Goal: Task Accomplishment & Management: Manage account settings

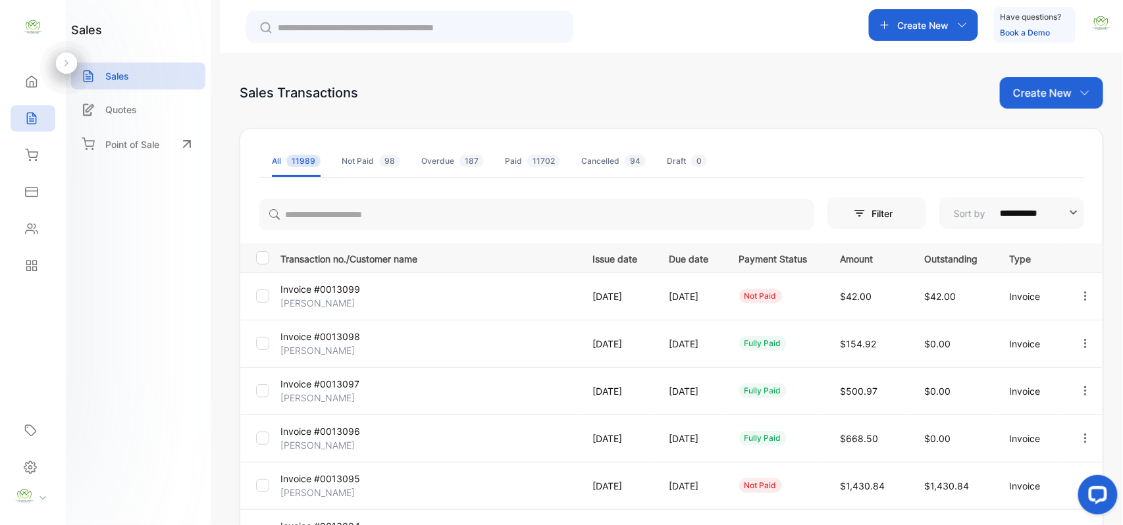
scroll to position [63, 0]
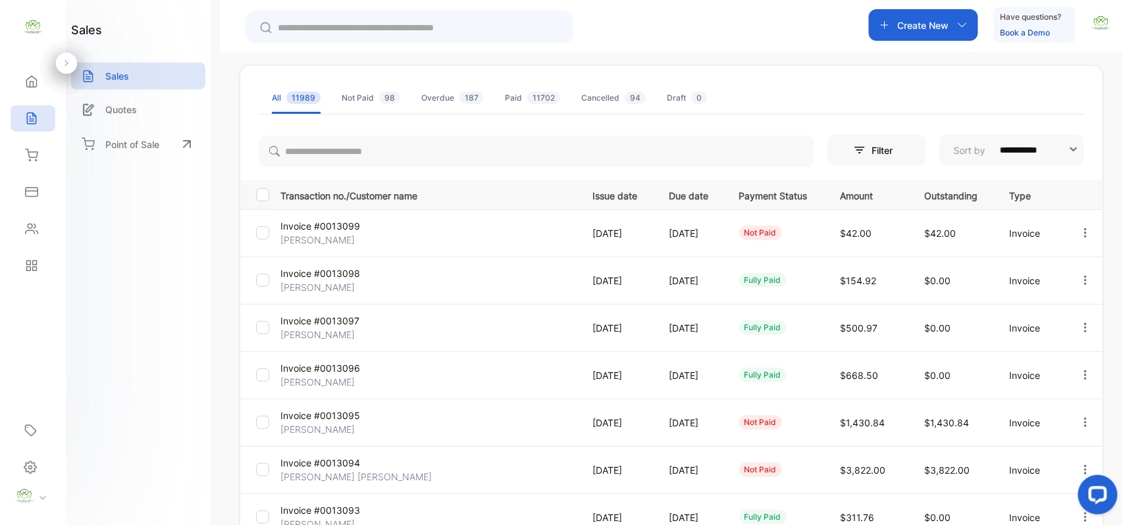
drag, startPoint x: 36, startPoint y: 232, endPoint x: 172, endPoint y: 245, distance: 136.9
click at [74, 236] on div "**********" at bounding box center [561, 302] width 1123 height 604
click at [28, 230] on icon at bounding box center [31, 228] width 13 height 13
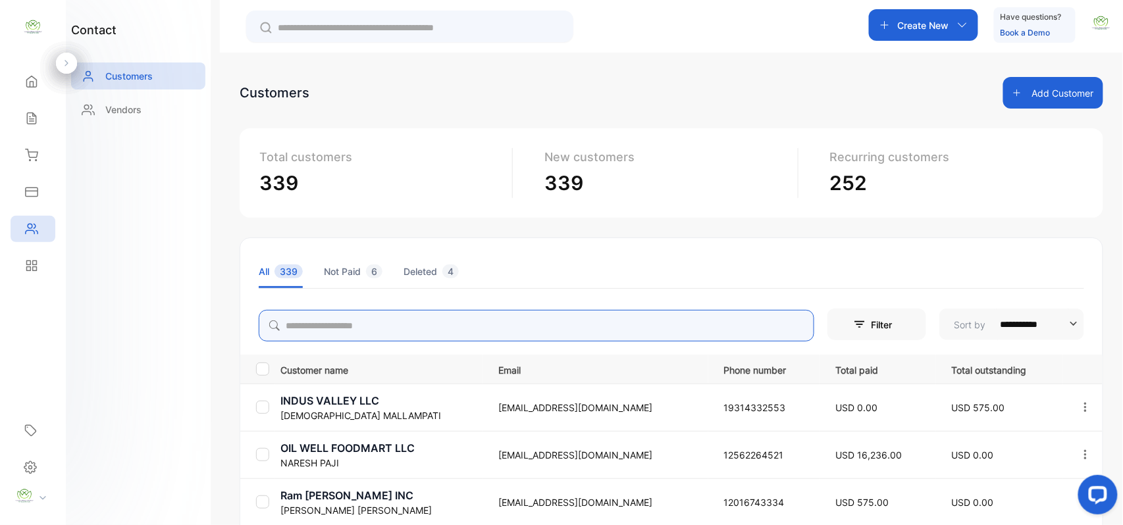
click at [383, 321] on input "search" at bounding box center [536, 326] width 555 height 32
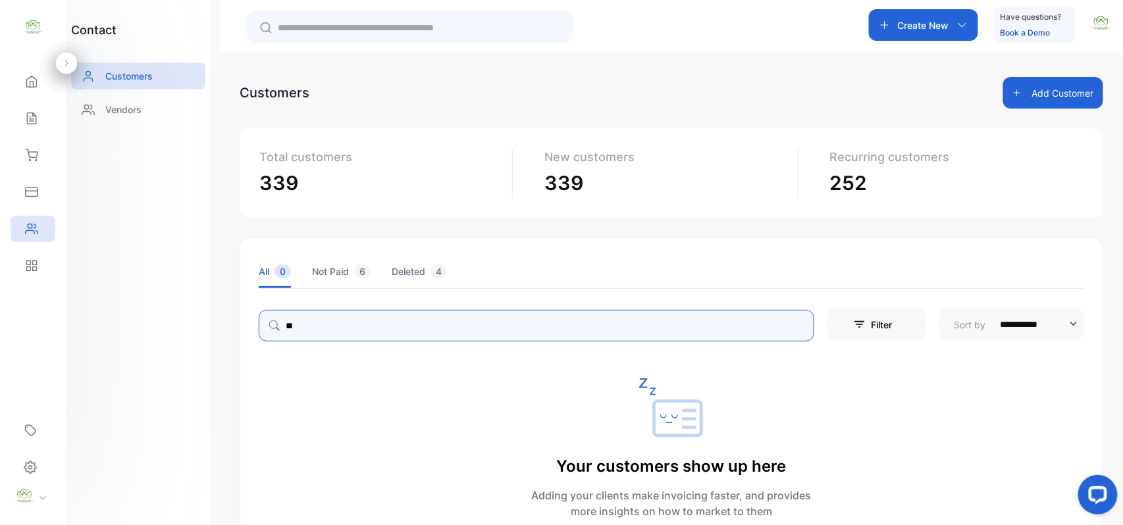
type input "*"
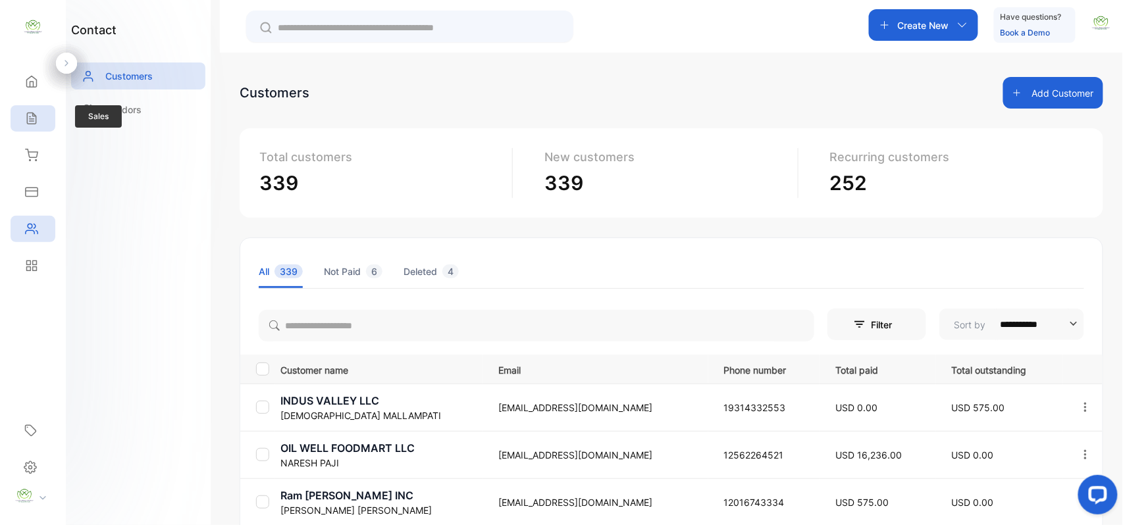
click at [32, 111] on div "Sales" at bounding box center [33, 118] width 45 height 26
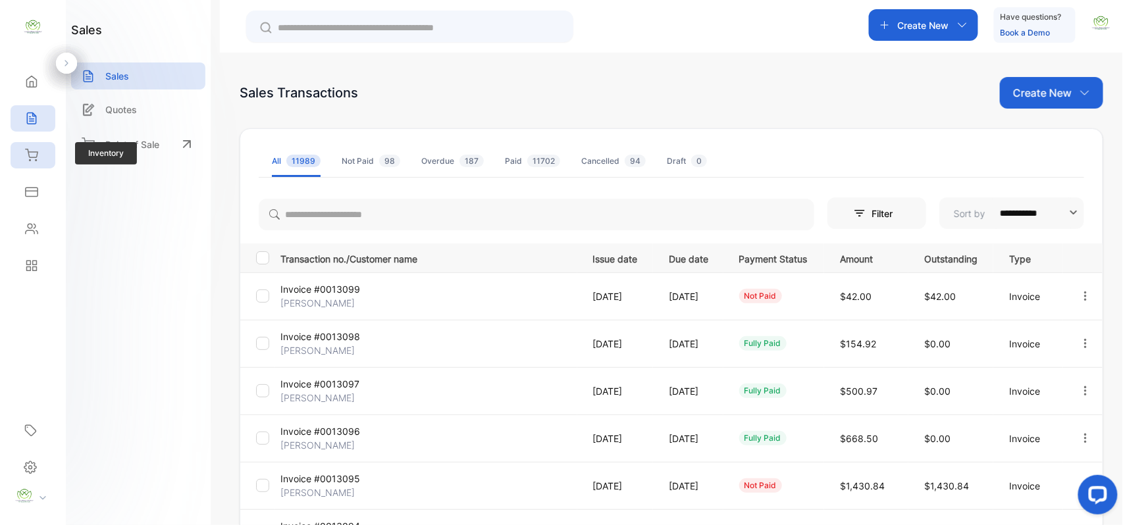
drag, startPoint x: 38, startPoint y: 146, endPoint x: 64, endPoint y: 161, distance: 30.0
click at [38, 150] on div "Inventory" at bounding box center [33, 155] width 45 height 26
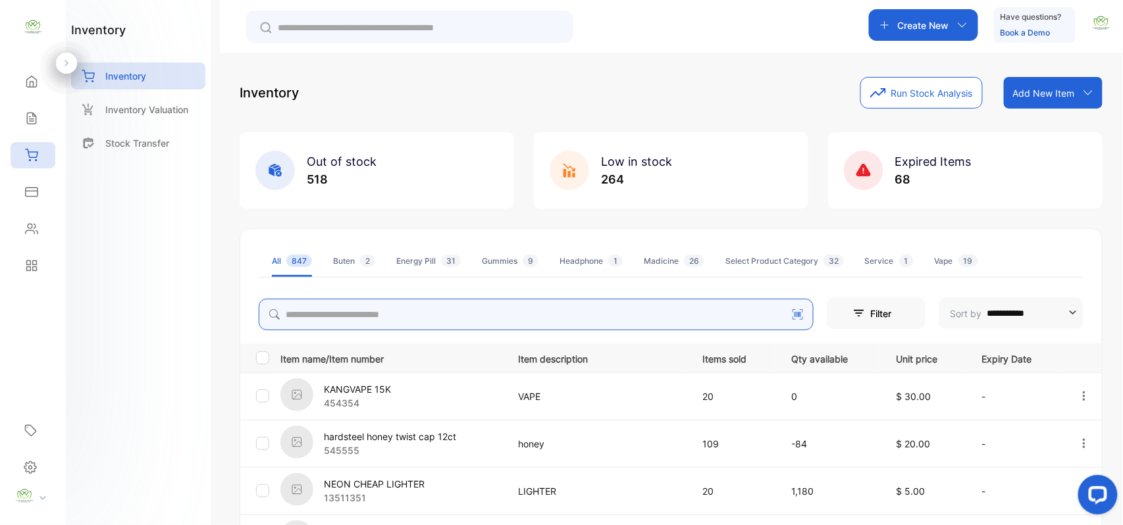
click at [467, 316] on input "search" at bounding box center [536, 315] width 555 height 32
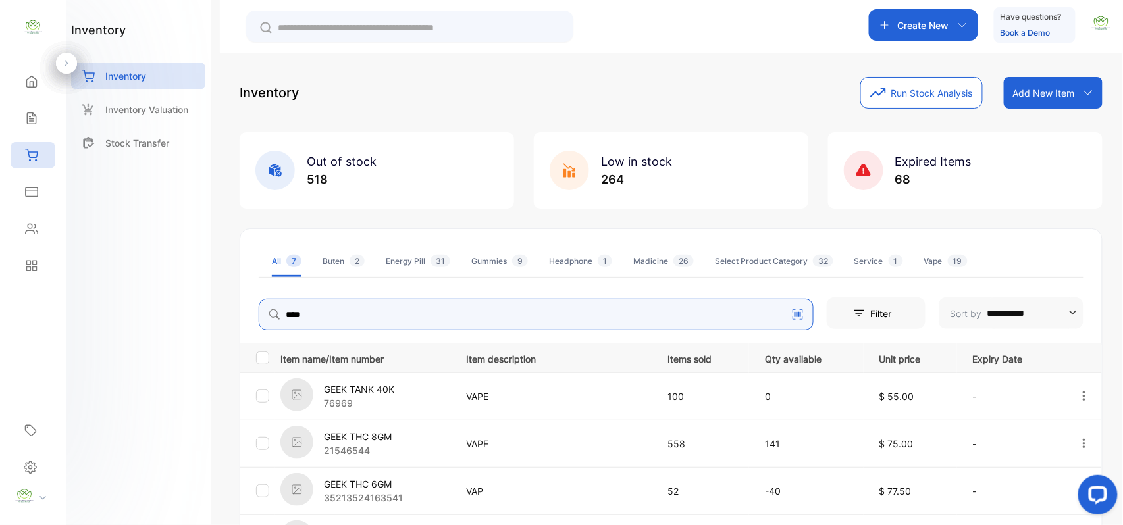
type input "****"
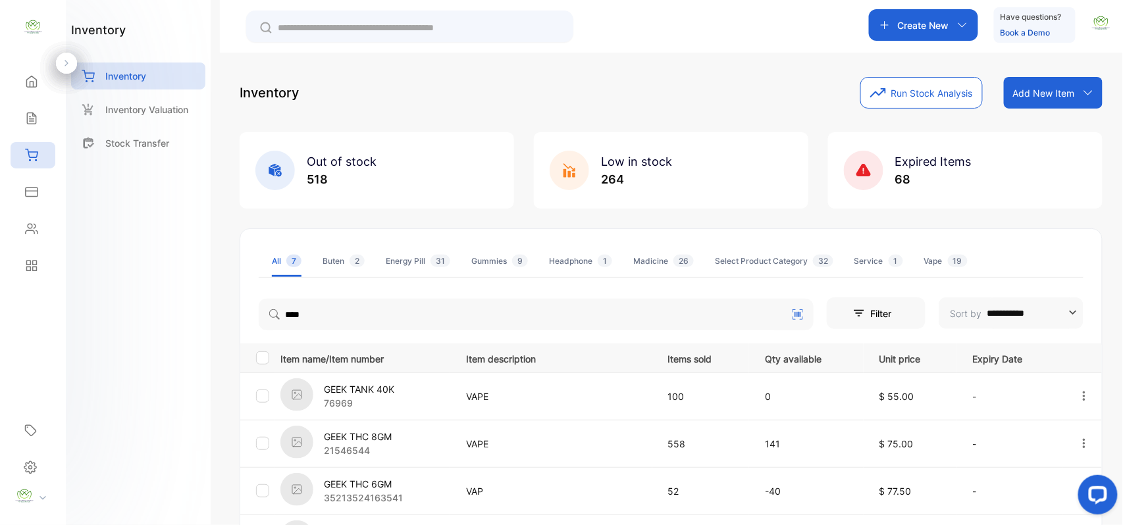
click at [143, 330] on div "inventory Inventory Inventory Valuation Stock Transfer" at bounding box center [138, 262] width 145 height 525
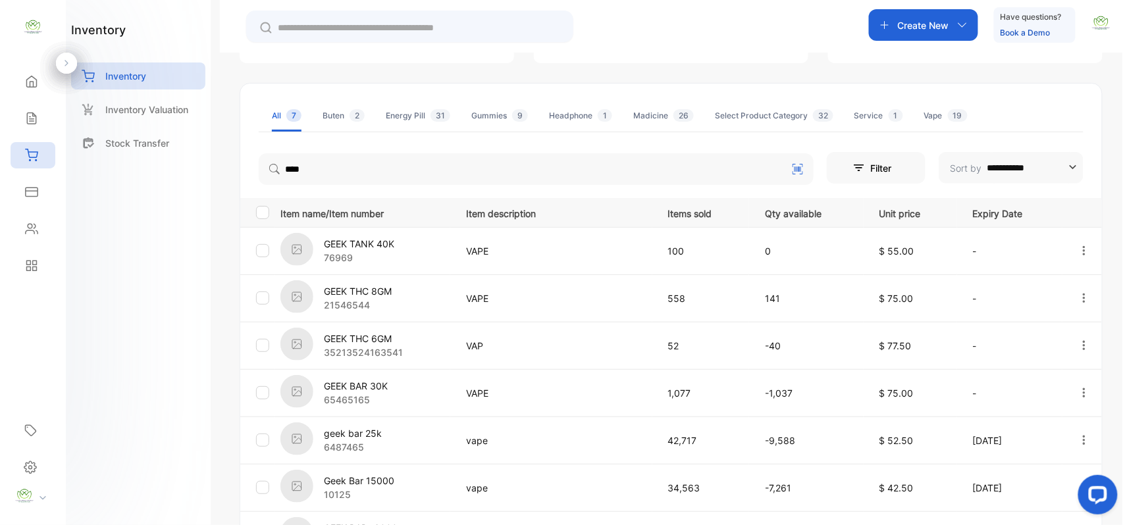
scroll to position [204, 0]
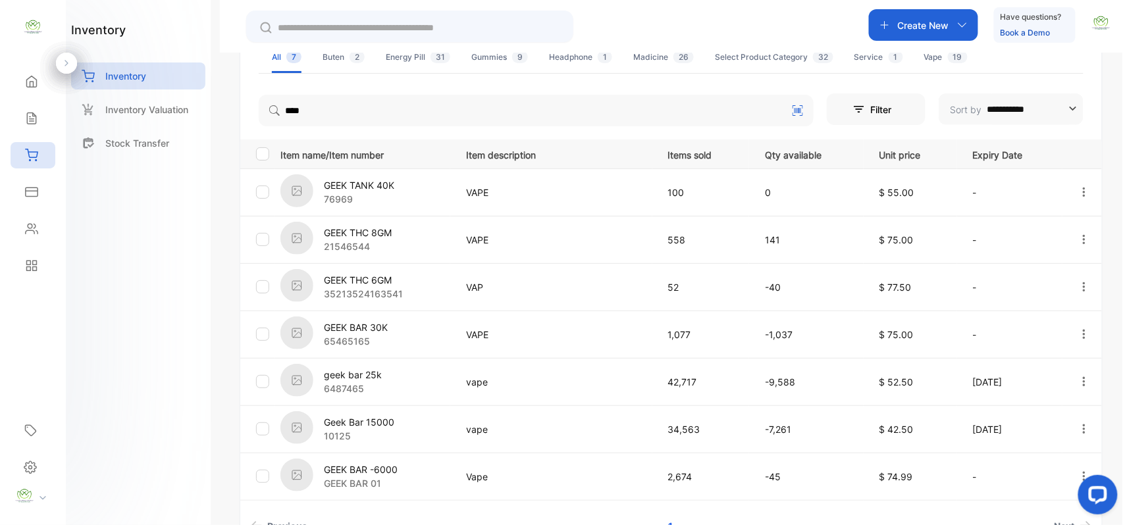
click at [351, 370] on p "geek bar 25k" at bounding box center [353, 375] width 58 height 14
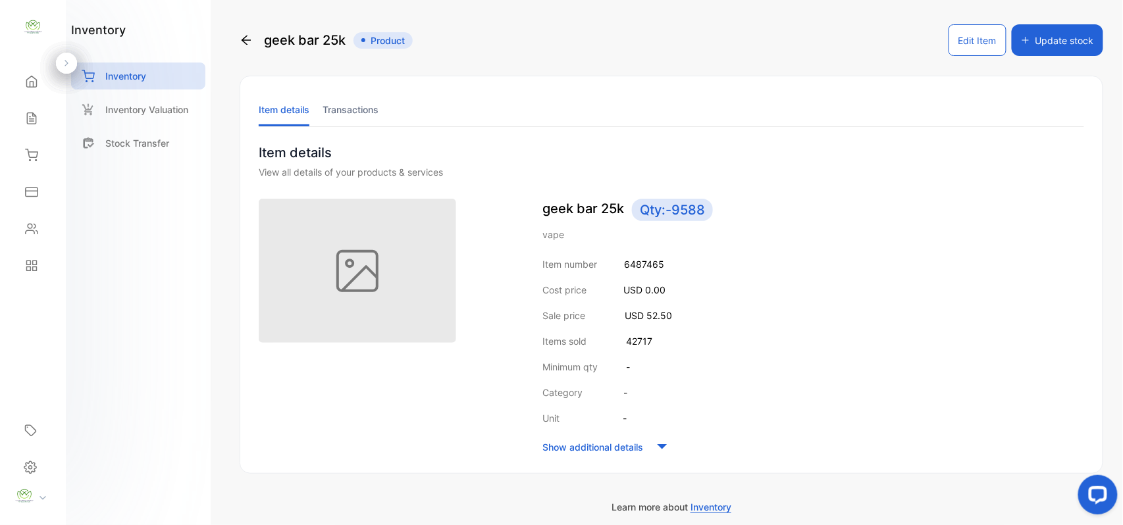
click at [969, 33] on button "Edit Item" at bounding box center [977, 40] width 58 height 32
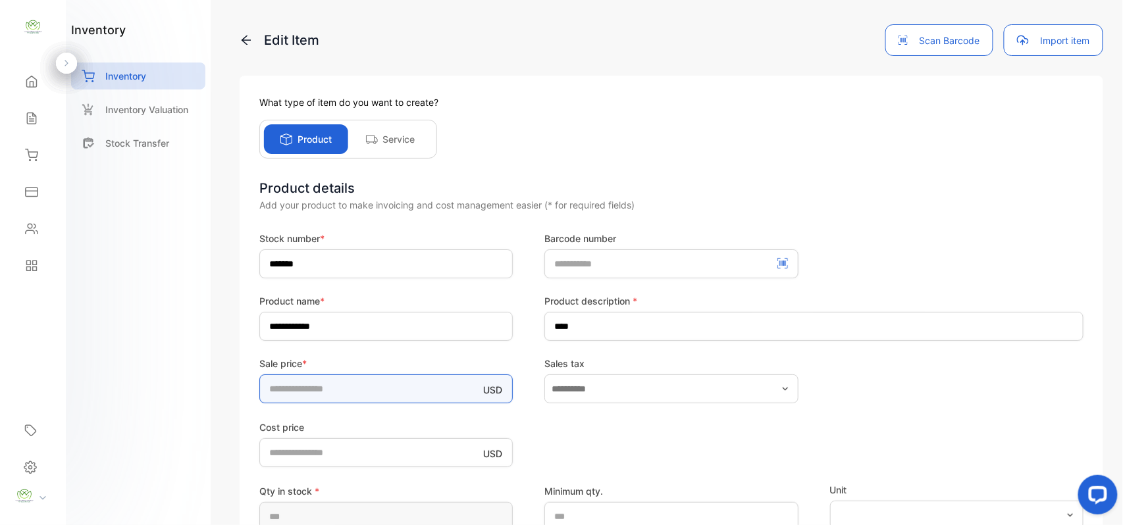
click at [374, 380] on input "****" at bounding box center [385, 388] width 253 height 29
type input "*"
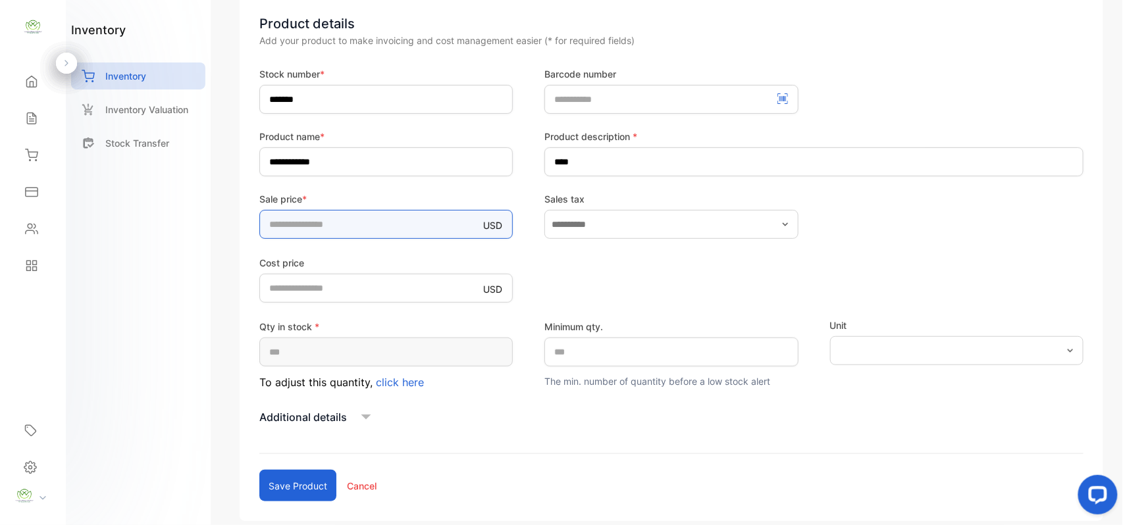
scroll to position [204, 0]
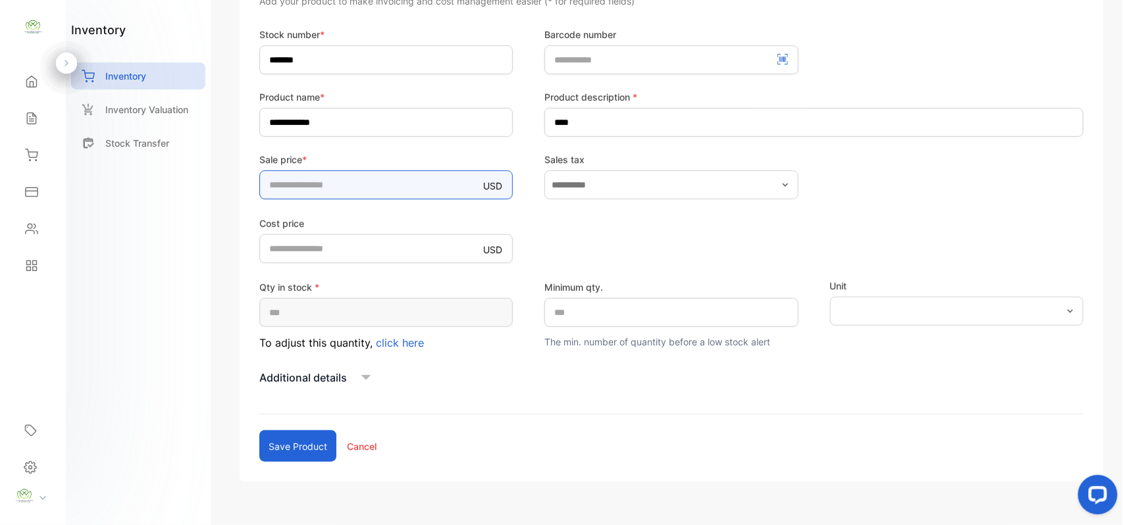
type input "**"
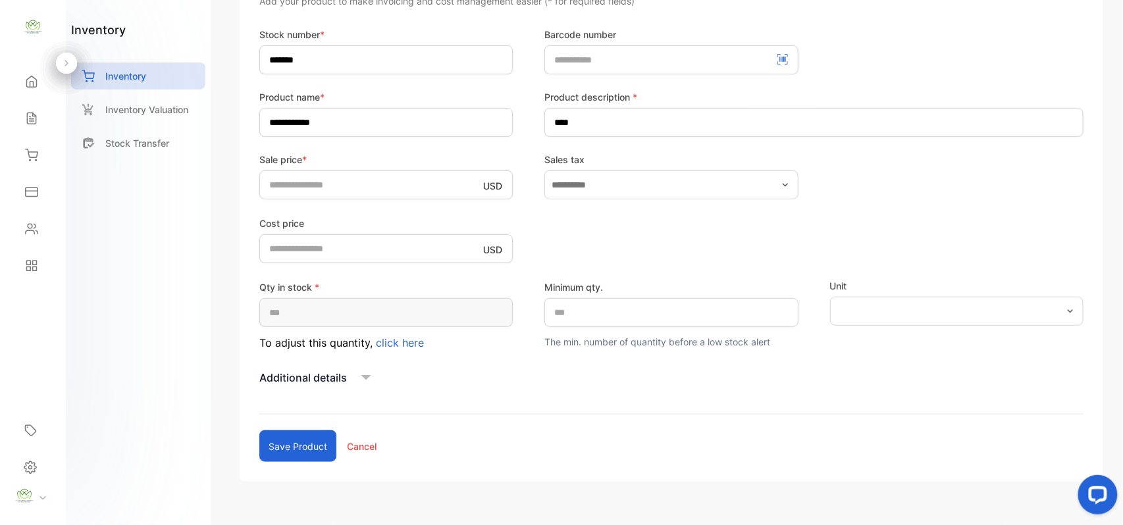
click at [311, 448] on button "Save product" at bounding box center [297, 446] width 77 height 32
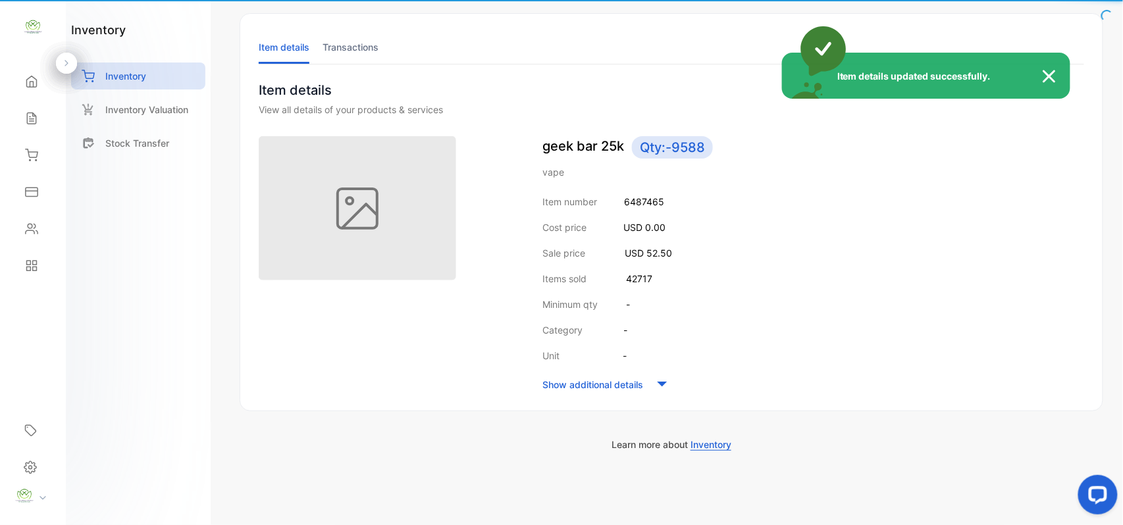
scroll to position [63, 0]
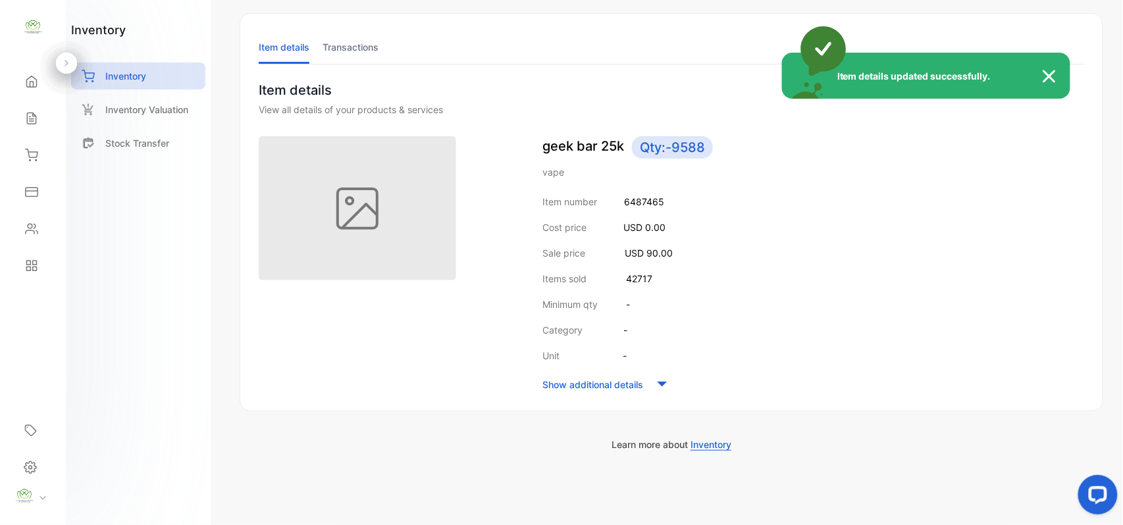
click at [24, 151] on div "Item details updated successfully." at bounding box center [561, 262] width 1123 height 525
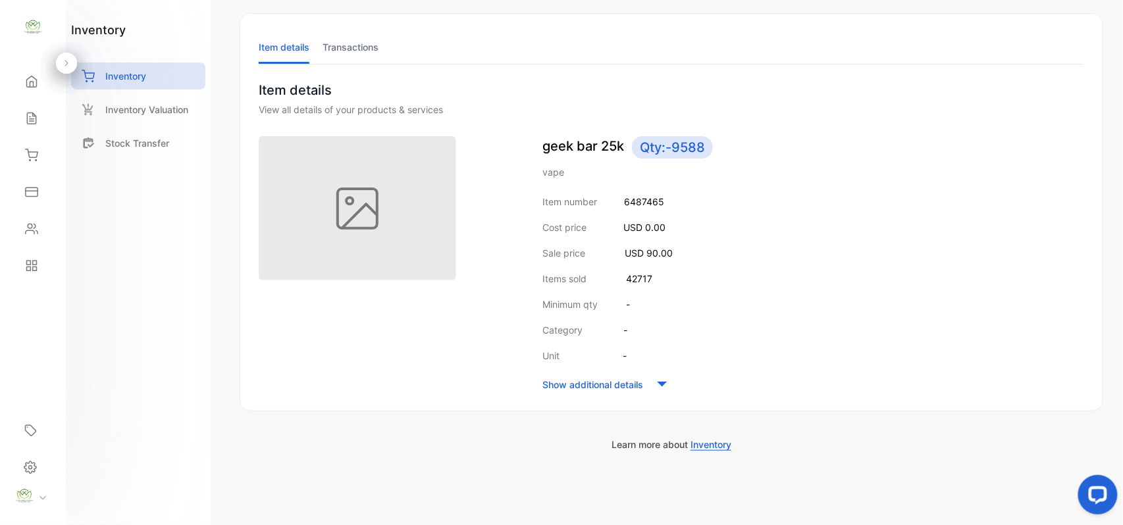
click at [25, 151] on icon at bounding box center [31, 155] width 13 height 13
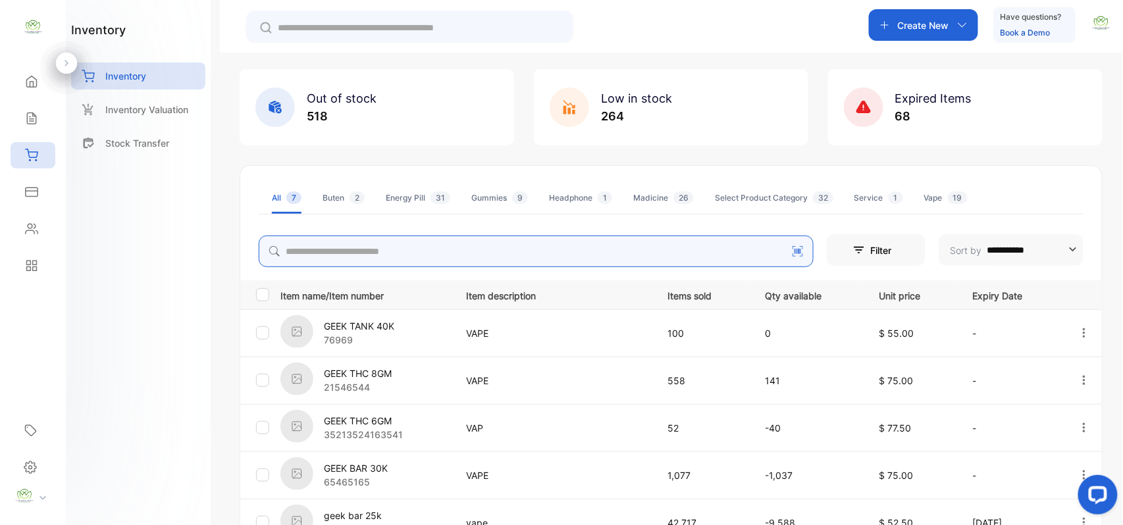
click at [467, 245] on input "search" at bounding box center [536, 252] width 555 height 32
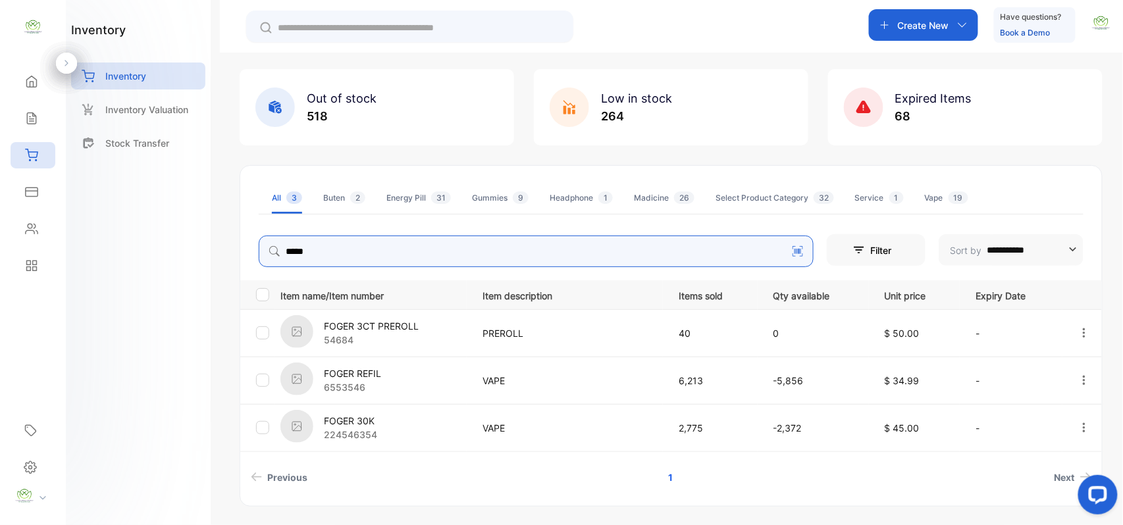
type input "*****"
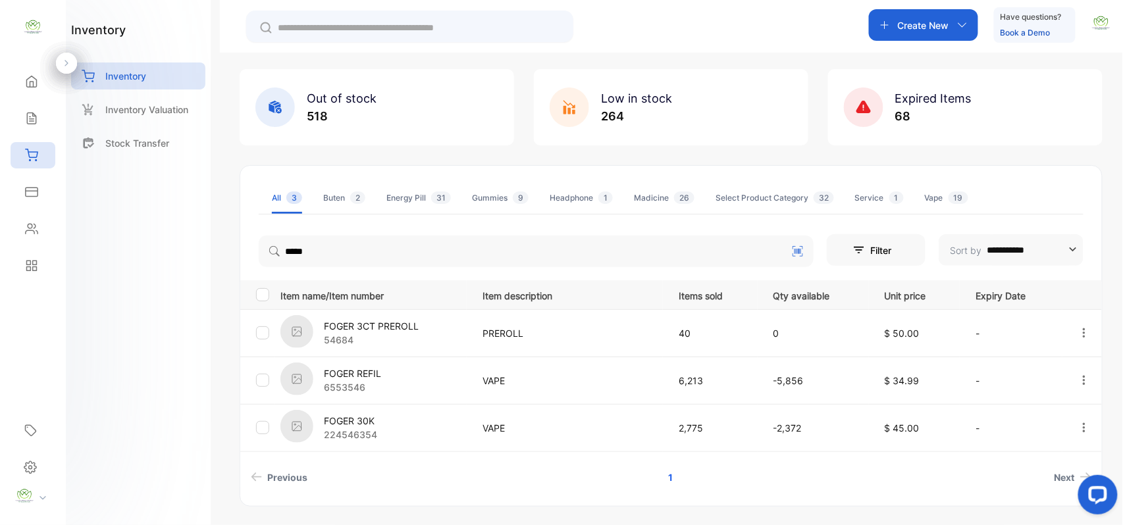
click at [366, 383] on p "6553546" at bounding box center [352, 387] width 57 height 14
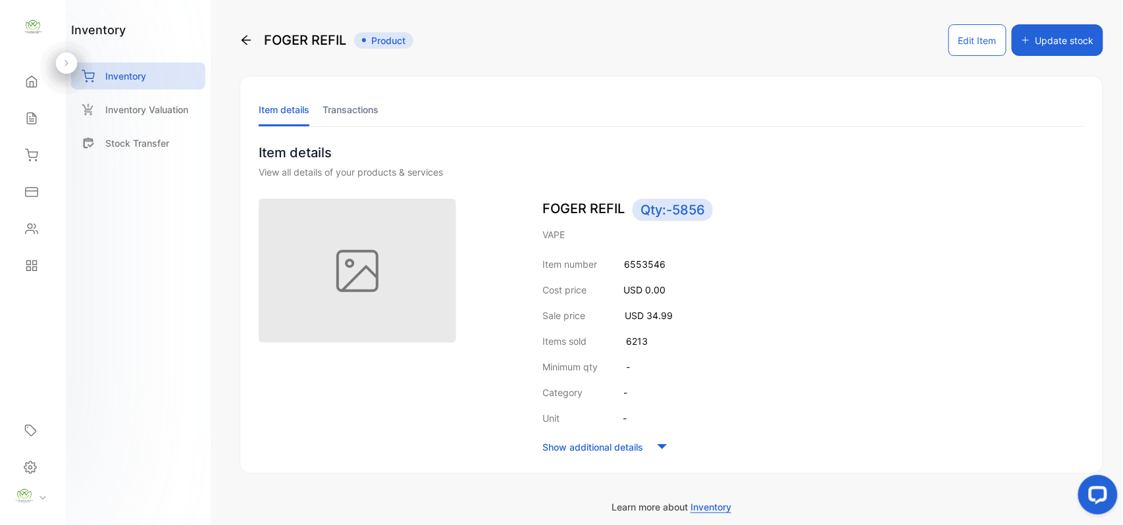
click at [965, 39] on button "Edit Item" at bounding box center [977, 40] width 58 height 32
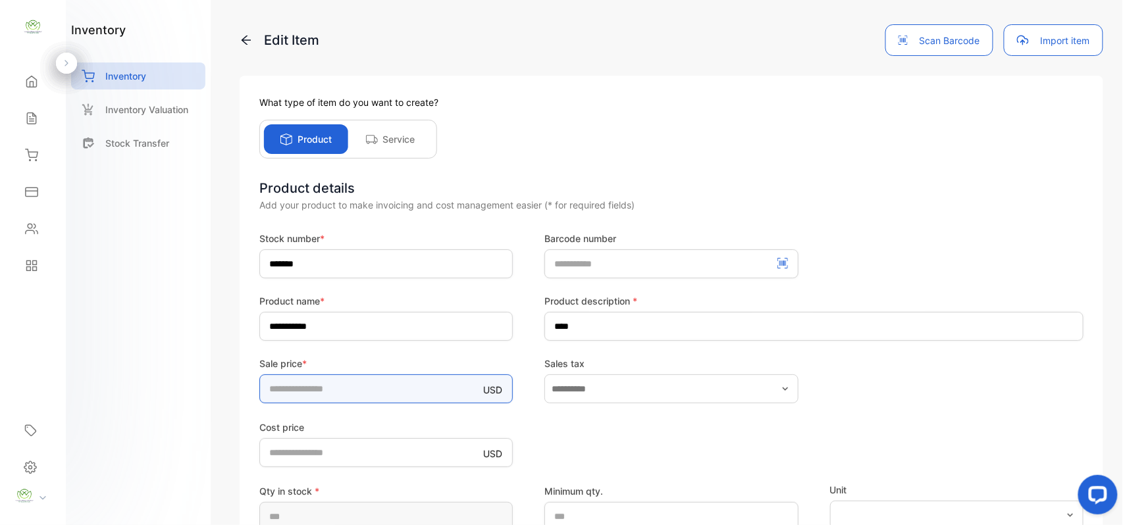
click at [328, 384] on input "*****" at bounding box center [385, 388] width 253 height 29
type input "*"
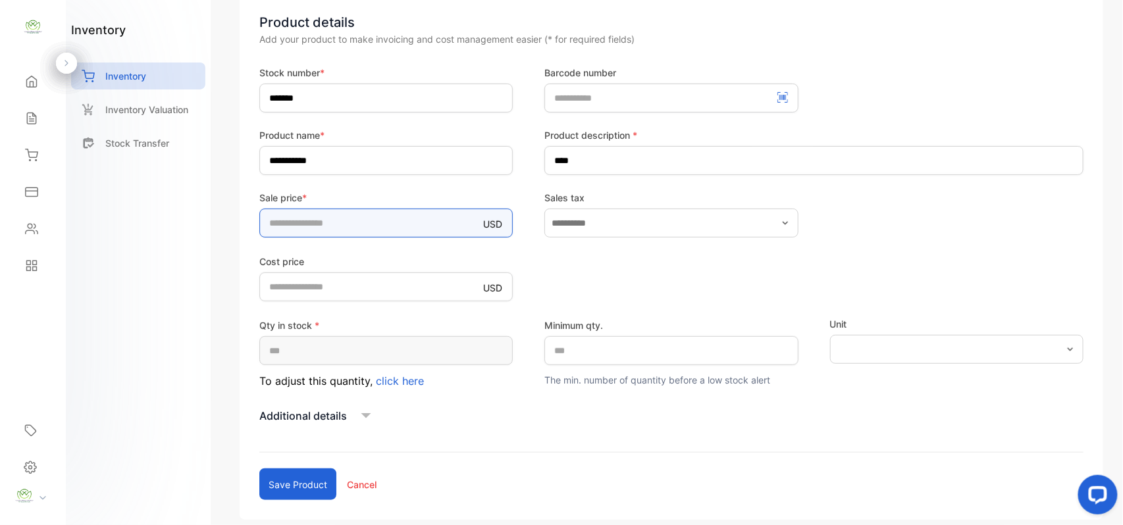
scroll to position [204, 0]
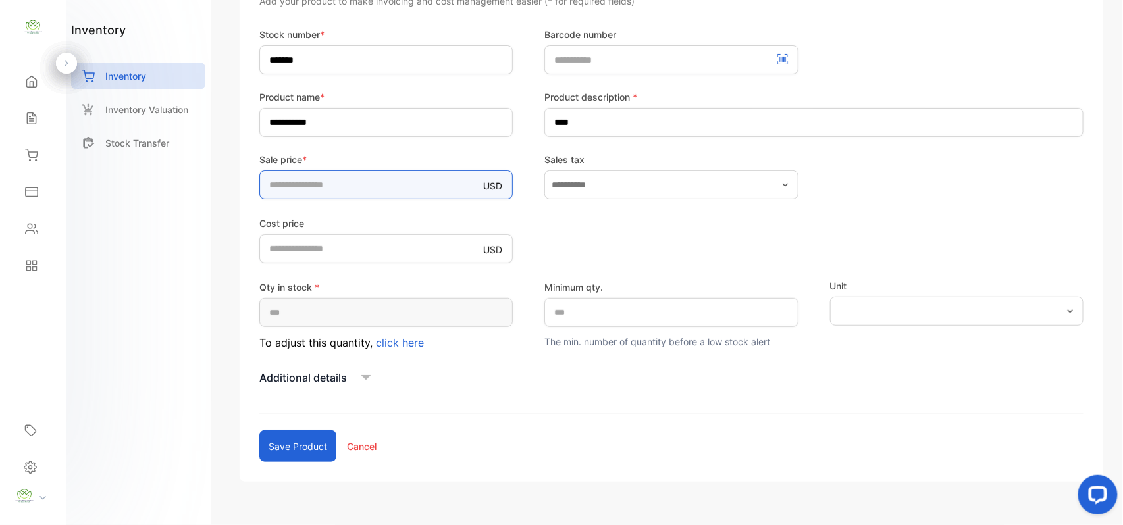
type input "**"
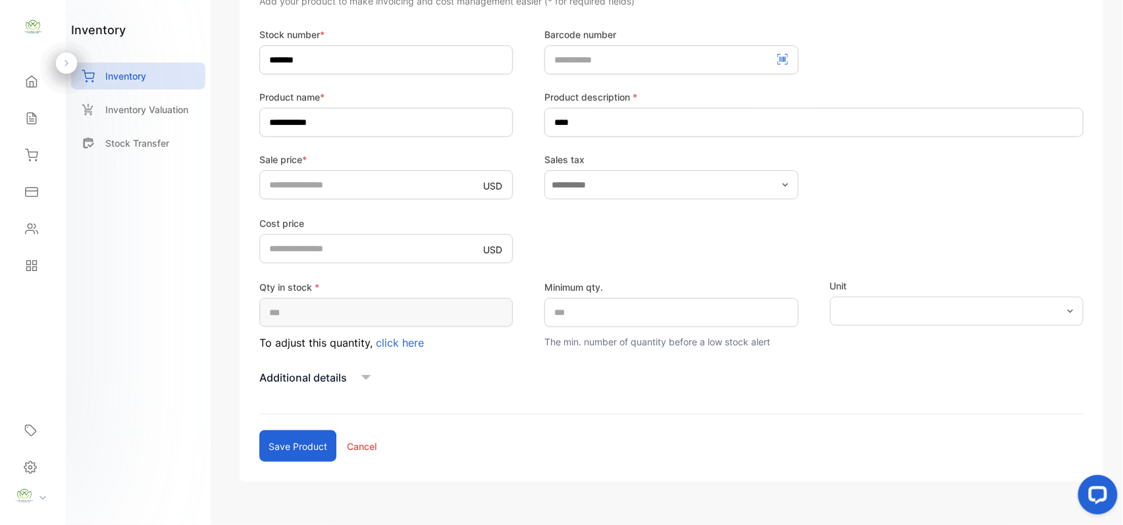
click at [292, 457] on button "Save product" at bounding box center [297, 446] width 77 height 32
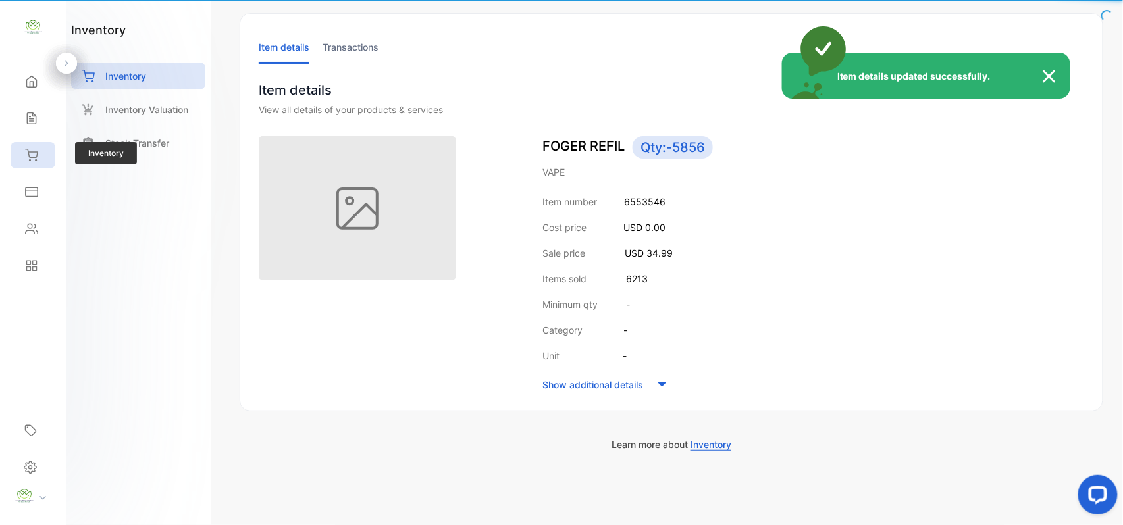
scroll to position [63, 0]
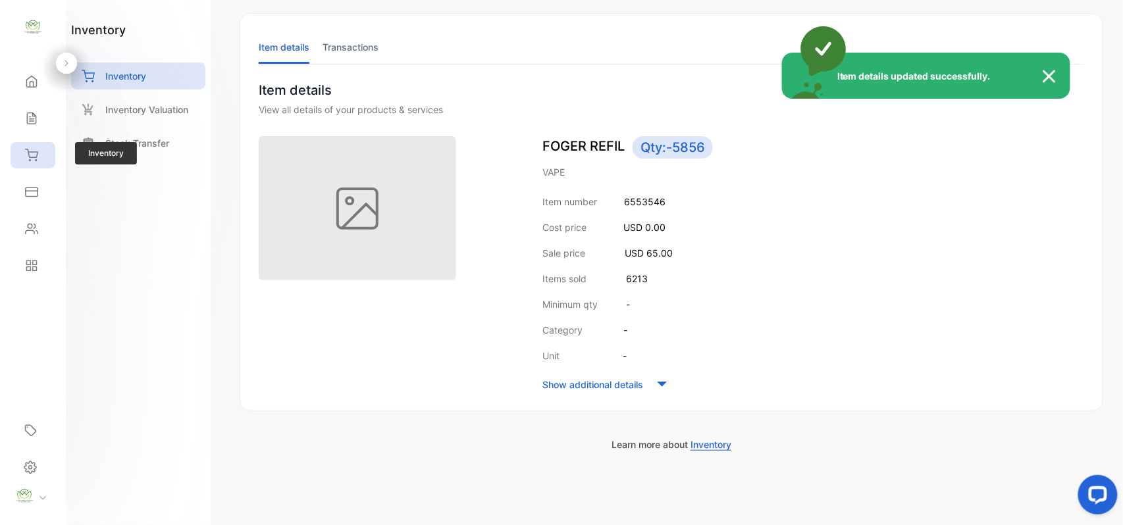
click at [24, 151] on div "Item details updated successfully." at bounding box center [561, 262] width 1123 height 525
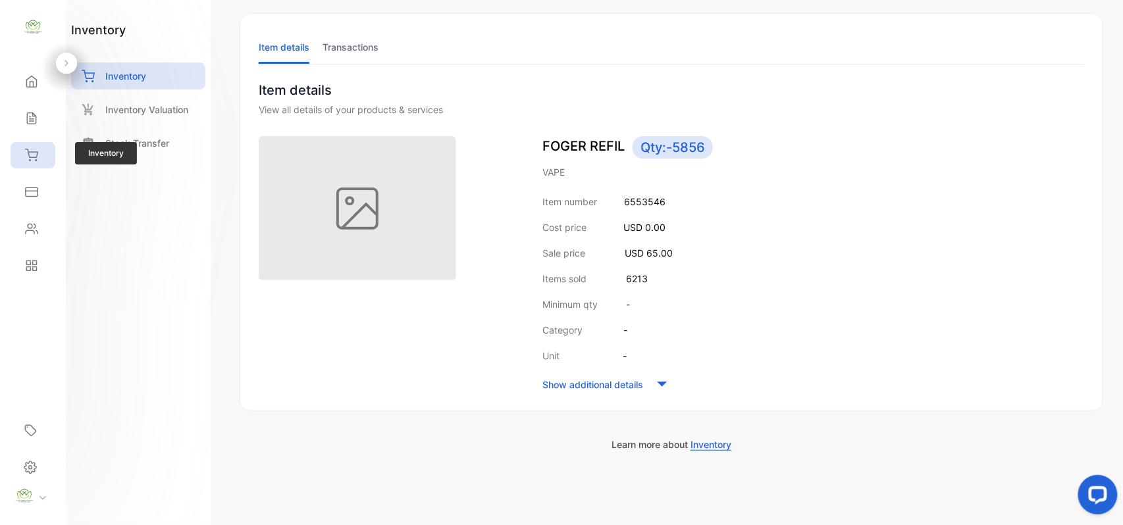
click at [22, 151] on div "Inventory" at bounding box center [29, 155] width 17 height 13
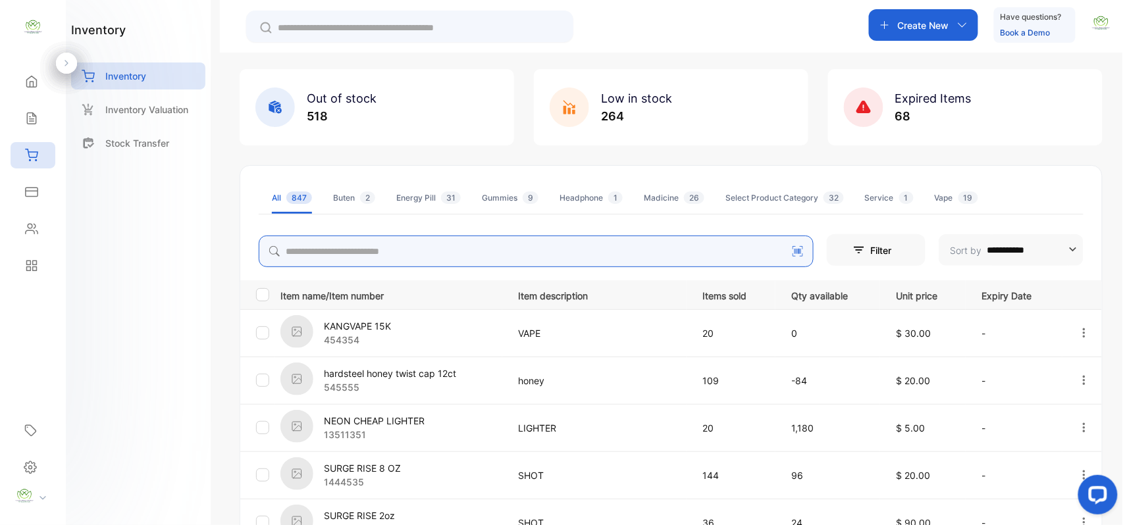
click at [567, 251] on input "search" at bounding box center [536, 252] width 555 height 32
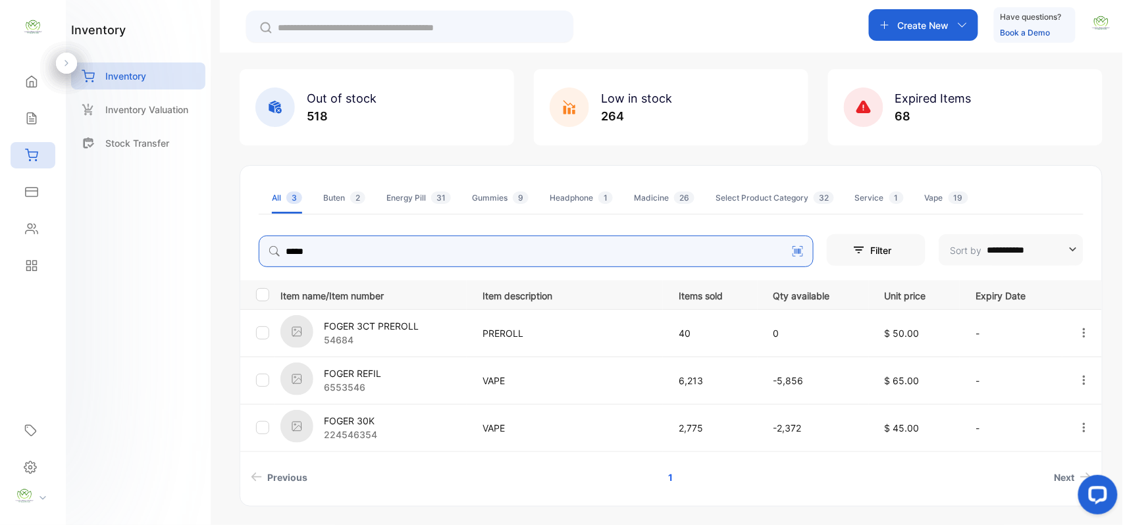
type input "*****"
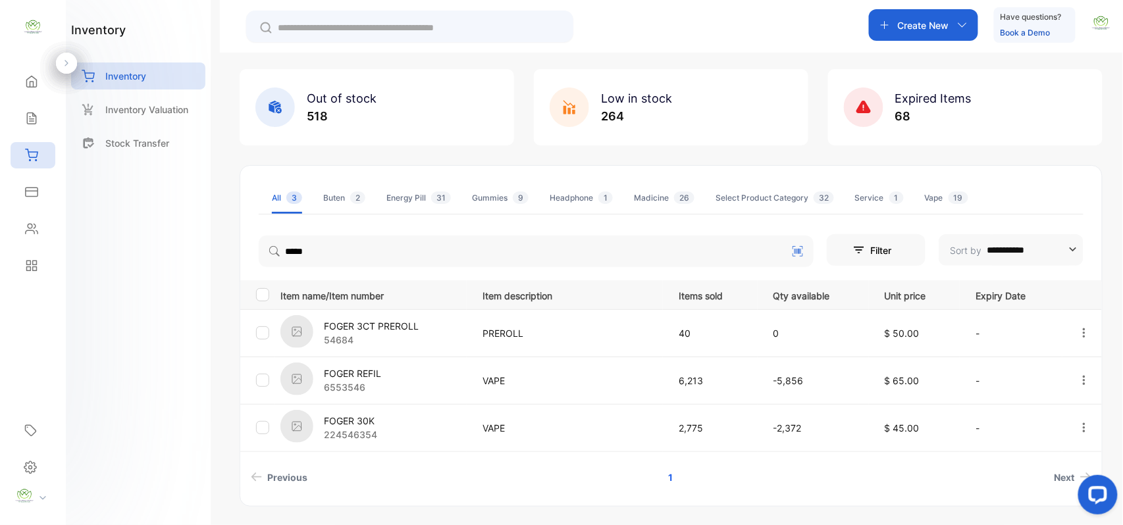
click at [365, 424] on p "FOGER 30K" at bounding box center [350, 421] width 53 height 14
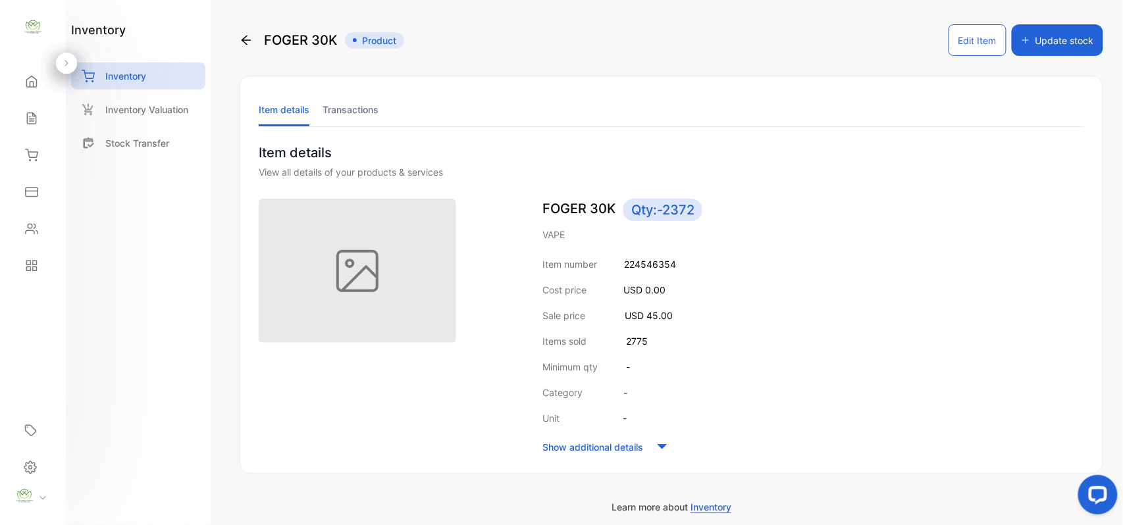
drag, startPoint x: 975, startPoint y: 32, endPoint x: 969, endPoint y: 38, distance: 8.4
click at [975, 33] on button "Edit Item" at bounding box center [977, 40] width 58 height 32
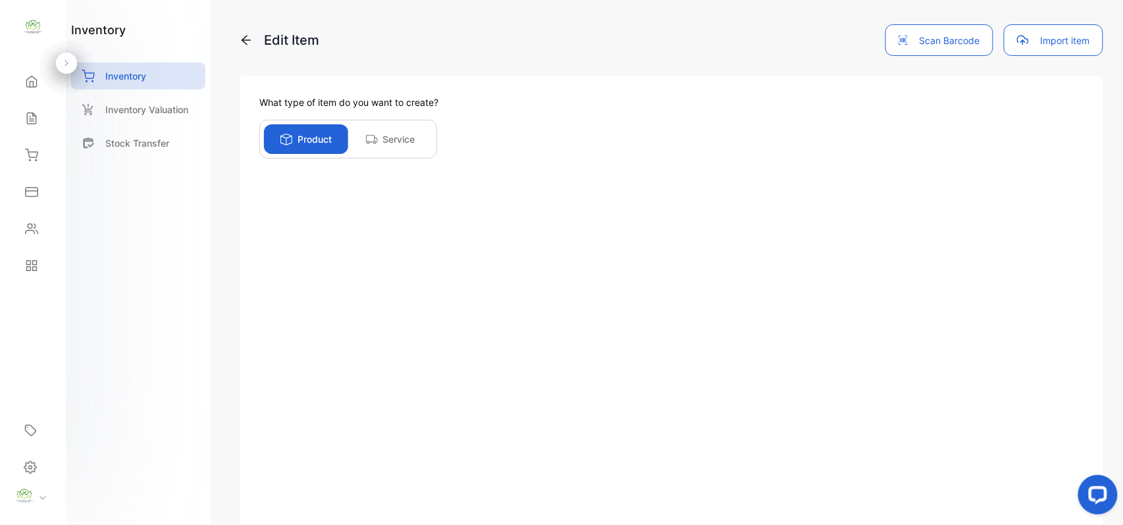
click at [346, 380] on input "**" at bounding box center [385, 388] width 253 height 29
type input "*"
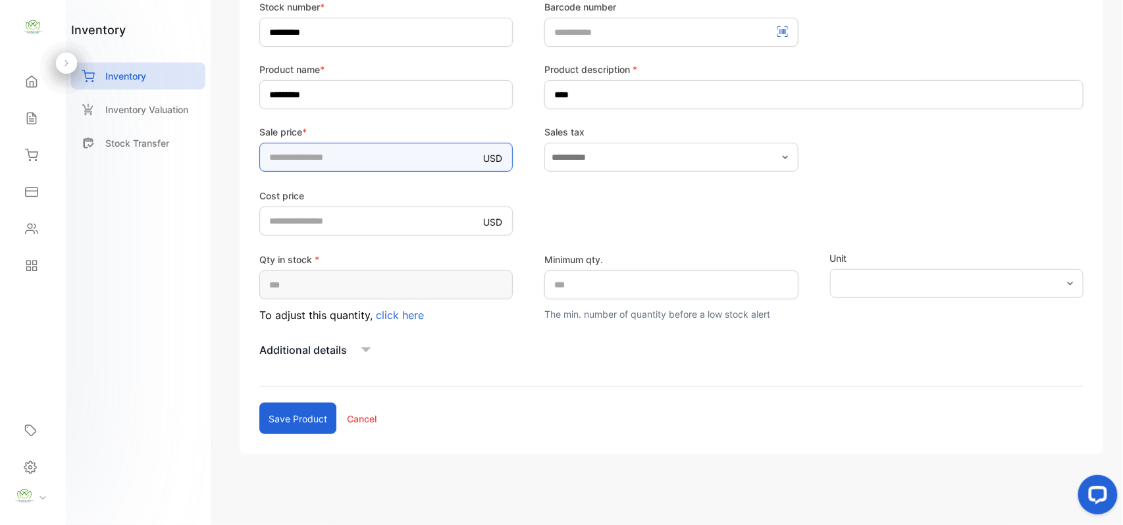
scroll to position [234, 0]
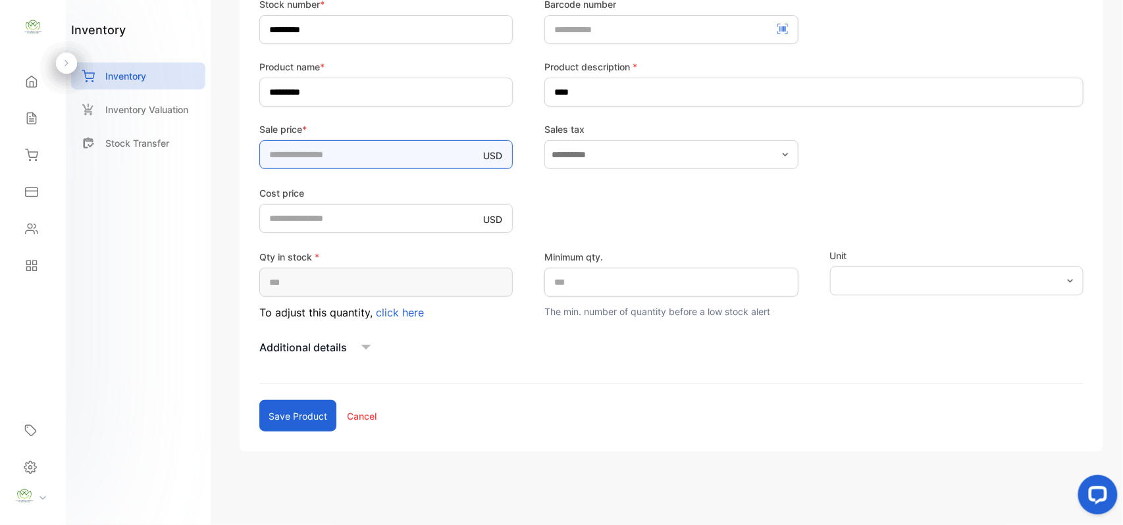
type input "**"
click at [307, 417] on button "Save product" at bounding box center [297, 416] width 77 height 32
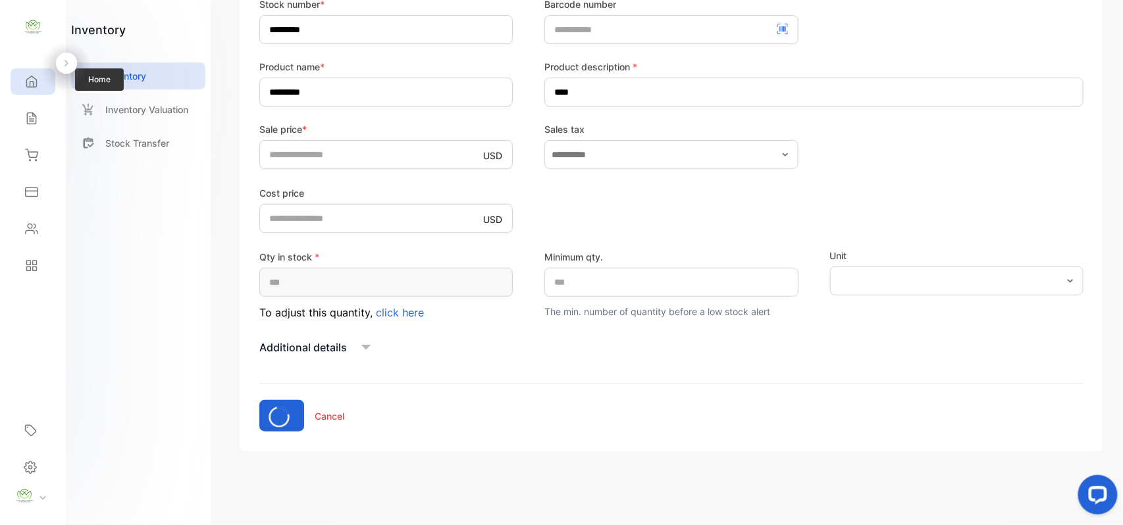
scroll to position [63, 0]
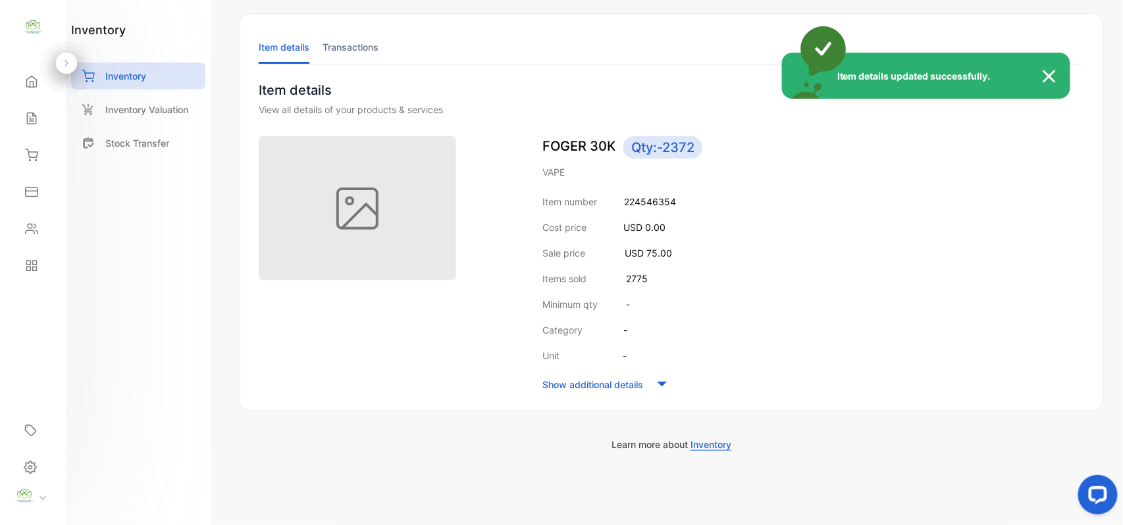
click at [32, 120] on div "Item details updated successfully." at bounding box center [561, 262] width 1123 height 525
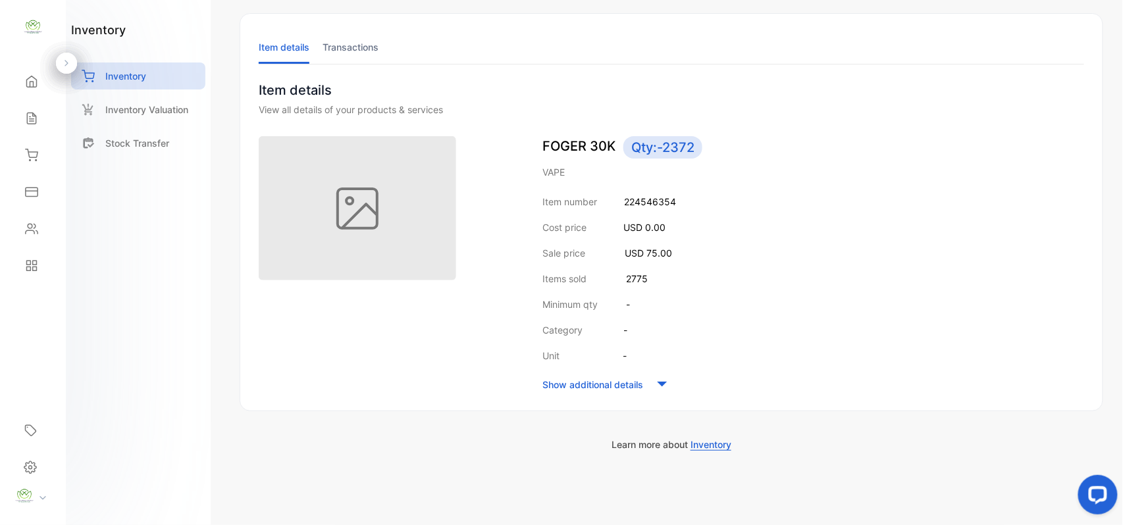
click at [32, 120] on icon at bounding box center [31, 118] width 13 height 13
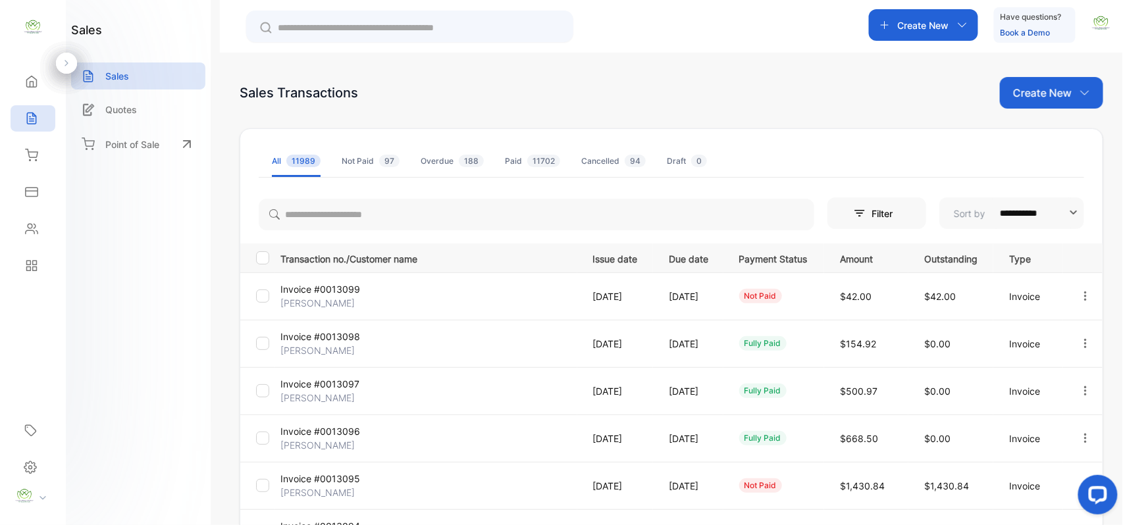
click at [1060, 92] on p "Create New" at bounding box center [1042, 93] width 59 height 16
drag, startPoint x: 1041, startPoint y: 132, endPoint x: 917, endPoint y: 118, distance: 125.1
click at [1041, 130] on span "Invoice" at bounding box center [1053, 137] width 31 height 14
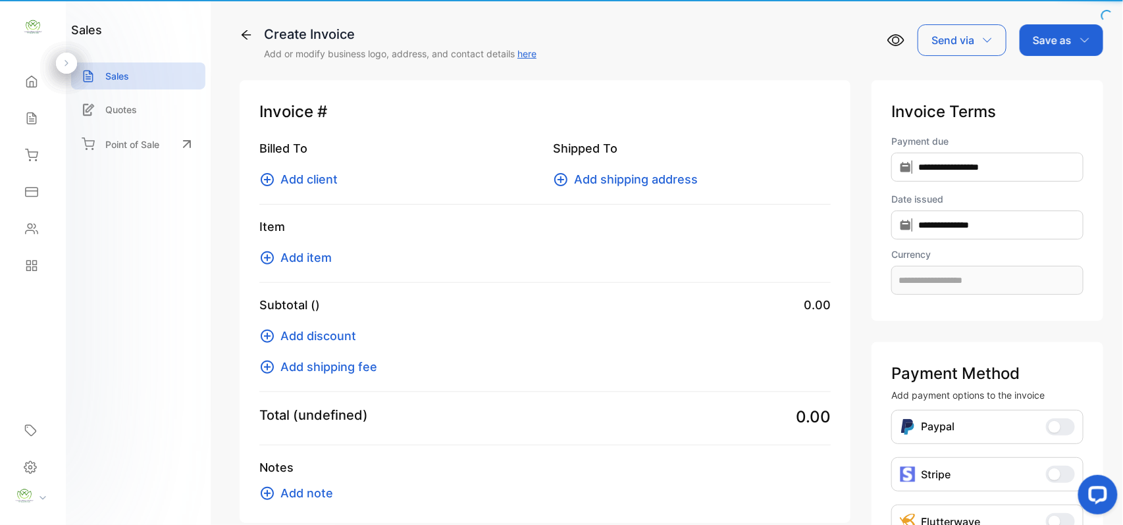
type input "**********"
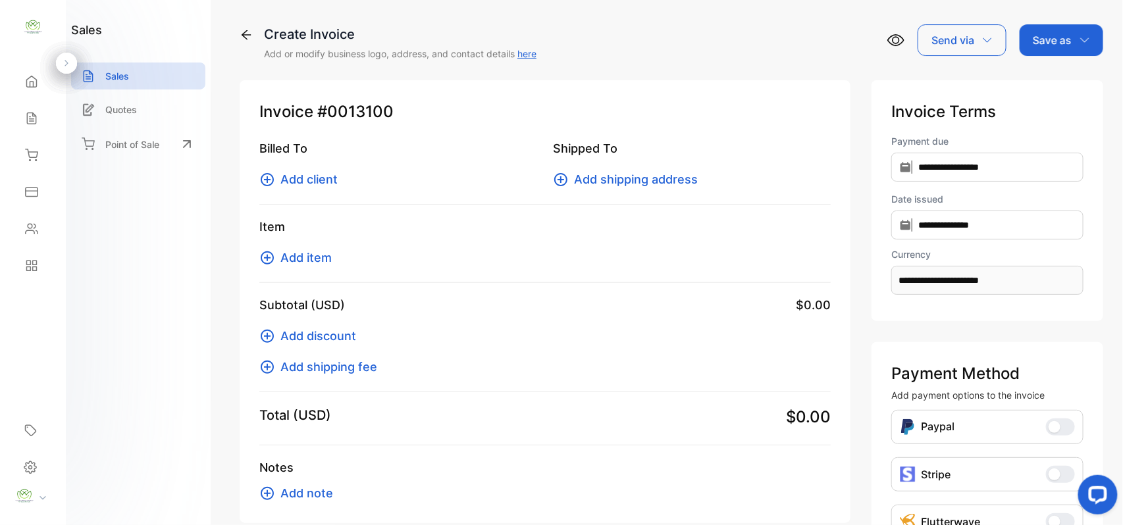
click at [301, 185] on span "Add client" at bounding box center [308, 179] width 57 height 18
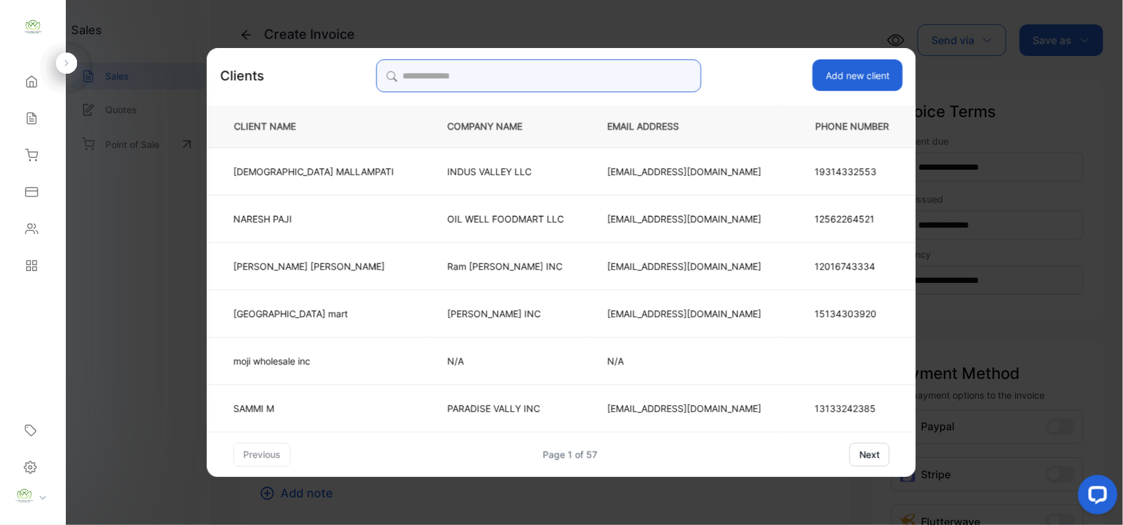
click at [478, 72] on input "search" at bounding box center [538, 75] width 325 height 33
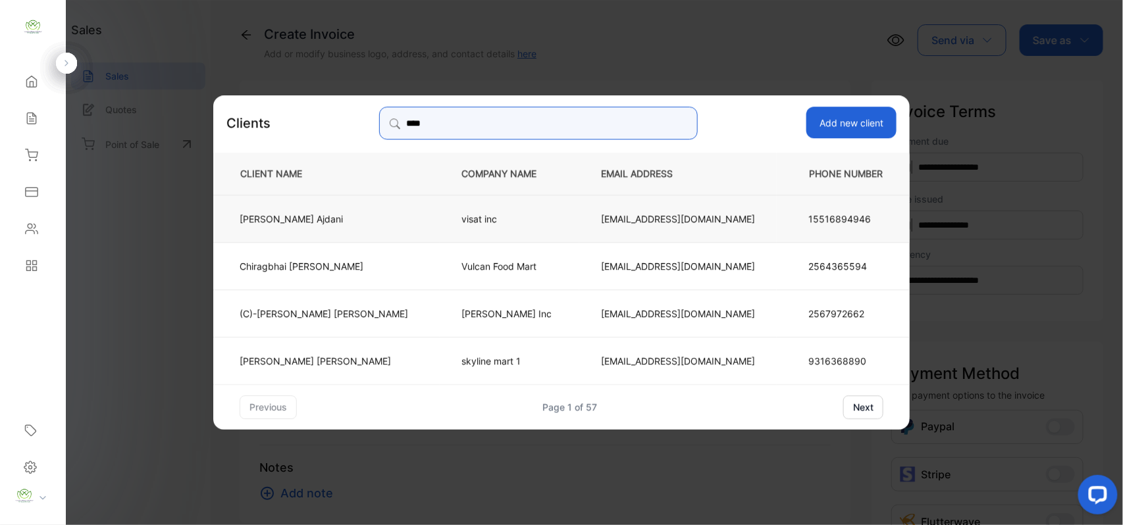
type input "****"
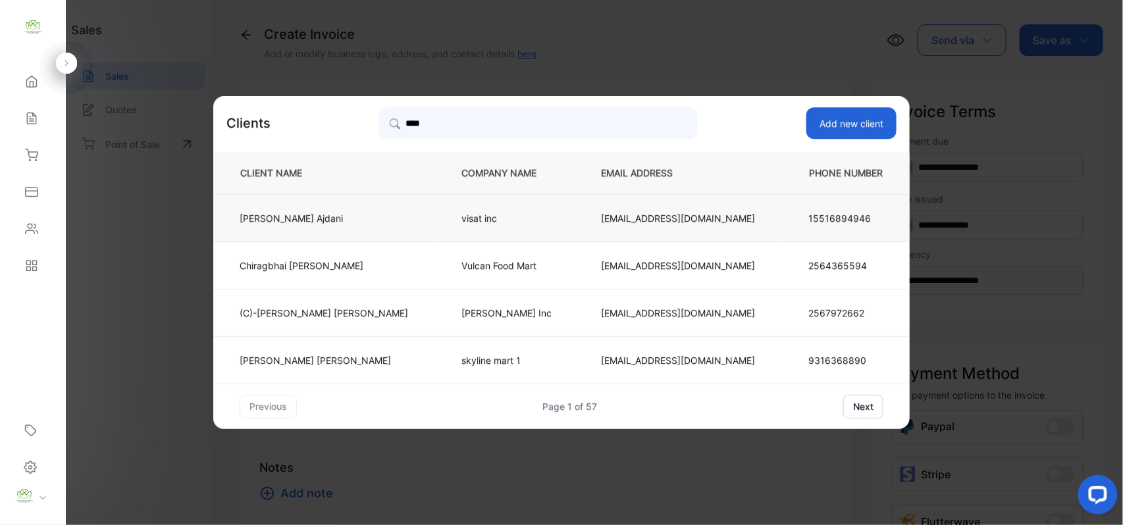
click at [375, 216] on p "Chirag Ajdani" at bounding box center [324, 218] width 168 height 14
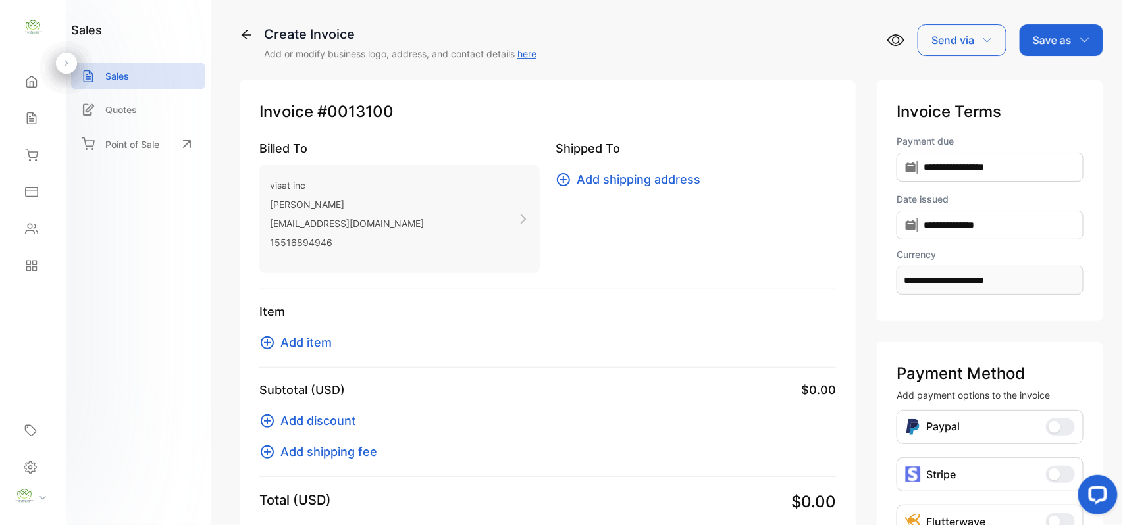
click at [312, 340] on span "Add item" at bounding box center [305, 343] width 51 height 18
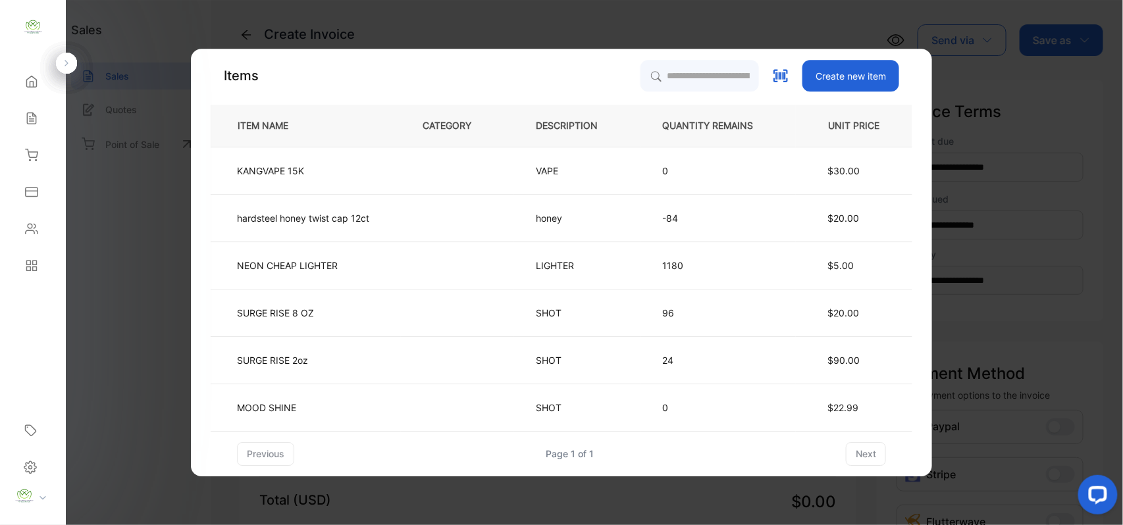
click at [672, 138] on th "QUANTITY REMAINS" at bounding box center [717, 126] width 155 height 42
click at [670, 88] on input "search" at bounding box center [699, 75] width 120 height 33
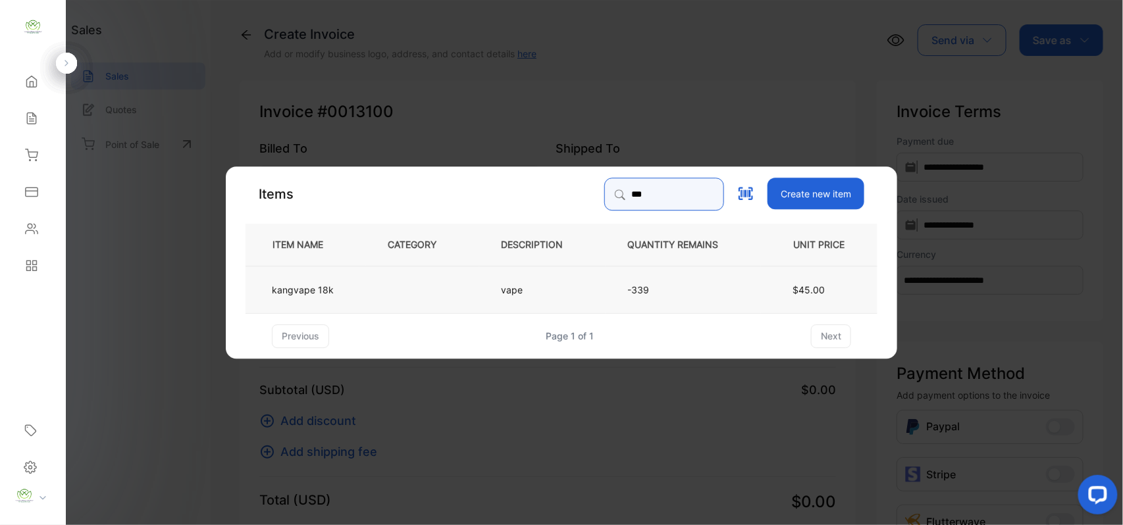
type input "***"
click at [430, 301] on td at bounding box center [422, 288] width 113 height 47
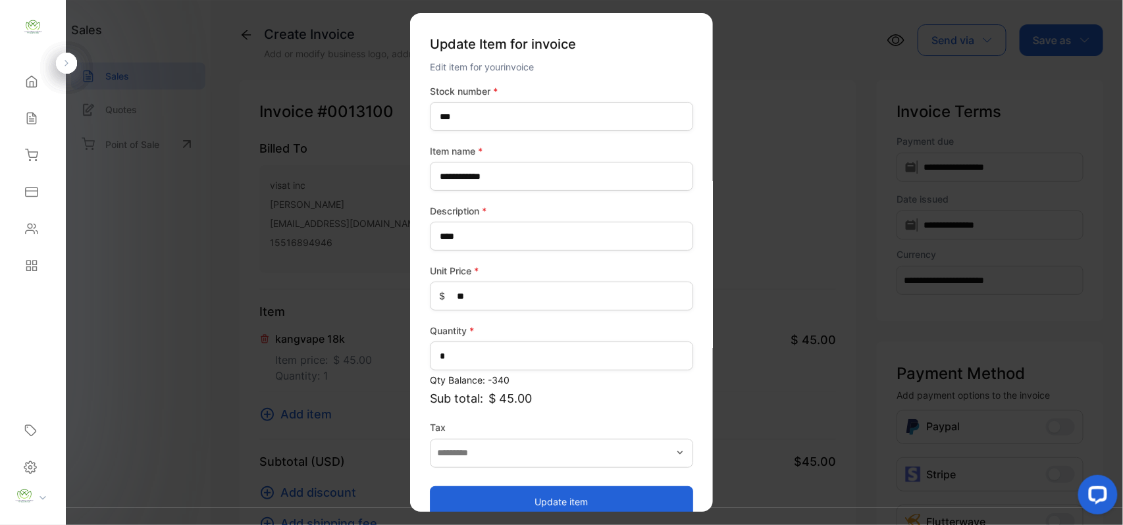
click at [532, 488] on button "Update item" at bounding box center [561, 502] width 263 height 32
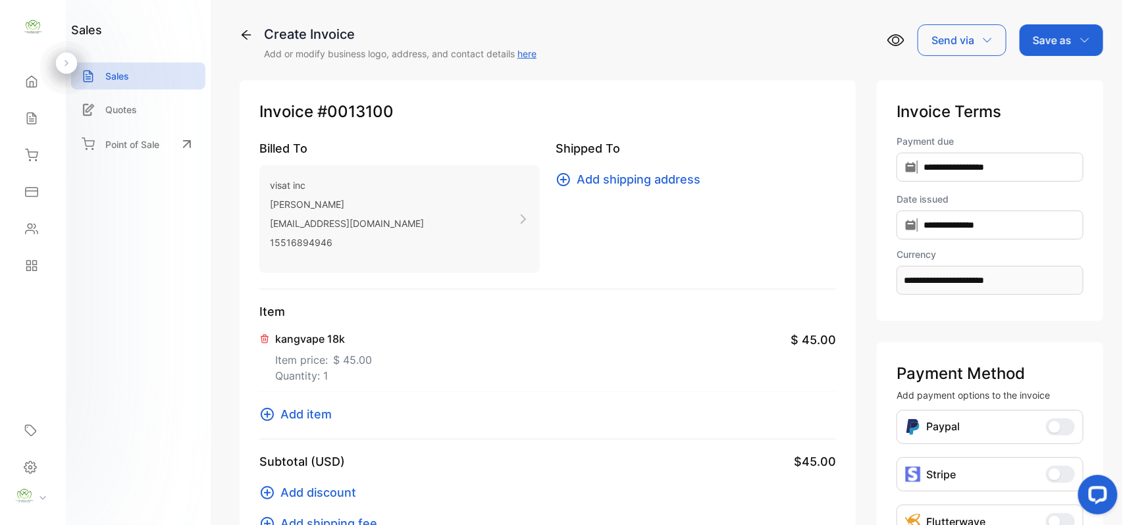
click at [301, 414] on span "Add item" at bounding box center [305, 414] width 51 height 18
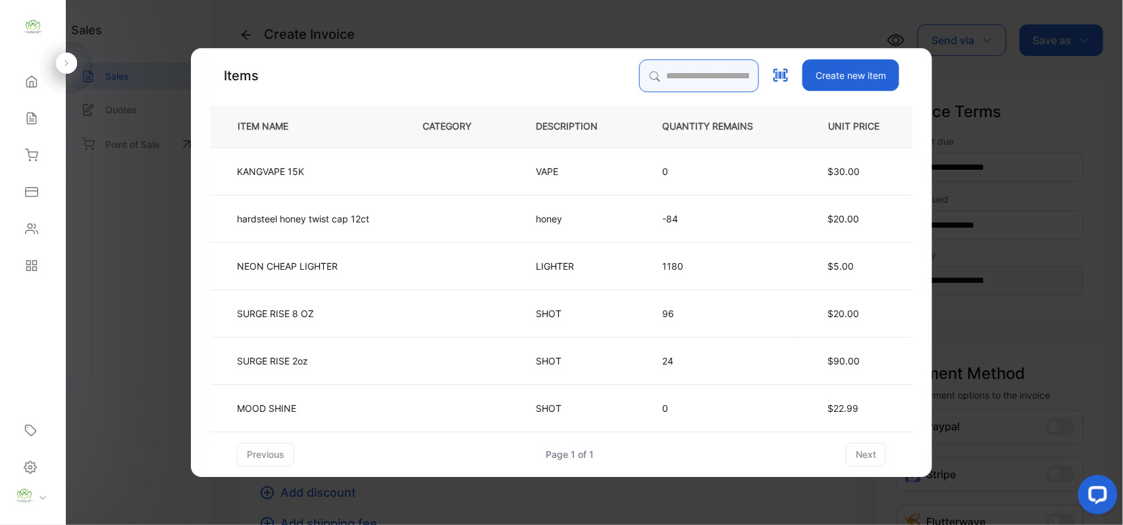
click at [745, 72] on input "search" at bounding box center [699, 75] width 120 height 33
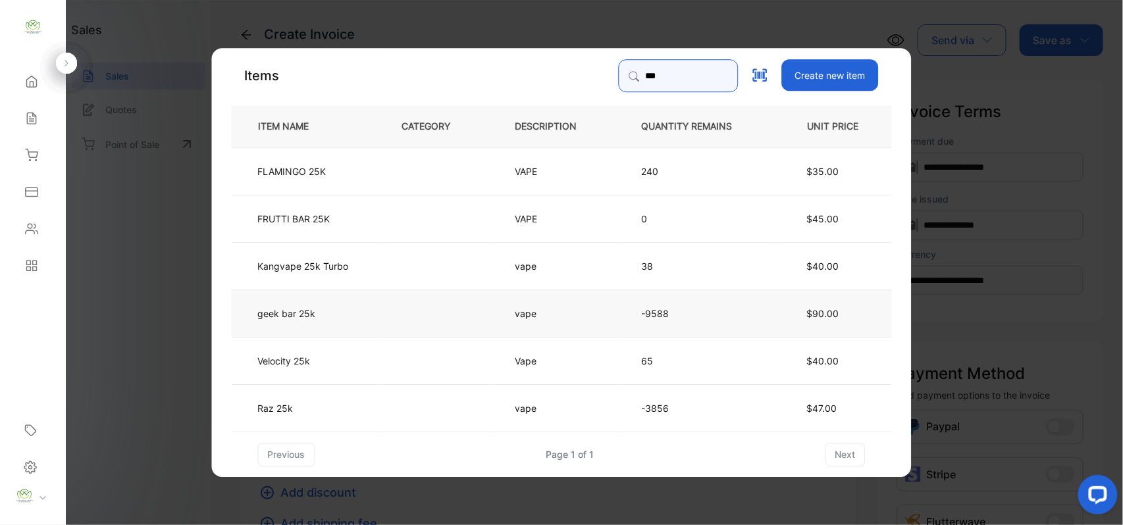
type input "***"
click at [349, 313] on td "geek bar 25k" at bounding box center [306, 312] width 149 height 47
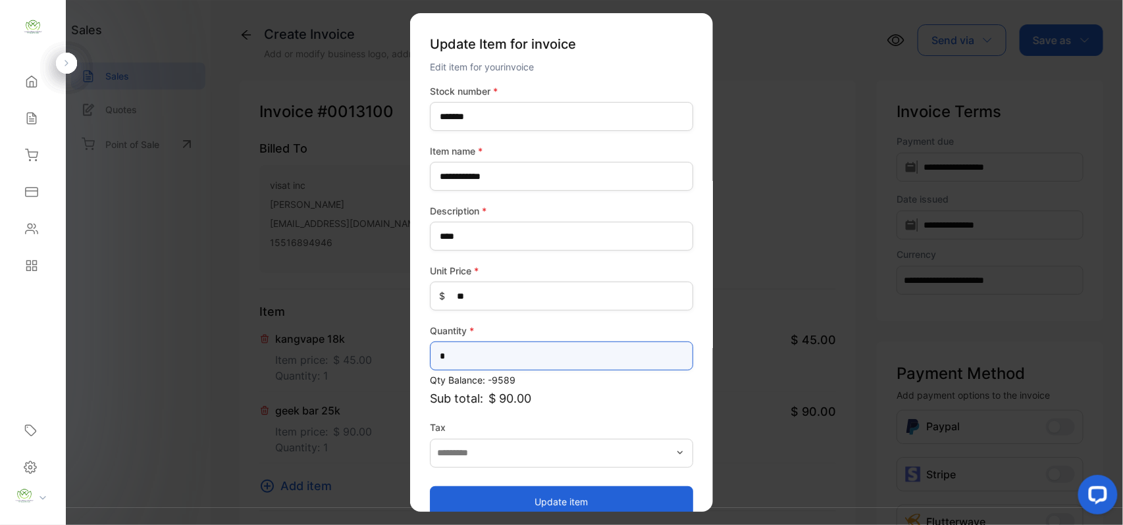
drag, startPoint x: 479, startPoint y: 358, endPoint x: 494, endPoint y: 372, distance: 20.5
click at [494, 372] on div "**********" at bounding box center [561, 301] width 263 height 434
type input "*"
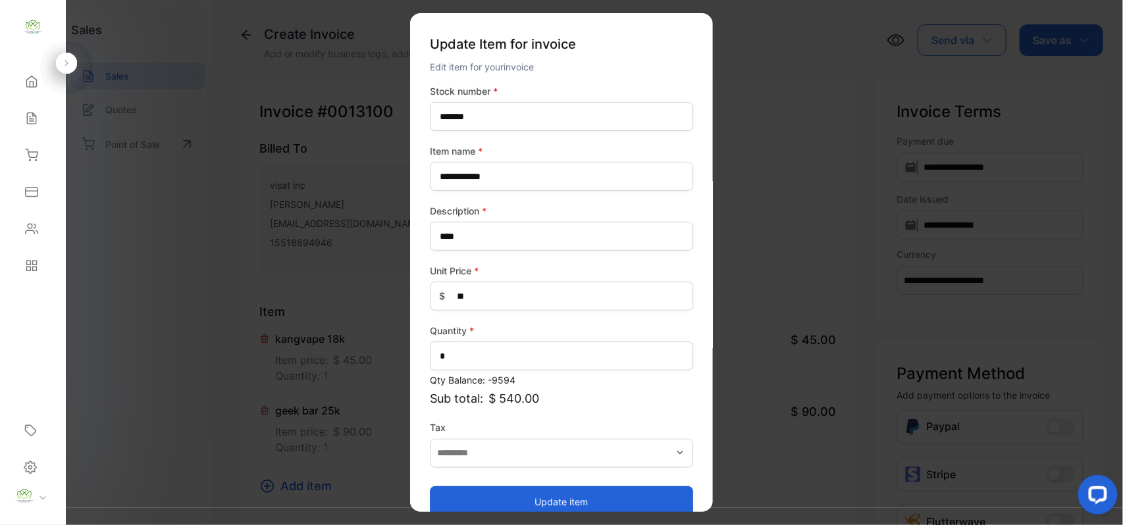
click at [520, 498] on button "Update item" at bounding box center [561, 502] width 263 height 32
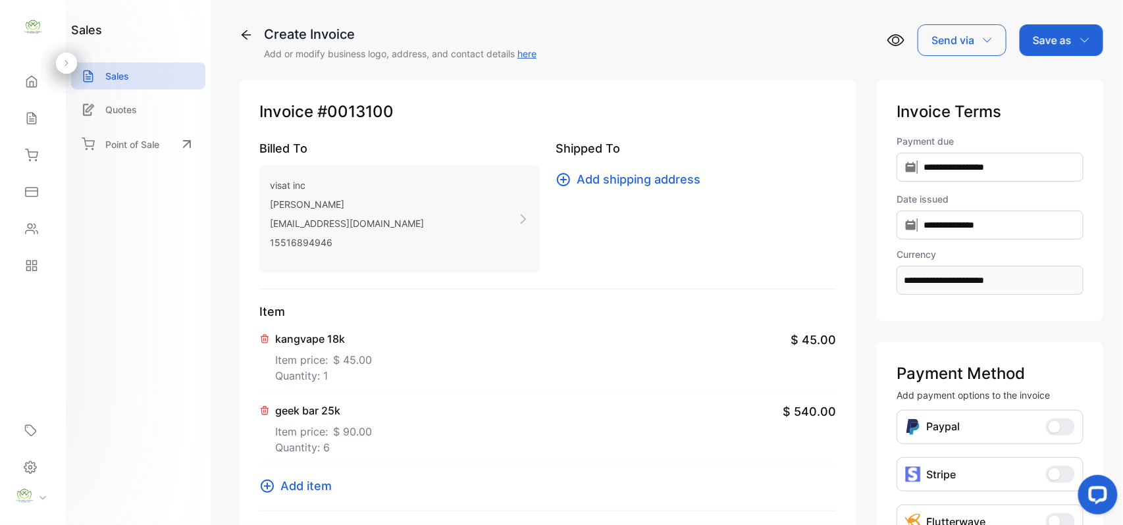
click at [309, 480] on span "Add item" at bounding box center [305, 486] width 51 height 18
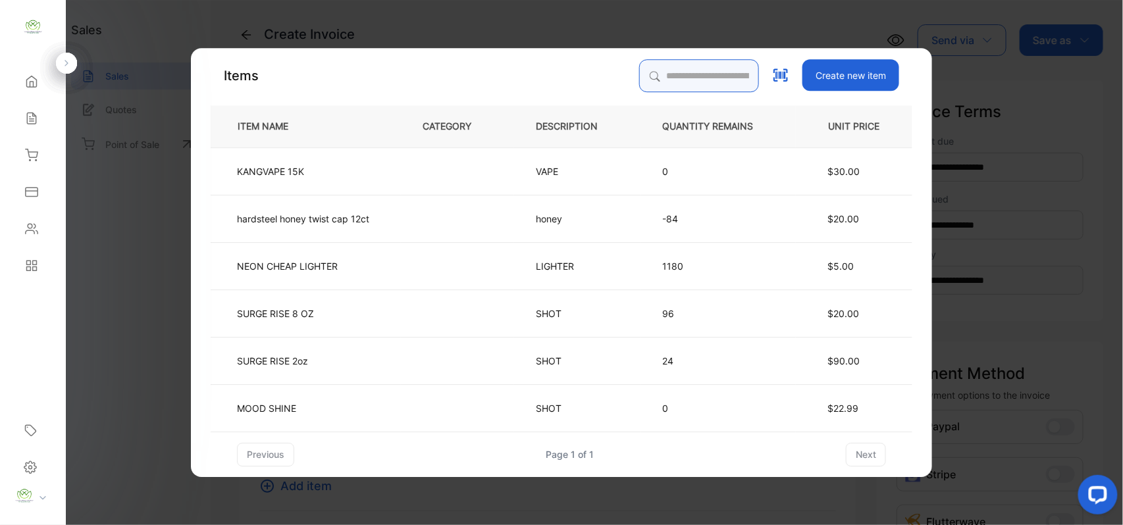
click at [657, 83] on input "search" at bounding box center [699, 75] width 120 height 33
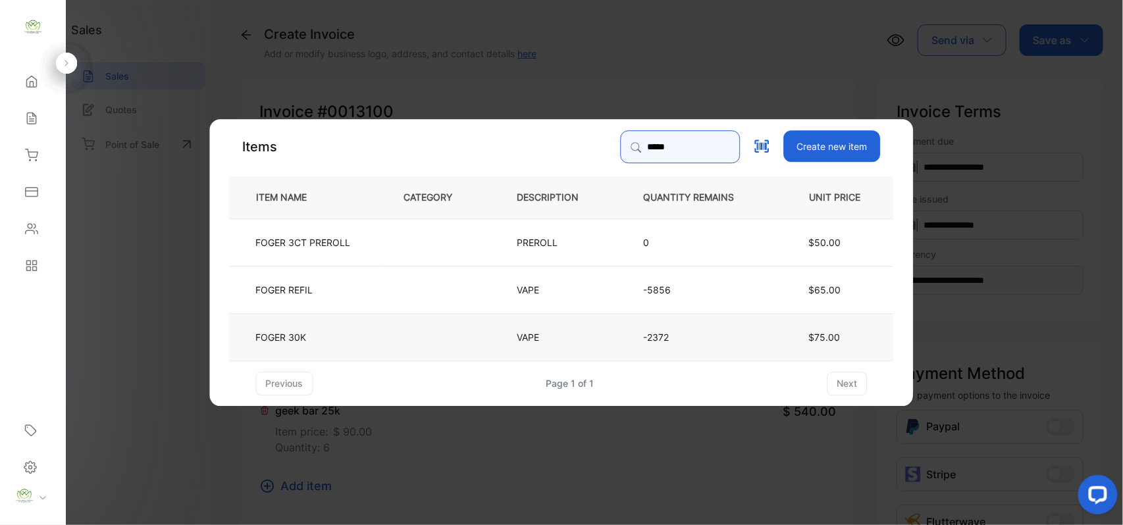
type input "*****"
drag, startPoint x: 362, startPoint y: 332, endPoint x: 375, endPoint y: 333, distance: 13.2
click at [375, 333] on td "FOGER 30K" at bounding box center [306, 336] width 153 height 47
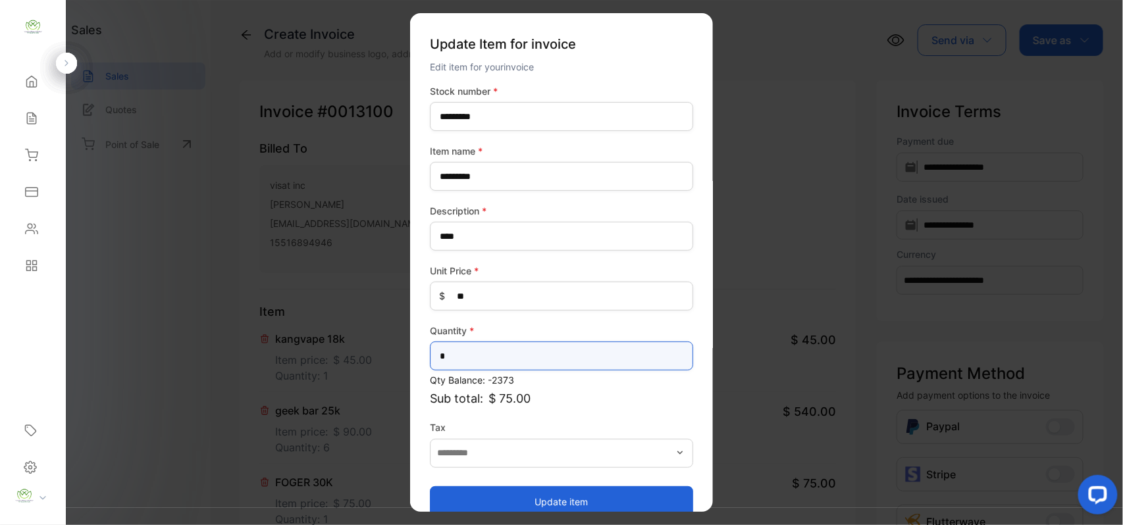
click at [479, 354] on input "*" at bounding box center [561, 356] width 263 height 29
type input "*"
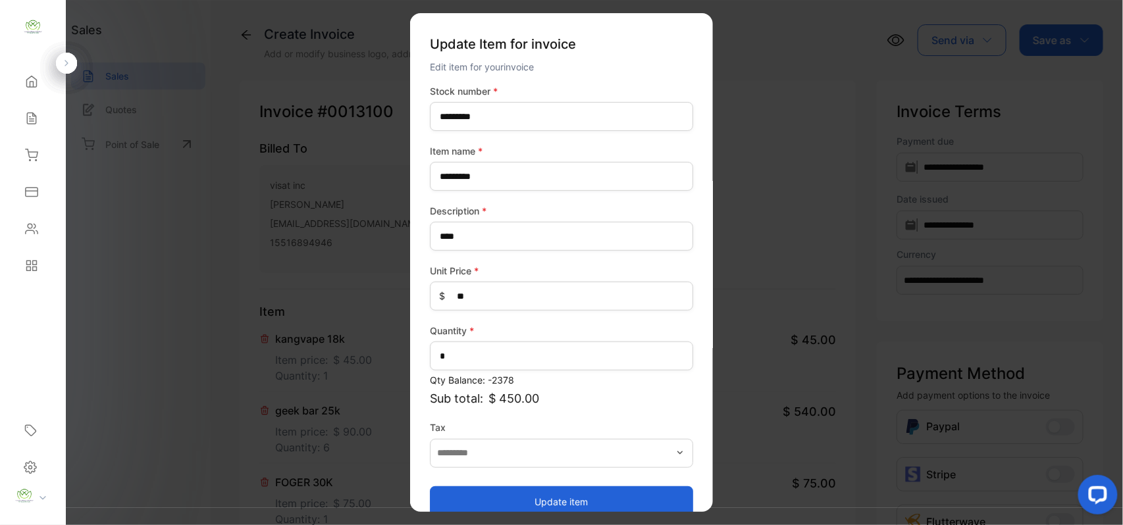
click at [475, 488] on button "Update item" at bounding box center [561, 502] width 263 height 32
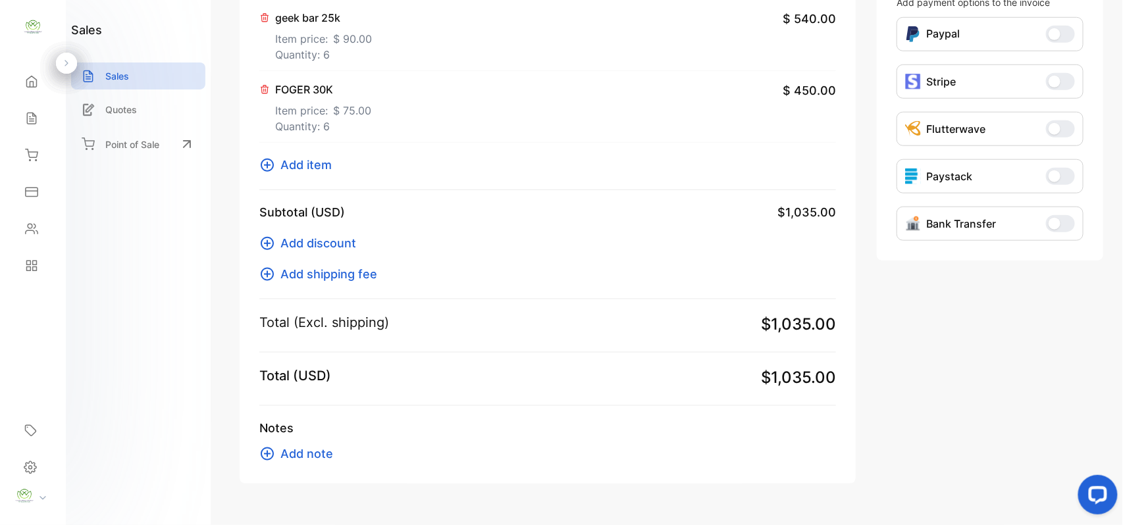
scroll to position [426, 0]
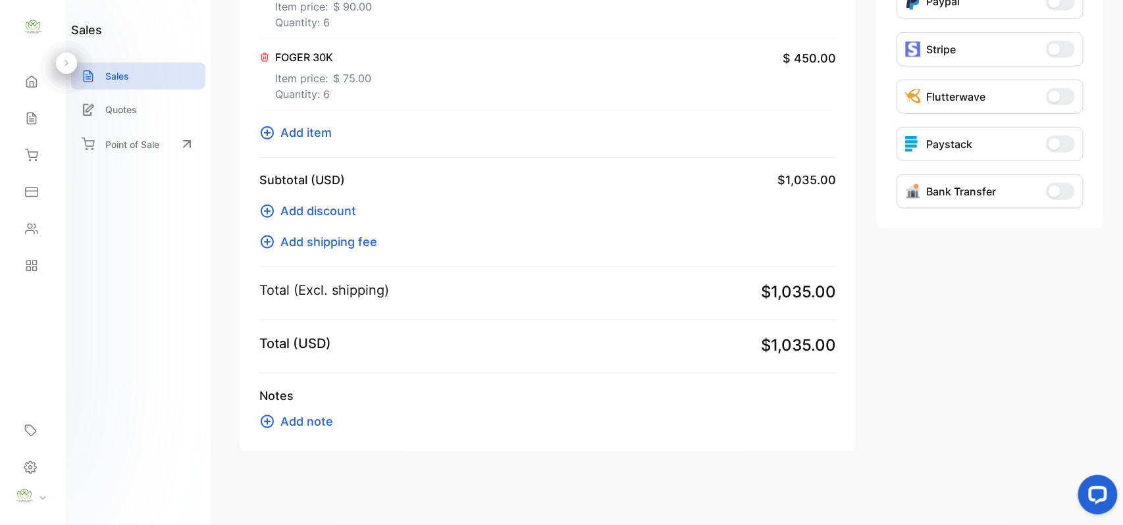
click at [309, 132] on span "Add item" at bounding box center [305, 133] width 51 height 18
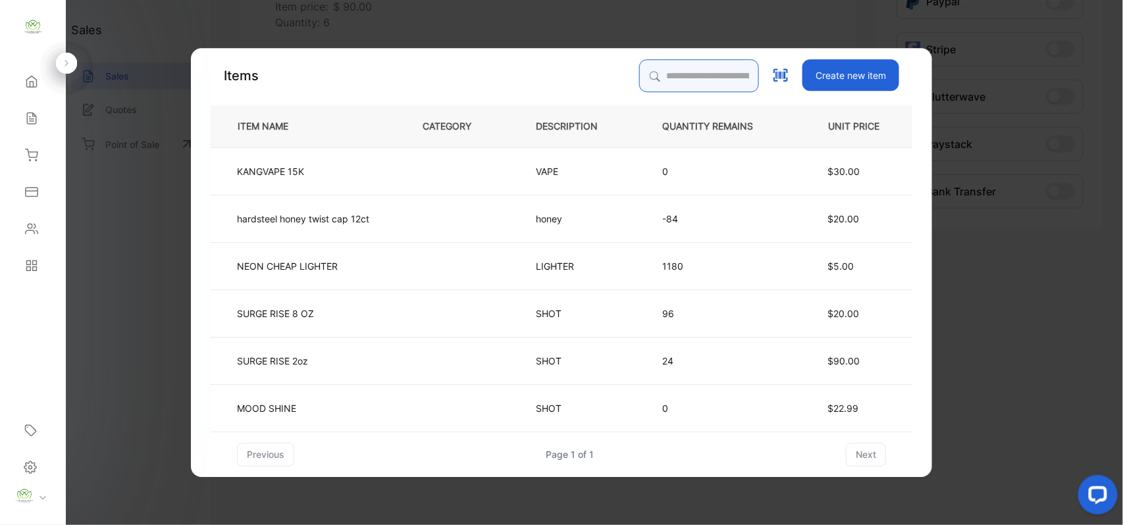
click at [672, 72] on input "search" at bounding box center [699, 75] width 120 height 33
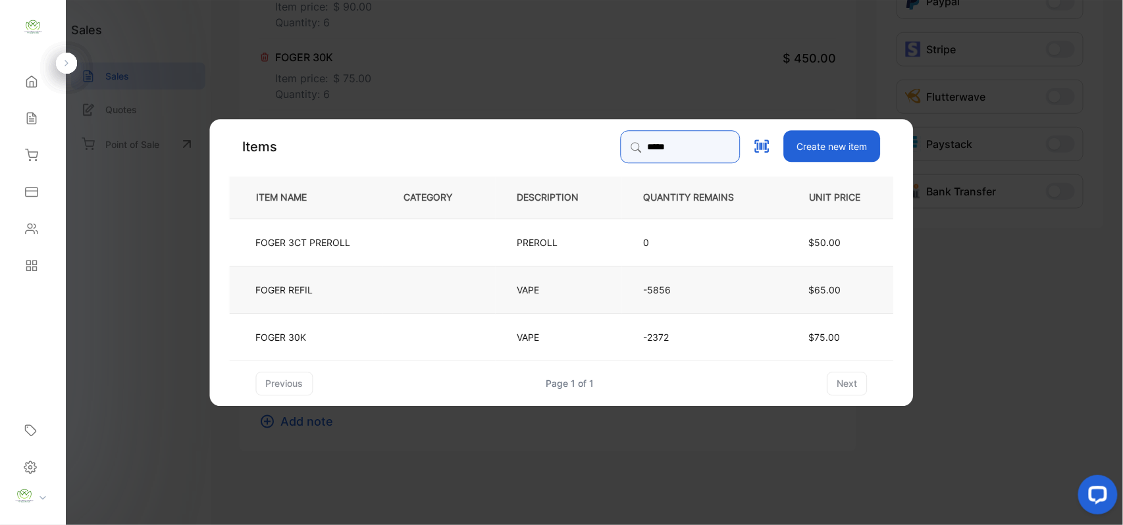
type input "*****"
click at [338, 292] on td "FOGER REFIL" at bounding box center [306, 288] width 153 height 47
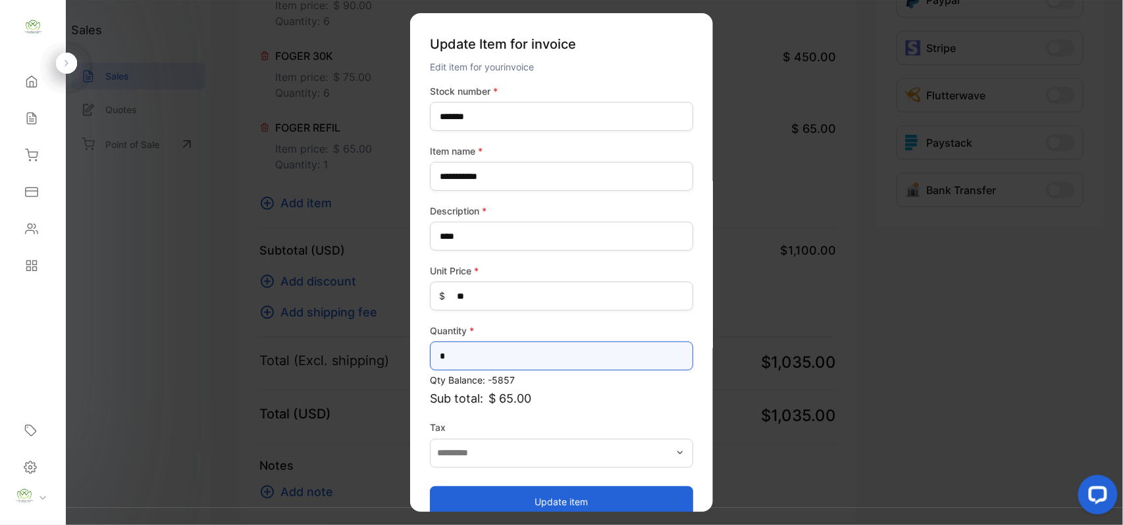
click at [488, 361] on input "*" at bounding box center [561, 356] width 263 height 29
type input "*"
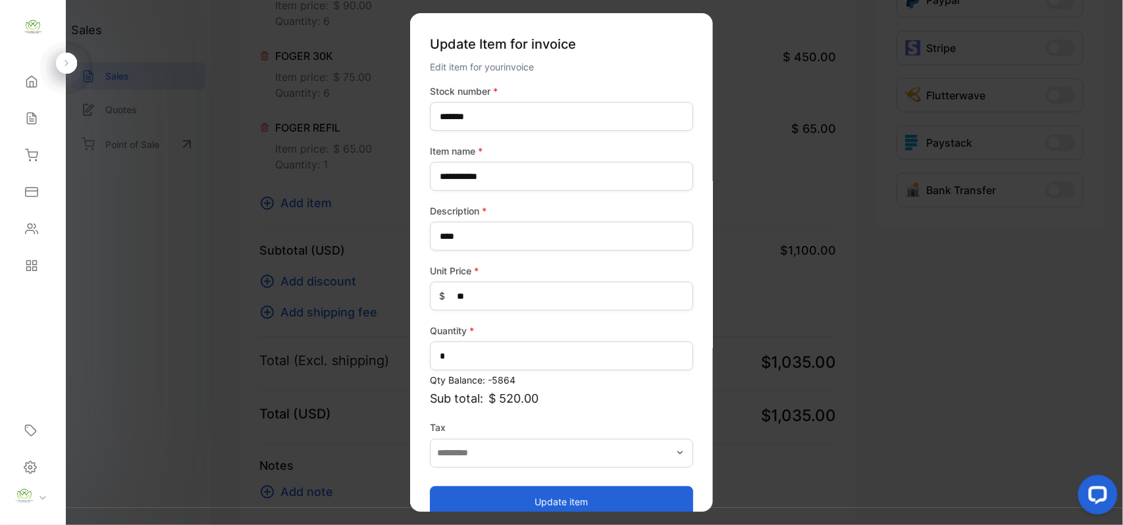
click at [523, 496] on button "Update item" at bounding box center [561, 502] width 263 height 32
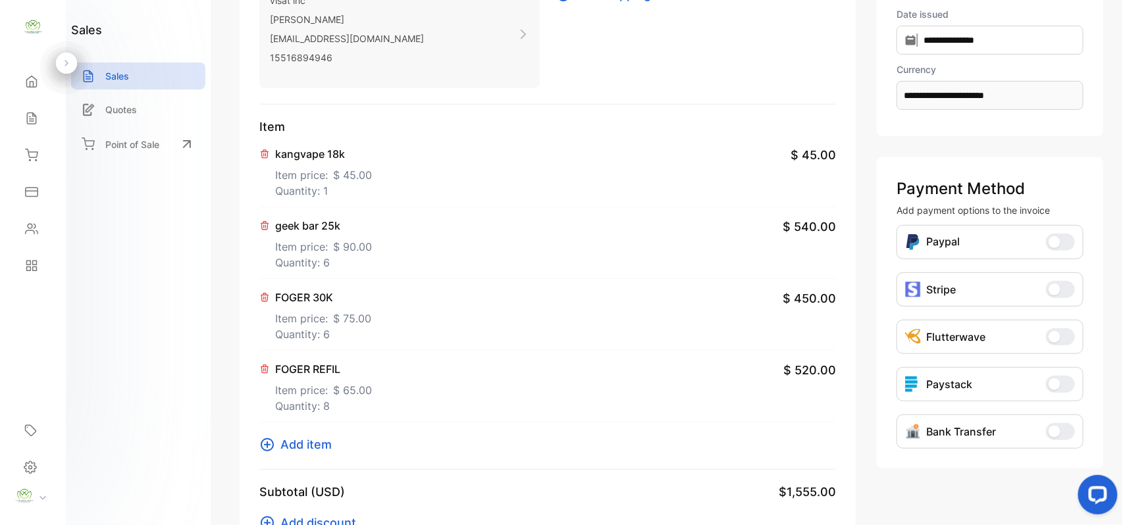
scroll to position [0, 0]
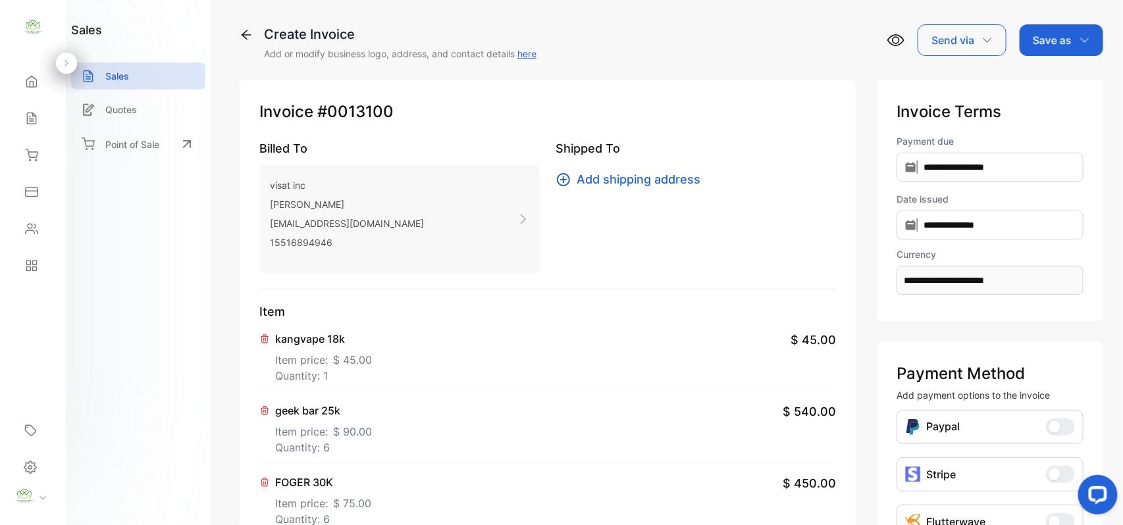
click at [1056, 32] on p "Save as" at bounding box center [1052, 40] width 39 height 16
click at [1060, 78] on div "Invoice" at bounding box center [1058, 83] width 76 height 26
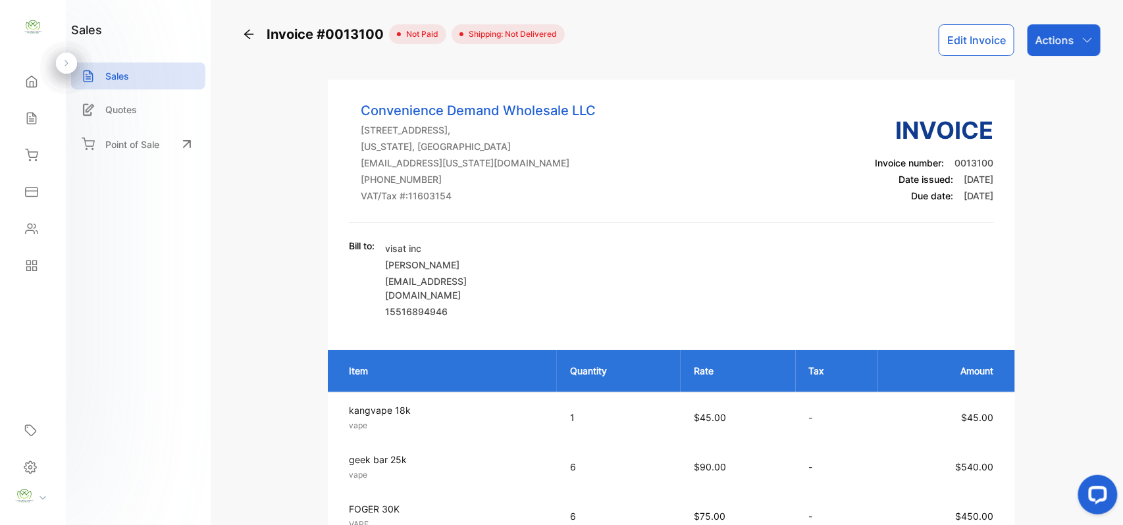
click at [1078, 33] on div "Actions" at bounding box center [1063, 40] width 73 height 32
click at [961, 43] on button "Edit Invoice" at bounding box center [976, 40] width 76 height 32
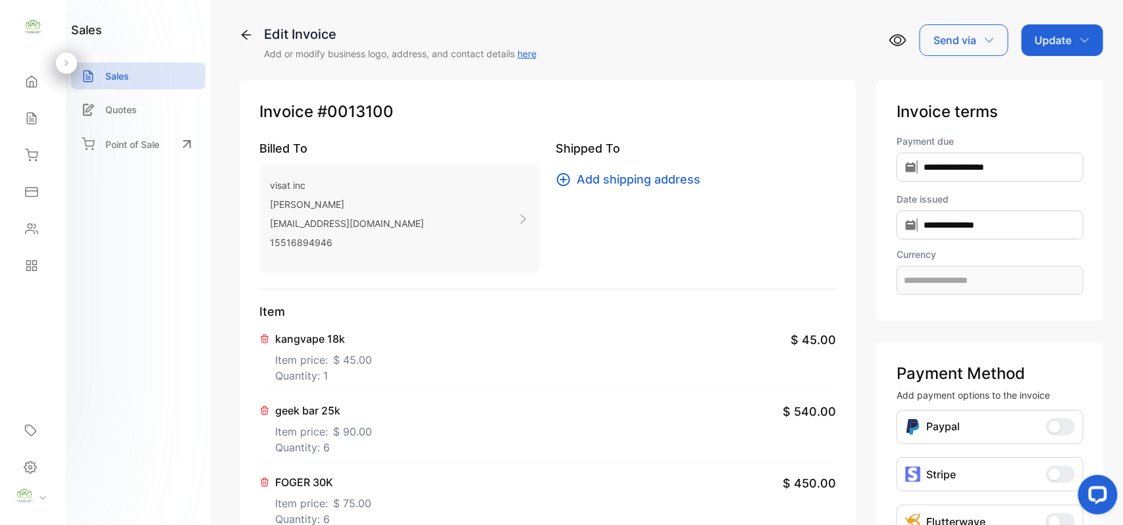
type input "**********"
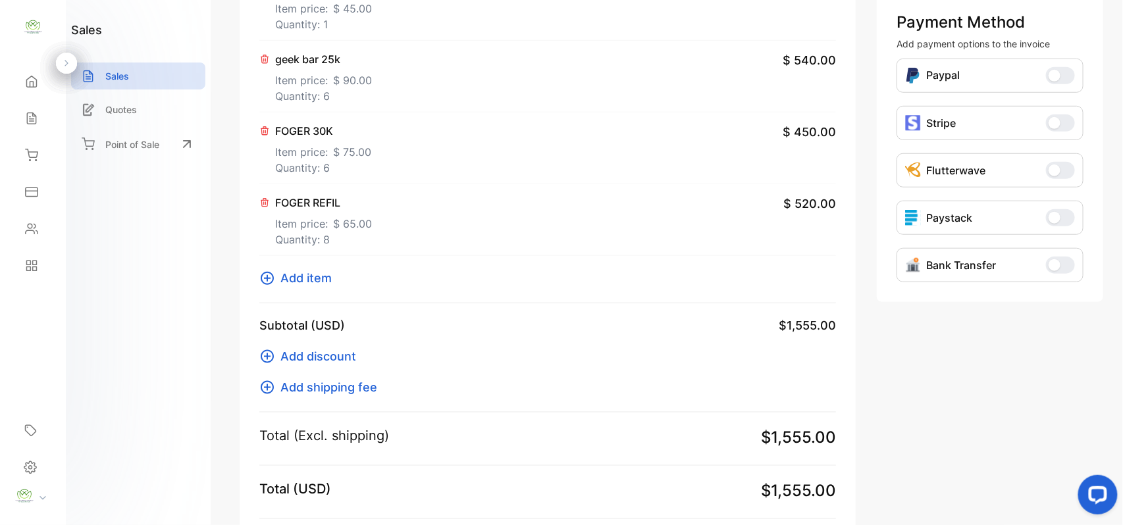
scroll to position [498, 0]
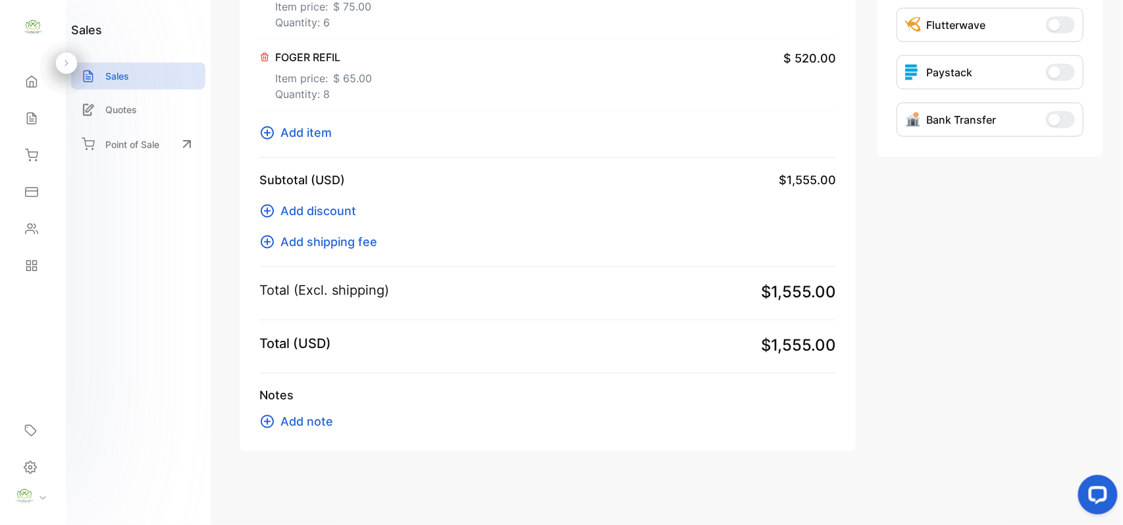
click at [298, 430] on span "Add note" at bounding box center [306, 422] width 53 height 18
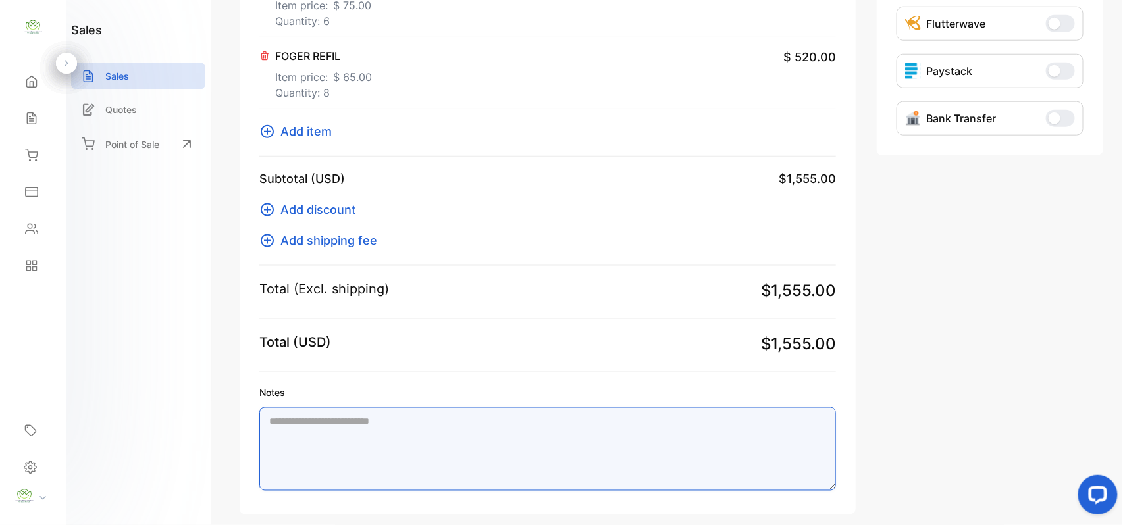
click at [412, 471] on textarea "Notes" at bounding box center [547, 449] width 576 height 84
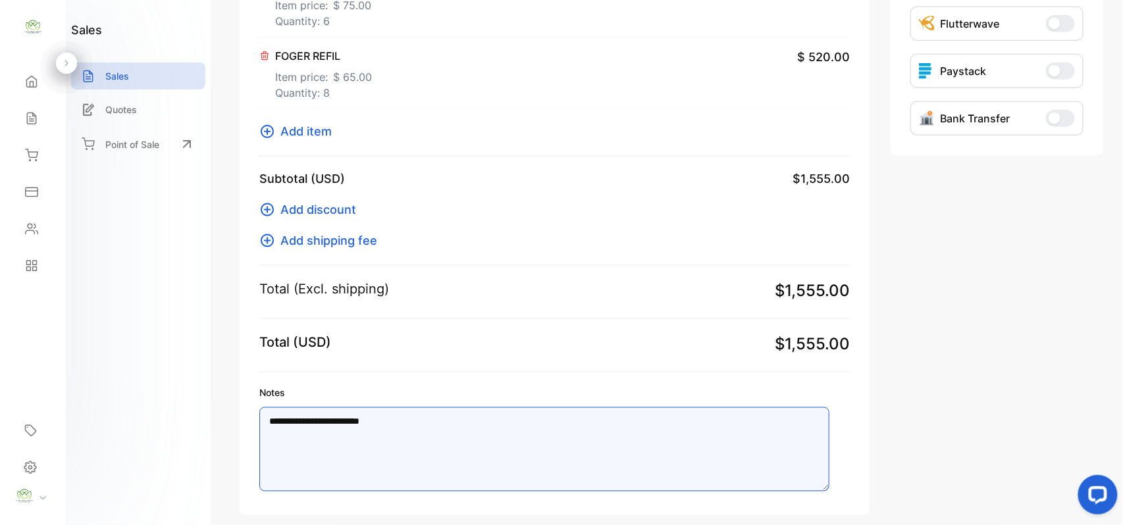
drag, startPoint x: 367, startPoint y: 421, endPoint x: 398, endPoint y: 422, distance: 30.9
click at [398, 422] on textarea "**********" at bounding box center [544, 449] width 570 height 84
drag, startPoint x: 398, startPoint y: 423, endPoint x: 367, endPoint y: 421, distance: 31.0
click at [367, 421] on textarea "**********" at bounding box center [544, 449] width 570 height 84
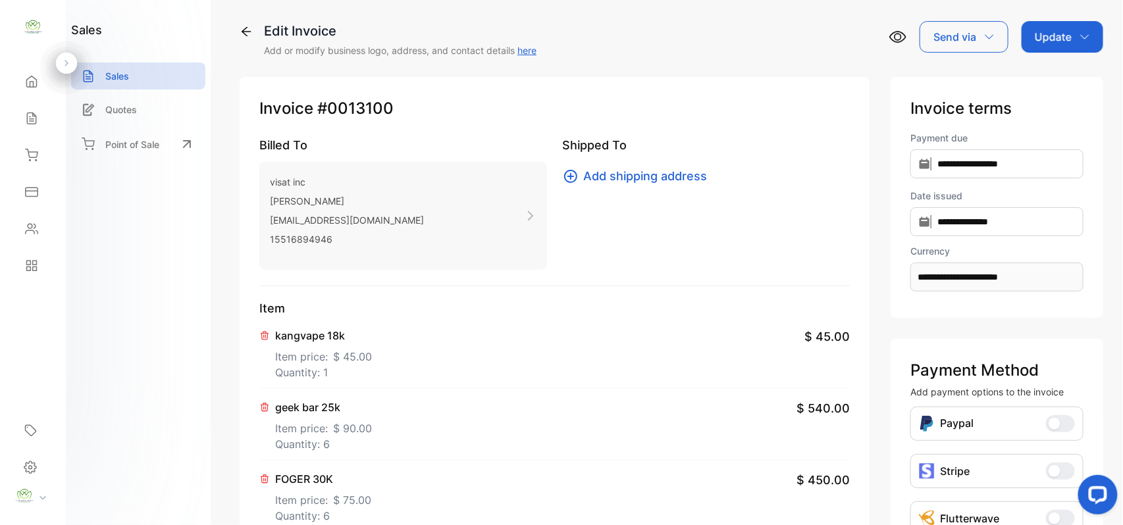
scroll to position [0, 0]
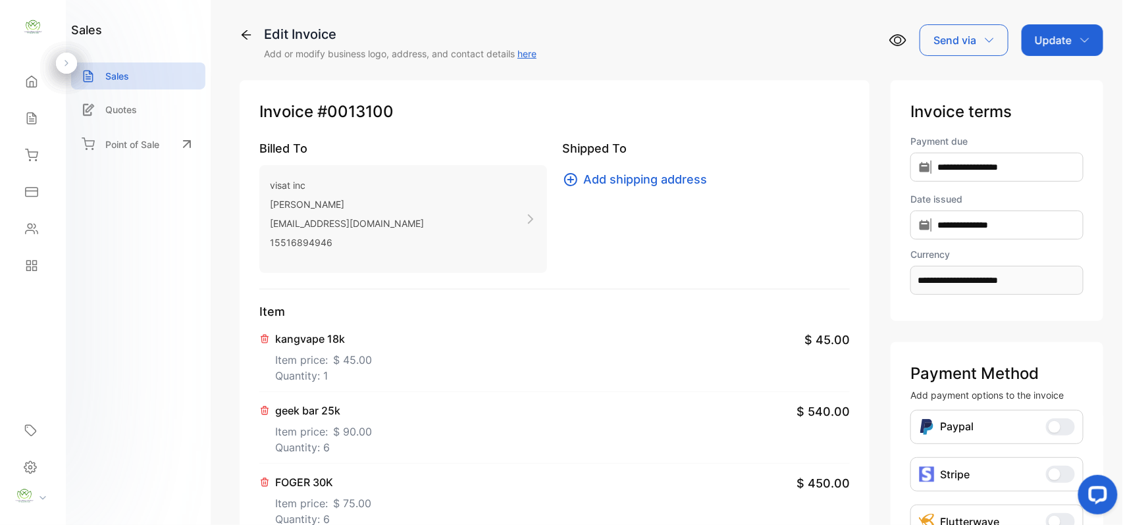
click at [1048, 32] on p "Update" at bounding box center [1053, 40] width 37 height 16
type textarea "**********"
click at [1048, 78] on div "Invoice" at bounding box center [1065, 83] width 76 height 26
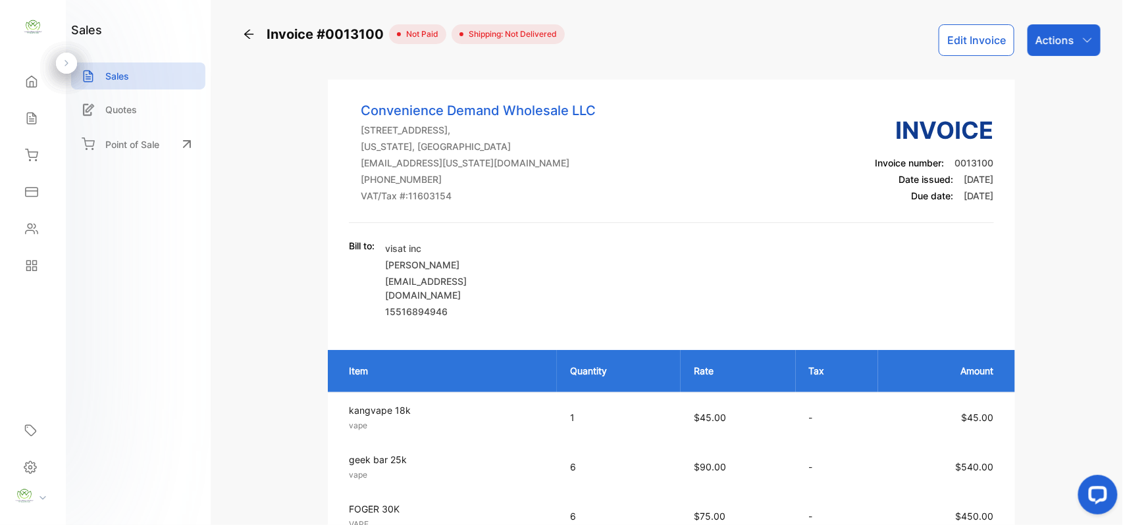
click at [1056, 38] on p "Actions" at bounding box center [1054, 40] width 39 height 16
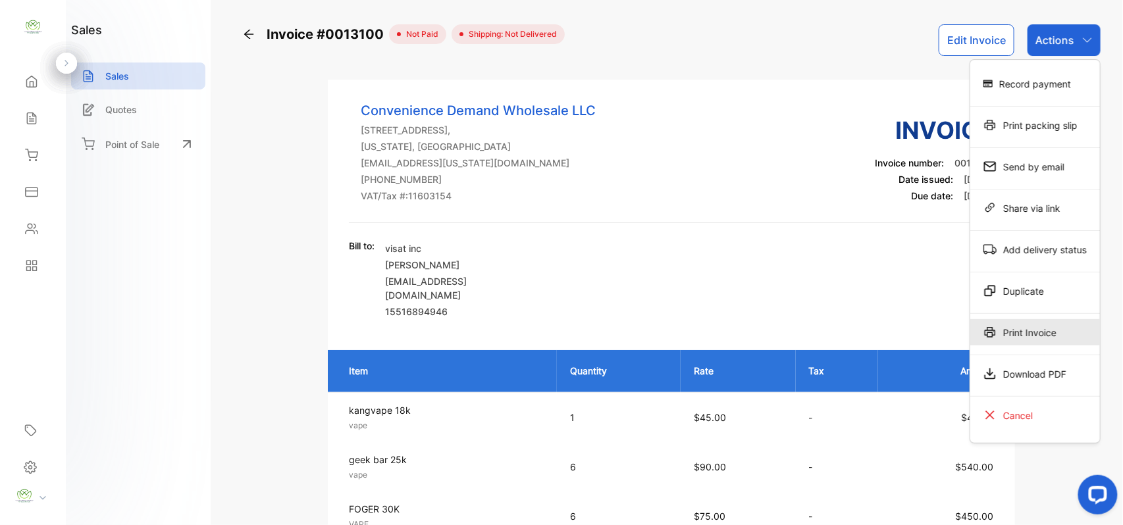
click at [1052, 333] on div "Print Invoice" at bounding box center [1035, 332] width 130 height 26
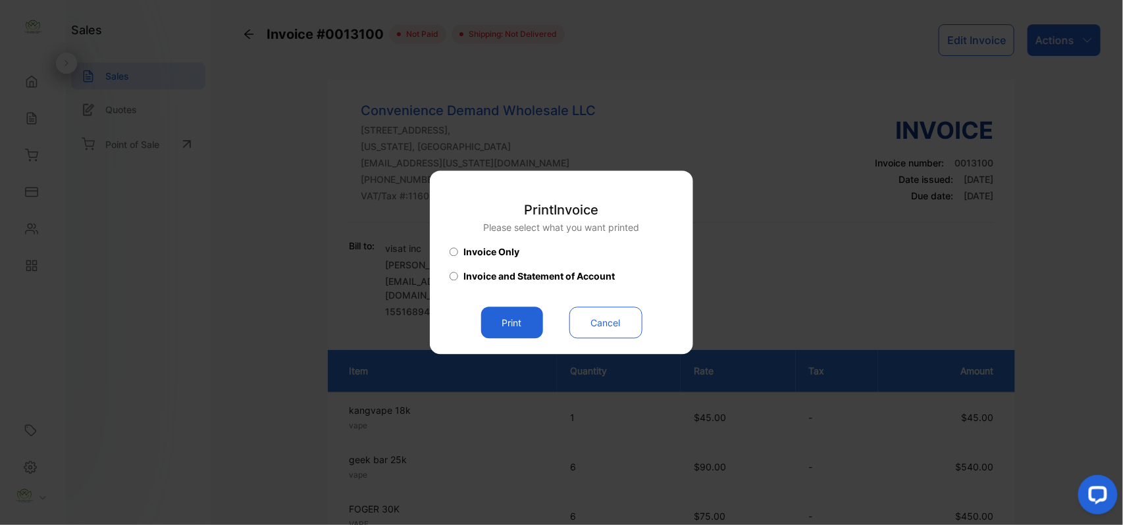
click at [500, 324] on button "Print" at bounding box center [512, 323] width 62 height 32
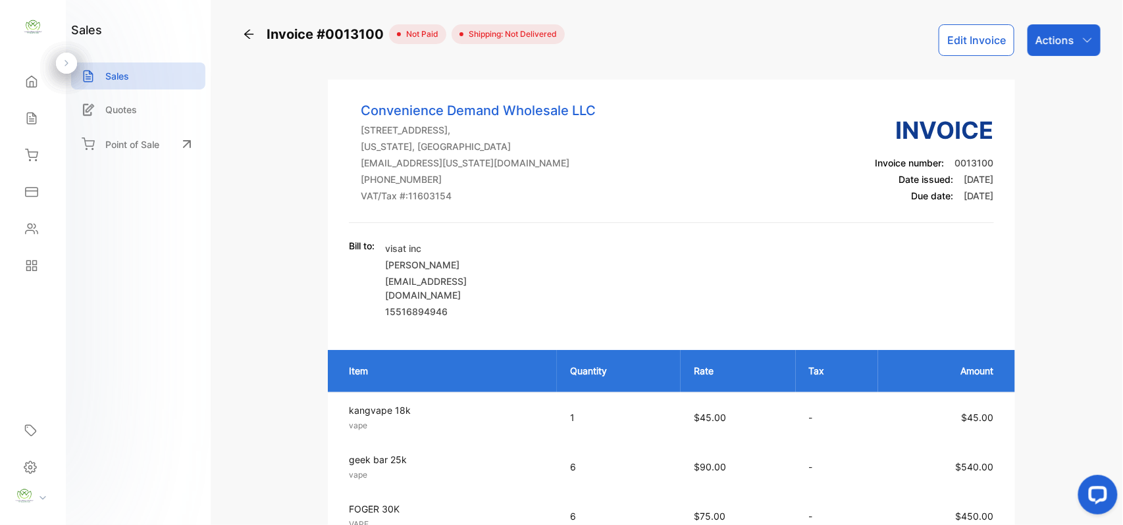
click at [1054, 46] on p "Actions" at bounding box center [1054, 40] width 39 height 16
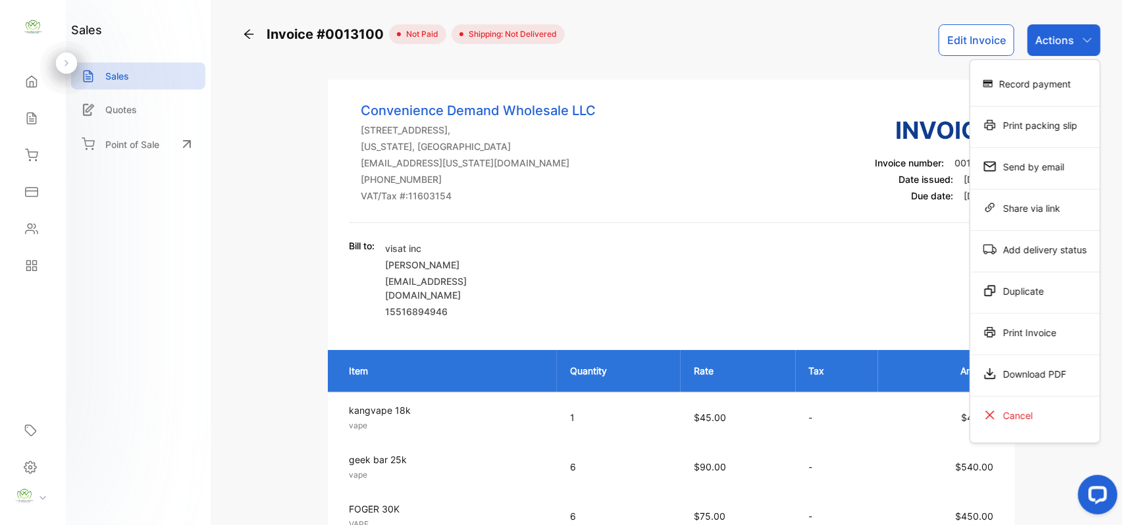
click at [1038, 78] on div "Record payment" at bounding box center [1035, 83] width 130 height 26
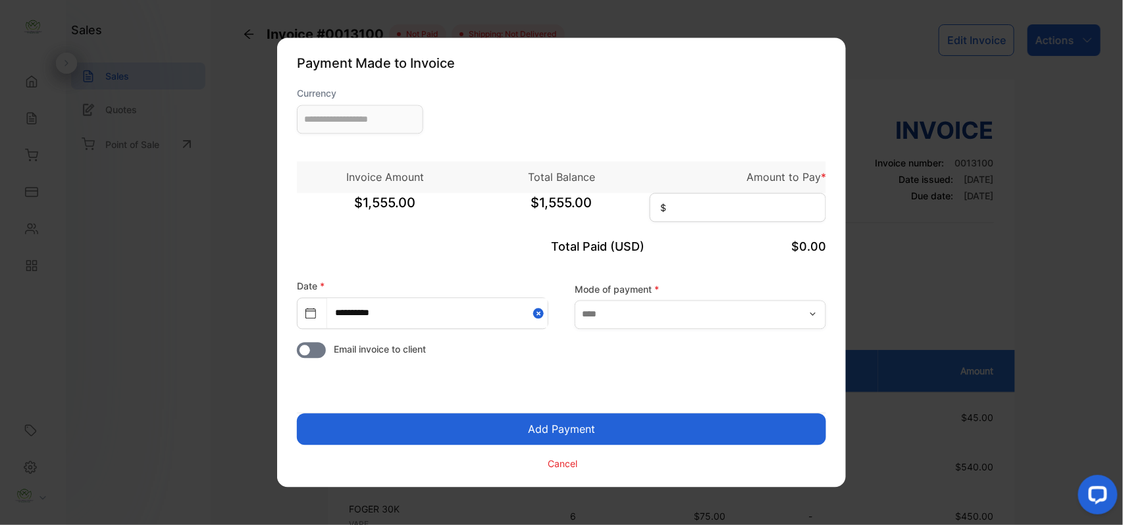
type input "**********"
click at [766, 211] on input at bounding box center [738, 207] width 176 height 29
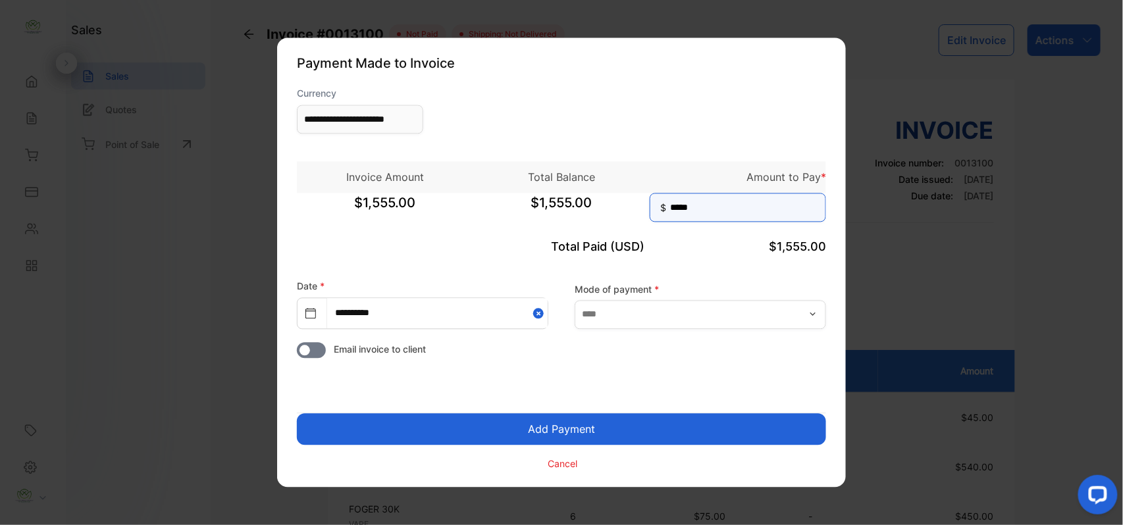
type input "*****"
click at [297, 414] on button "Add Payment" at bounding box center [561, 430] width 529 height 32
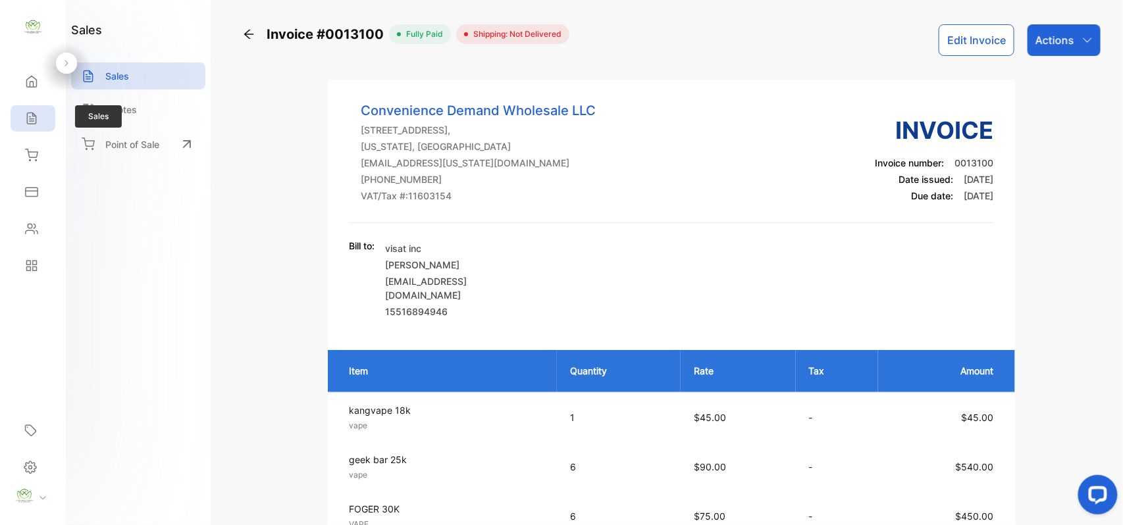
click at [27, 116] on icon at bounding box center [31, 118] width 9 height 11
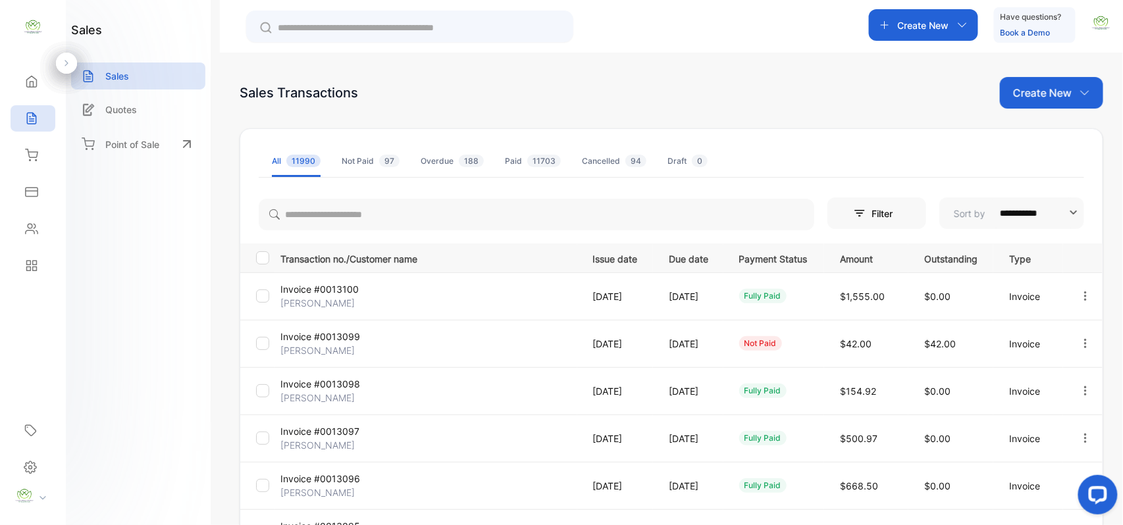
click at [861, 90] on div "Sales Transactions Create New" at bounding box center [671, 93] width 863 height 32
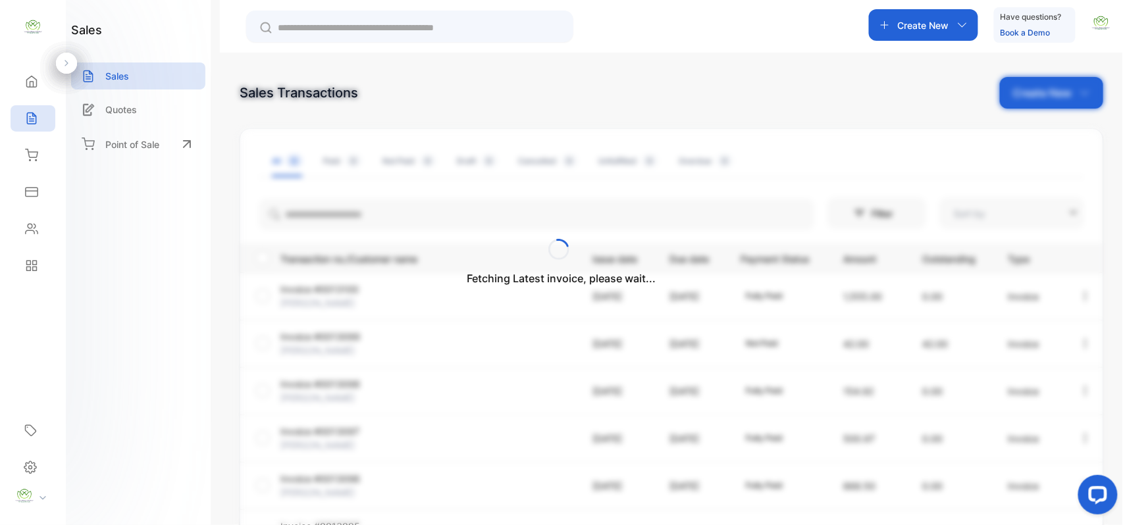
type input "**********"
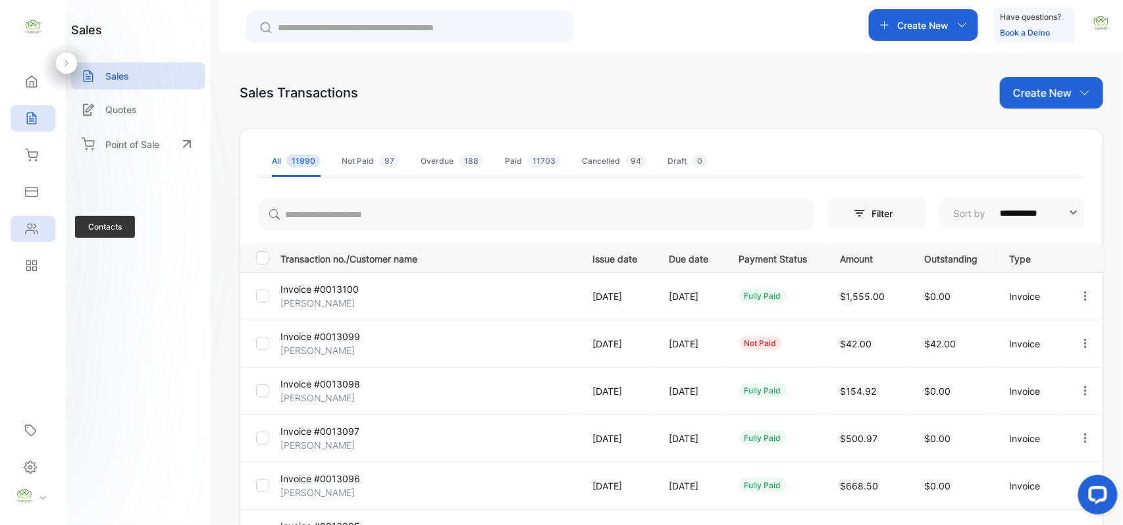
click at [33, 224] on icon at bounding box center [32, 229] width 12 height 10
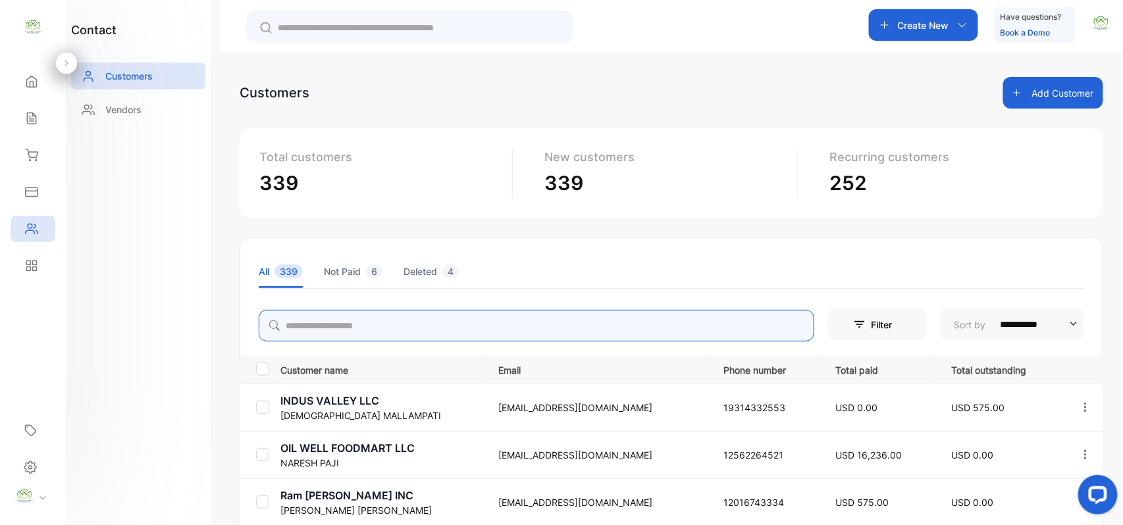
click at [380, 314] on input "search" at bounding box center [536, 326] width 555 height 32
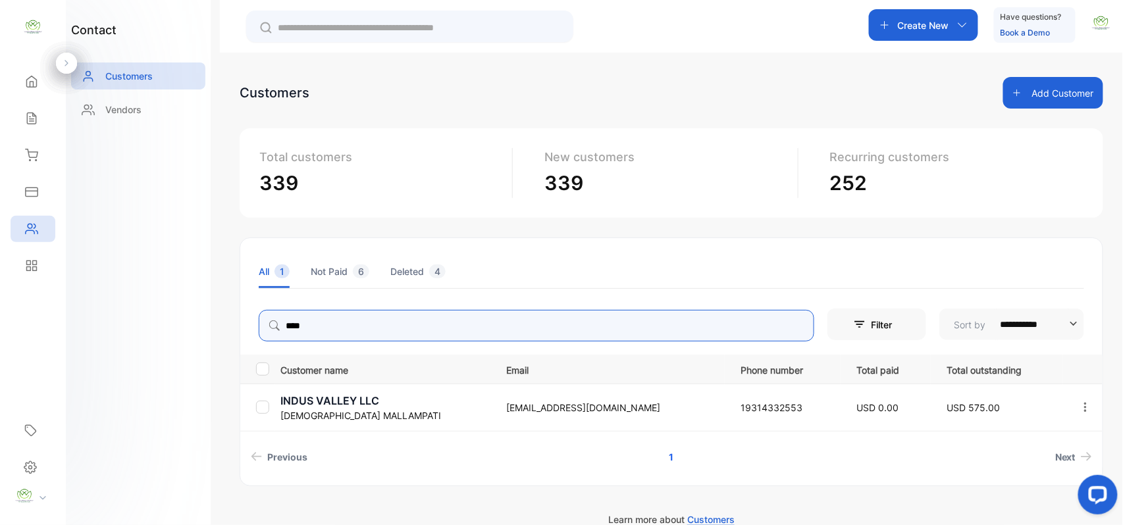
type input "****"
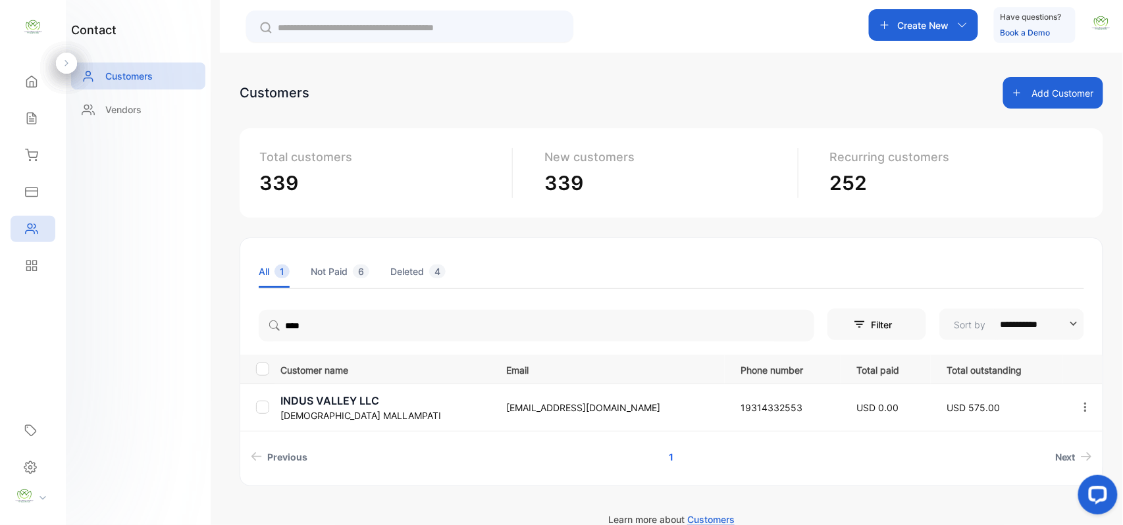
click at [359, 404] on p "INDUS VALLEY LLC" at bounding box center [384, 401] width 209 height 16
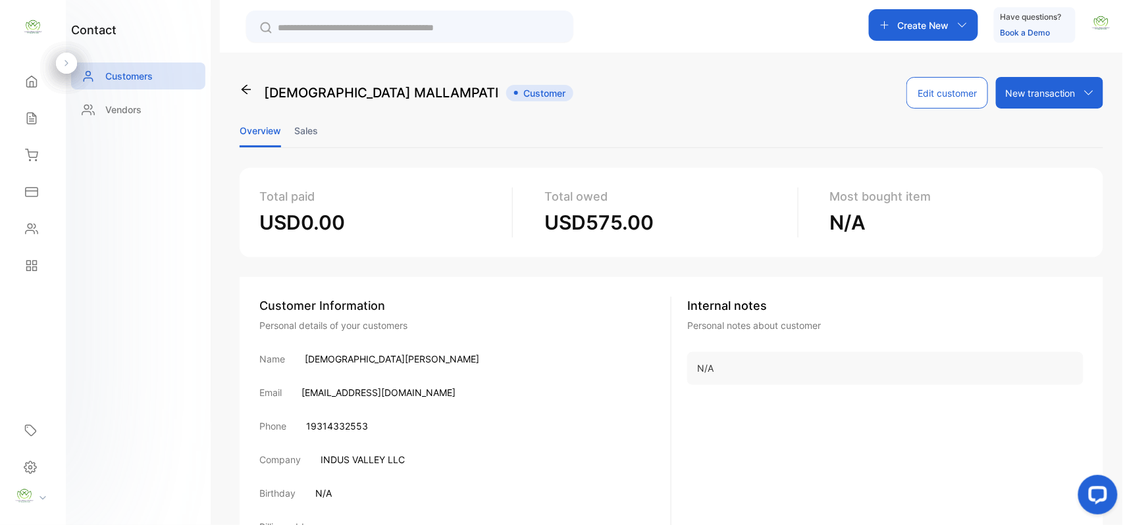
click at [304, 128] on li "Sales" at bounding box center [306, 131] width 24 height 34
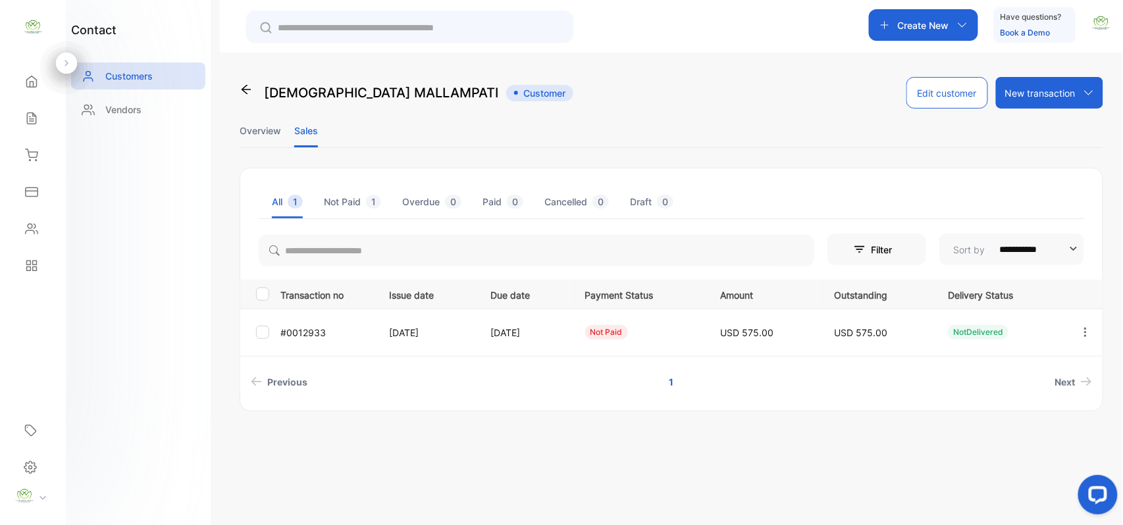
click at [1085, 332] on icon "button" at bounding box center [1085, 332] width 12 height 12
click at [1069, 367] on div "View" at bounding box center [1026, 372] width 148 height 26
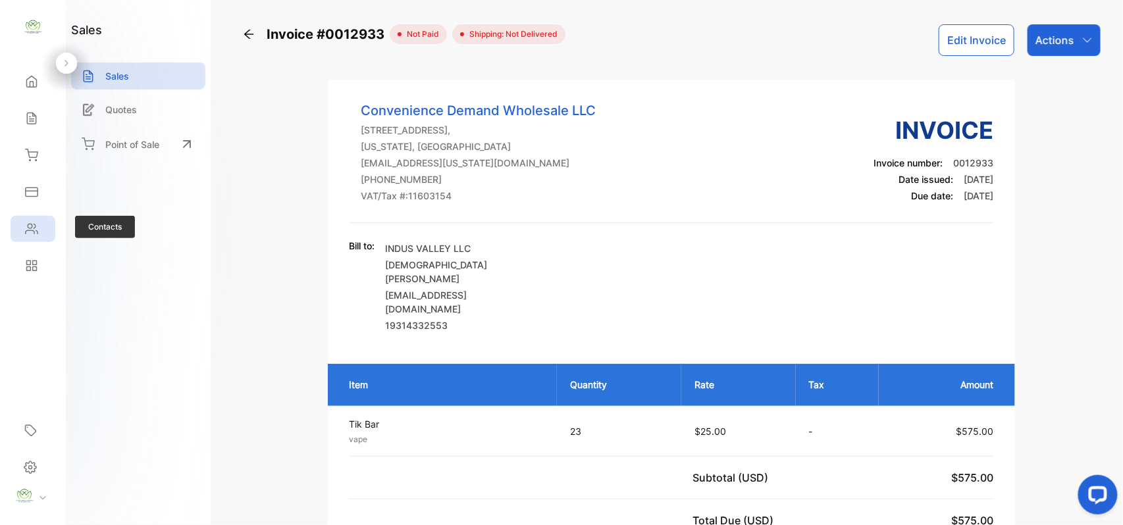
click at [19, 224] on div "Contacts" at bounding box center [33, 229] width 45 height 26
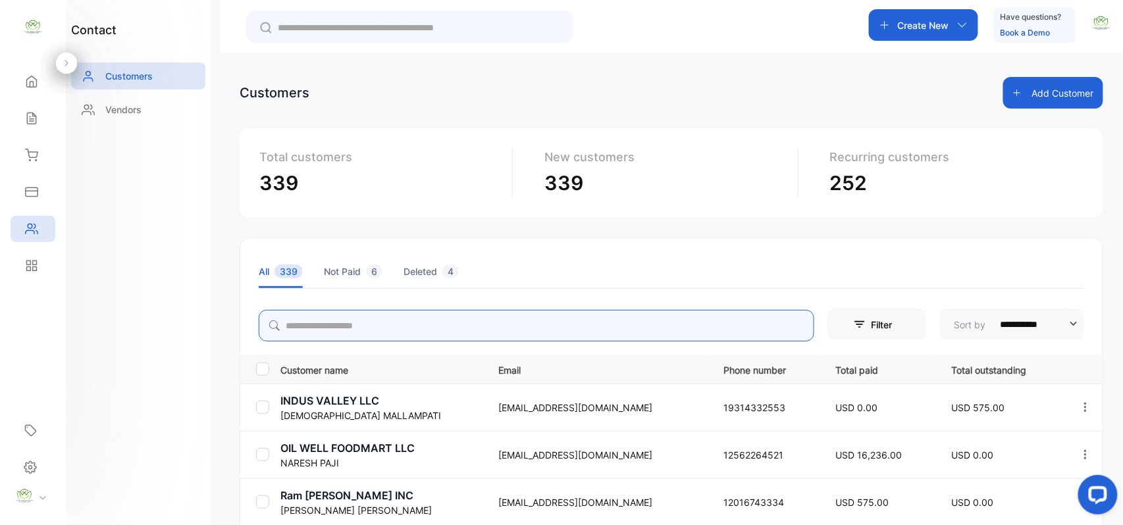
click at [424, 338] on input "search" at bounding box center [536, 326] width 555 height 32
type input "*"
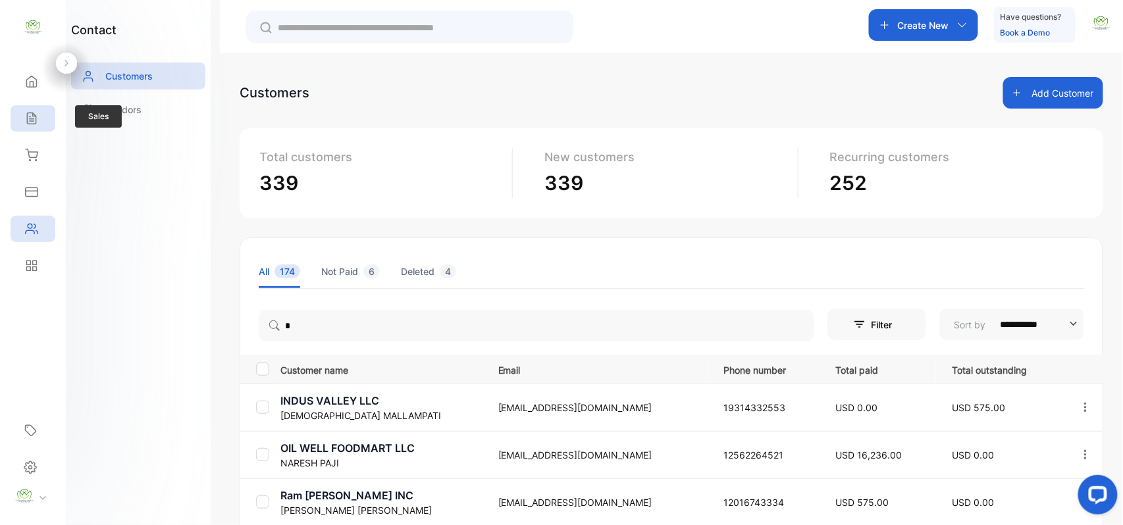
click at [47, 116] on div "Sales" at bounding box center [33, 118] width 45 height 26
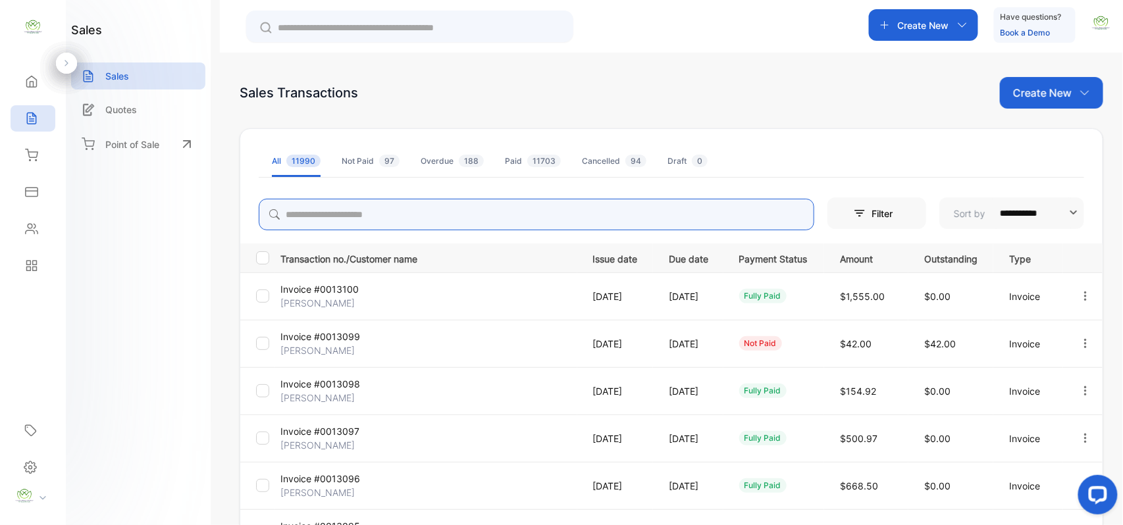
click at [423, 217] on input "search" at bounding box center [536, 215] width 555 height 32
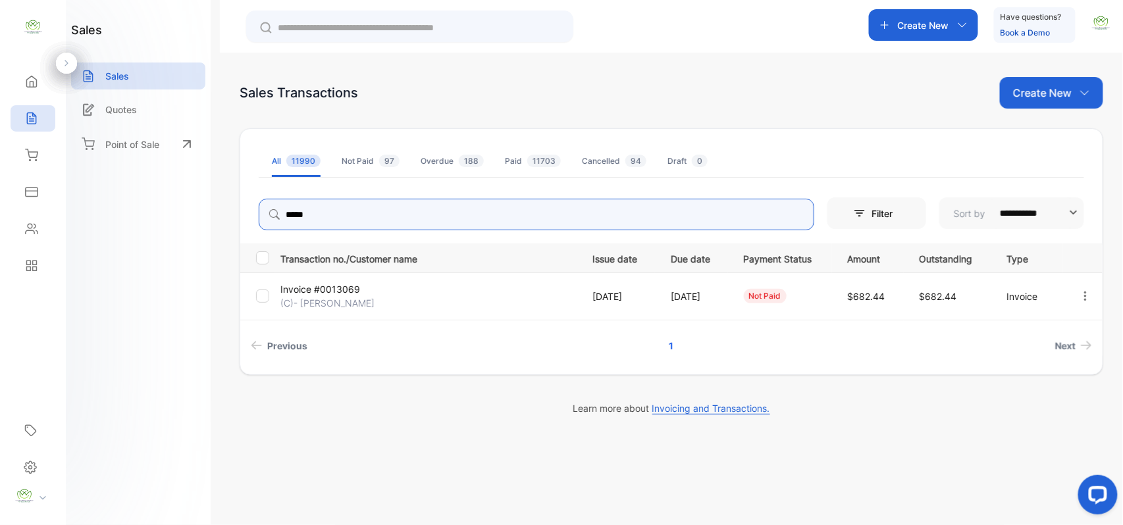
type input "*****"
click at [342, 287] on p "Invoice #0013069" at bounding box center [329, 289] width 99 height 14
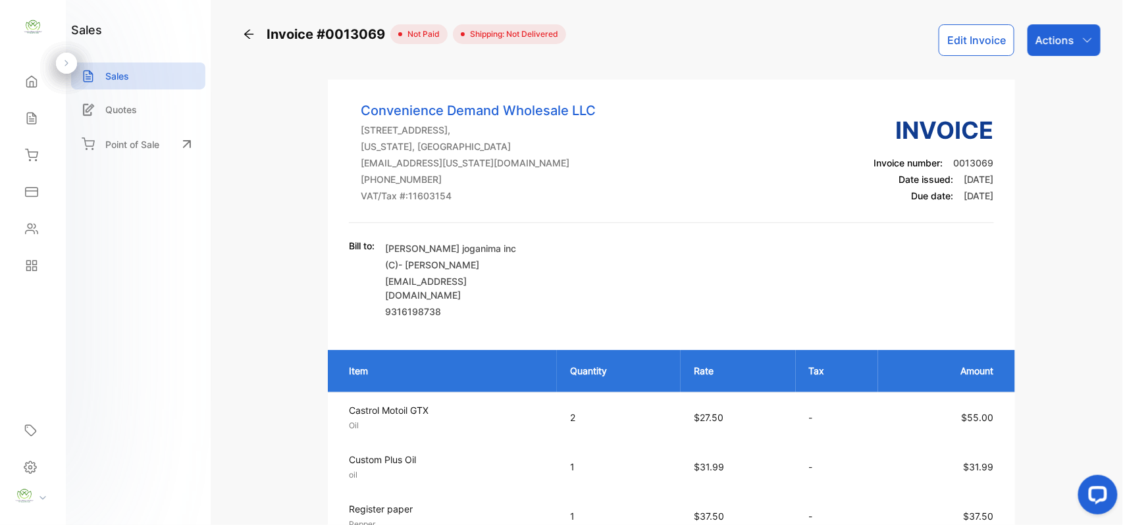
drag, startPoint x: 1070, startPoint y: 34, endPoint x: 1087, endPoint y: 51, distance: 23.7
click at [1075, 37] on div "Actions" at bounding box center [1063, 40] width 73 height 32
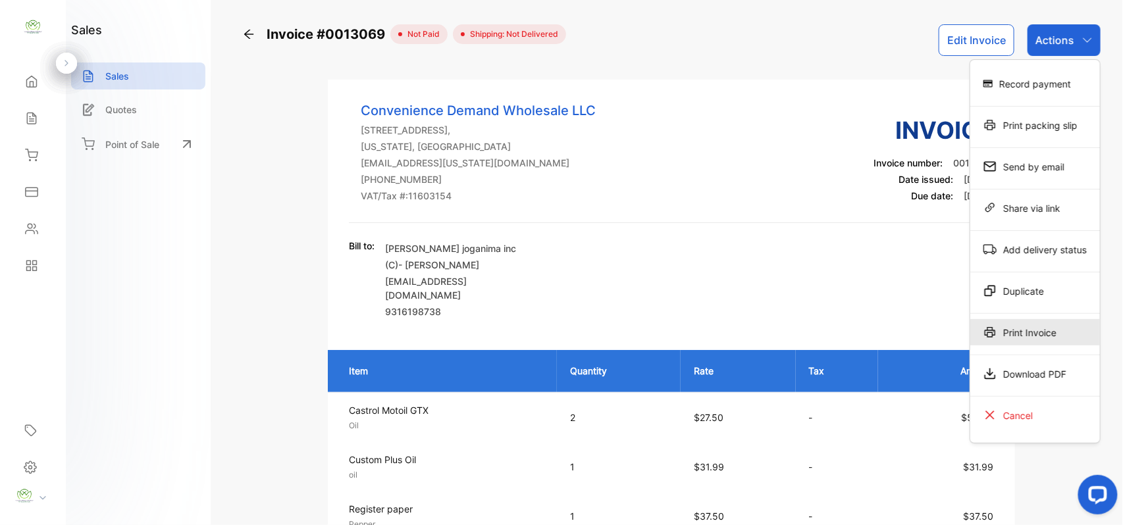
click at [1038, 332] on div "Print Invoice" at bounding box center [1035, 332] width 130 height 26
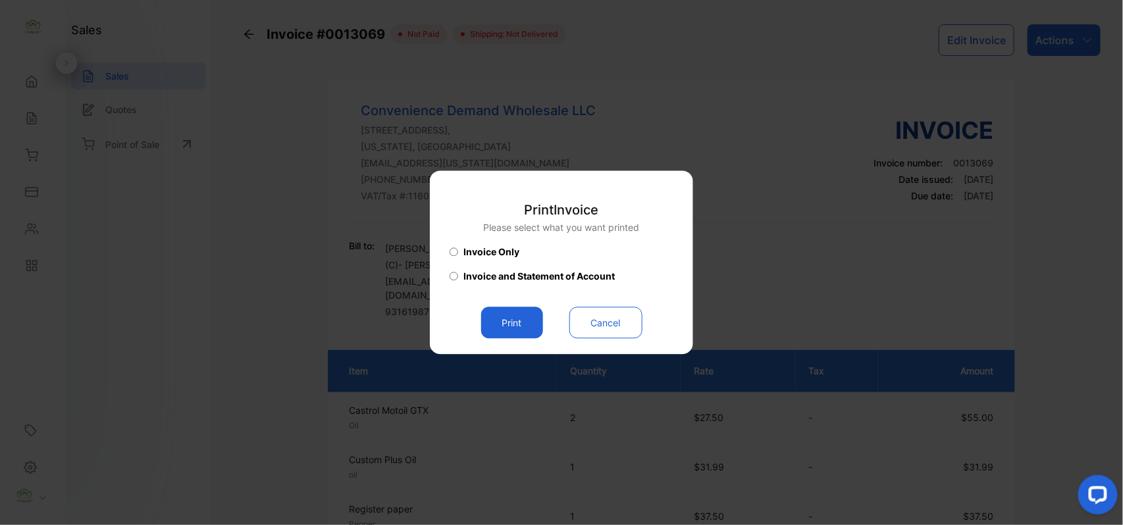
click at [530, 335] on button "Print" at bounding box center [512, 323] width 62 height 32
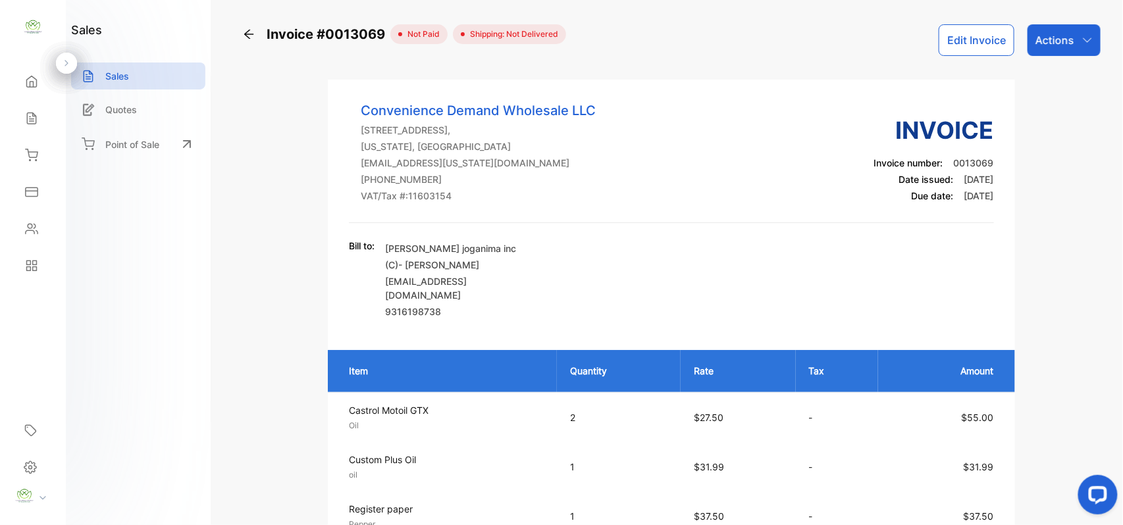
click at [966, 38] on button "Edit Invoice" at bounding box center [976, 40] width 76 height 32
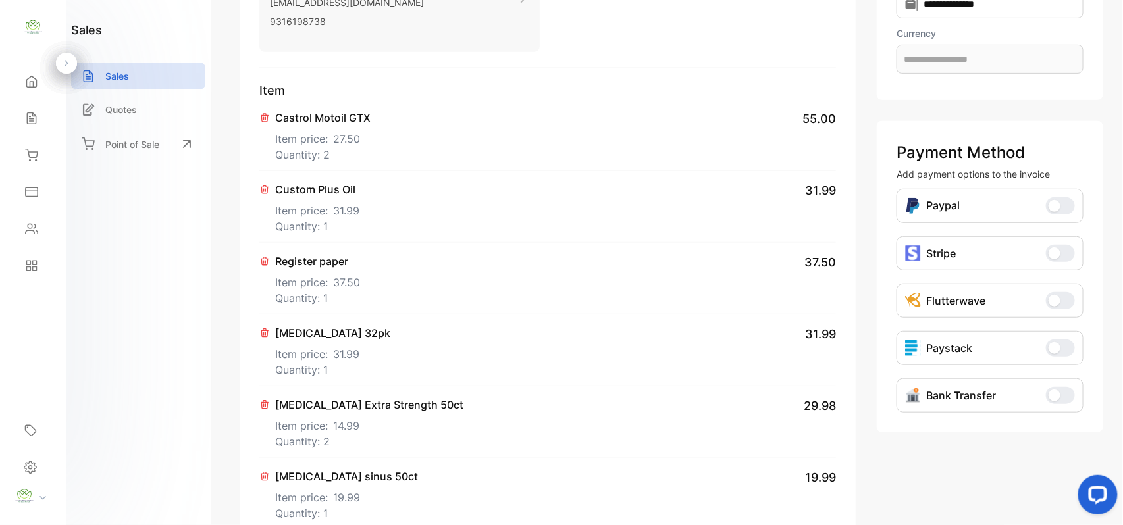
type input "**********"
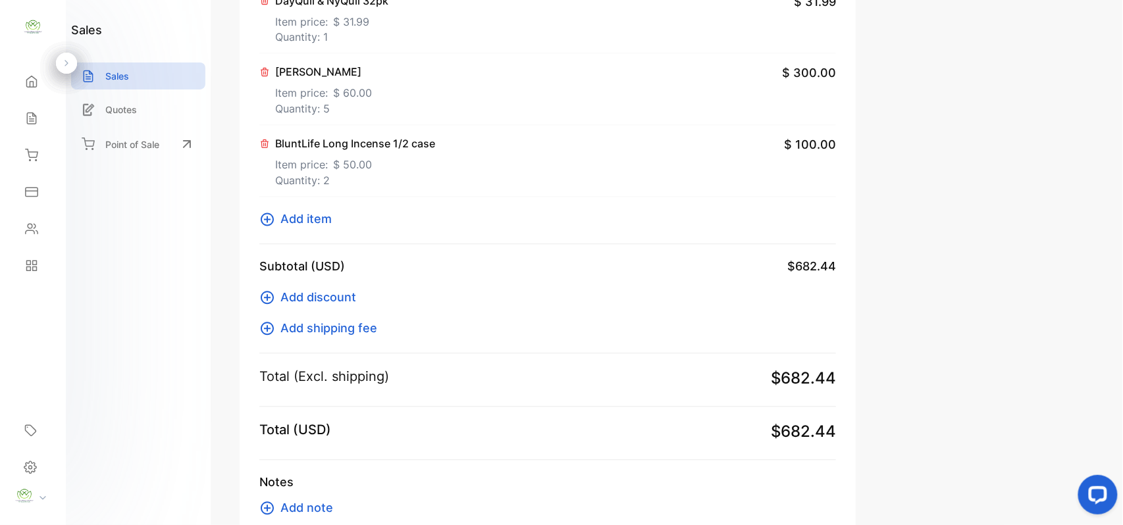
scroll to position [930, 0]
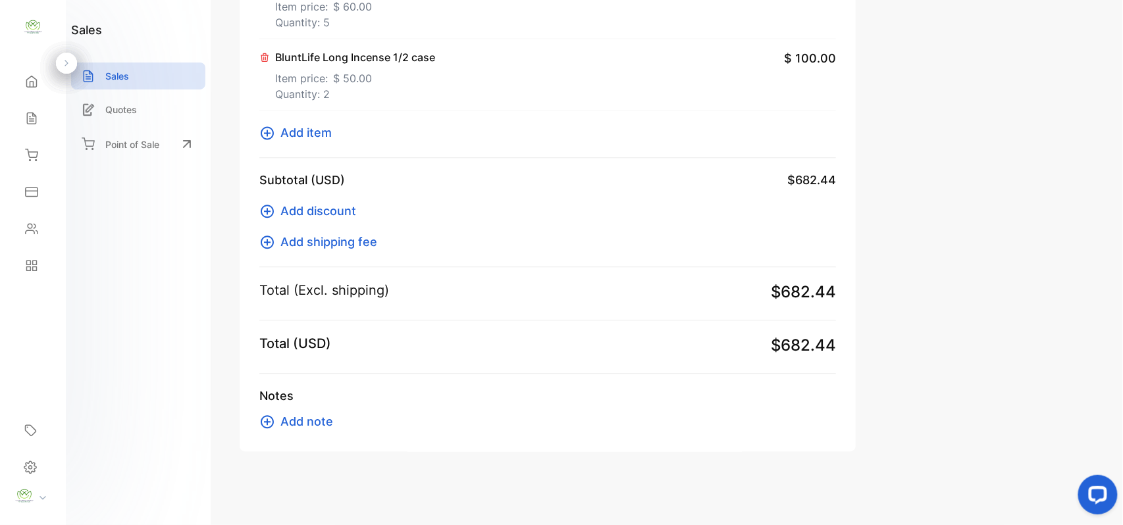
click at [311, 130] on span "Add item" at bounding box center [305, 133] width 51 height 18
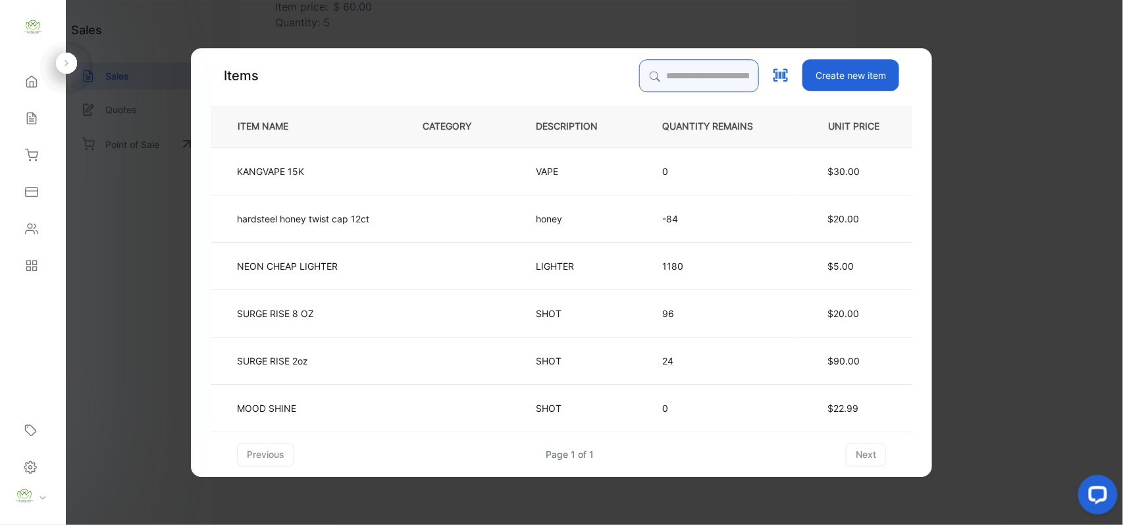
click at [679, 69] on input "search" at bounding box center [699, 75] width 120 height 33
type input "****"
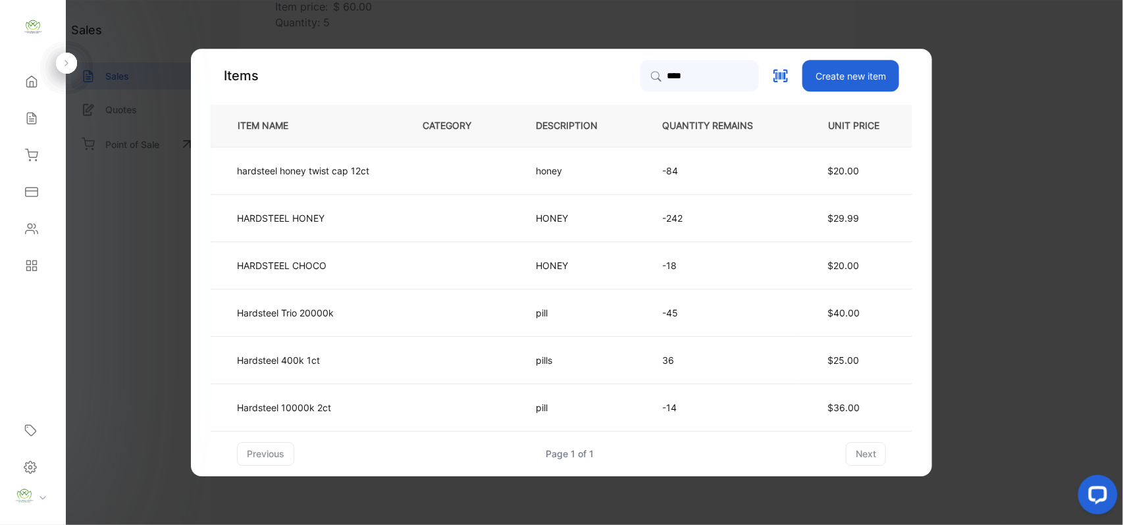
click at [361, 304] on td "Hardsteel Trio 20000k" at bounding box center [306, 312] width 190 height 47
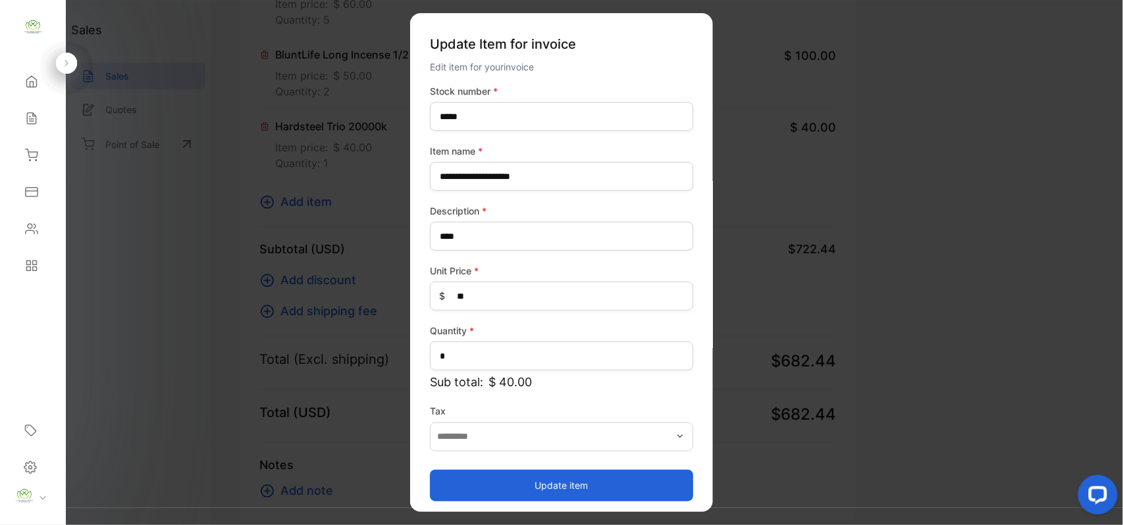
click at [551, 488] on button "Update item" at bounding box center [561, 485] width 263 height 32
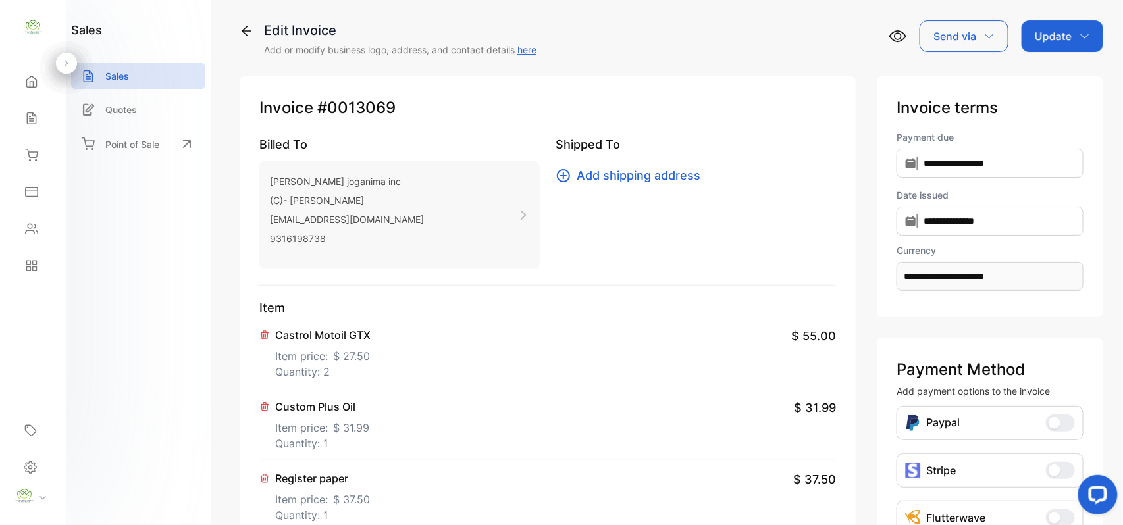
scroll to position [0, 0]
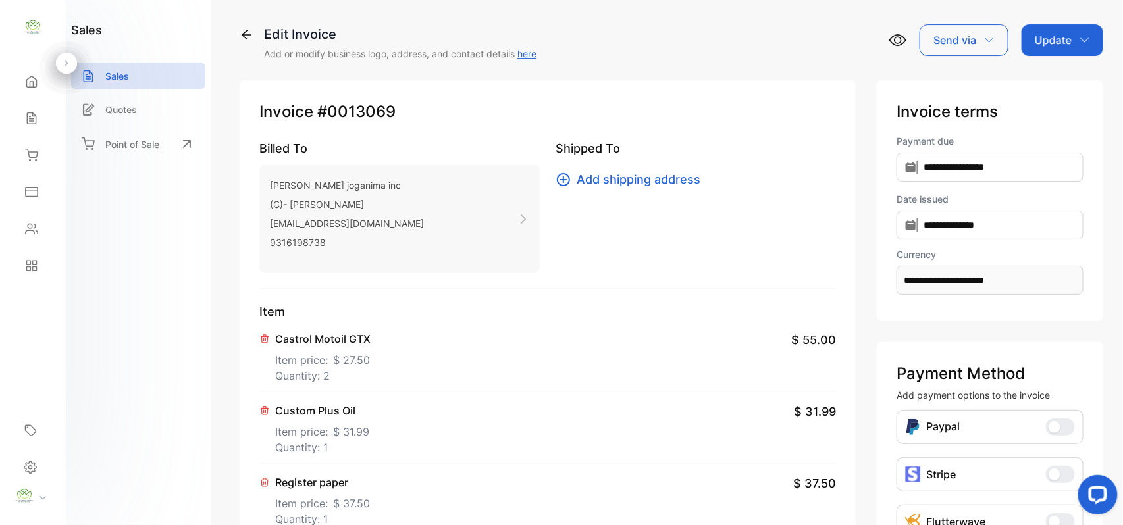
click at [1070, 43] on div "Update" at bounding box center [1062, 40] width 82 height 32
click at [1053, 80] on div "Invoice" at bounding box center [1065, 83] width 76 height 26
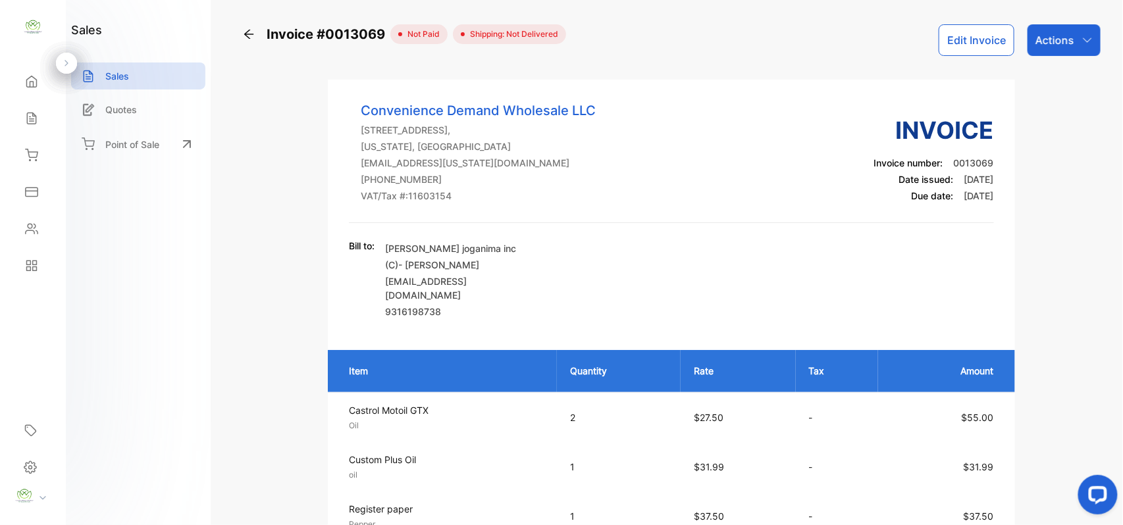
drag, startPoint x: 34, startPoint y: 164, endPoint x: 91, endPoint y: 165, distance: 56.6
click at [34, 164] on div "Inventory" at bounding box center [33, 155] width 45 height 26
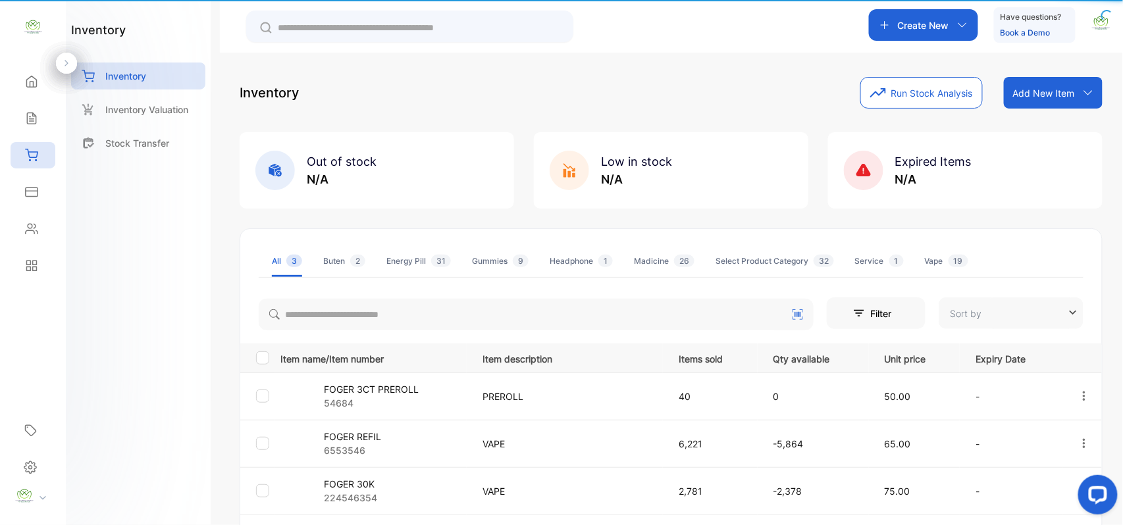
type input "**********"
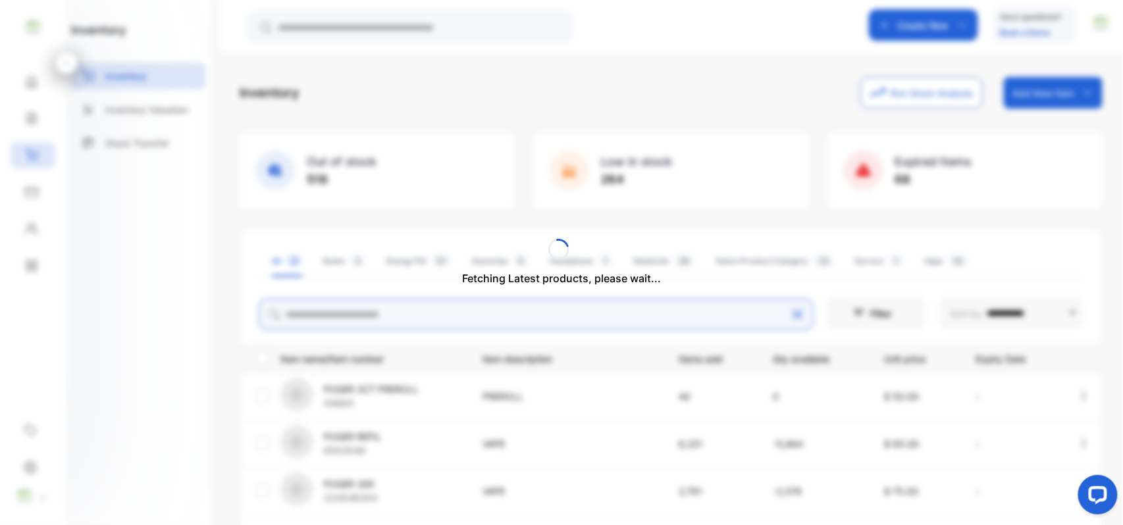
click at [367, 320] on div "**********" at bounding box center [671, 341] width 863 height 528
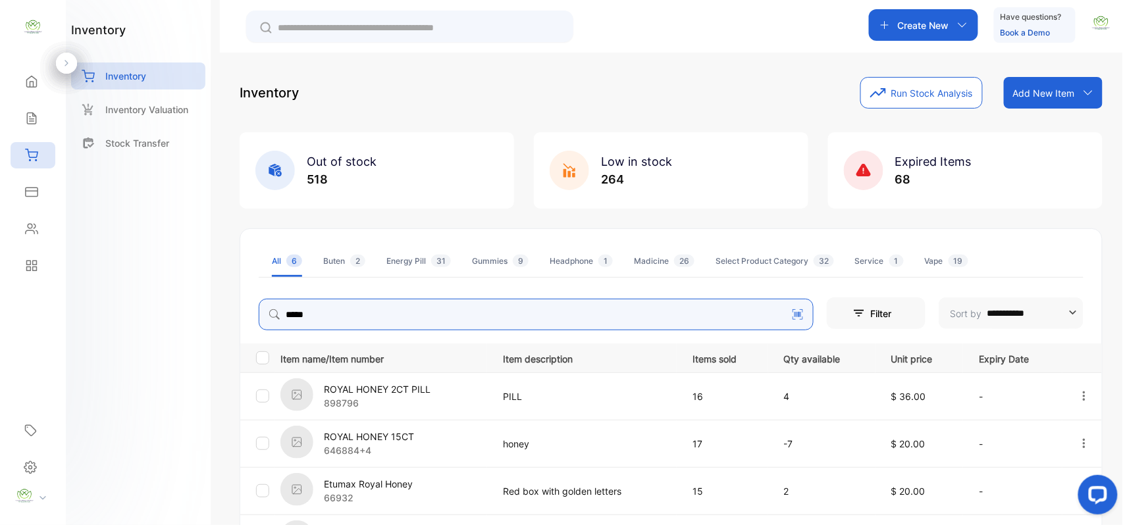
type input "*****"
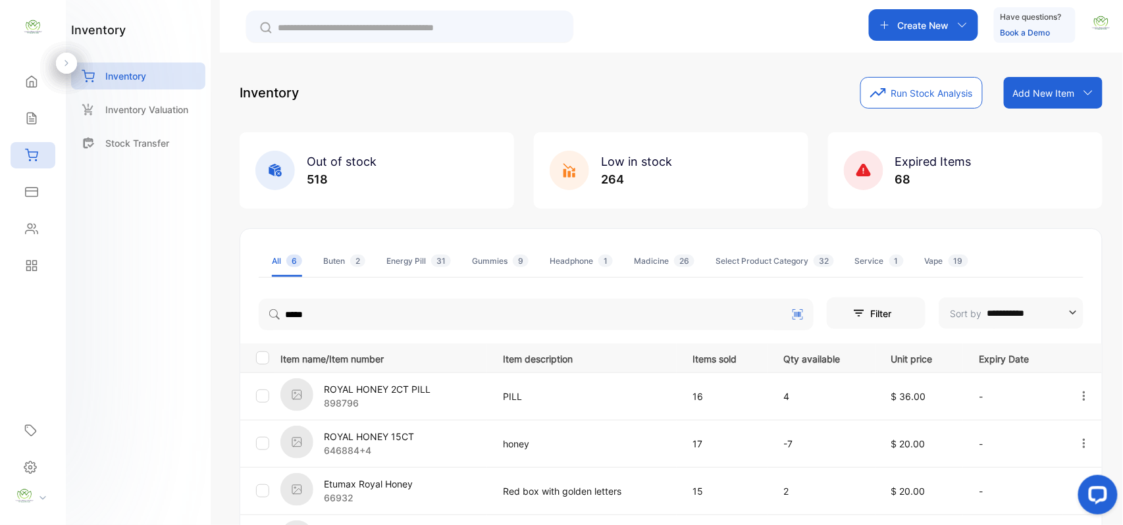
drag, startPoint x: 159, startPoint y: 358, endPoint x: 185, endPoint y: 370, distance: 28.9
click at [161, 359] on div "inventory Inventory Inventory Valuation Stock Transfer" at bounding box center [138, 262] width 145 height 525
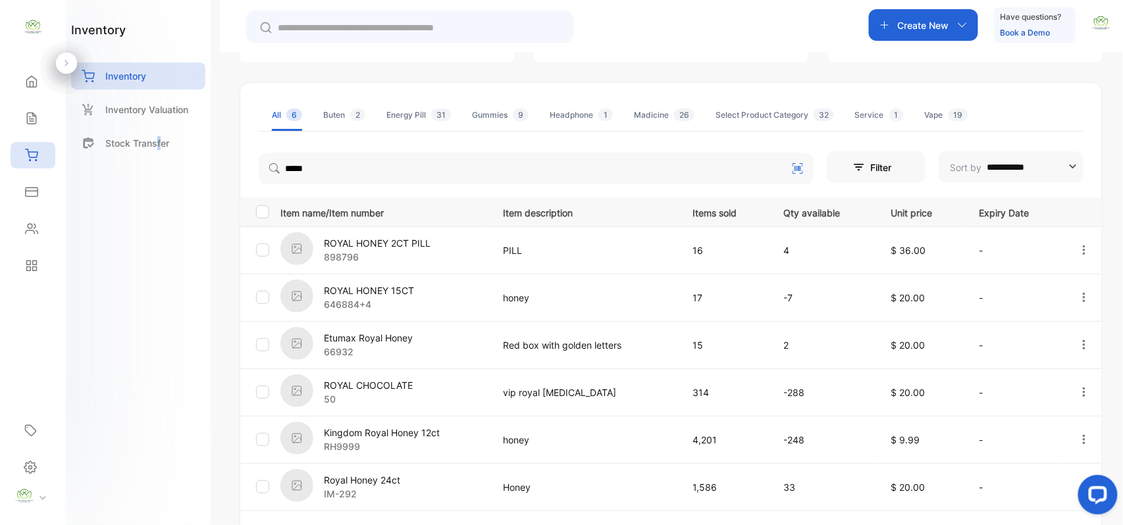
scroll to position [243, 0]
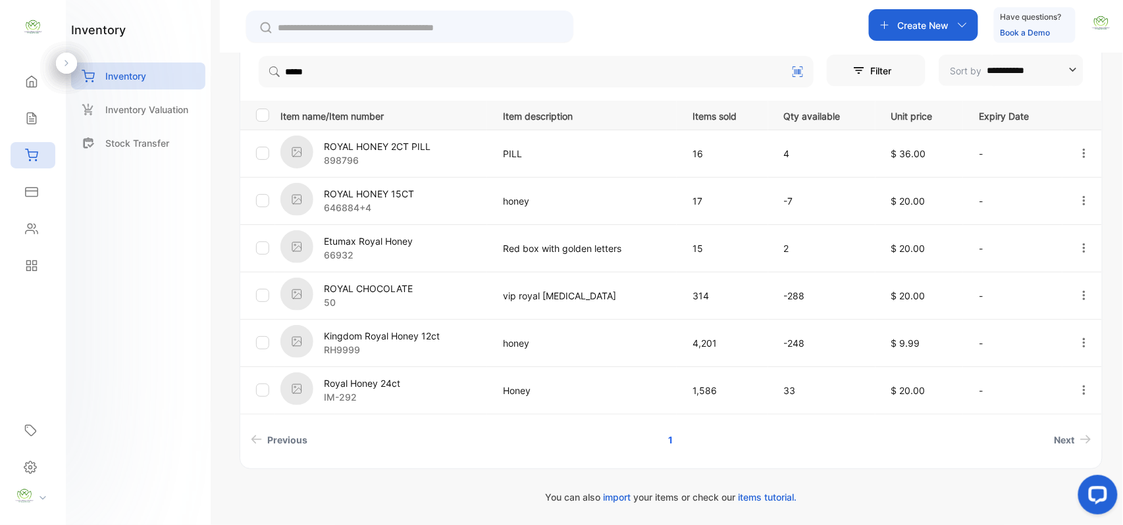
click at [374, 340] on p "Kingdom Royal Honey 12ct" at bounding box center [382, 336] width 116 height 14
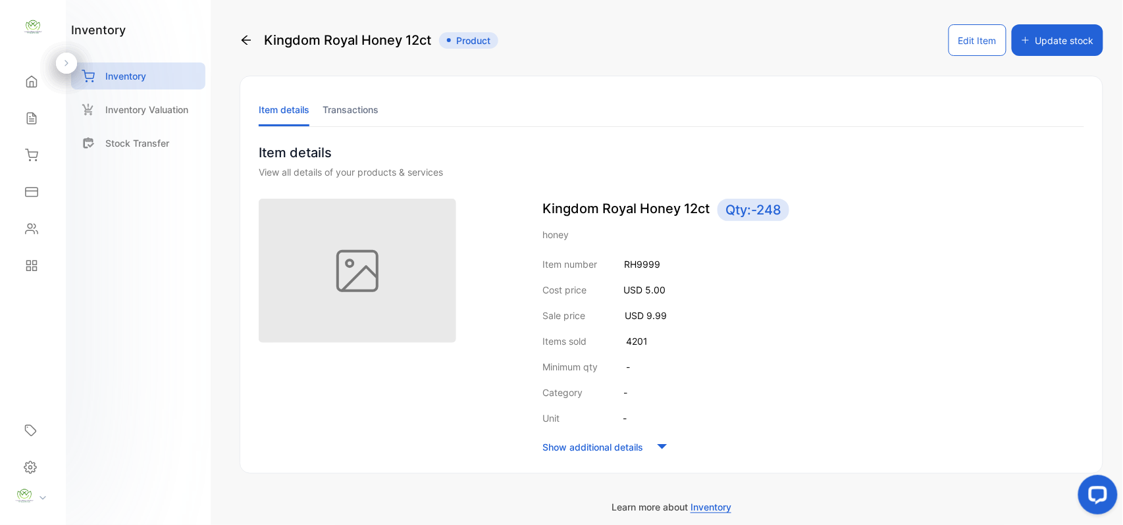
click at [361, 105] on li "Transactions" at bounding box center [350, 110] width 56 height 34
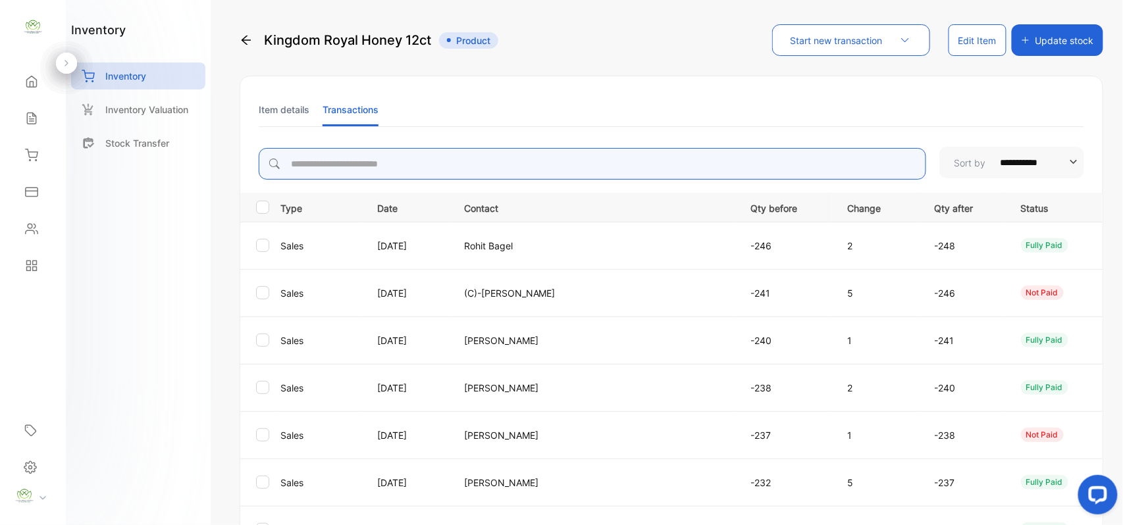
click at [482, 170] on input "search" at bounding box center [592, 164] width 667 height 32
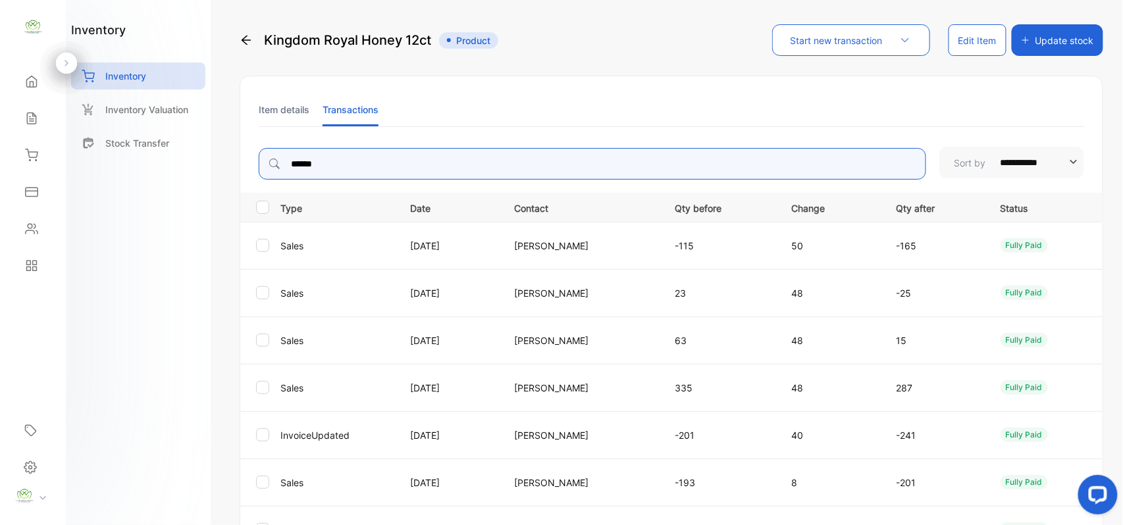
type input "******"
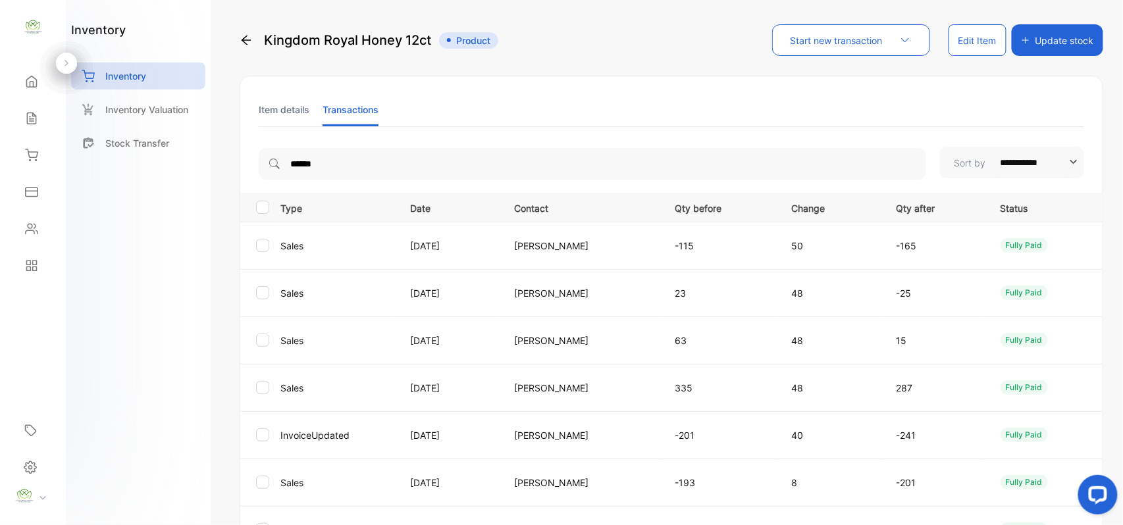
click at [141, 257] on div "inventory Inventory Inventory Valuation Stock Transfer" at bounding box center [138, 262] width 145 height 525
click at [28, 222] on div "Contacts" at bounding box center [33, 229] width 45 height 26
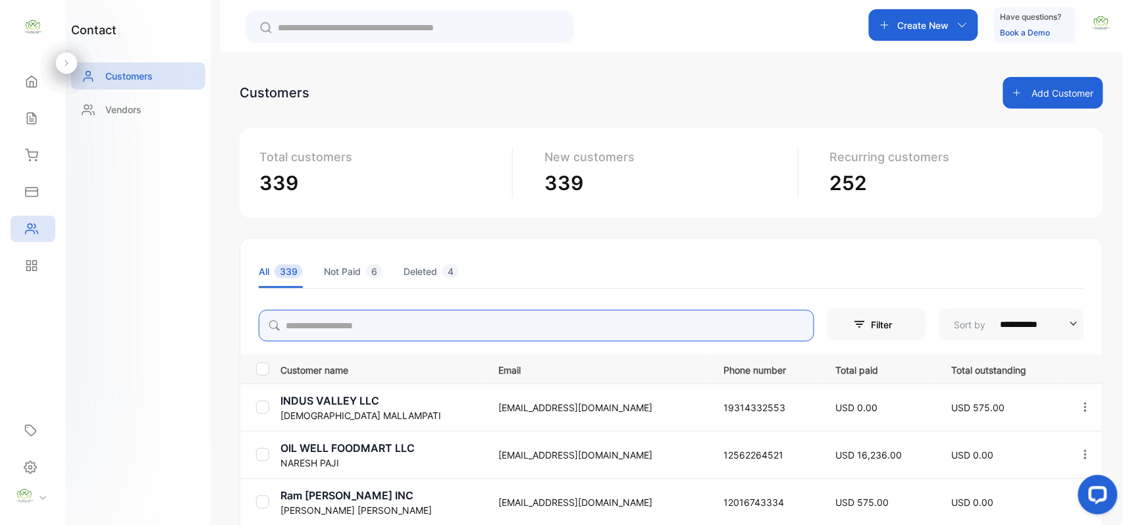
click at [365, 324] on input "search" at bounding box center [536, 326] width 555 height 32
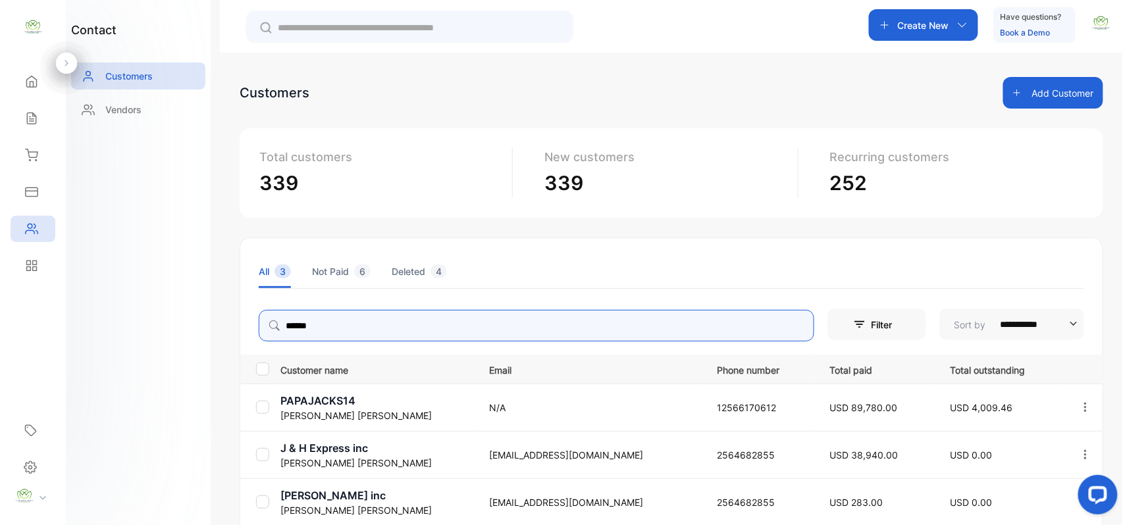
type input "******"
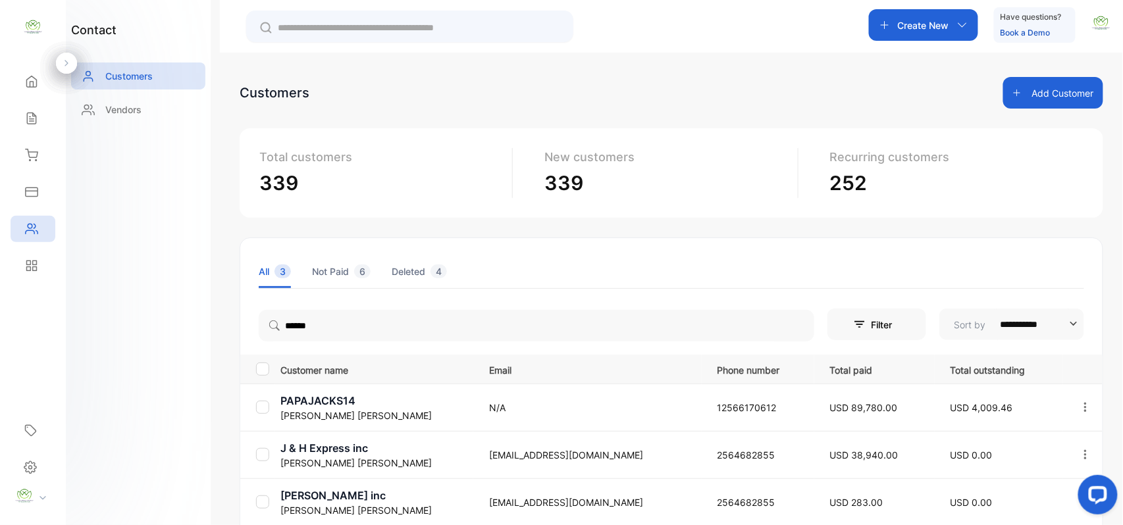
click at [140, 333] on div "contact Customers Vendors" at bounding box center [138, 262] width 145 height 525
click at [297, 401] on p "PAPAJACKS14" at bounding box center [376, 401] width 192 height 16
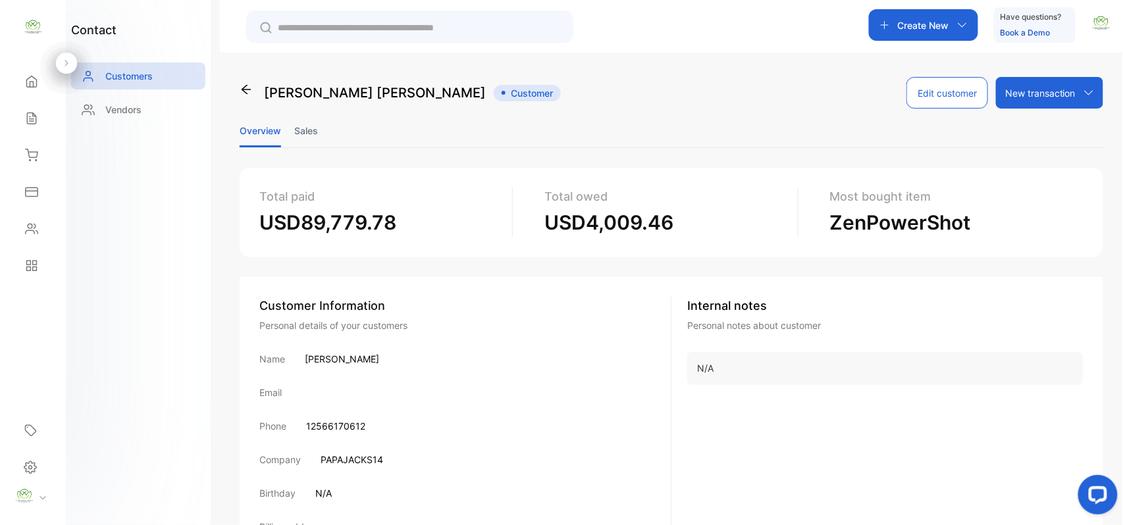
click at [298, 126] on li "Sales" at bounding box center [306, 131] width 24 height 34
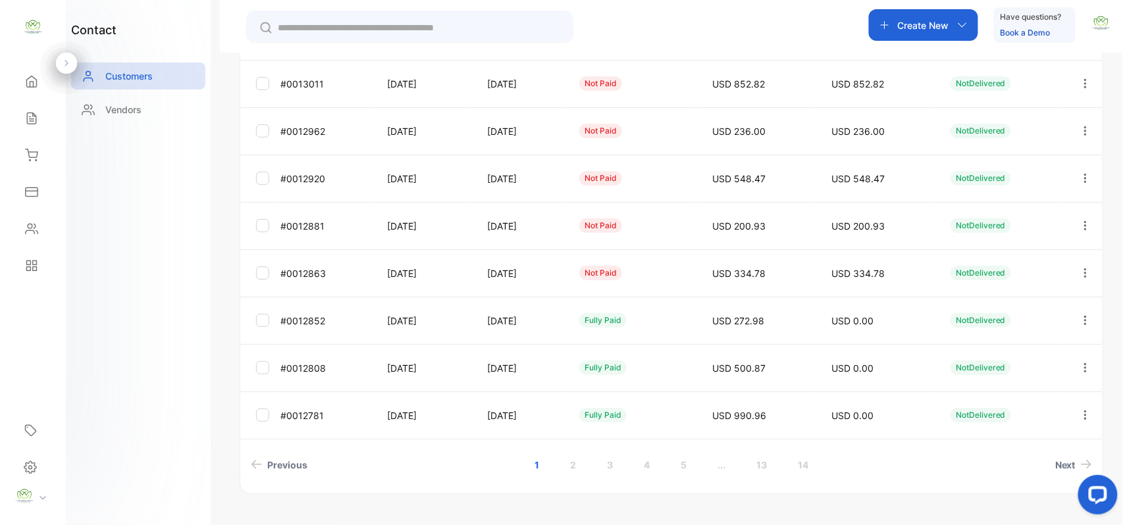
scroll to position [350, 0]
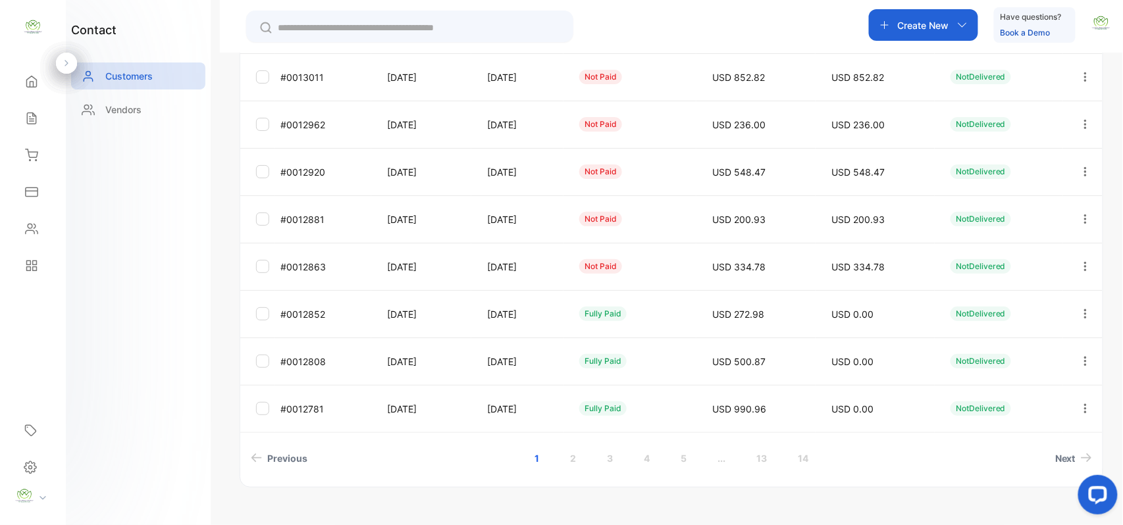
click at [565, 463] on link "2" at bounding box center [573, 458] width 38 height 24
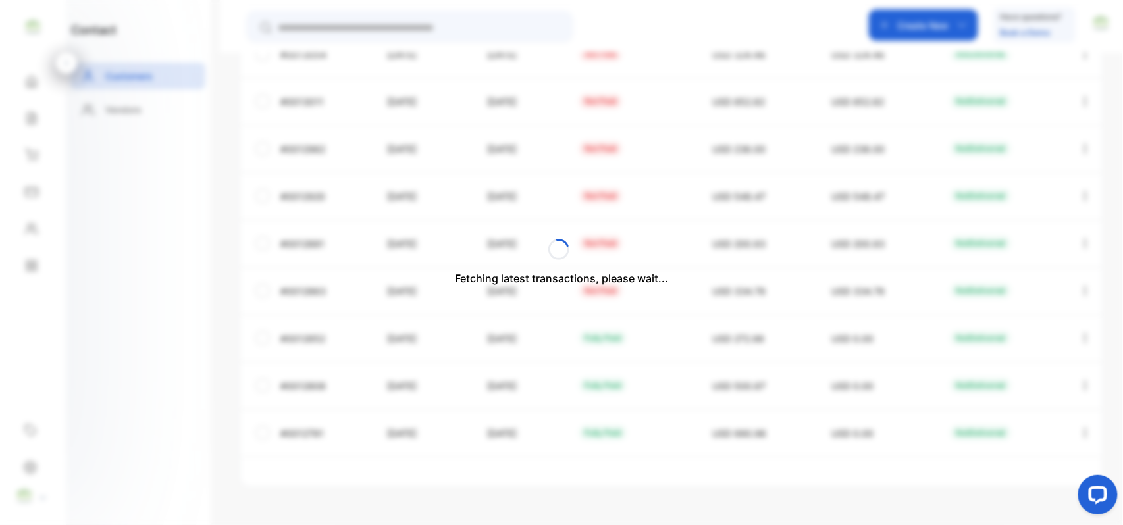
scroll to position [326, 0]
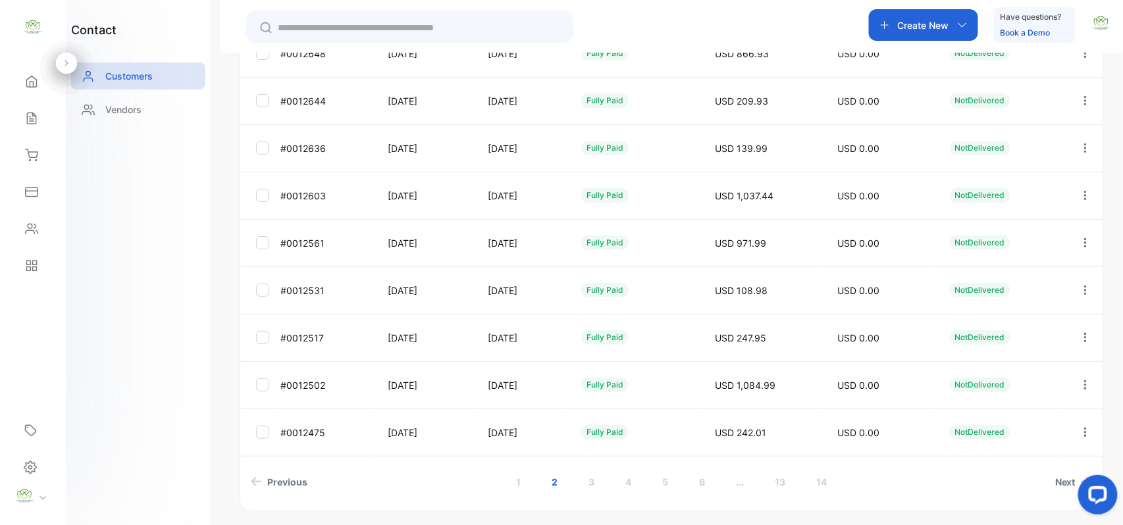
click at [629, 478] on link "4" at bounding box center [628, 482] width 38 height 24
click at [1086, 195] on icon "button" at bounding box center [1085, 196] width 12 height 12
click at [1040, 236] on div "View" at bounding box center [1026, 235] width 148 height 26
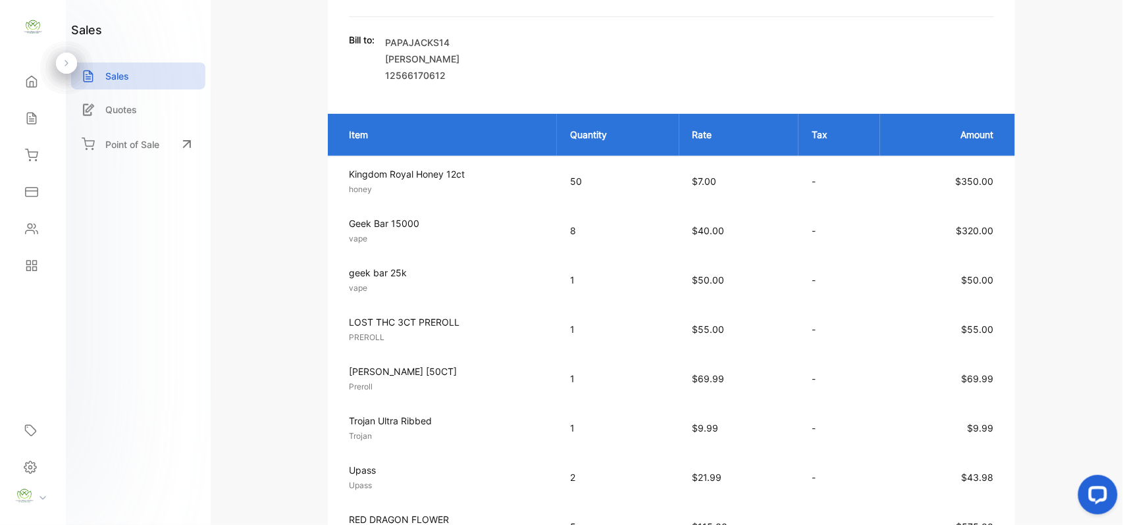
scroll to position [122, 0]
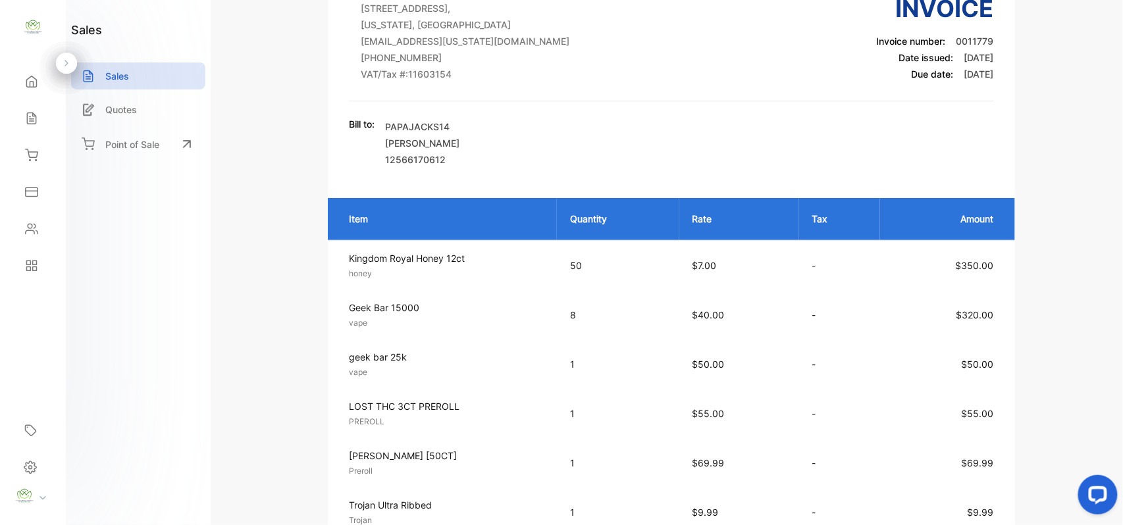
click at [32, 122] on icon at bounding box center [31, 118] width 13 height 13
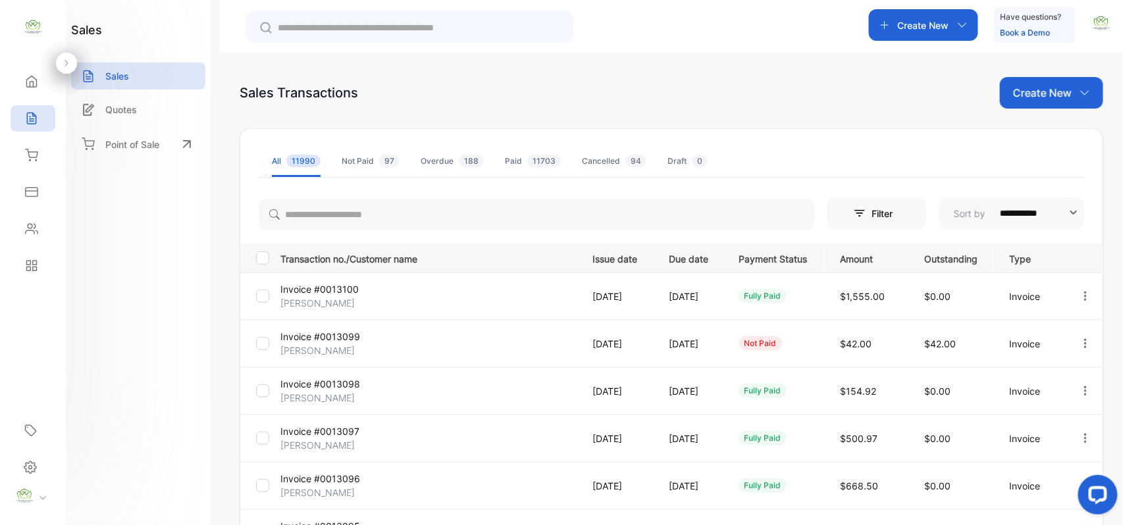
click at [1025, 91] on p "Create New" at bounding box center [1042, 93] width 59 height 16
drag, startPoint x: 1037, startPoint y: 145, endPoint x: 919, endPoint y: 124, distance: 119.7
click at [1036, 145] on div "Invoice" at bounding box center [1056, 136] width 92 height 26
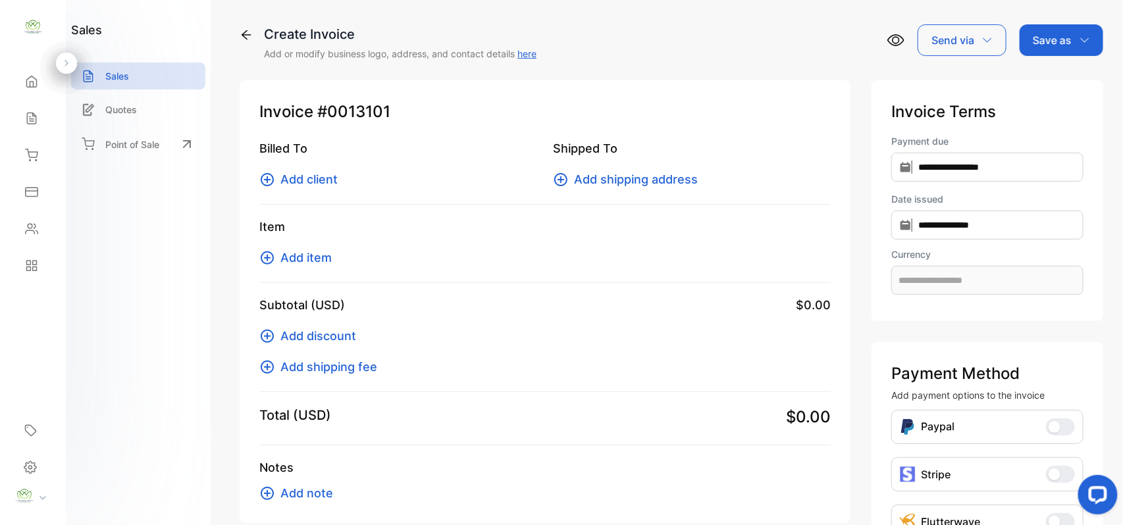
type input "**********"
click at [309, 180] on span "Add client" at bounding box center [308, 179] width 57 height 18
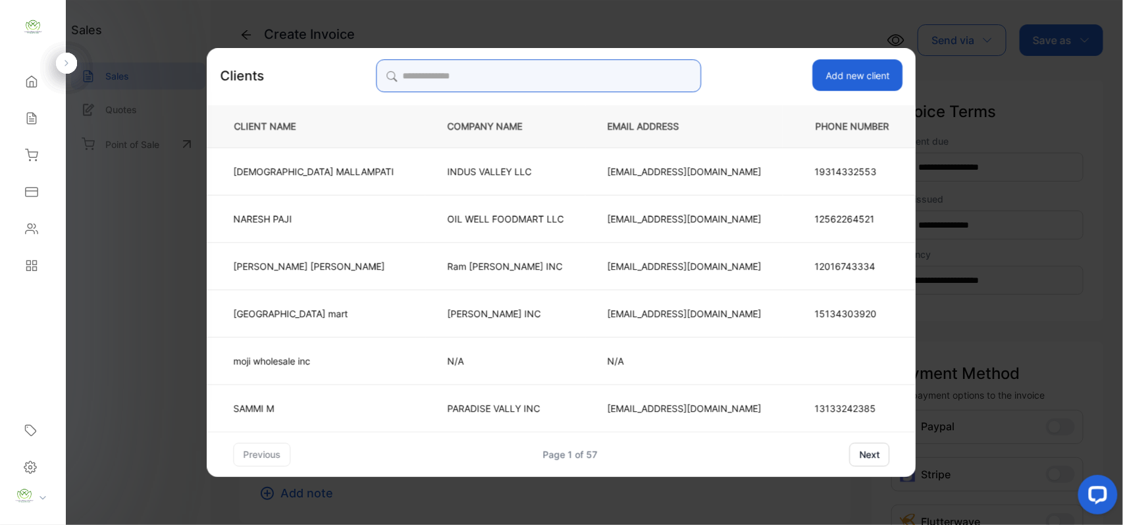
click at [617, 72] on input "search" at bounding box center [538, 75] width 325 height 33
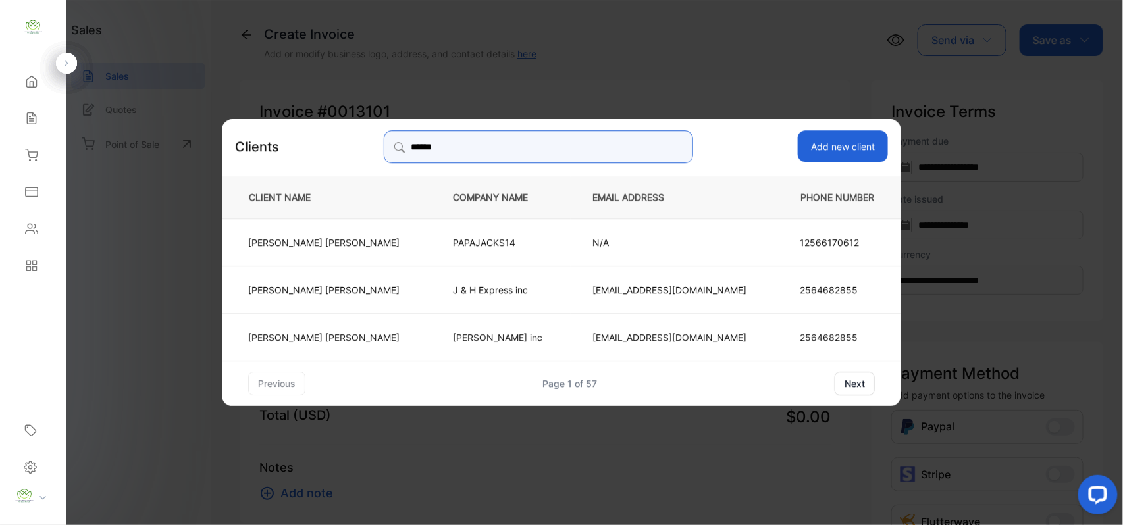
type input "******"
click at [394, 243] on td "[PERSON_NAME]" at bounding box center [326, 241] width 209 height 47
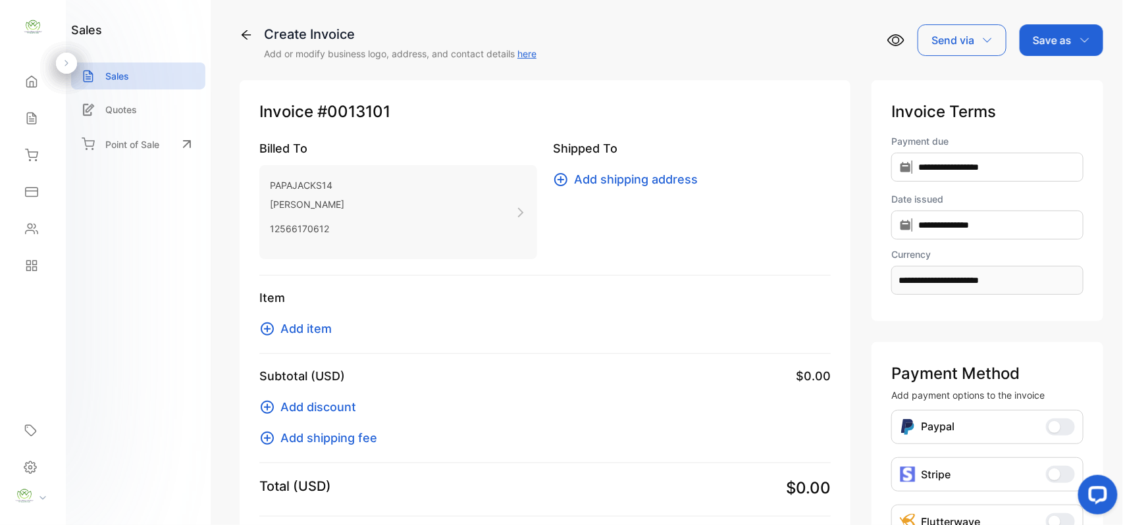
click at [319, 324] on span "Add item" at bounding box center [305, 329] width 51 height 18
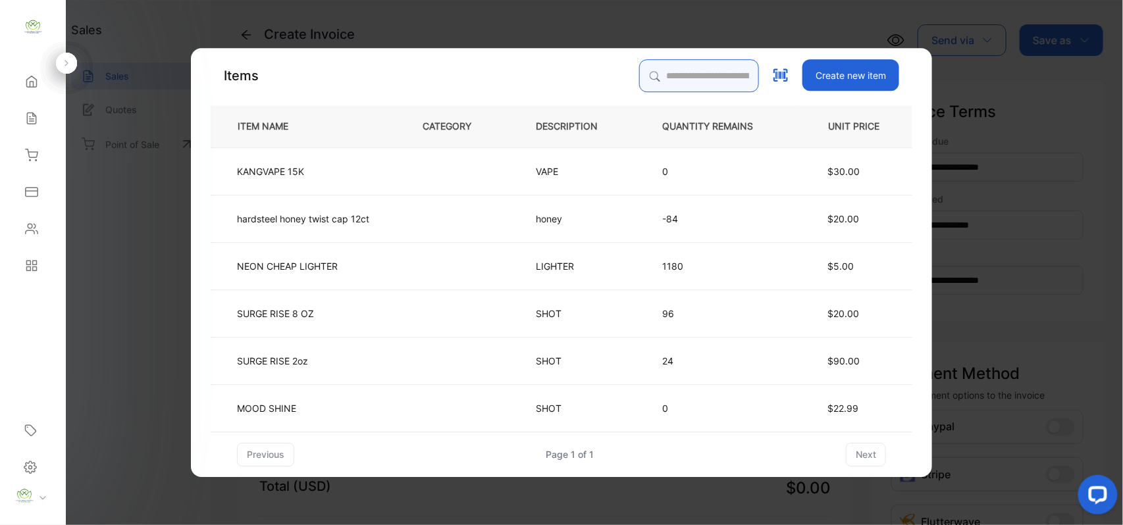
click at [675, 90] on input "search" at bounding box center [699, 75] width 120 height 33
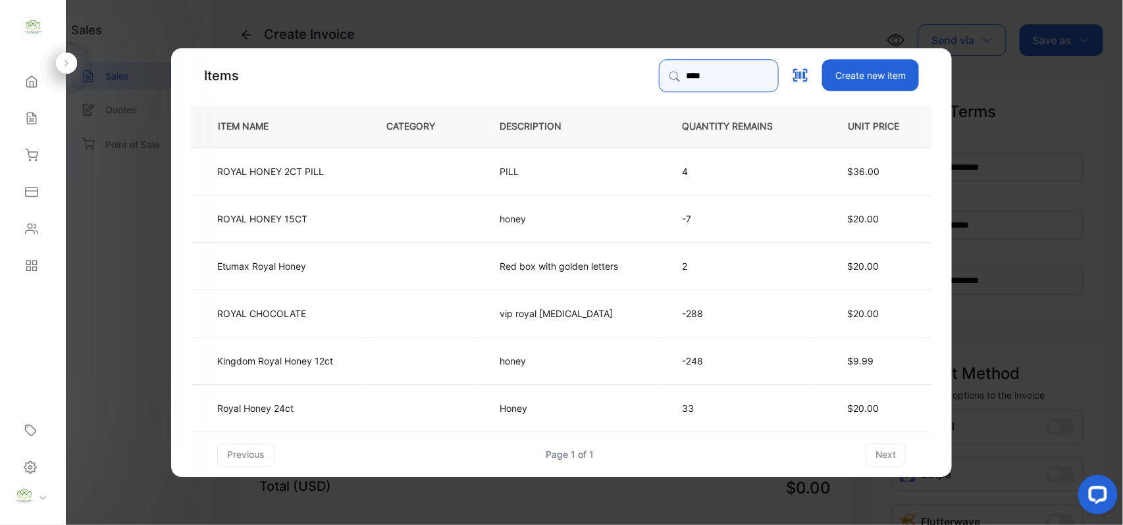
type input "****"
click at [351, 363] on td "Kingdom Royal Honey 12ct" at bounding box center [278, 359] width 174 height 47
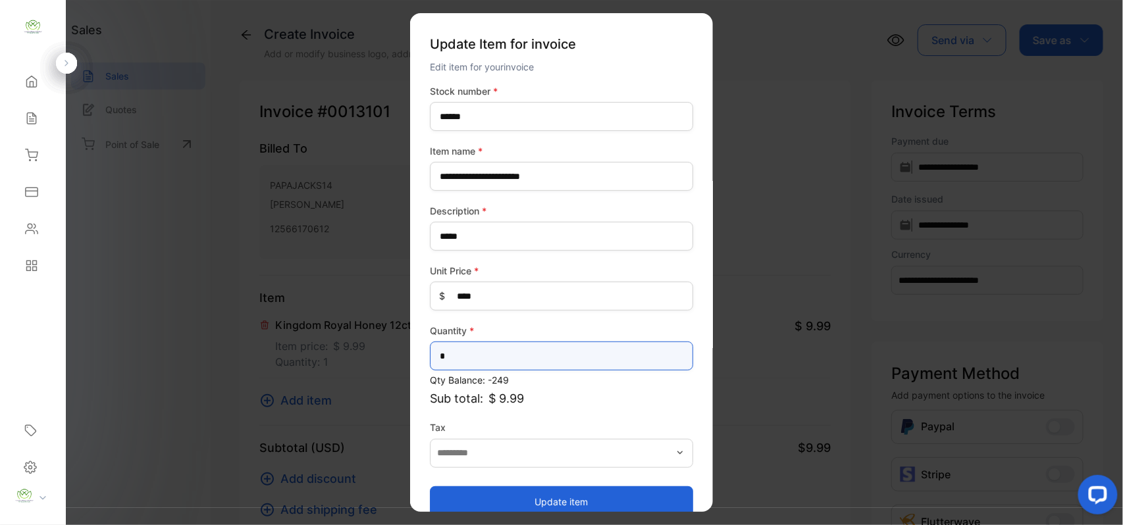
click at [496, 351] on input "*" at bounding box center [561, 356] width 263 height 29
type input "**"
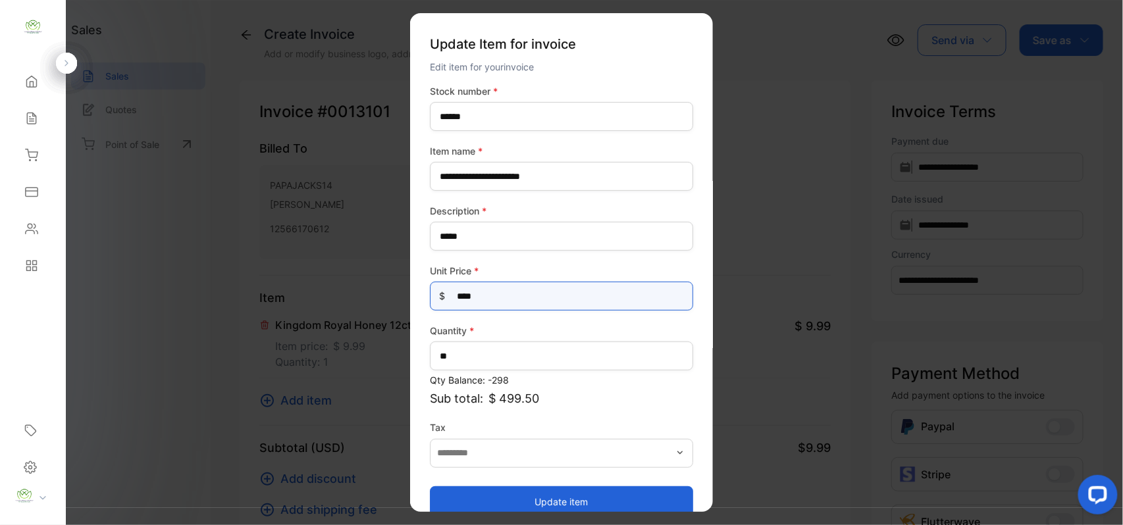
click at [503, 295] on Price-inputprice "****" at bounding box center [561, 296] width 263 height 29
type Price-inputprice "*"
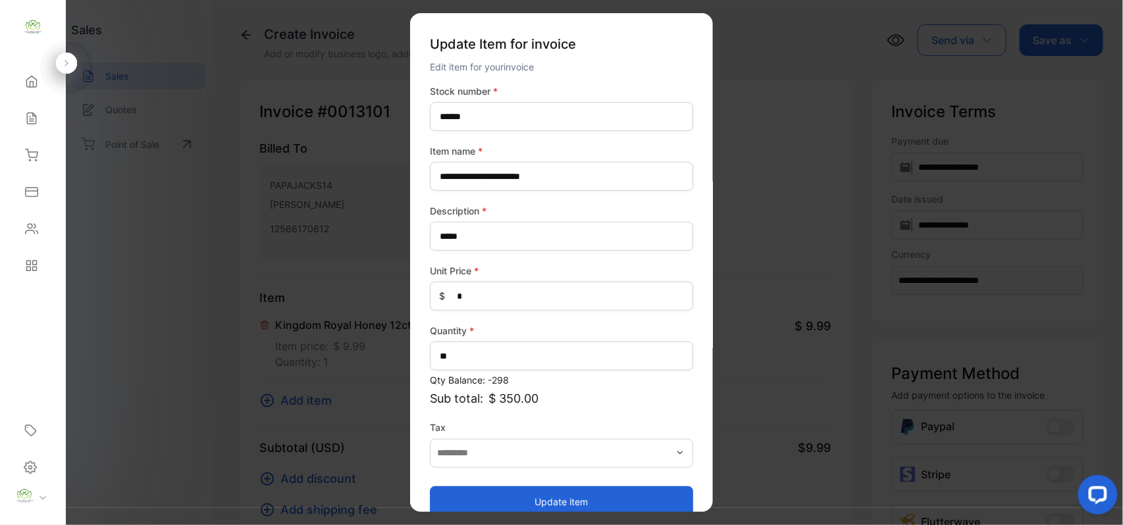
click at [462, 496] on button "Update item" at bounding box center [561, 502] width 263 height 32
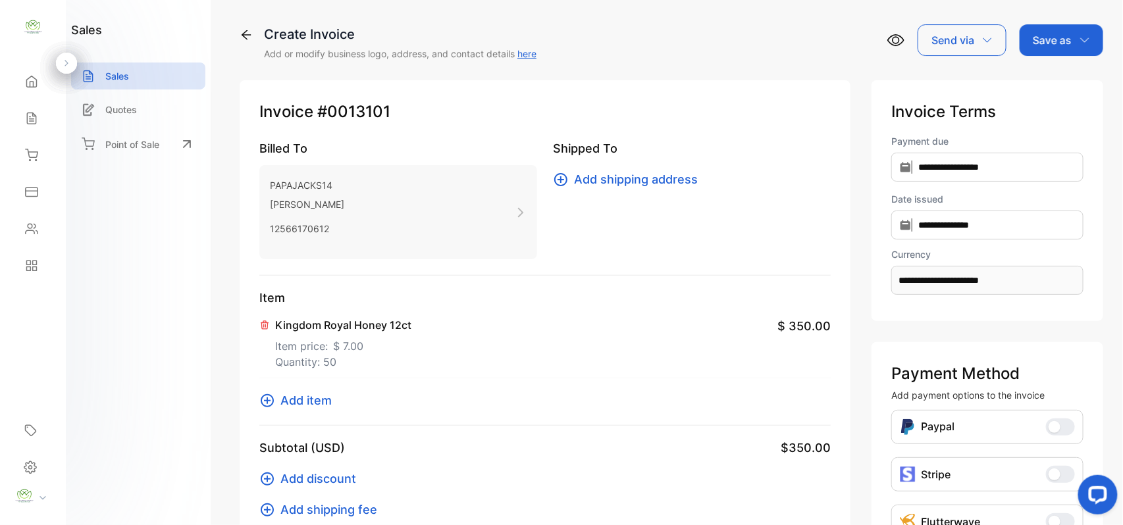
click at [290, 396] on span "Add item" at bounding box center [305, 401] width 51 height 18
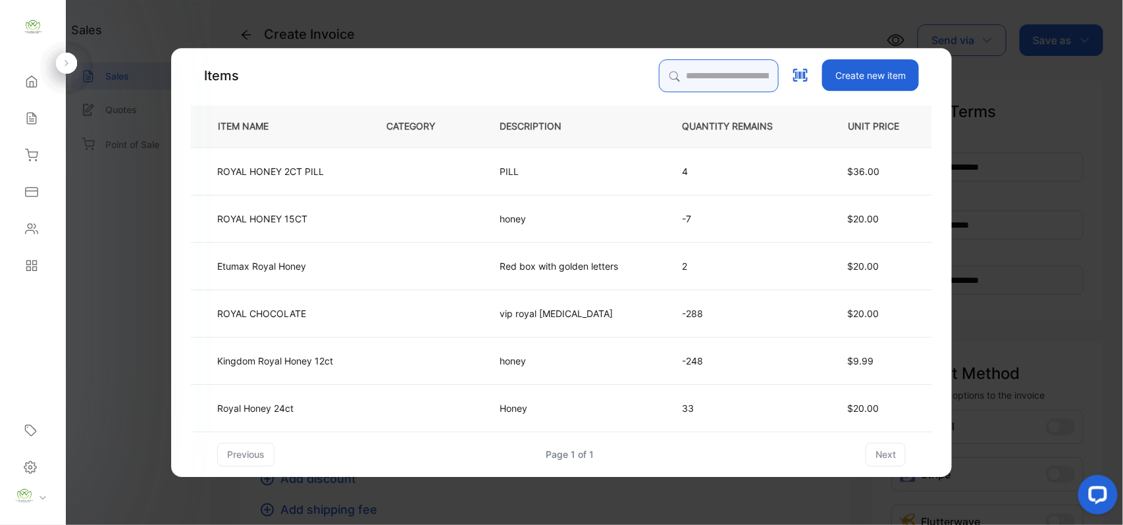
click at [713, 64] on input "search" at bounding box center [719, 75] width 120 height 33
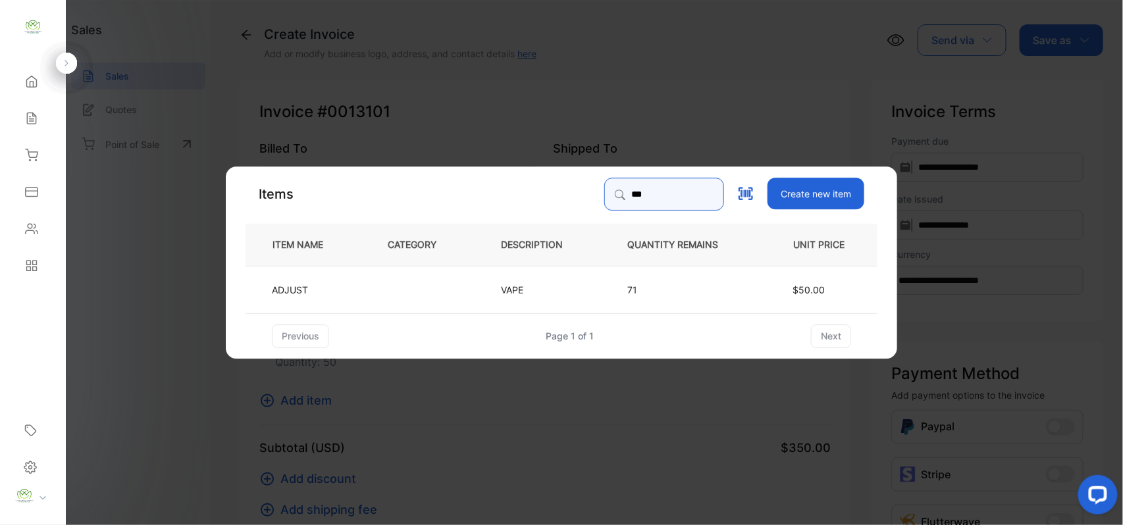
type input "***"
drag, startPoint x: 369, startPoint y: 290, endPoint x: 393, endPoint y: 291, distance: 24.4
click at [393, 291] on td at bounding box center [422, 288] width 113 height 47
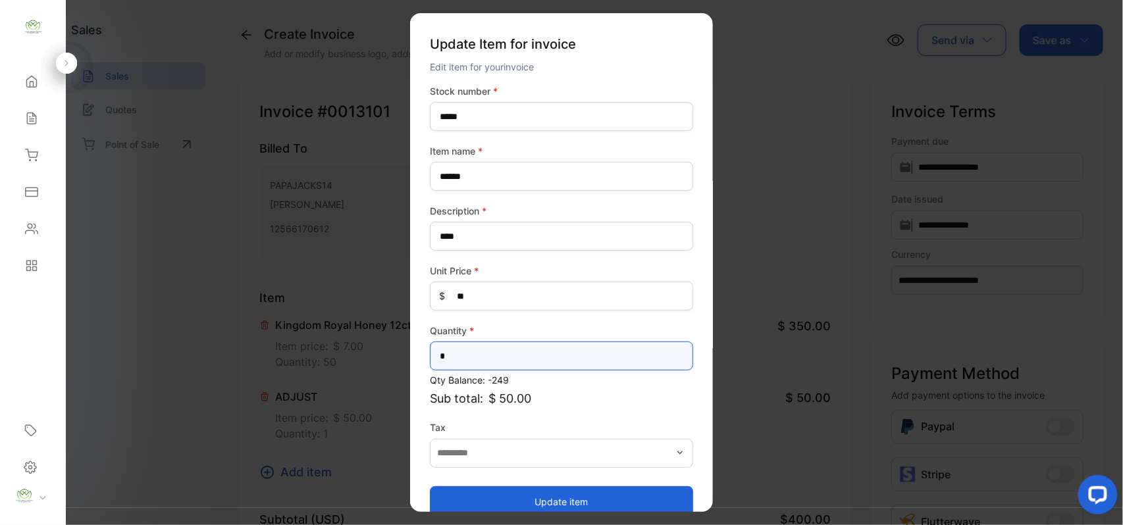
click at [523, 344] on input "*" at bounding box center [561, 356] width 263 height 29
type input "*"
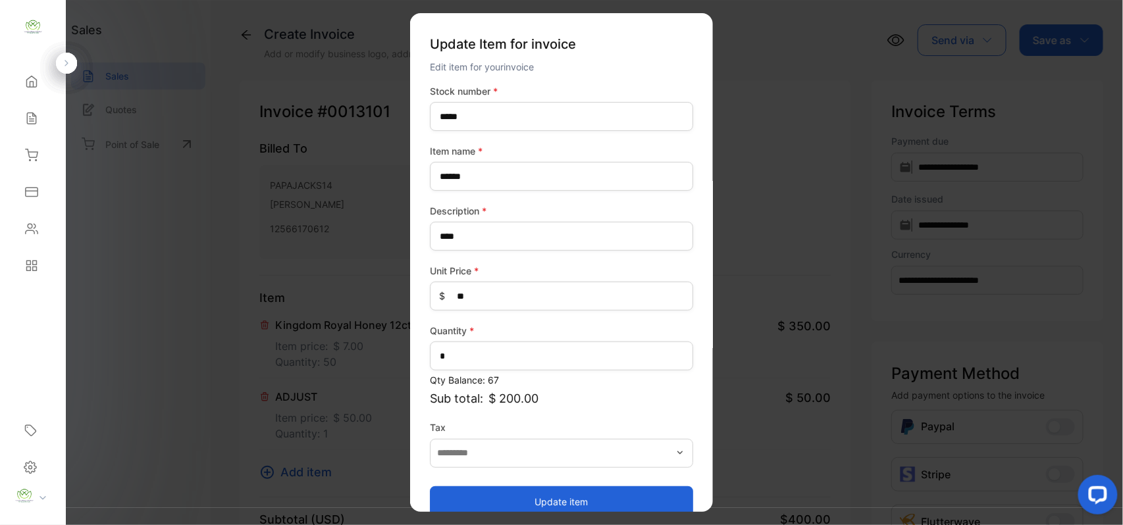
click at [501, 504] on button "Update item" at bounding box center [561, 502] width 263 height 32
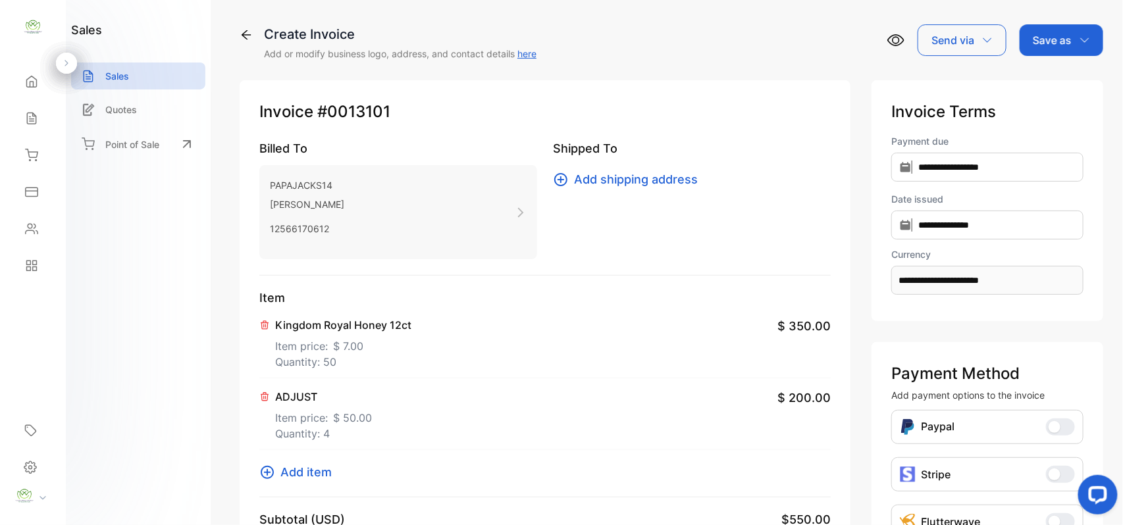
click at [324, 477] on span "Add item" at bounding box center [305, 472] width 51 height 18
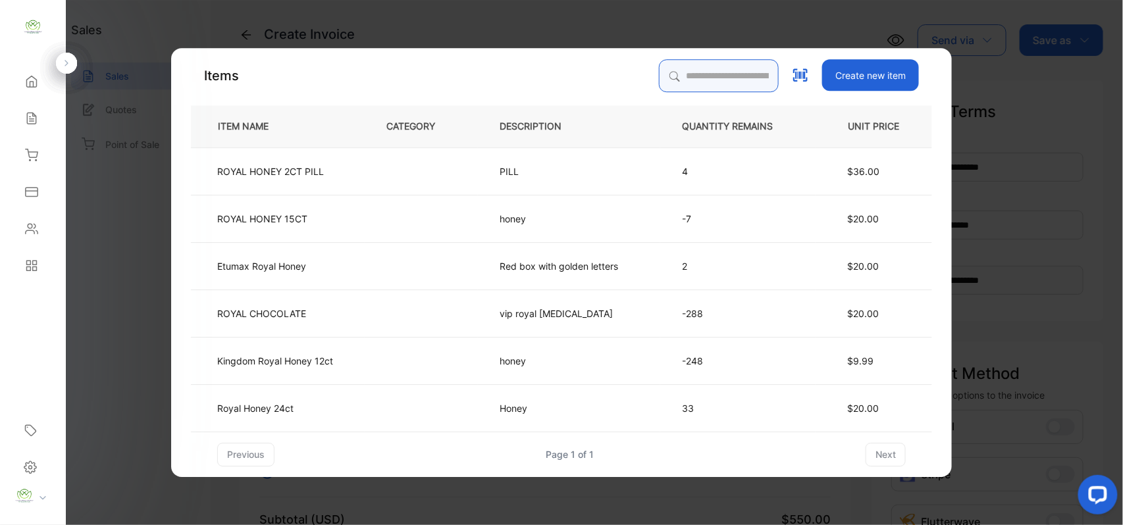
click at [700, 74] on input "search" at bounding box center [719, 75] width 120 height 33
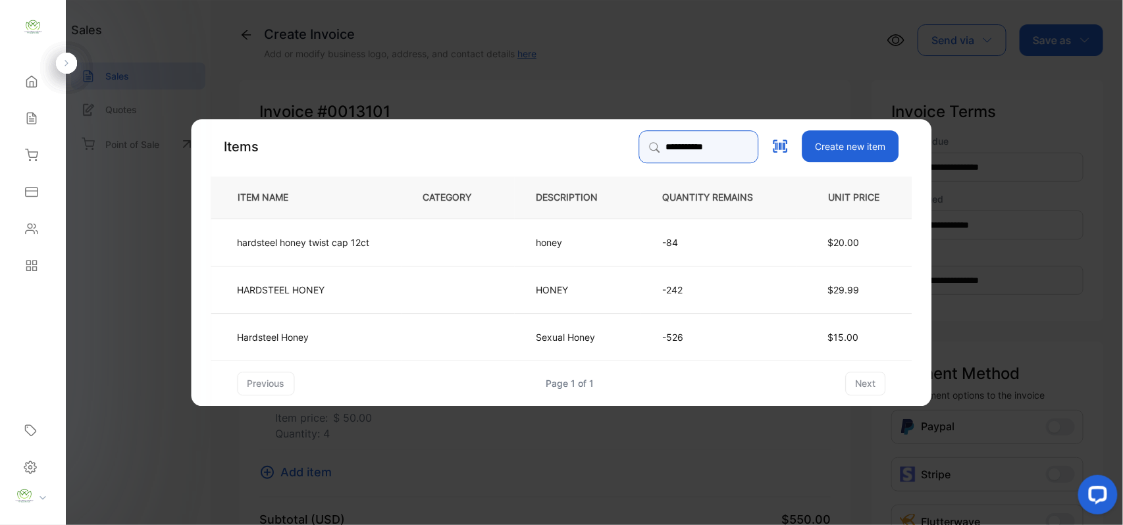
type input "**********"
click at [387, 340] on td "Hardsteel Honey" at bounding box center [306, 336] width 190 height 47
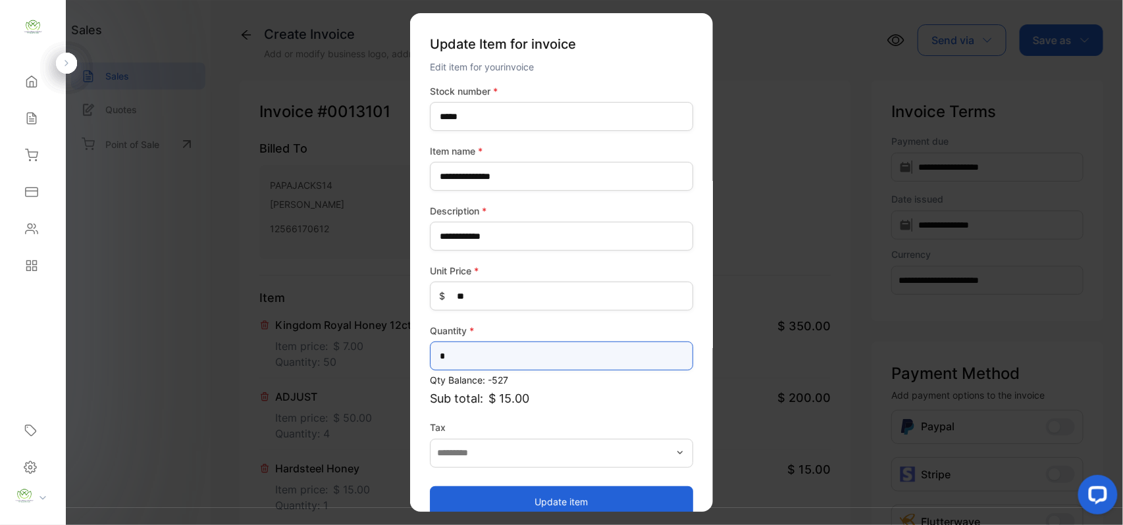
click at [517, 369] on input "*" at bounding box center [561, 356] width 263 height 29
type input "*"
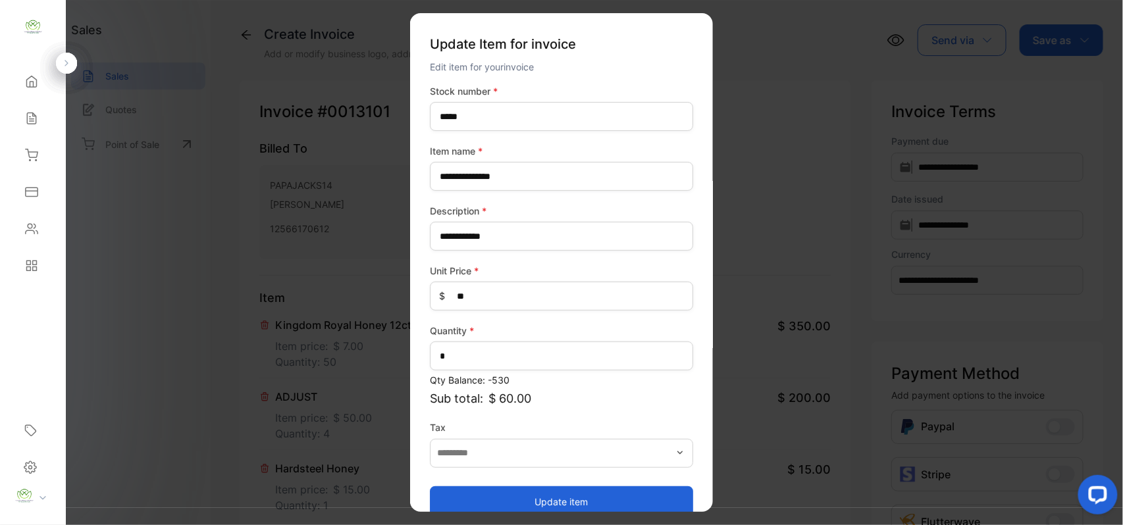
click at [580, 495] on button "Update item" at bounding box center [561, 502] width 263 height 32
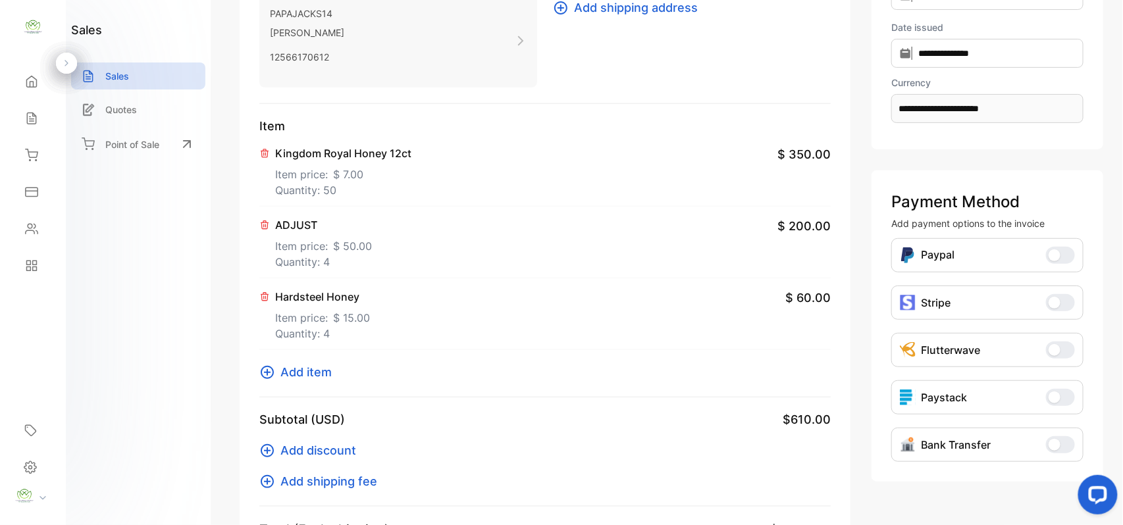
scroll to position [409, 0]
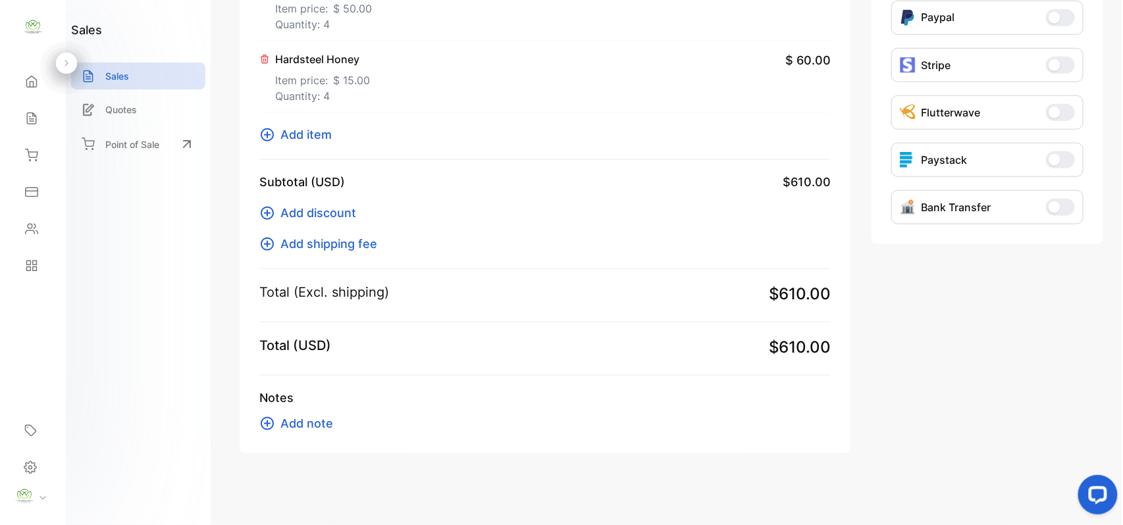
click at [307, 134] on span "Add item" at bounding box center [305, 135] width 51 height 18
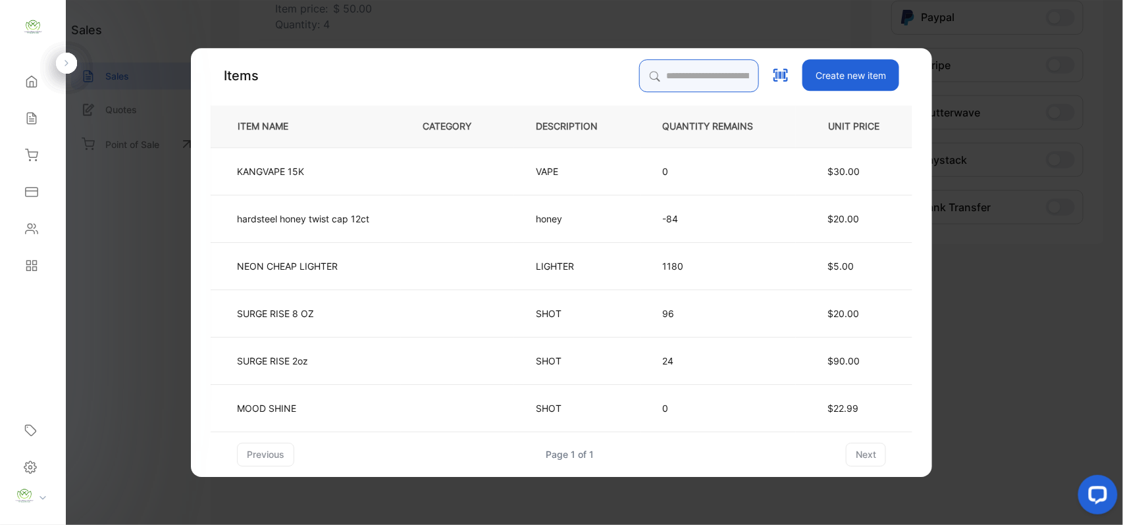
click at [656, 66] on input "search" at bounding box center [699, 75] width 120 height 33
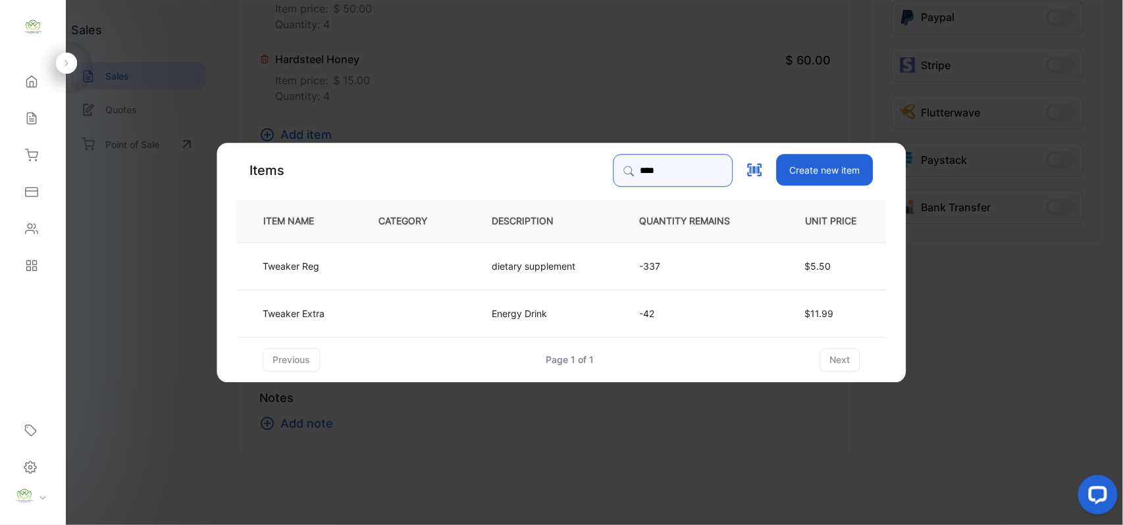
type input "****"
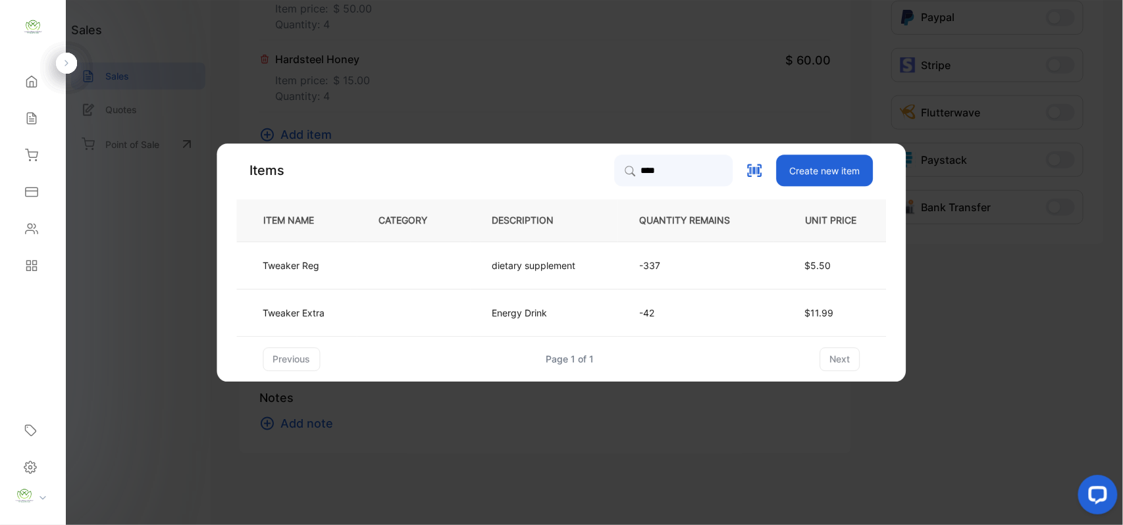
click at [417, 249] on td at bounding box center [413, 265] width 113 height 47
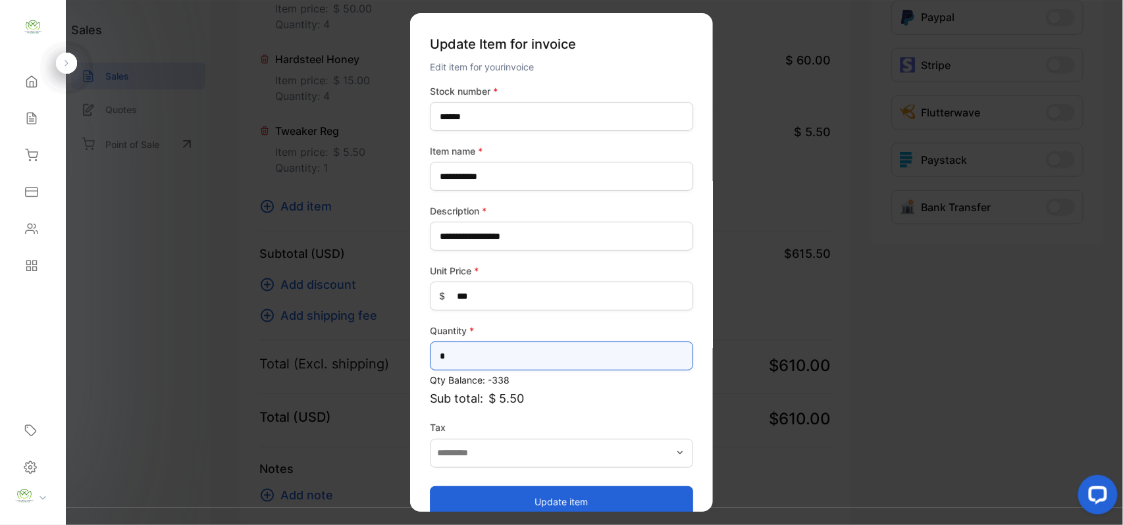
click at [550, 361] on input "*" at bounding box center [561, 356] width 263 height 29
type input "*"
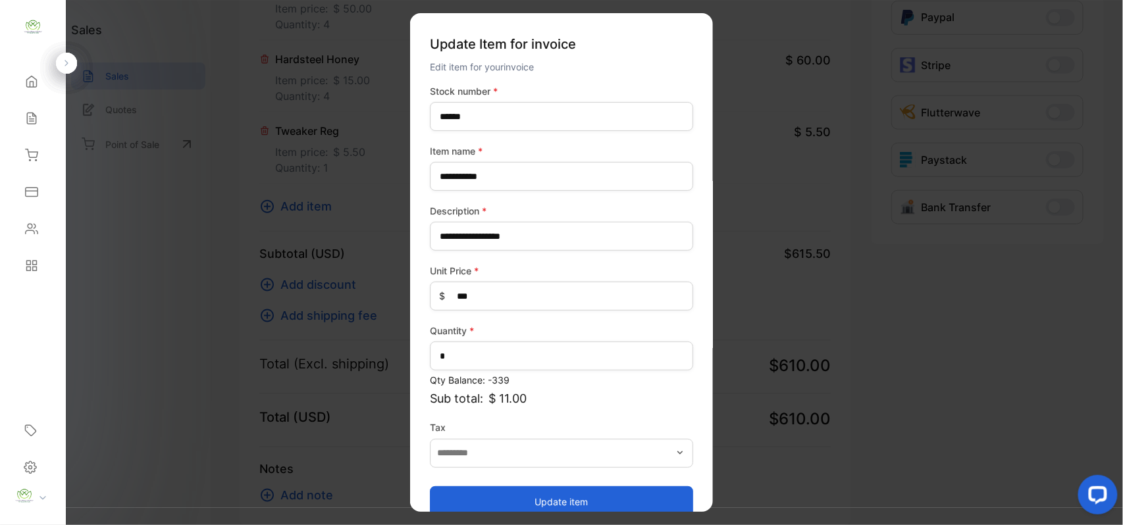
click at [579, 488] on button "Update item" at bounding box center [561, 502] width 263 height 32
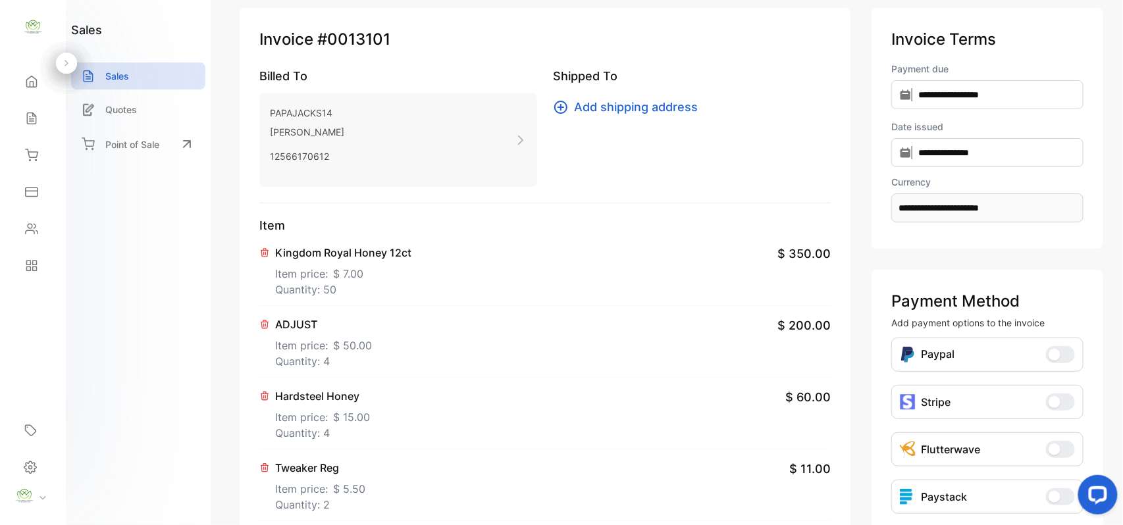
scroll to position [0, 0]
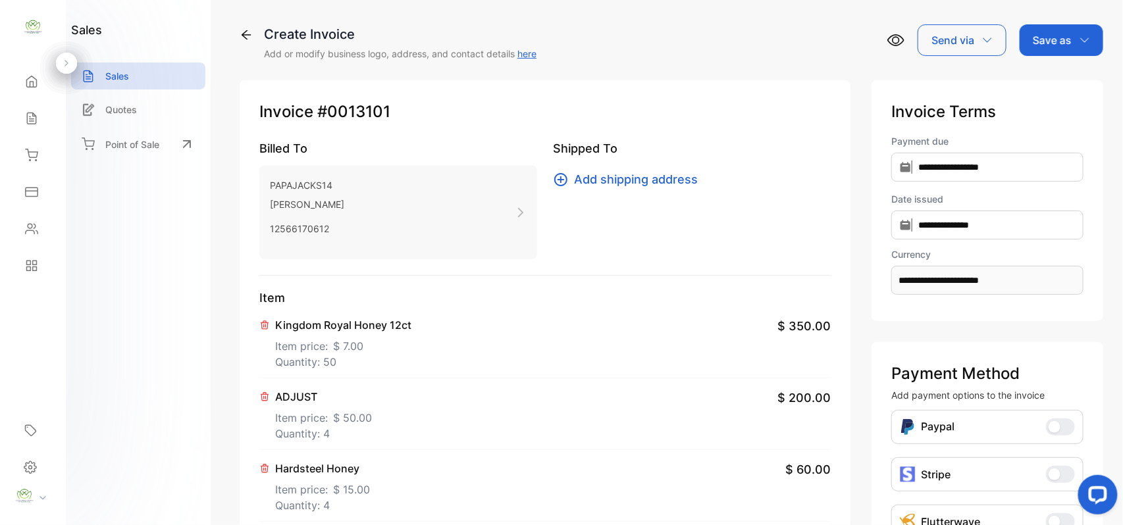
click at [1045, 47] on p "Save as" at bounding box center [1052, 40] width 39 height 16
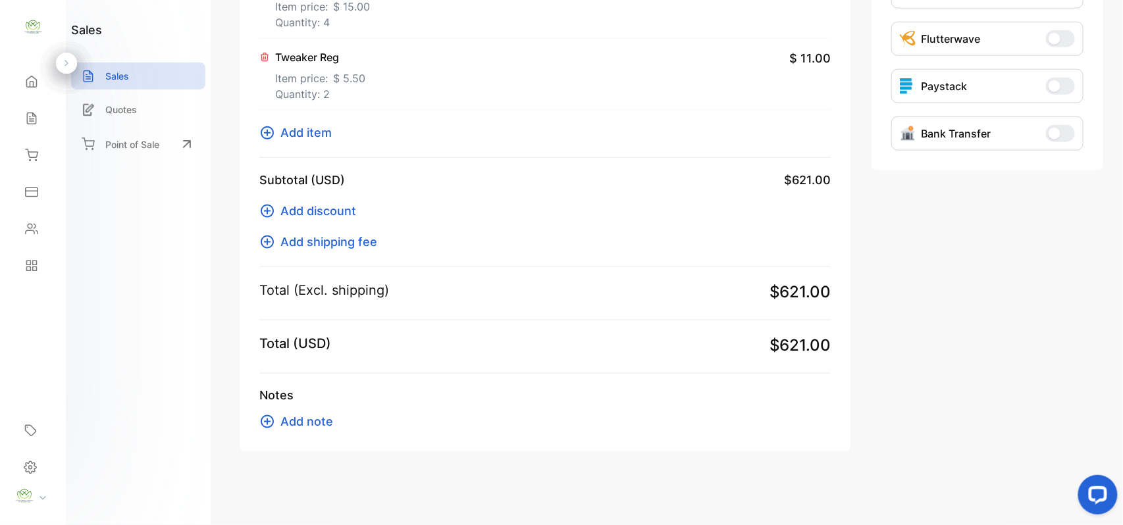
drag, startPoint x: 286, startPoint y: 417, endPoint x: 296, endPoint y: 420, distance: 11.0
click at [296, 420] on span "Add note" at bounding box center [306, 422] width 53 height 18
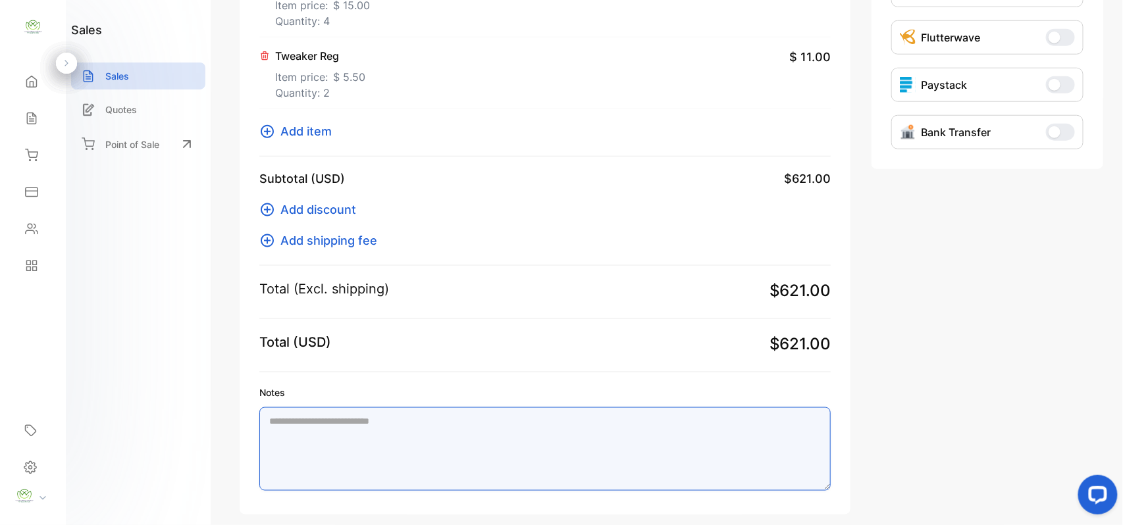
click at [384, 437] on textarea "Notes" at bounding box center [544, 449] width 571 height 84
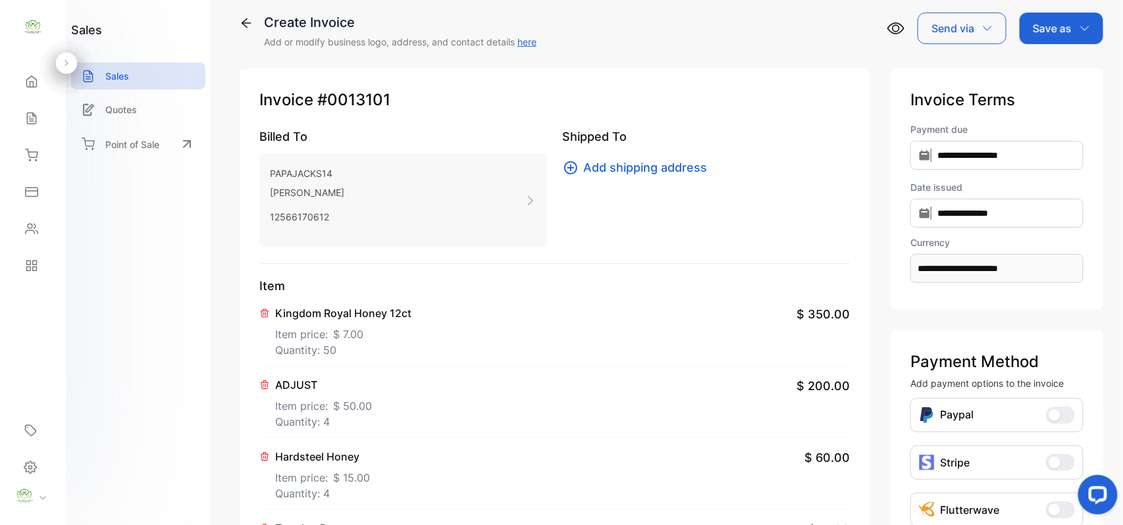
scroll to position [0, 0]
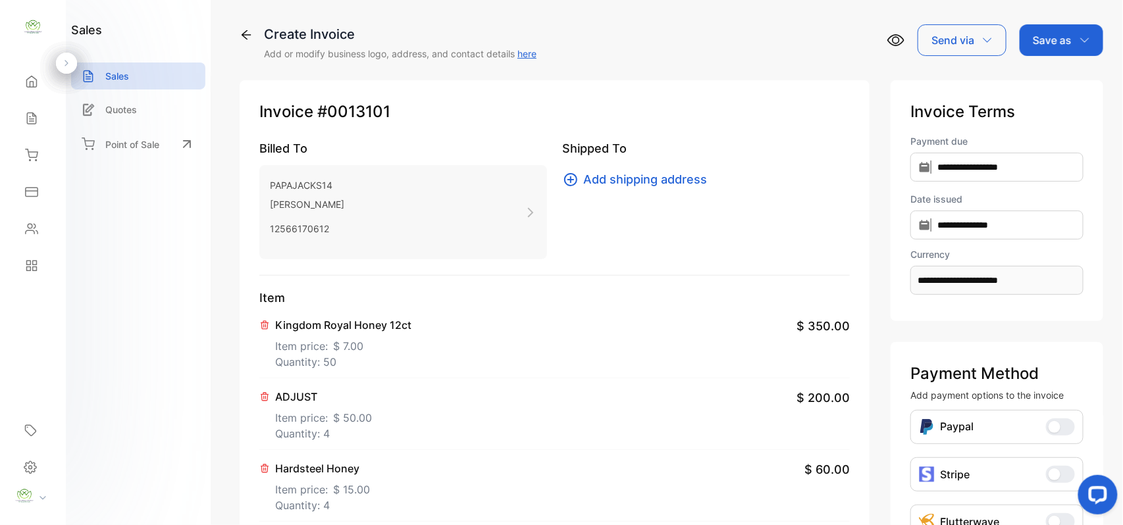
click at [1050, 35] on p "Save as" at bounding box center [1052, 40] width 39 height 16
type textarea "**********"
click at [1053, 72] on div "Invoice" at bounding box center [1058, 83] width 76 height 26
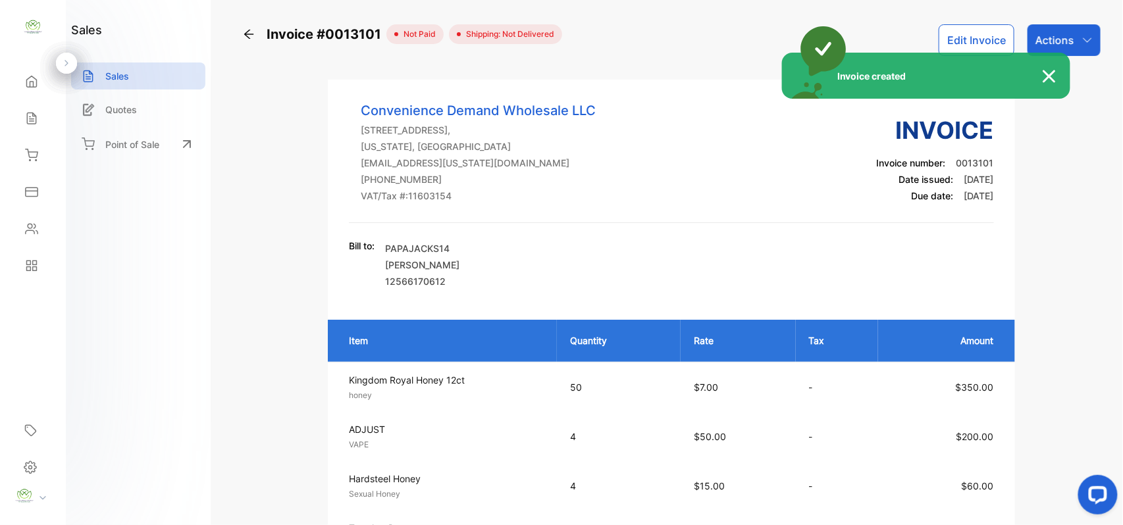
click at [1067, 45] on div "Invoice created" at bounding box center [561, 262] width 1123 height 525
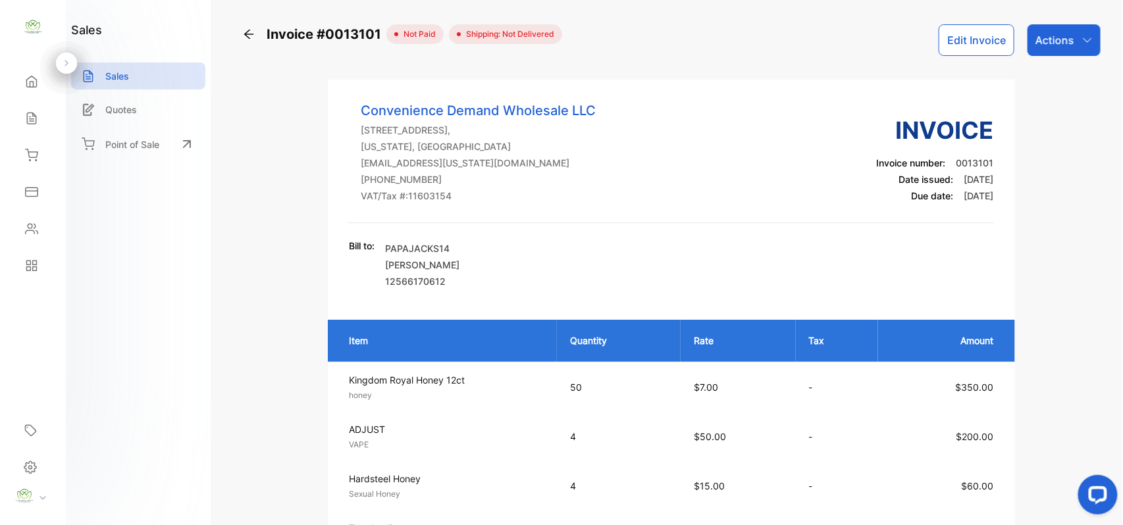
click at [1070, 45] on p "Actions" at bounding box center [1054, 40] width 39 height 16
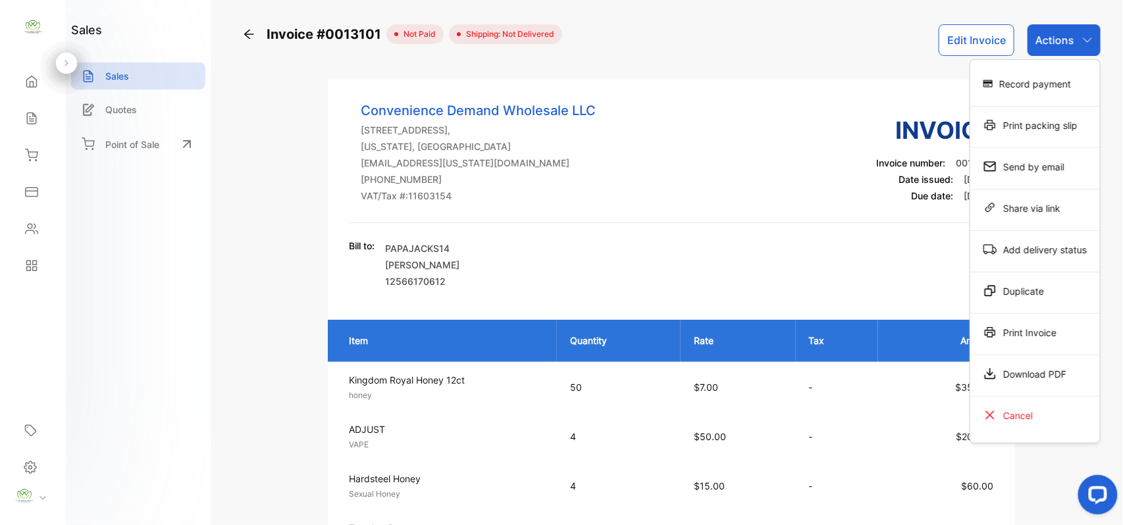
click at [1036, 340] on div "Print Invoice" at bounding box center [1035, 332] width 130 height 26
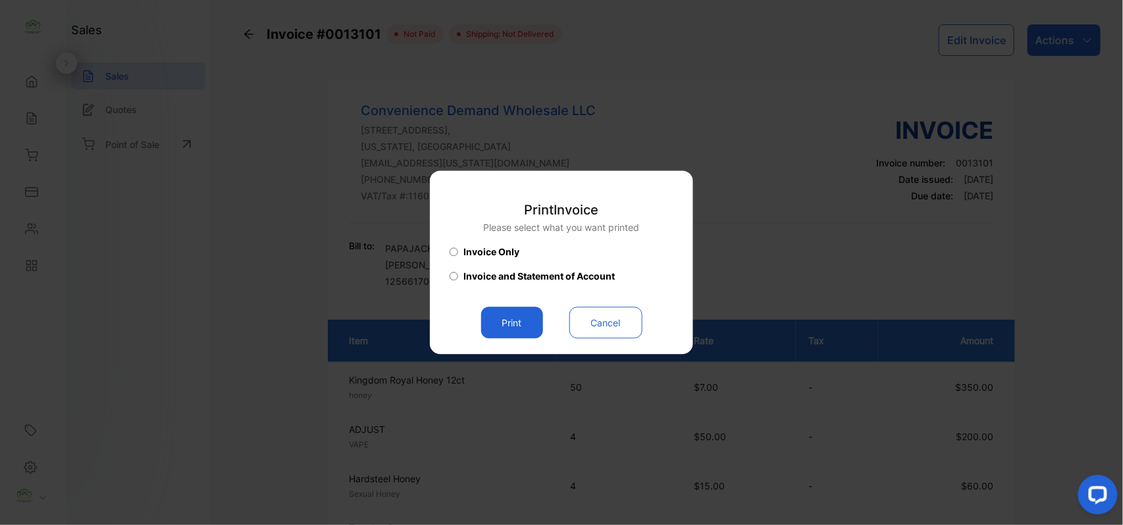
click at [527, 328] on button "Print" at bounding box center [512, 323] width 62 height 32
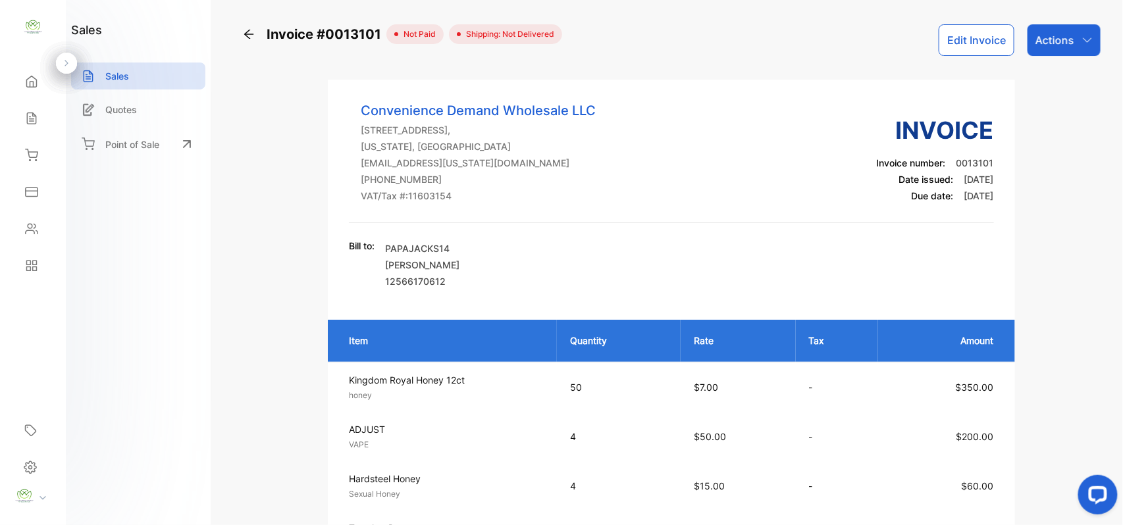
click at [1057, 42] on p "Actions" at bounding box center [1054, 40] width 39 height 16
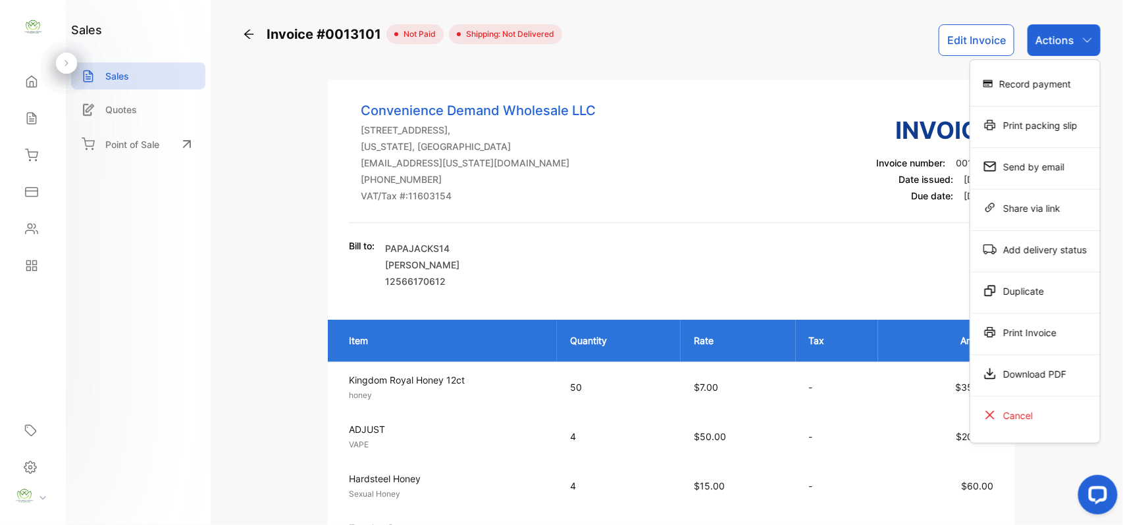
click at [1048, 176] on div "Send by email" at bounding box center [1035, 166] width 130 height 26
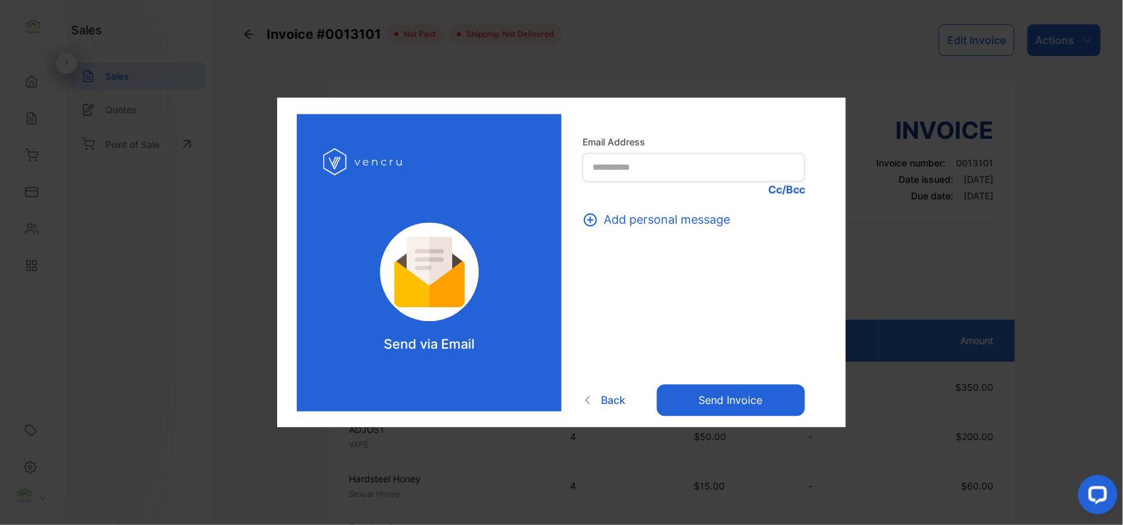
drag, startPoint x: 707, startPoint y: 400, endPoint x: 705, endPoint y: 261, distance: 138.9
click at [705, 276] on form "Email Address Cc/Bcc Add personal message Back Send invoice" at bounding box center [693, 276] width 222 height 281
click at [711, 174] on Address-inputrecipient "text" at bounding box center [693, 167] width 222 height 29
type Address-inputrecipient "**********"
click button "Add personal message" at bounding box center [659, 220] width 155 height 18
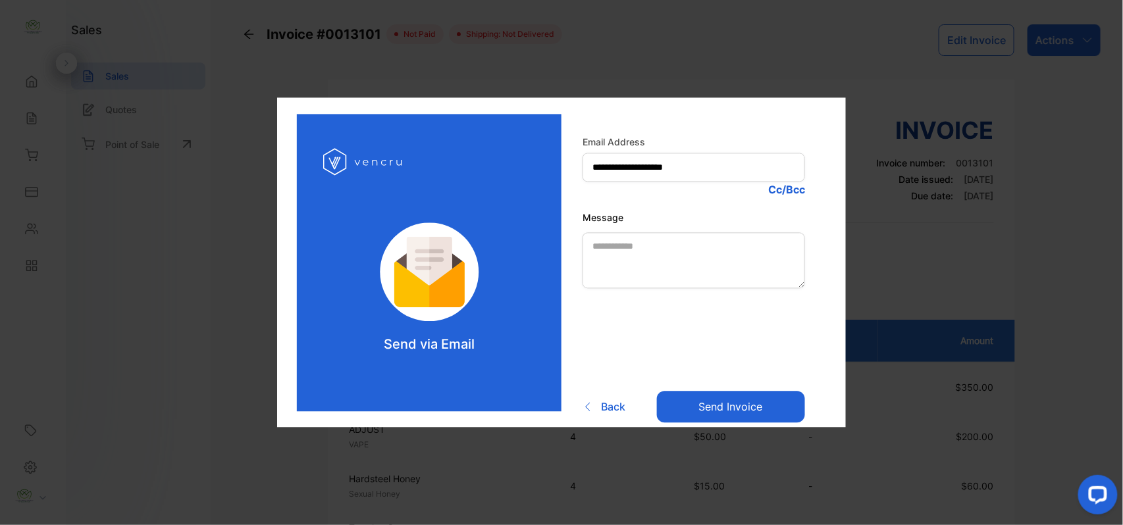
click at [711, 411] on button "Send invoice" at bounding box center [731, 408] width 148 height 32
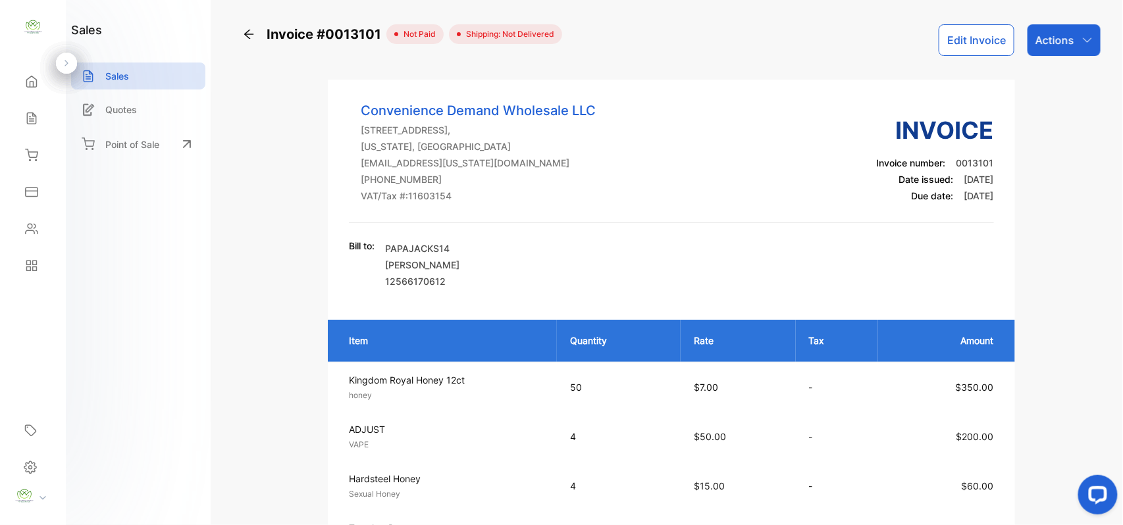
click at [1059, 39] on p "Actions" at bounding box center [1054, 40] width 39 height 16
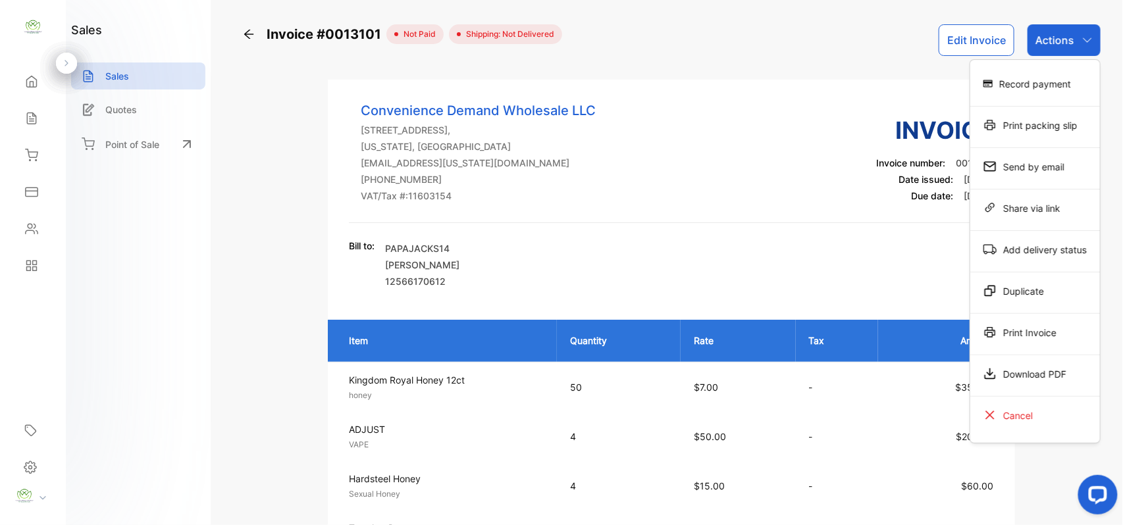
click at [1024, 166] on div "Send by email" at bounding box center [1035, 166] width 130 height 26
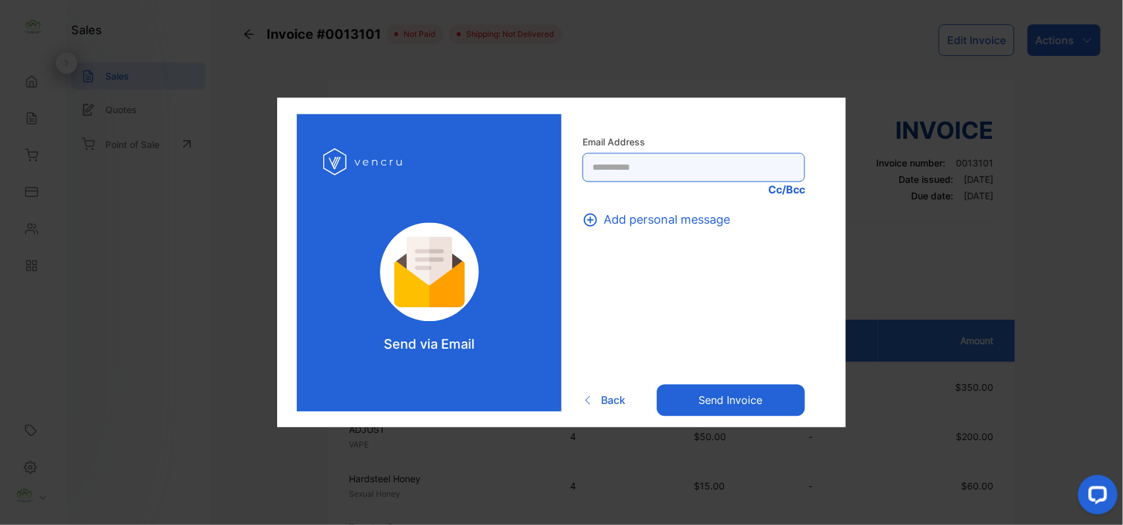
click at [646, 174] on Address-inputrecipient "text" at bounding box center [693, 167] width 222 height 29
type Address-inputrecipient "**********"
click at [717, 390] on button "Send invoice" at bounding box center [731, 400] width 148 height 32
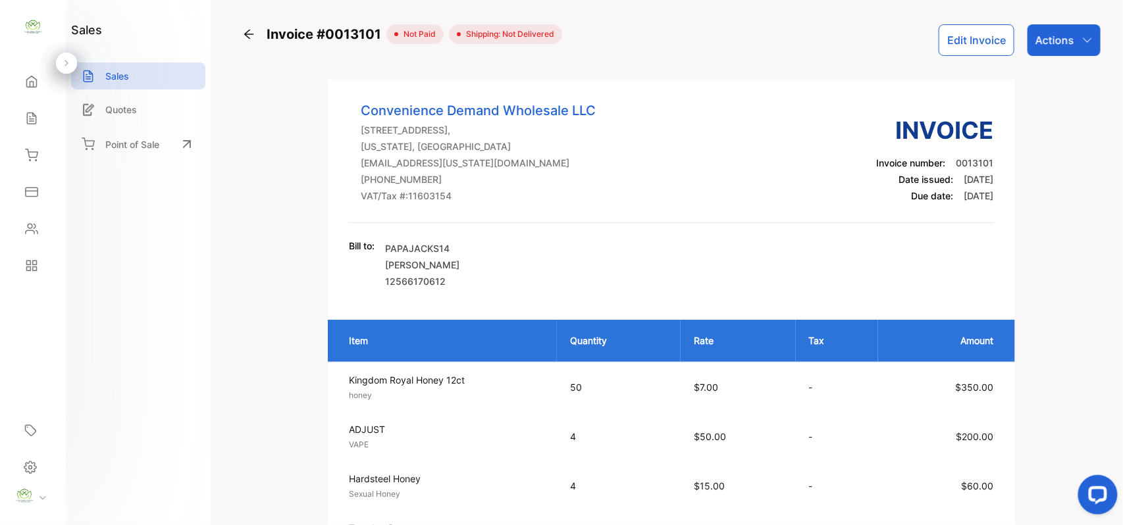
click at [22, 124] on div "Sales" at bounding box center [29, 118] width 17 height 13
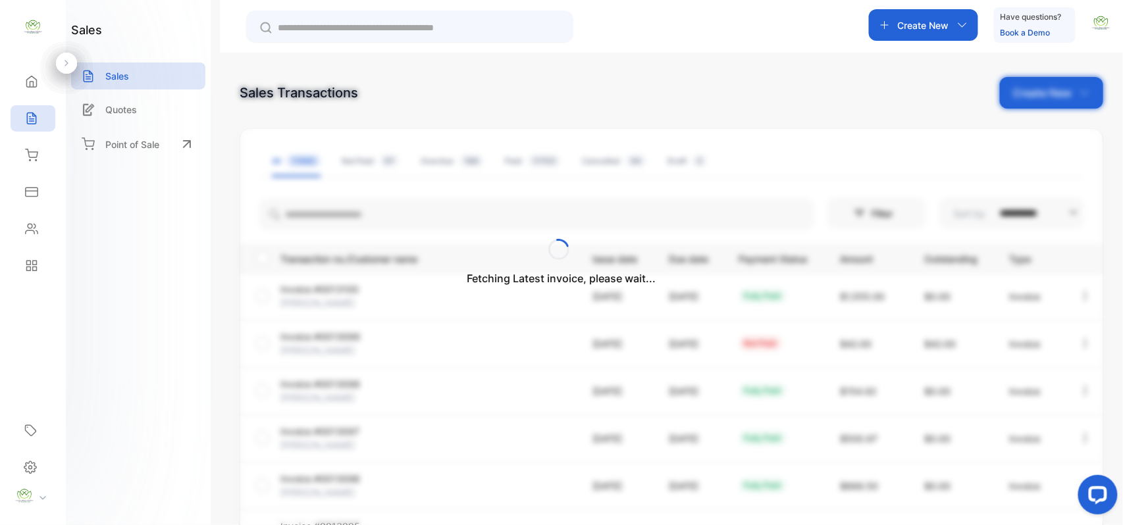
click at [1040, 95] on div "Fetching Latest invoice, please wait..." at bounding box center [561, 262] width 1123 height 525
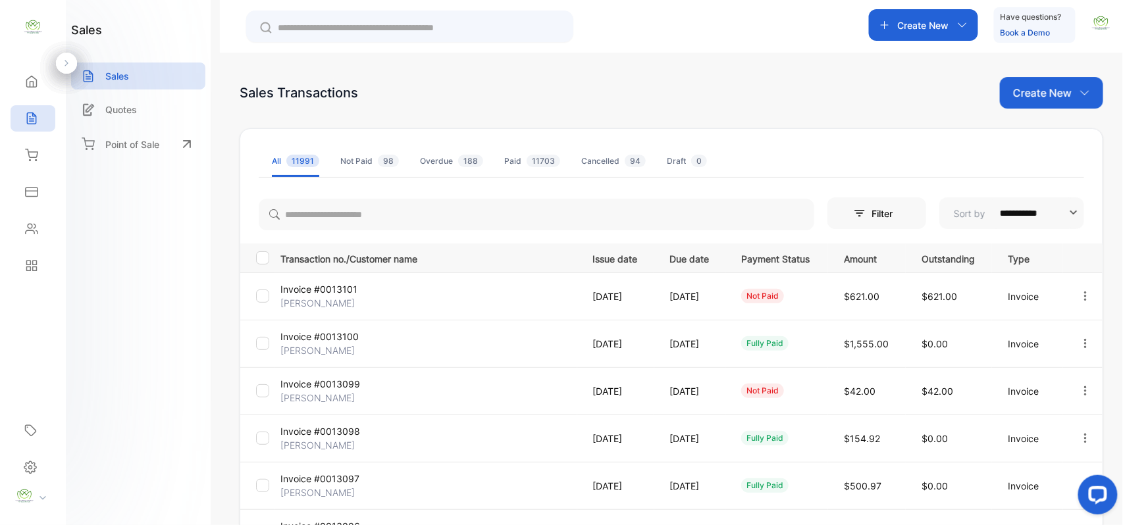
click at [1040, 95] on p "Create New" at bounding box center [1042, 93] width 59 height 16
click at [1048, 138] on span "Invoice" at bounding box center [1053, 137] width 31 height 14
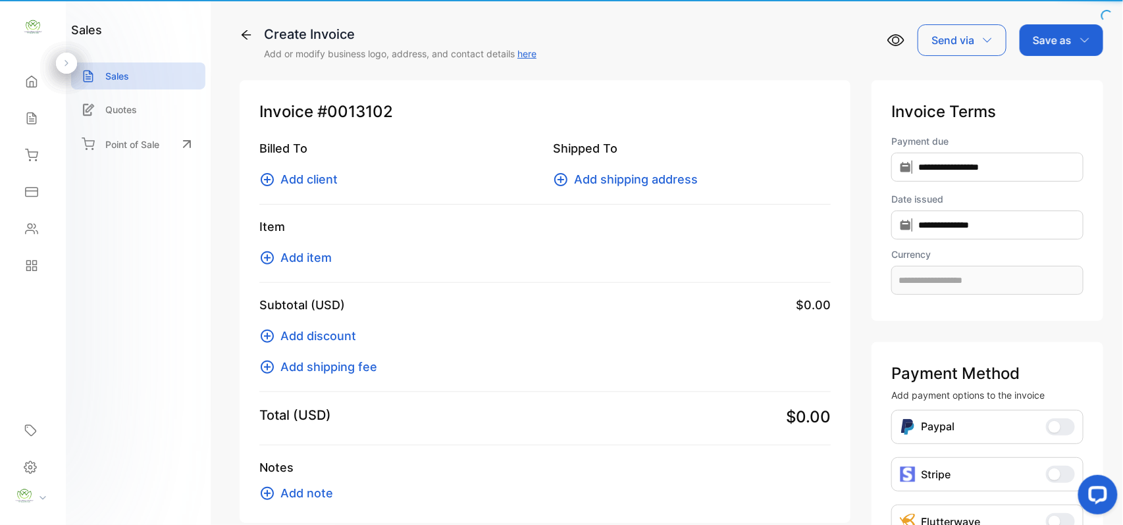
type input "**********"
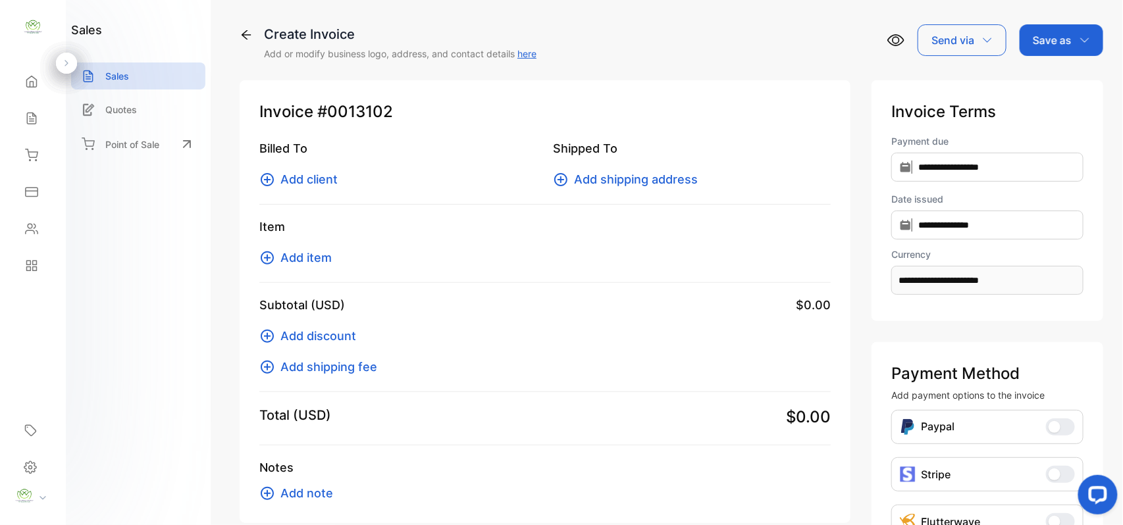
click at [311, 182] on span "Add client" at bounding box center [308, 179] width 57 height 18
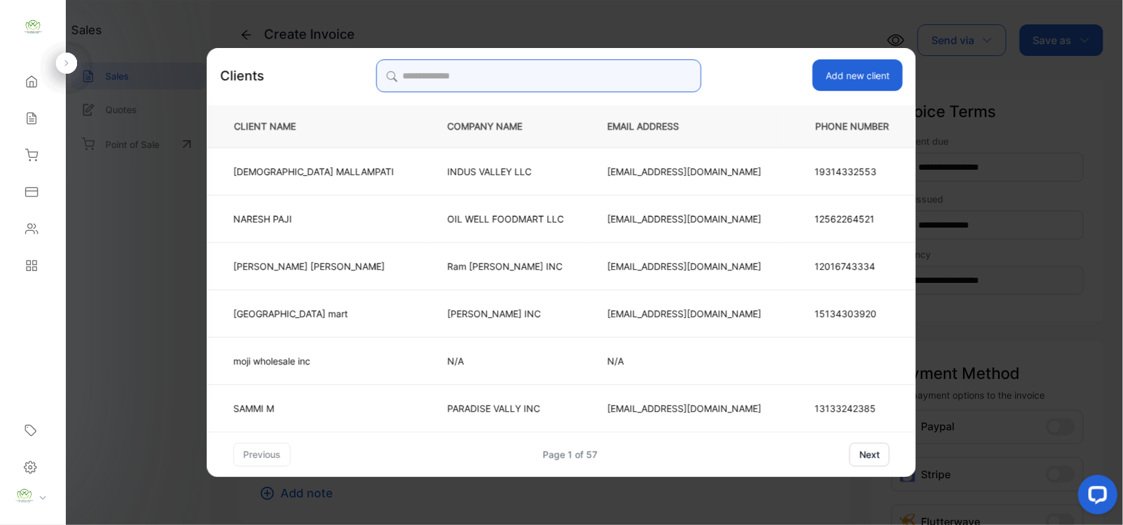
click at [633, 79] on input "search" at bounding box center [538, 75] width 325 height 33
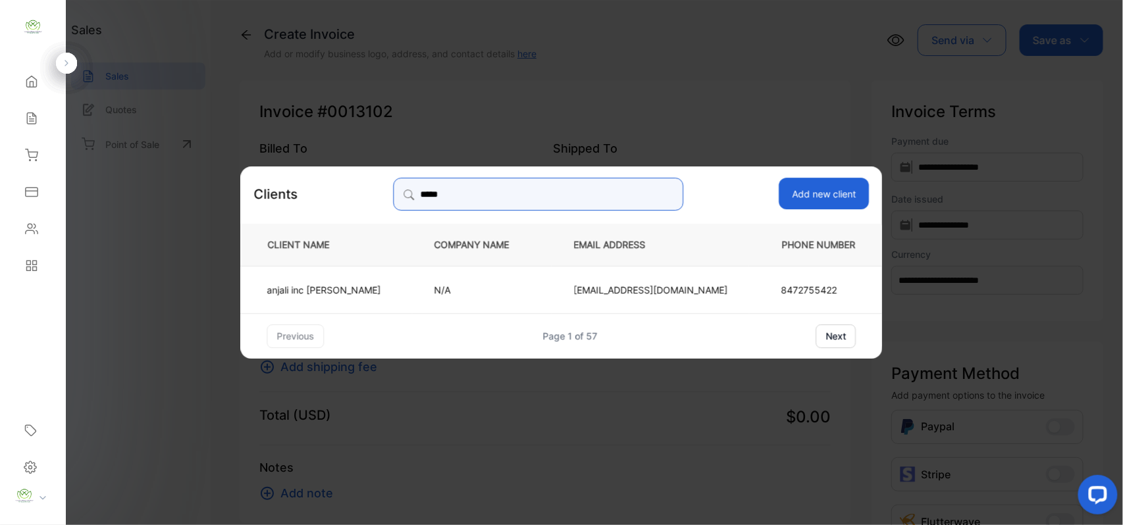
type input "*****"
click at [433, 294] on td "N/A" at bounding box center [483, 288] width 140 height 47
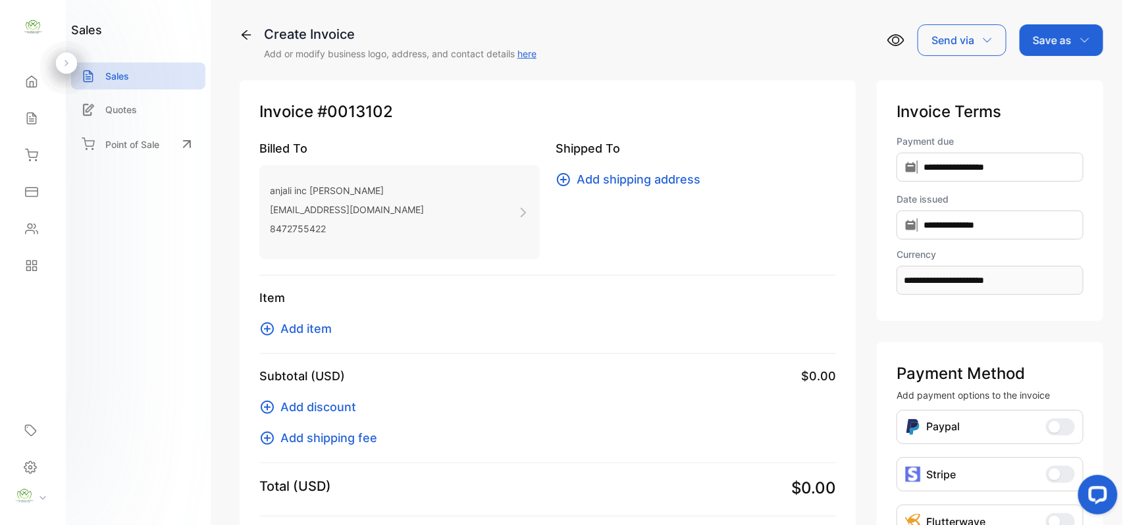
click at [330, 326] on button "Add item" at bounding box center [299, 329] width 80 height 18
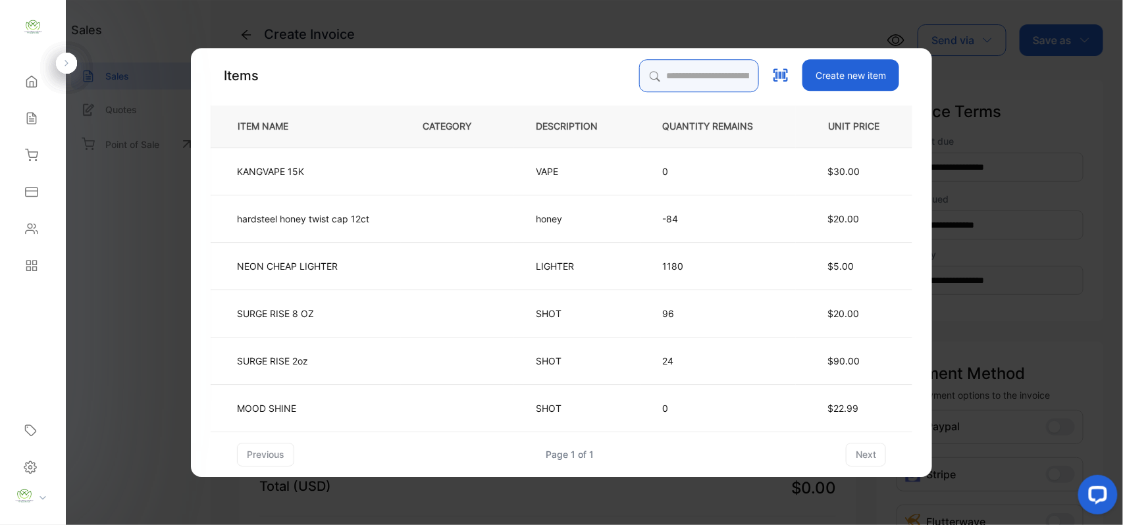
click at [704, 76] on input "search" at bounding box center [699, 75] width 120 height 33
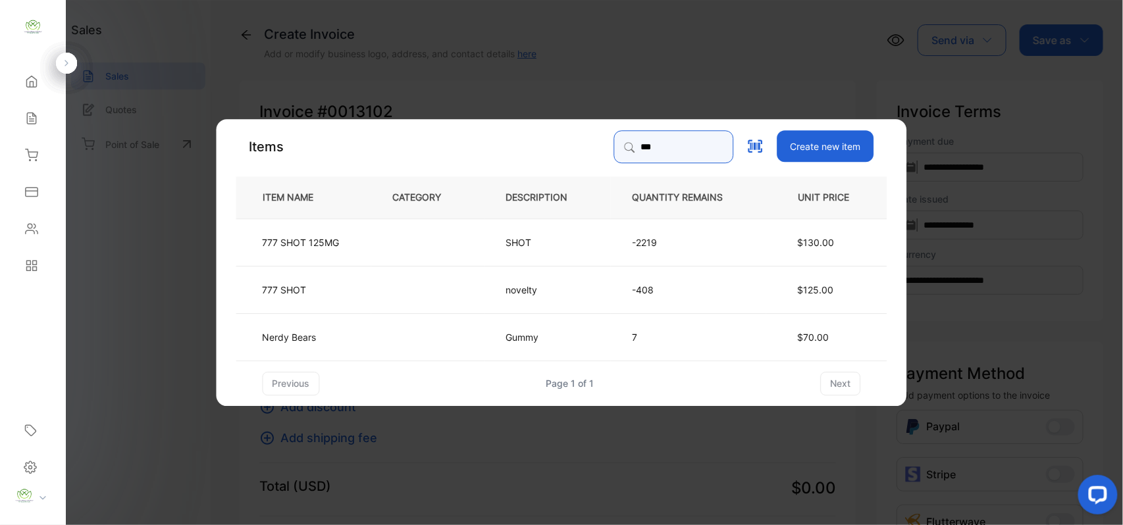
type input "***"
click at [480, 219] on td at bounding box center [427, 241] width 113 height 47
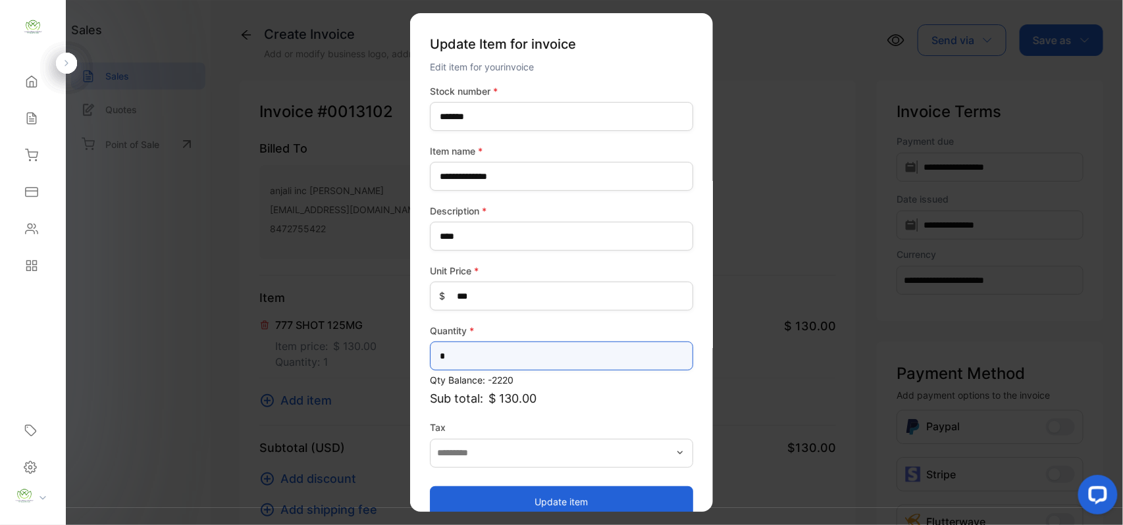
drag, startPoint x: 494, startPoint y: 349, endPoint x: 501, endPoint y: 348, distance: 7.3
click at [501, 348] on input "*" at bounding box center [561, 356] width 263 height 29
type input "*"
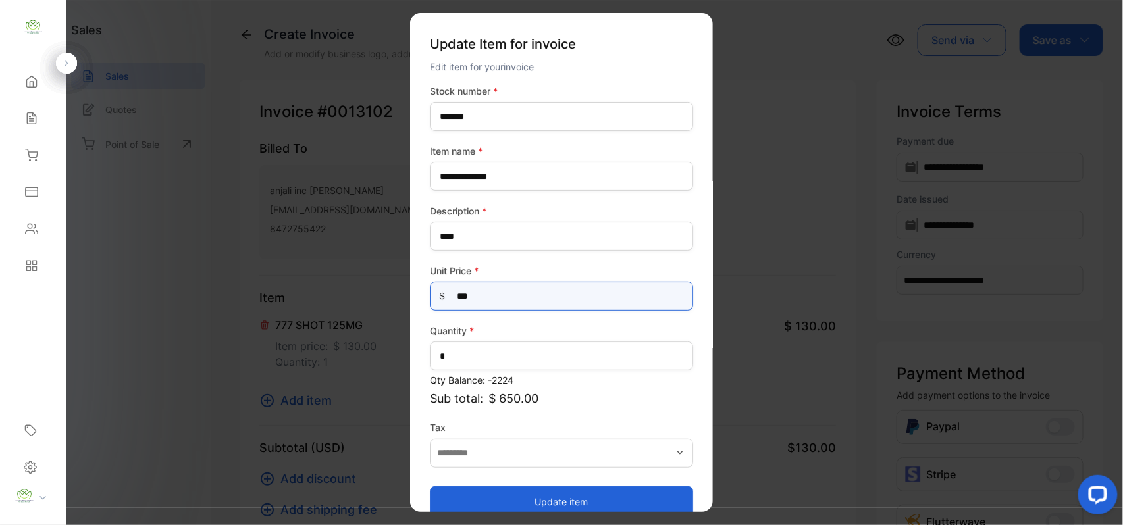
click at [498, 282] on Price-inputprice "***" at bounding box center [561, 296] width 263 height 29
type Price-inputprice "***"
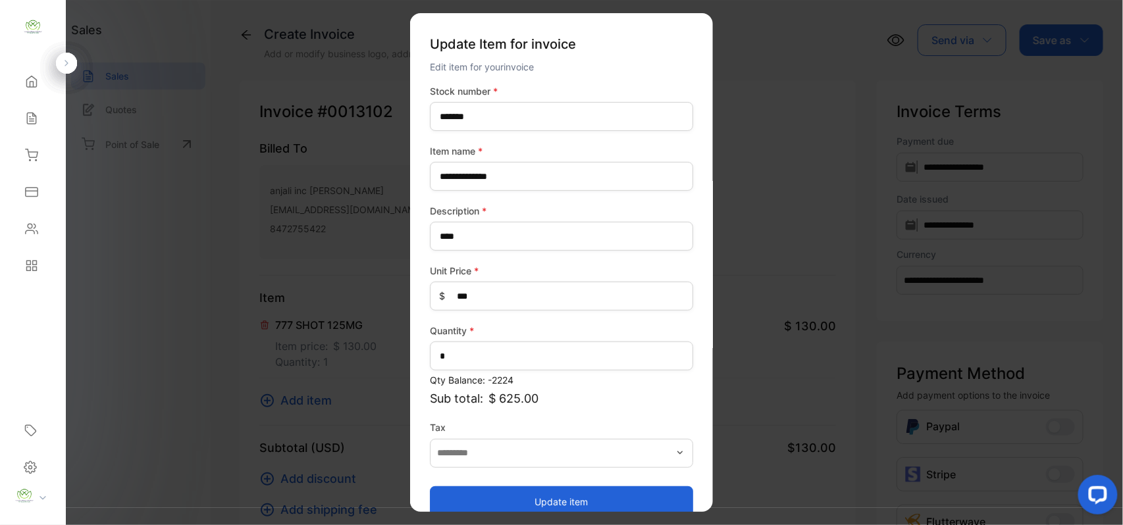
click at [630, 488] on button "Update item" at bounding box center [561, 502] width 263 height 32
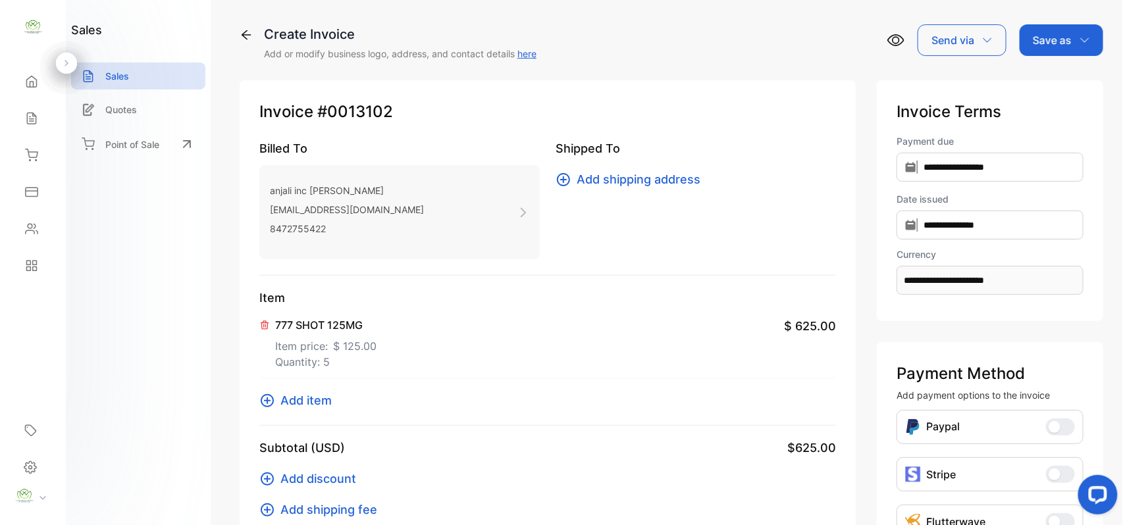
drag, startPoint x: 319, startPoint y: 394, endPoint x: 324, endPoint y: 398, distance: 7.0
click at [324, 398] on span "Add item" at bounding box center [305, 401] width 51 height 18
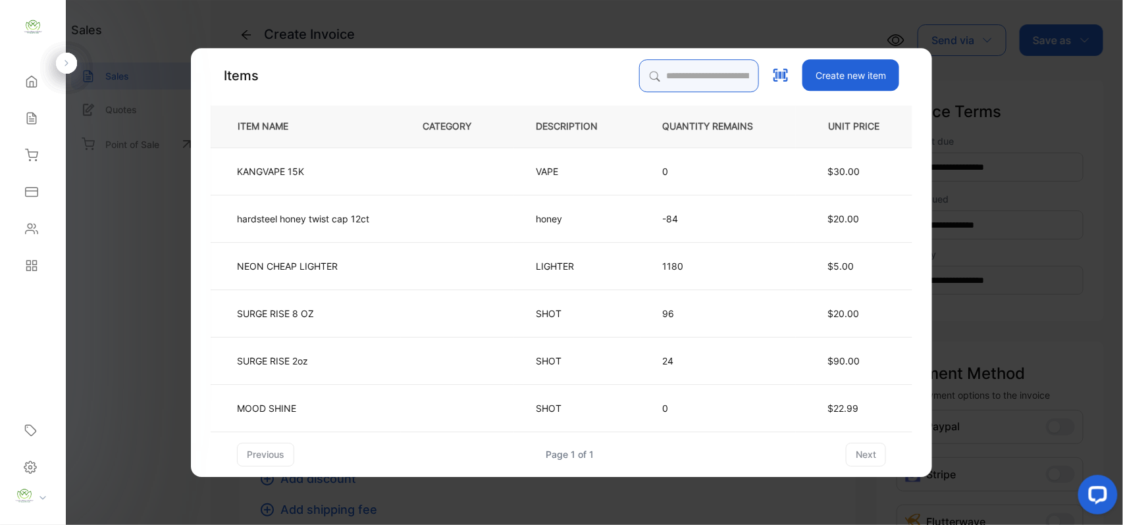
click at [667, 74] on input "search" at bounding box center [699, 75] width 120 height 33
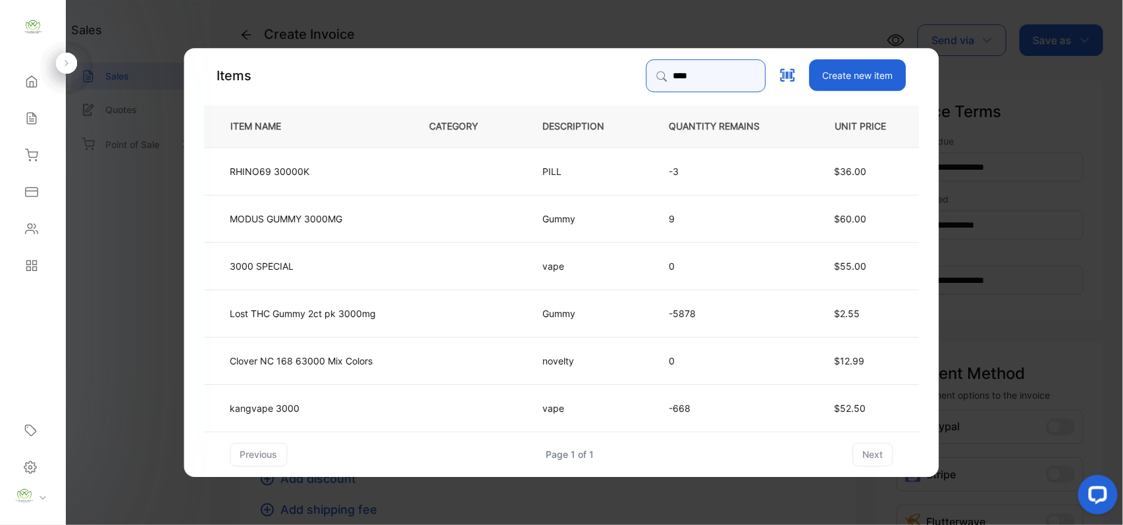
type input "****"
click at [340, 405] on td "kangvape 3000" at bounding box center [306, 407] width 204 height 47
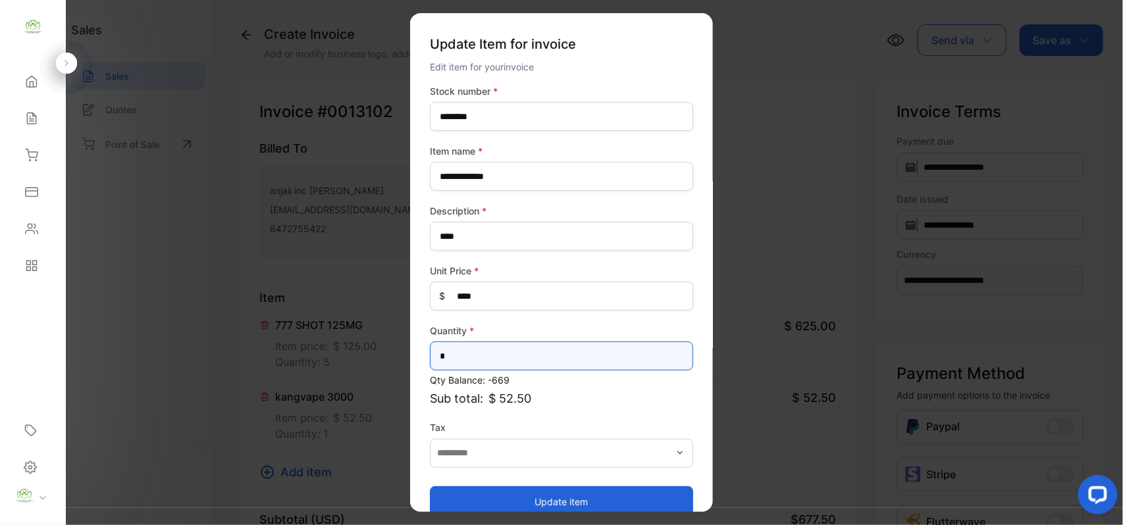
click at [561, 356] on input "*" at bounding box center [561, 356] width 263 height 29
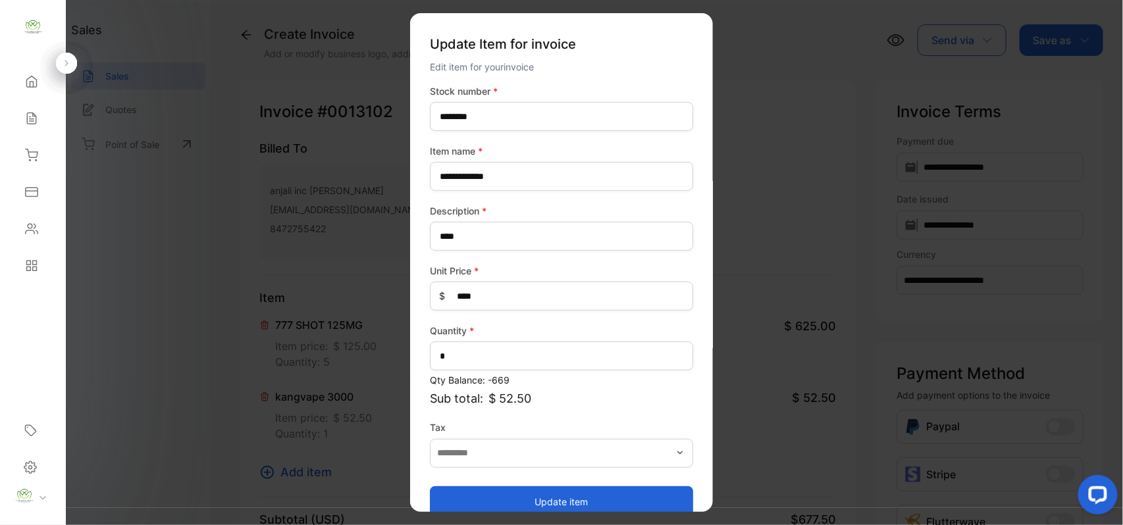
click at [509, 494] on button "Update item" at bounding box center [561, 502] width 263 height 32
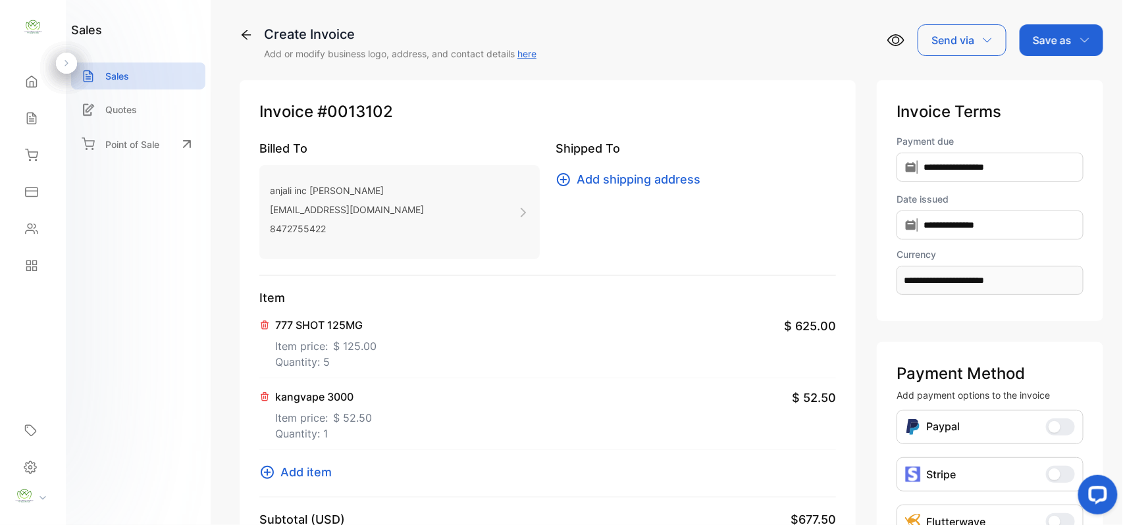
click at [314, 469] on span "Add item" at bounding box center [305, 472] width 51 height 18
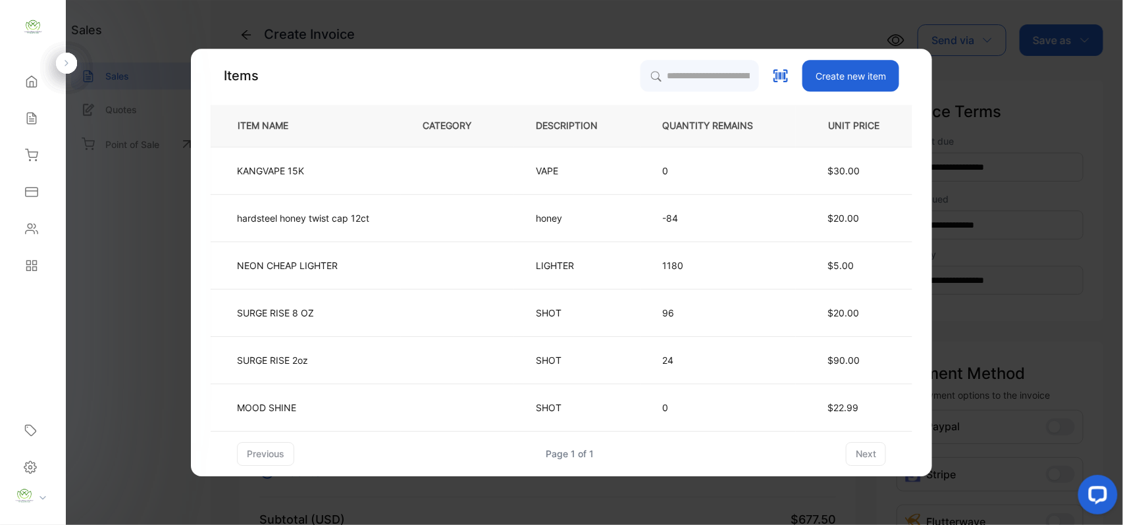
click at [765, 80] on div "Create new item" at bounding box center [769, 76] width 259 height 32
drag, startPoint x: 716, startPoint y: 63, endPoint x: 713, endPoint y: 70, distance: 7.1
click at [713, 70] on input "search" at bounding box center [699, 75] width 120 height 33
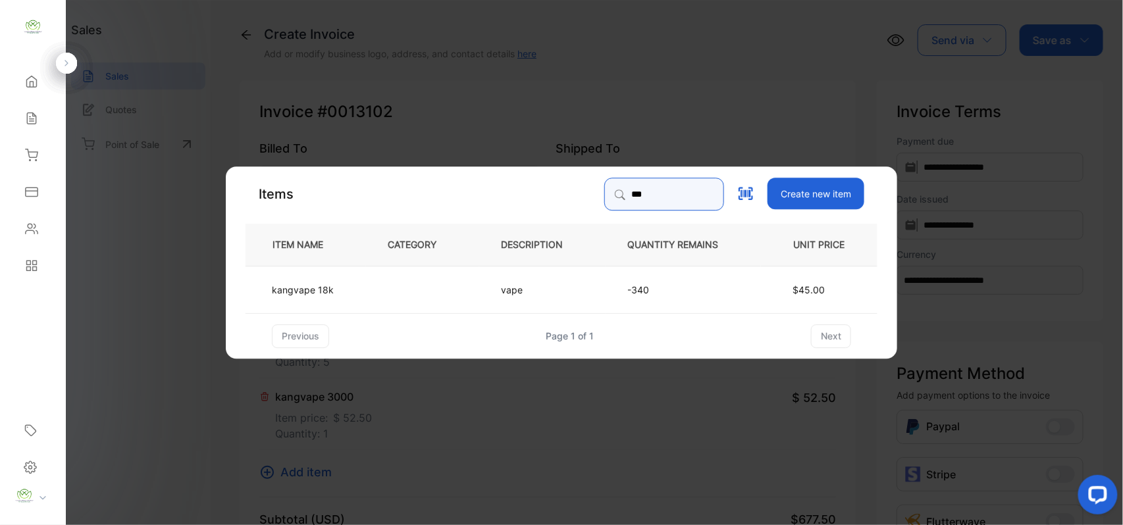
type input "***"
click at [370, 288] on td at bounding box center [422, 288] width 113 height 47
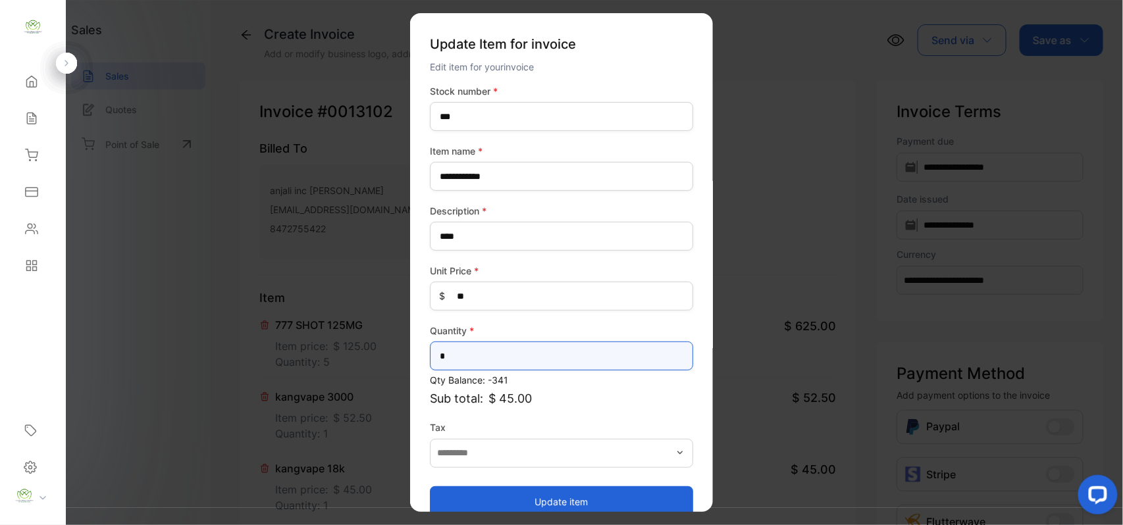
click at [519, 351] on input "*" at bounding box center [561, 356] width 263 height 29
type input "*"
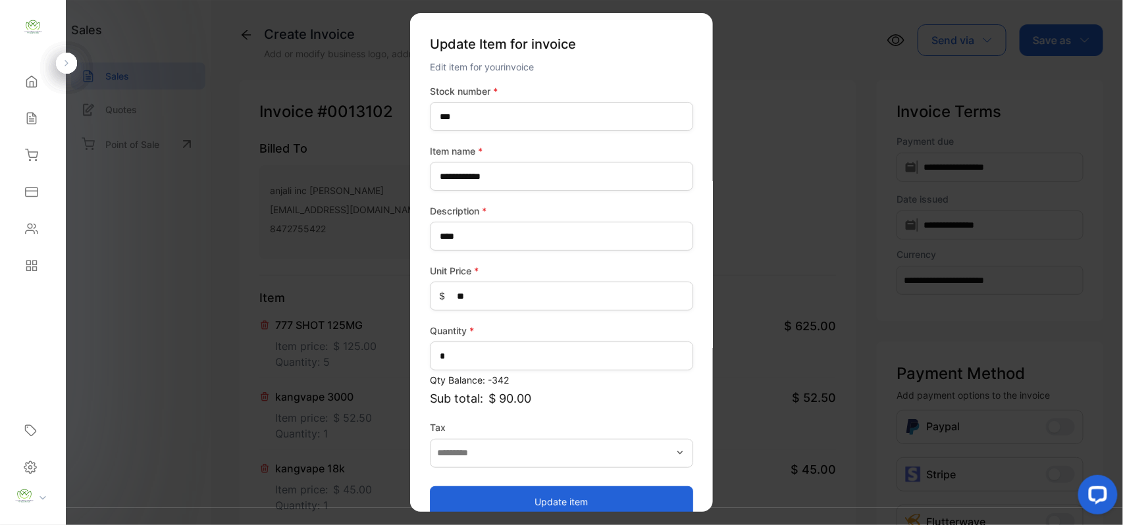
drag, startPoint x: 550, startPoint y: 500, endPoint x: 538, endPoint y: 500, distance: 11.8
click at [550, 500] on button "Update item" at bounding box center [561, 502] width 263 height 32
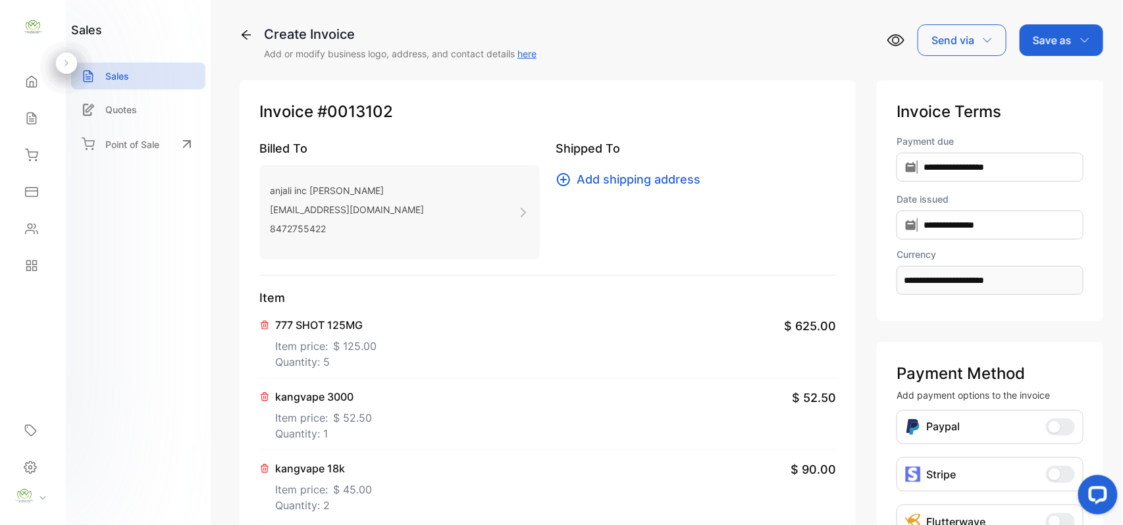
scroll to position [204, 0]
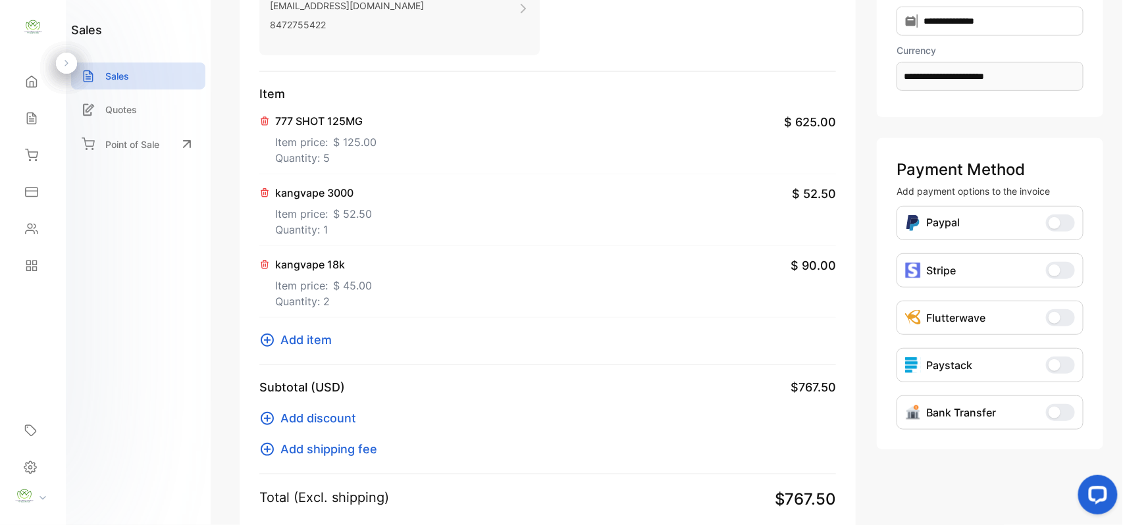
drag, startPoint x: 329, startPoint y: 344, endPoint x: 340, endPoint y: 341, distance: 10.9
click at [340, 341] on div "Add item" at bounding box center [547, 340] width 576 height 18
click at [332, 338] on button "Add item" at bounding box center [299, 340] width 80 height 18
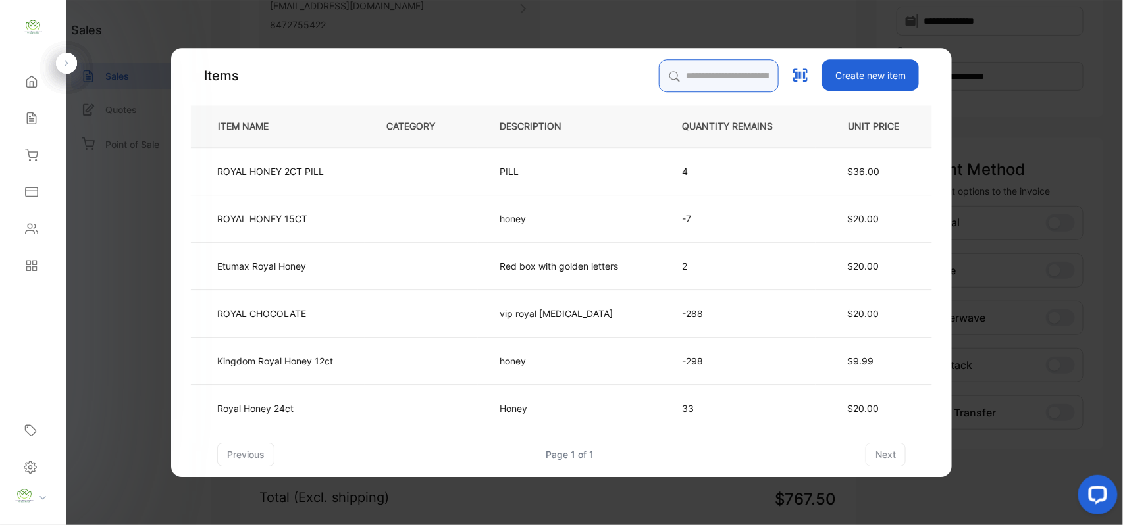
click at [682, 71] on input "search" at bounding box center [719, 75] width 120 height 33
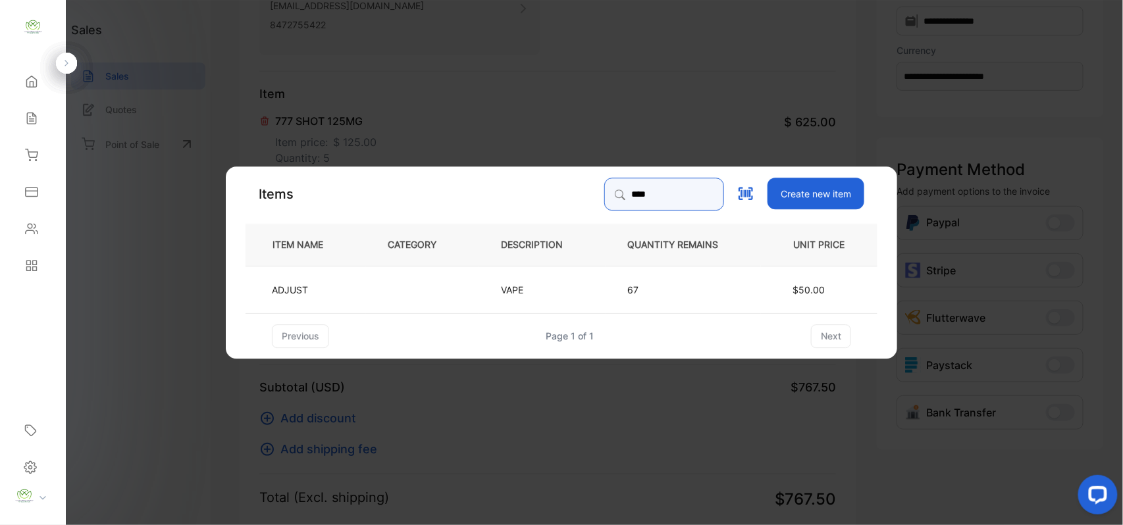
type input "****"
drag, startPoint x: 374, startPoint y: 288, endPoint x: 388, endPoint y: 296, distance: 15.7
click at [388, 296] on td at bounding box center [422, 288] width 113 height 47
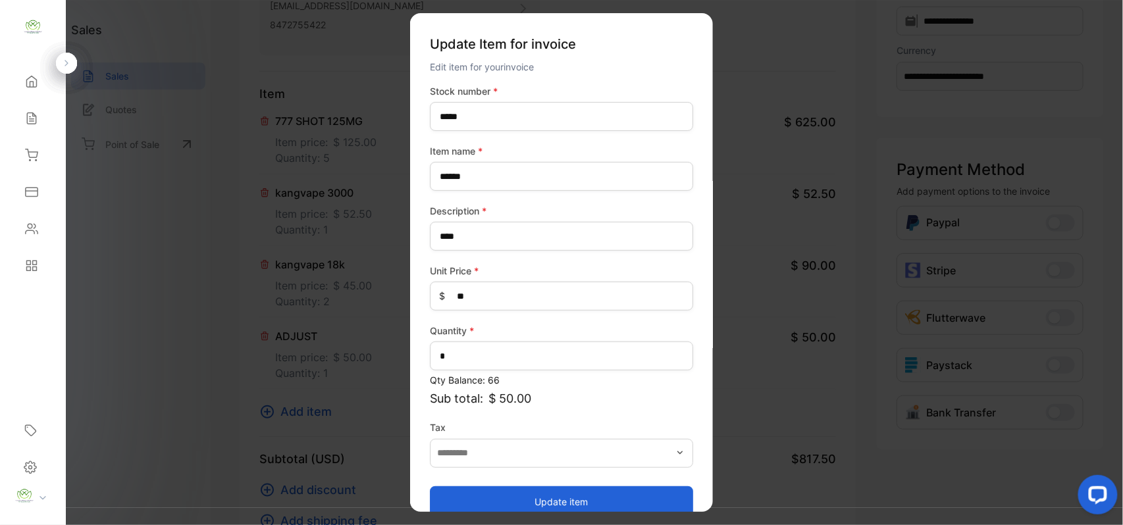
drag, startPoint x: 537, startPoint y: 500, endPoint x: 511, endPoint y: 491, distance: 27.3
click at [534, 500] on button "Update item" at bounding box center [561, 502] width 263 height 32
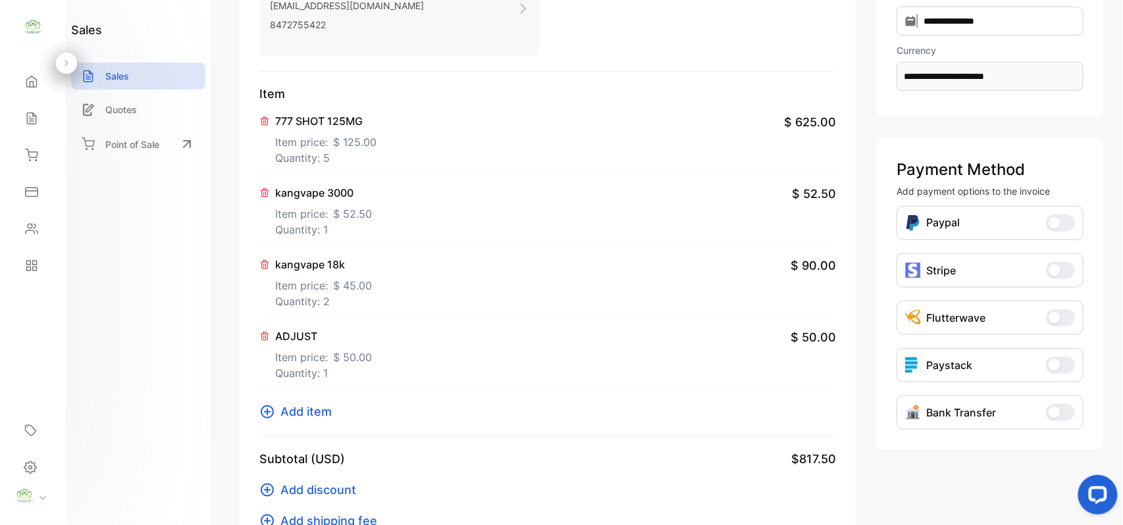
click at [327, 412] on span "Add item" at bounding box center [305, 412] width 51 height 18
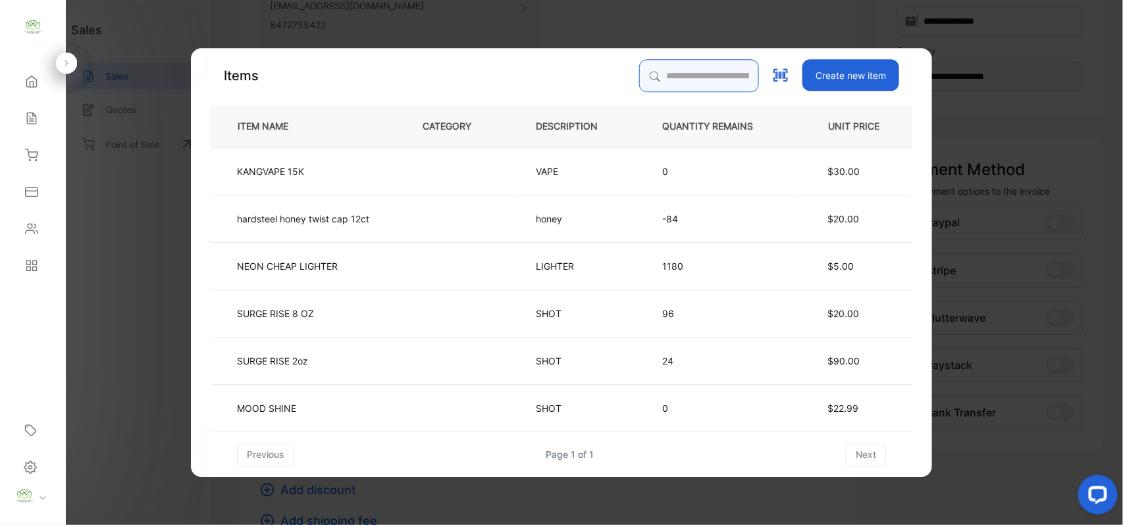
click at [677, 80] on input "search" at bounding box center [699, 75] width 120 height 33
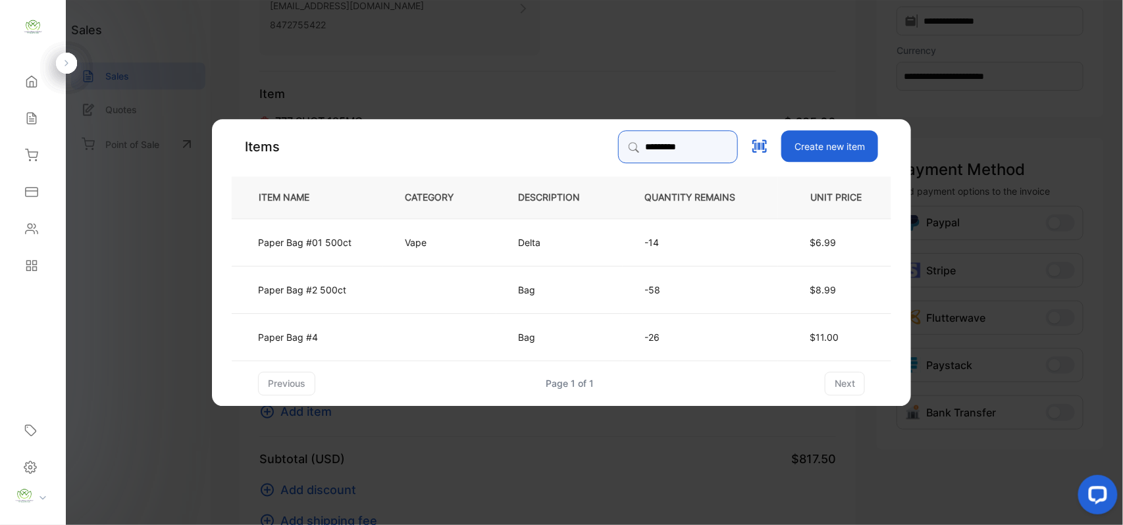
type input "*********"
drag, startPoint x: 430, startPoint y: 280, endPoint x: 459, endPoint y: 300, distance: 35.0
click at [459, 300] on td at bounding box center [439, 288] width 113 height 47
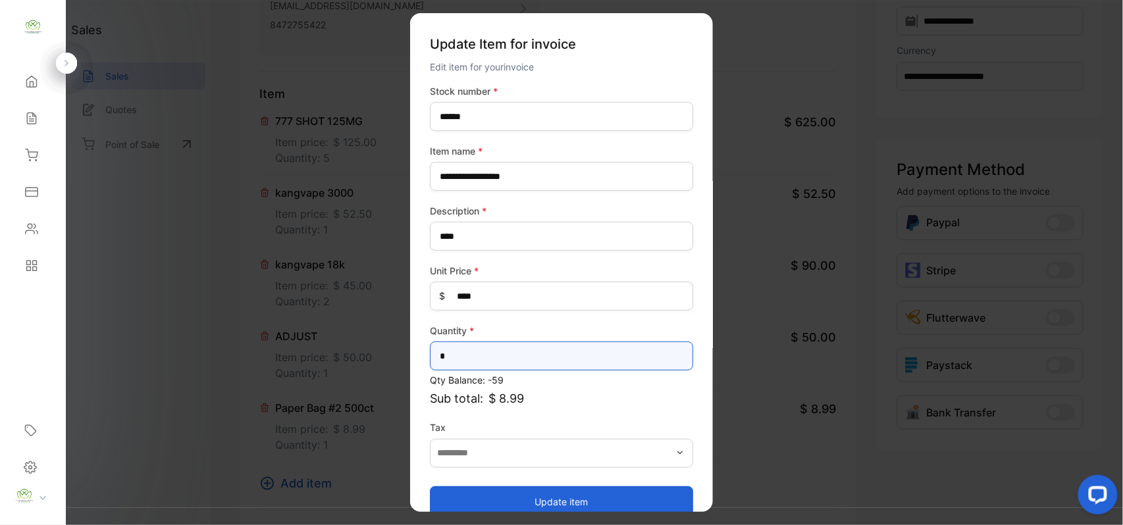
drag, startPoint x: 557, startPoint y: 362, endPoint x: 621, endPoint y: 330, distance: 72.1
click at [621, 330] on div "Quantity * *" at bounding box center [561, 347] width 263 height 47
type input "*"
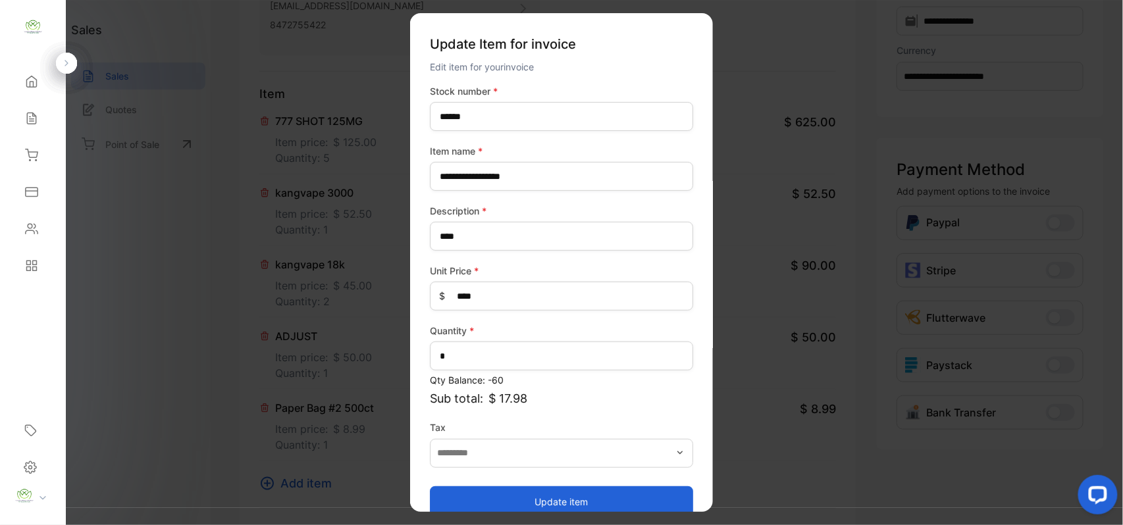
click at [567, 506] on button "Update item" at bounding box center [561, 502] width 263 height 32
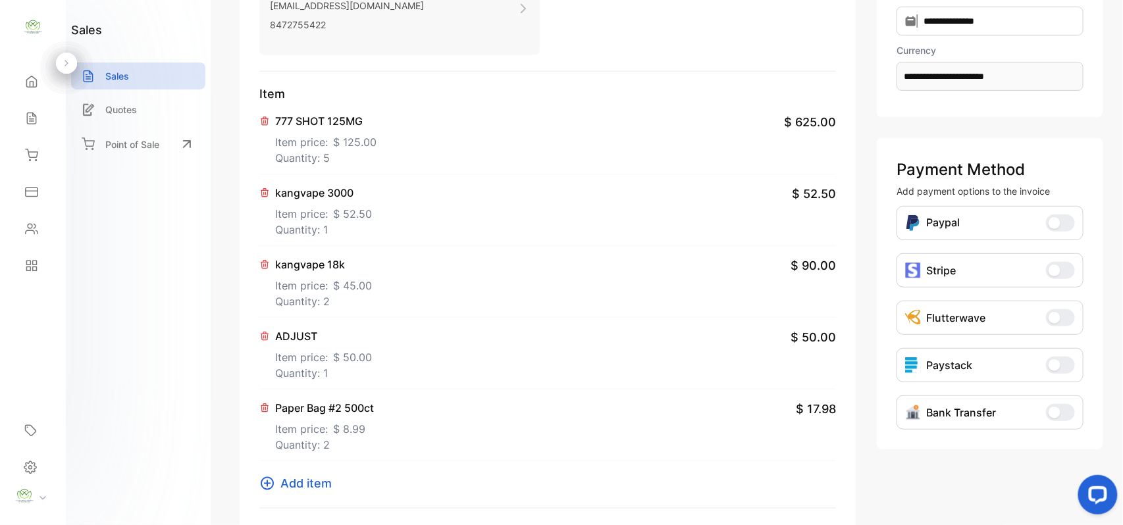
click at [319, 284] on p "Item price: $ 45.00" at bounding box center [323, 282] width 97 height 21
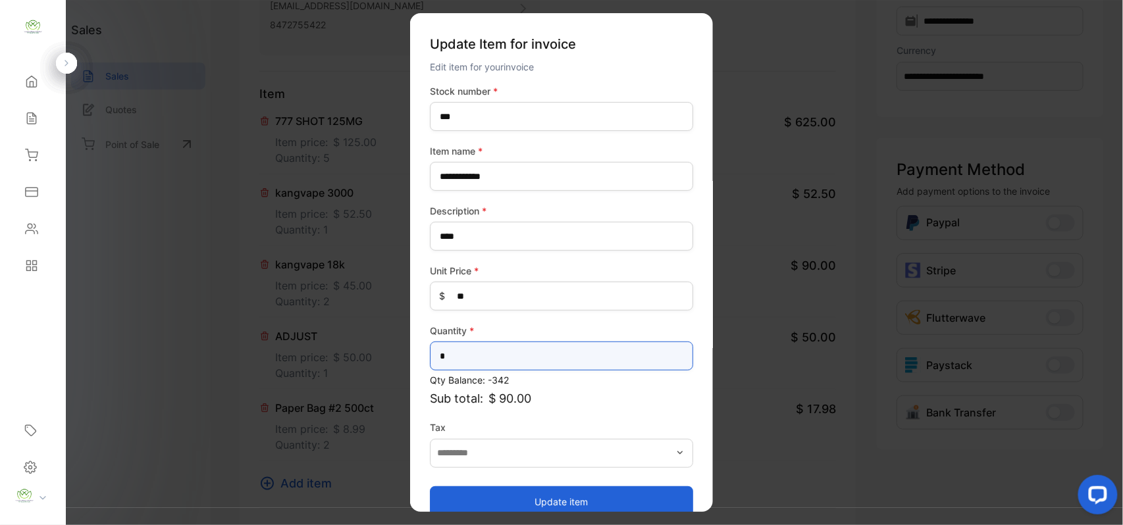
drag, startPoint x: 551, startPoint y: 364, endPoint x: 551, endPoint y: 355, distance: 8.6
click at [551, 359] on input "*" at bounding box center [561, 356] width 263 height 29
type input "*"
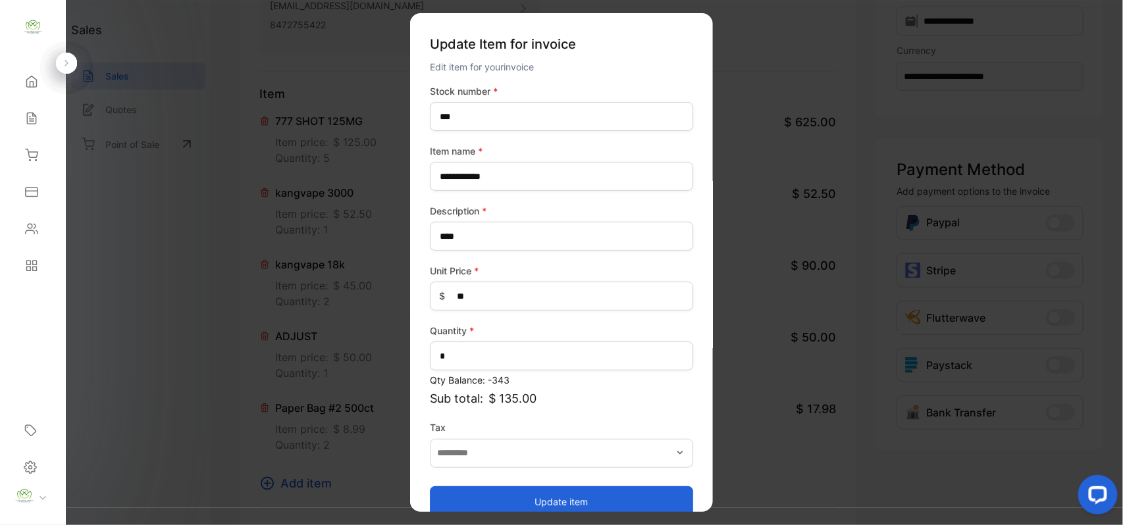
click at [540, 498] on button "Update item" at bounding box center [561, 502] width 263 height 32
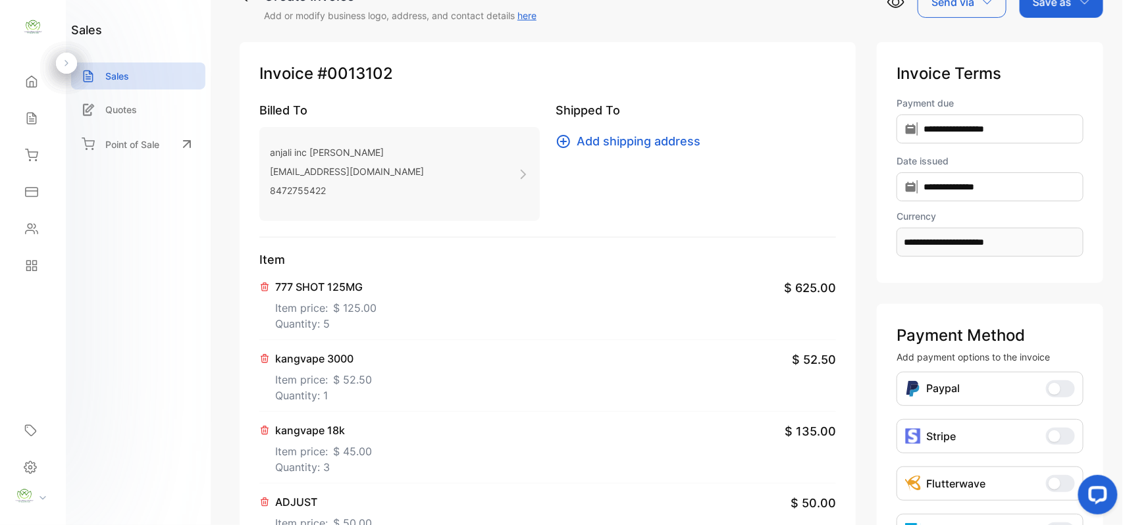
scroll to position [0, 0]
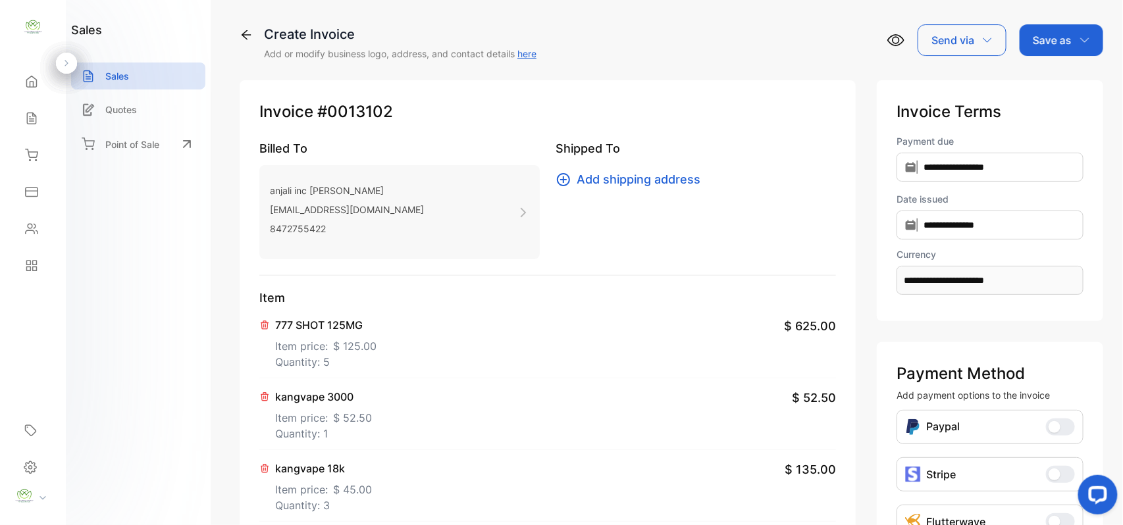
click at [1061, 35] on p "Save as" at bounding box center [1052, 40] width 39 height 16
click at [1059, 78] on div "Invoice" at bounding box center [1058, 83] width 76 height 26
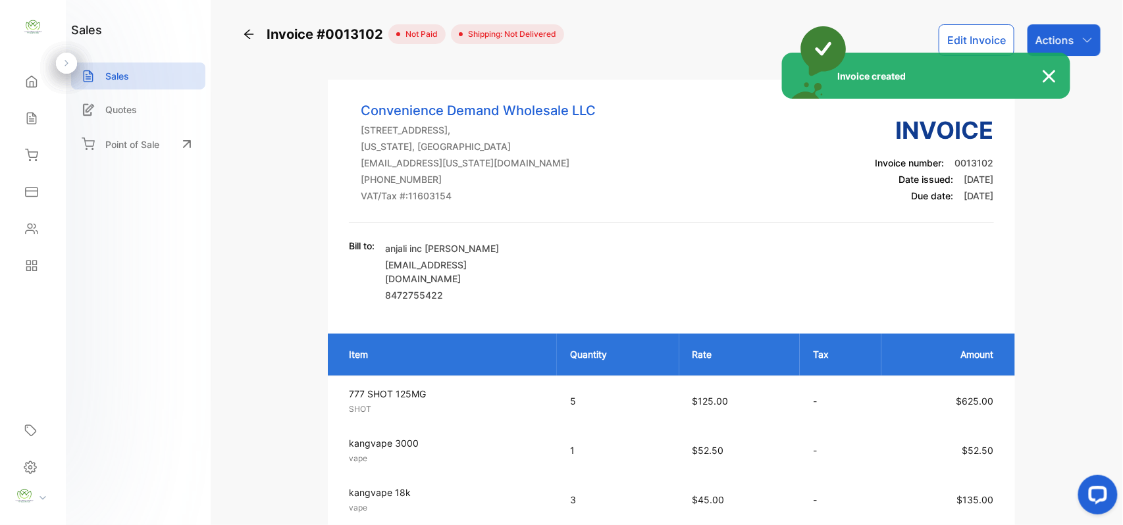
click at [1067, 38] on div "Invoice created" at bounding box center [561, 262] width 1123 height 525
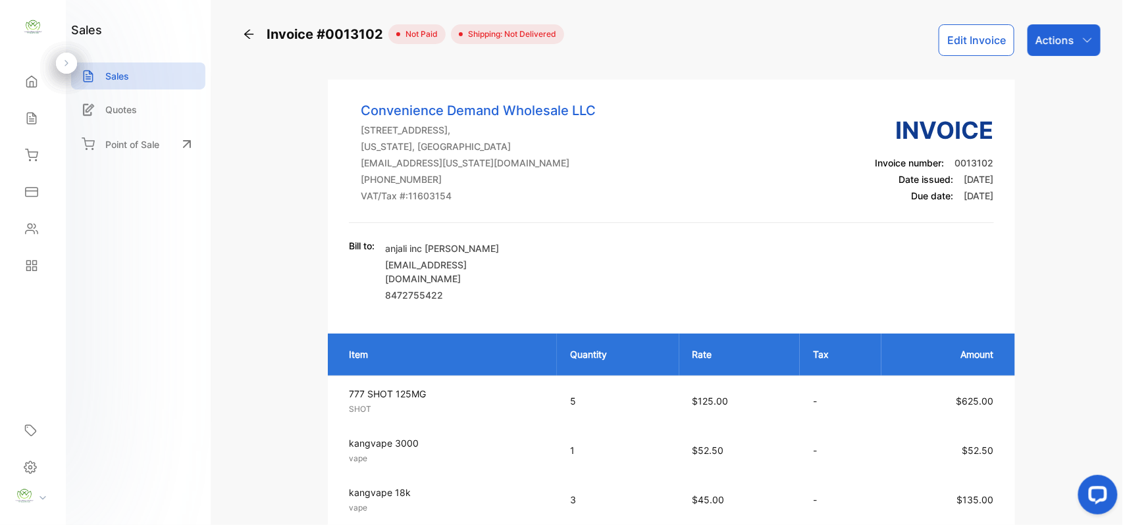
click at [1067, 38] on p "Actions" at bounding box center [1054, 40] width 39 height 16
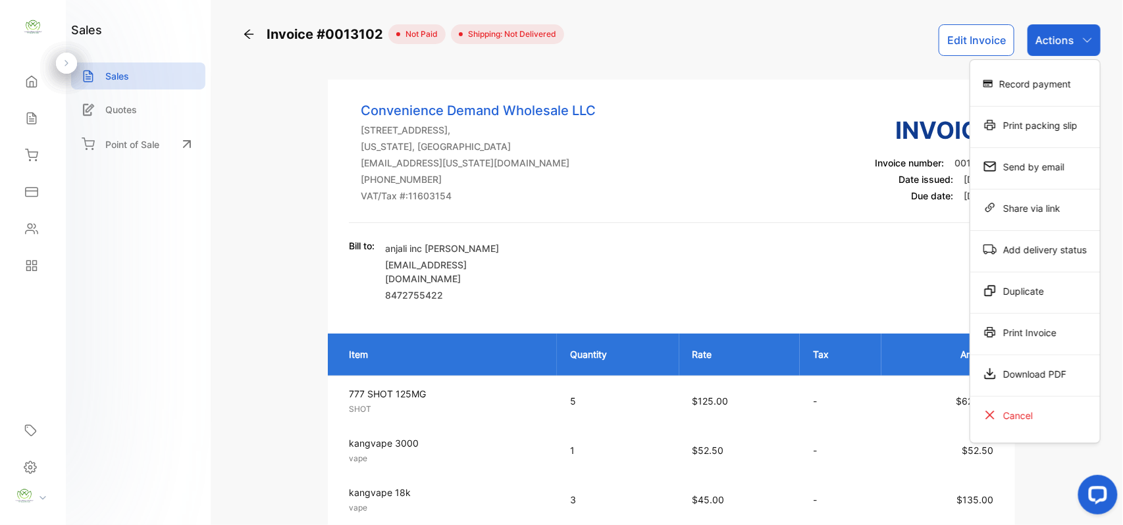
click at [1042, 161] on div "Send by email" at bounding box center [1035, 166] width 130 height 26
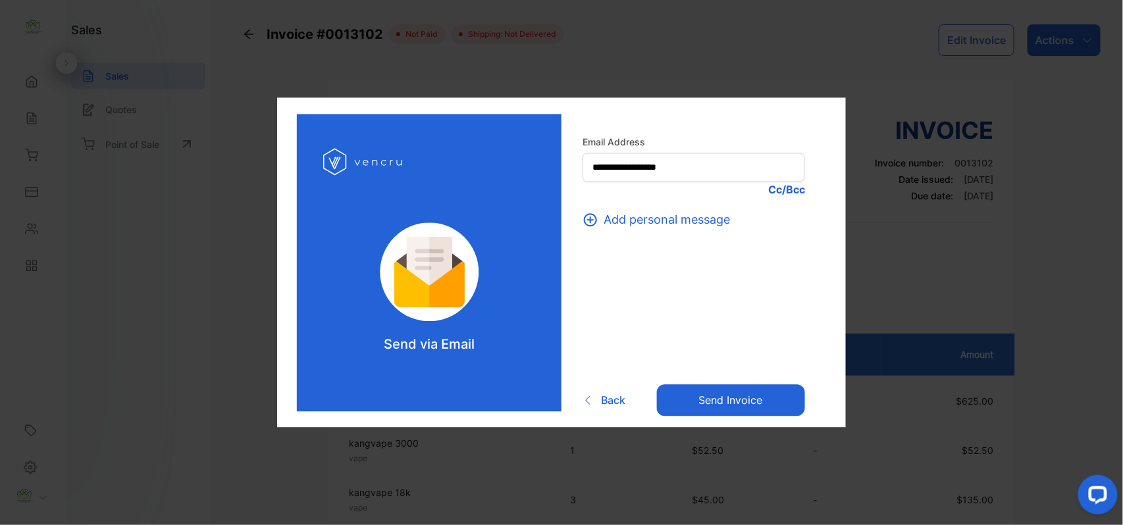
click at [698, 392] on button "Send invoice" at bounding box center [731, 400] width 148 height 32
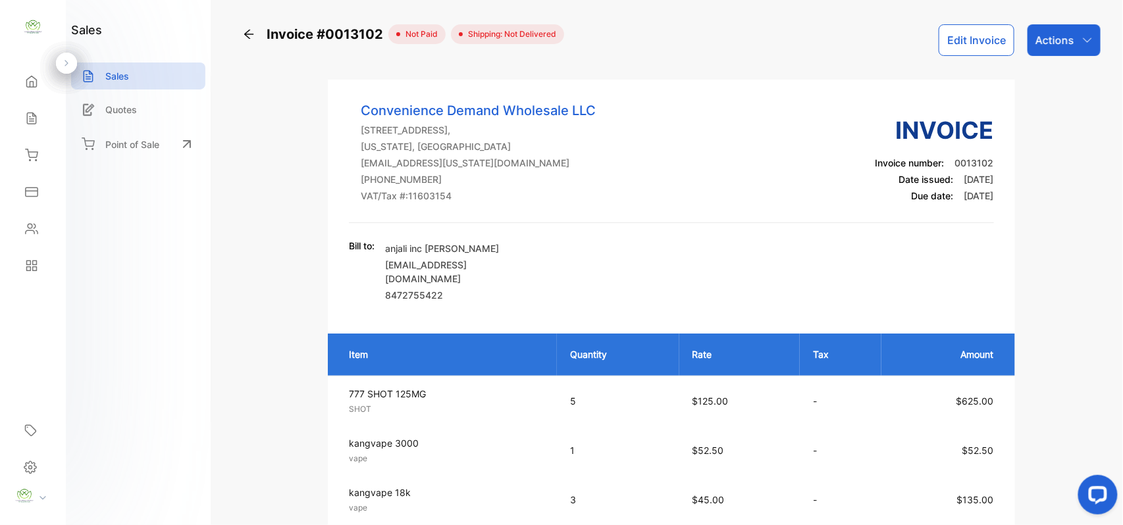
click at [962, 42] on button "Edit Invoice" at bounding box center [976, 40] width 76 height 32
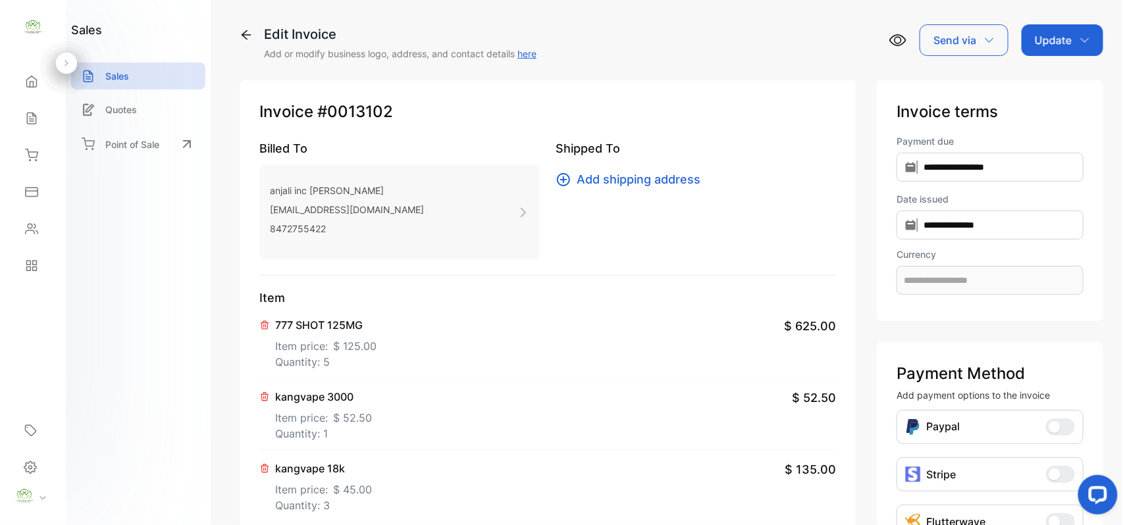
type input "**********"
click at [332, 362] on p "Quantity: 5" at bounding box center [325, 362] width 101 height 16
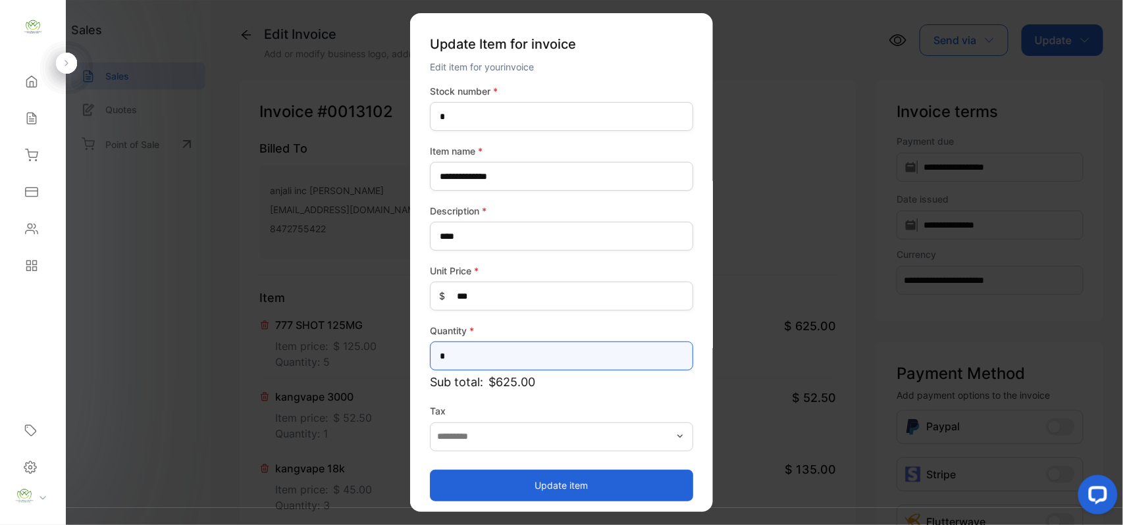
click at [517, 354] on input "*" at bounding box center [561, 356] width 263 height 29
type input "*"
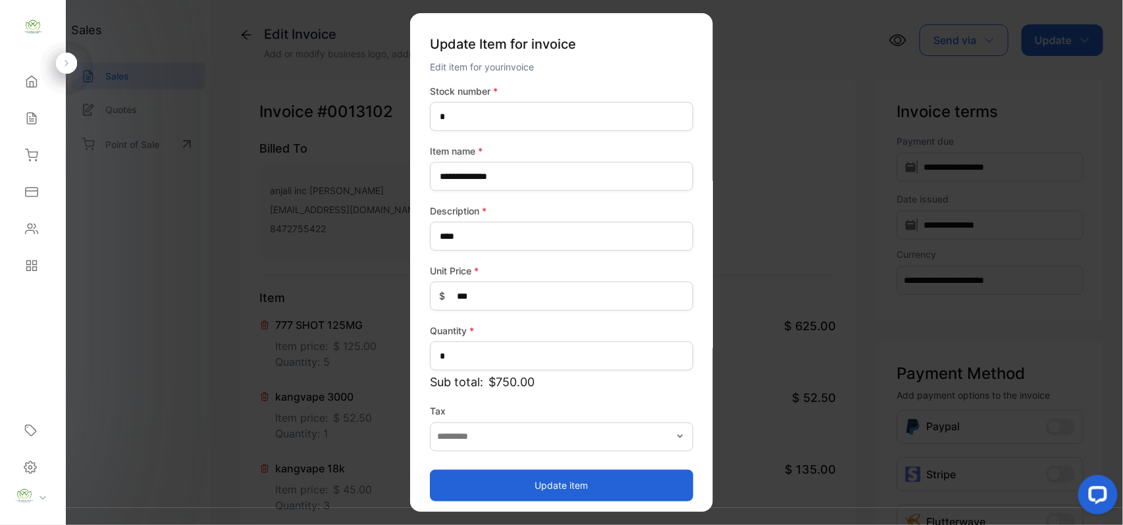
click at [484, 472] on button "Update item" at bounding box center [561, 485] width 263 height 32
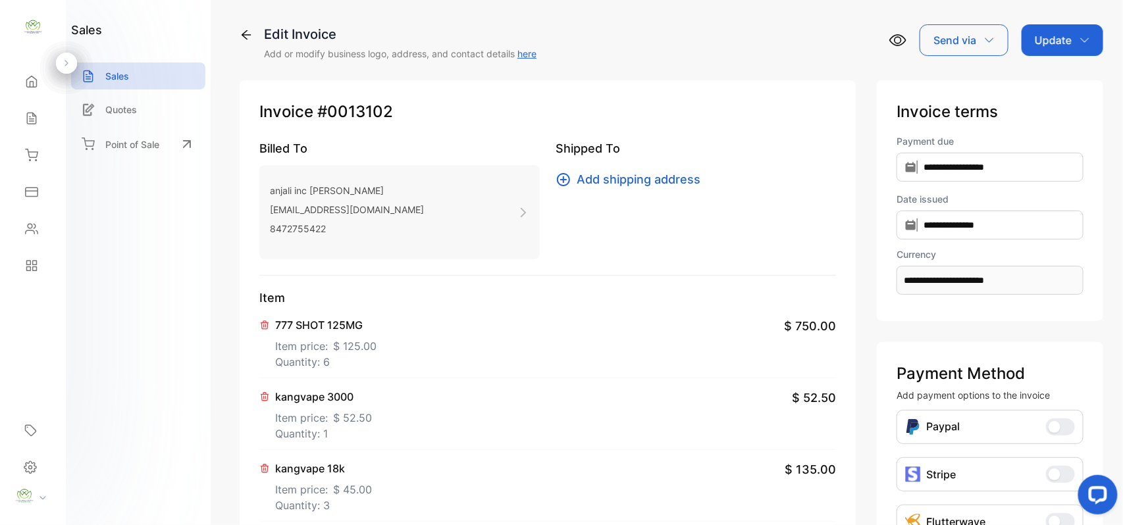
click at [1052, 43] on p "Update" at bounding box center [1053, 40] width 37 height 16
click at [1046, 79] on div "Invoice" at bounding box center [1065, 83] width 76 height 26
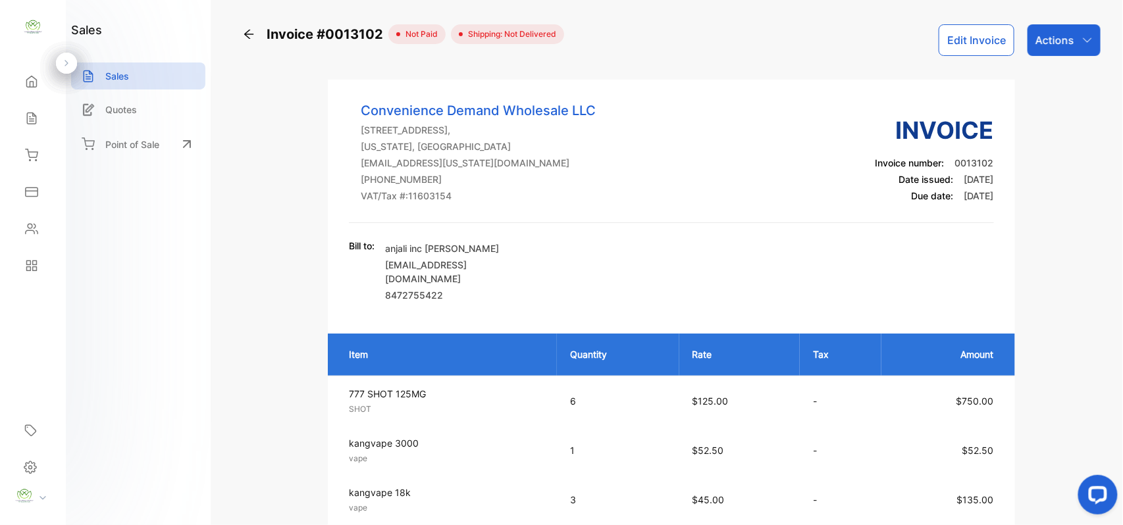
click at [34, 115] on icon at bounding box center [31, 118] width 9 height 11
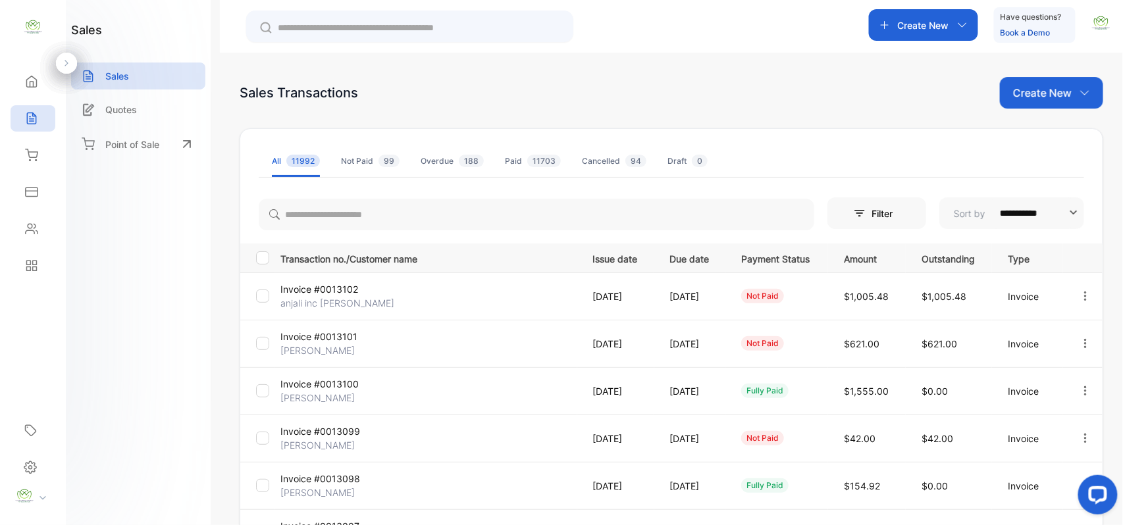
click at [327, 305] on p "anjali inc [PERSON_NAME]" at bounding box center [337, 303] width 114 height 14
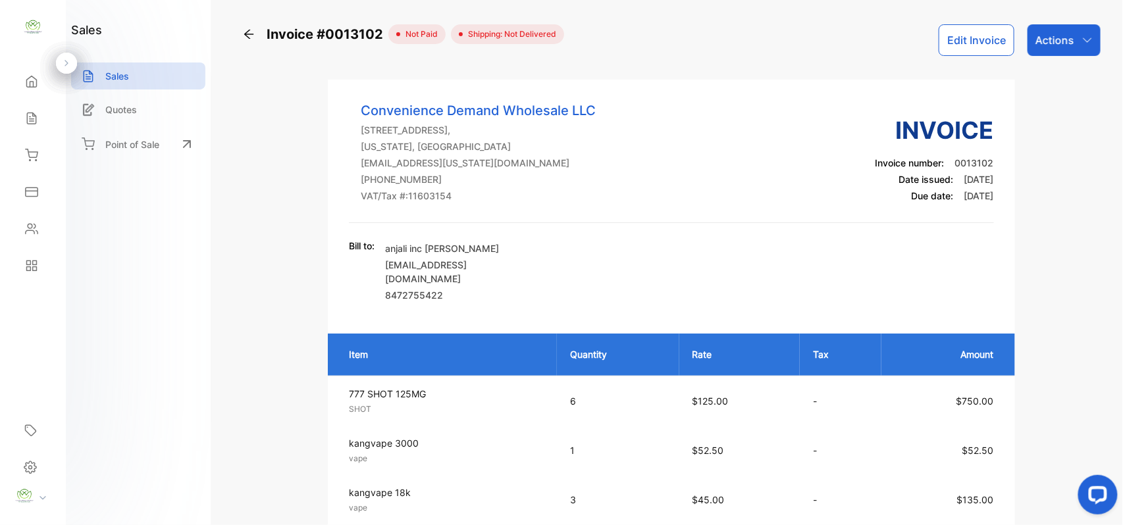
click at [981, 39] on button "Edit Invoice" at bounding box center [976, 40] width 76 height 32
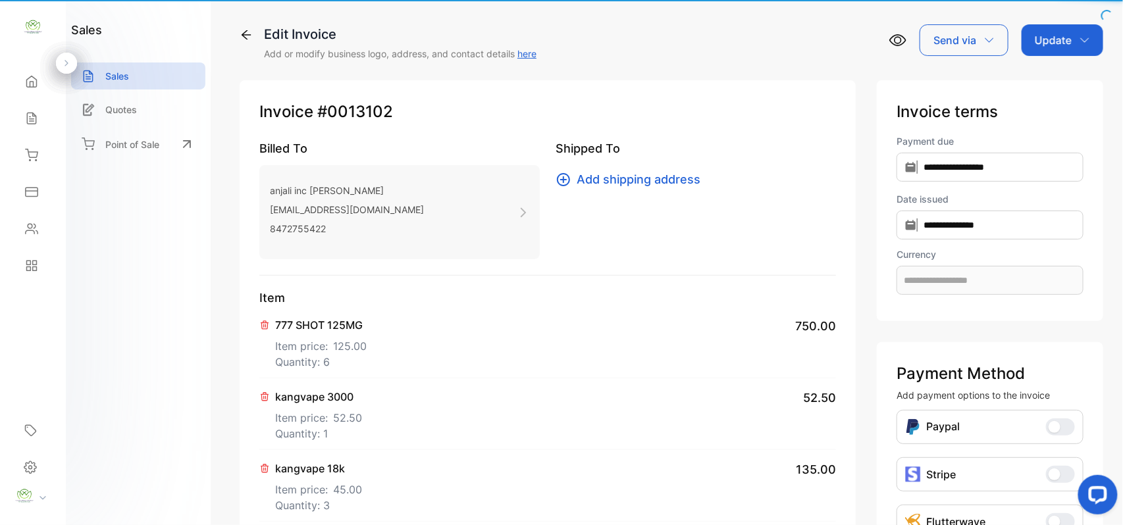
type input "**********"
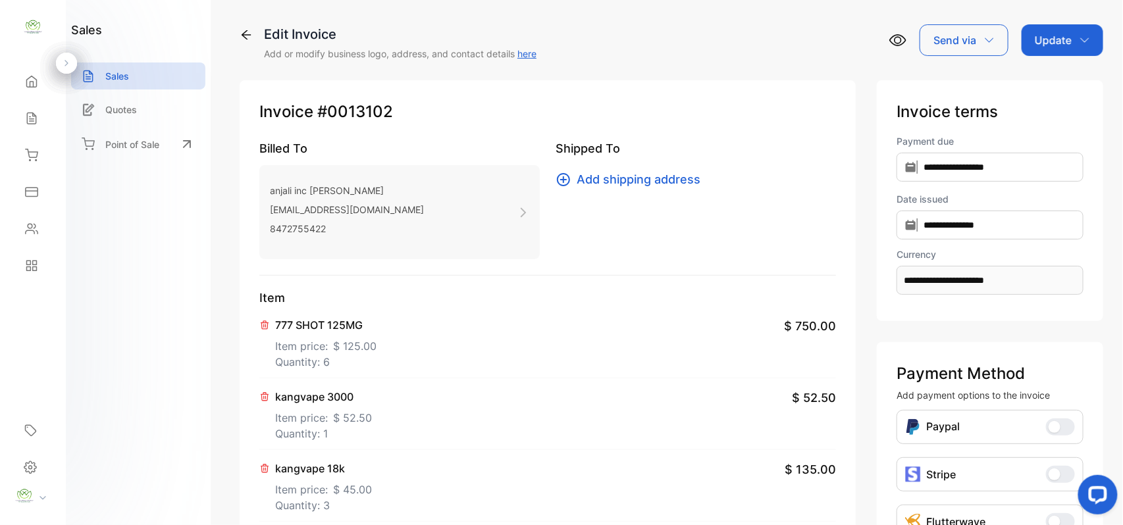
scroll to position [556, 0]
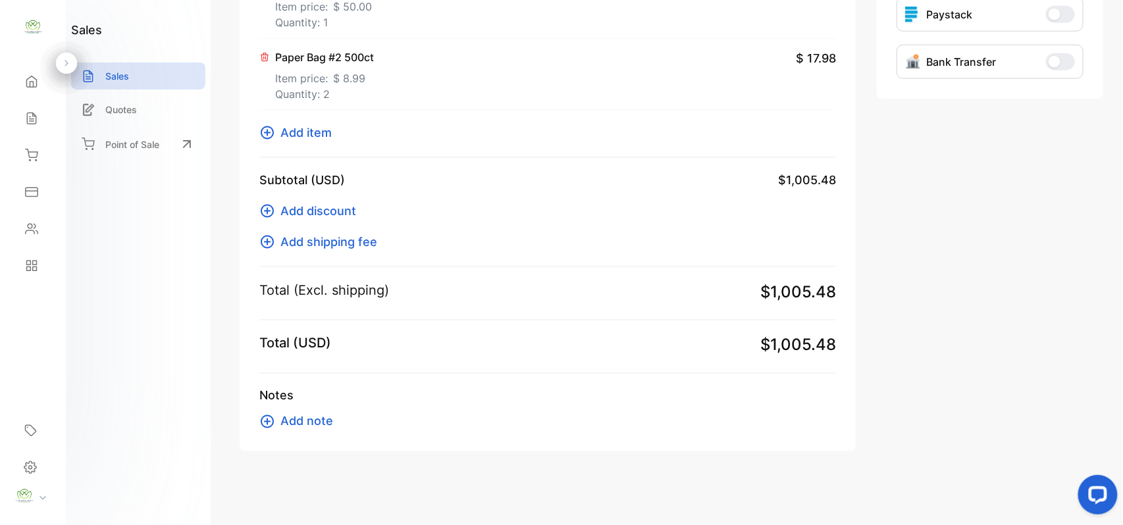
click at [286, 415] on span "Add note" at bounding box center [306, 422] width 53 height 18
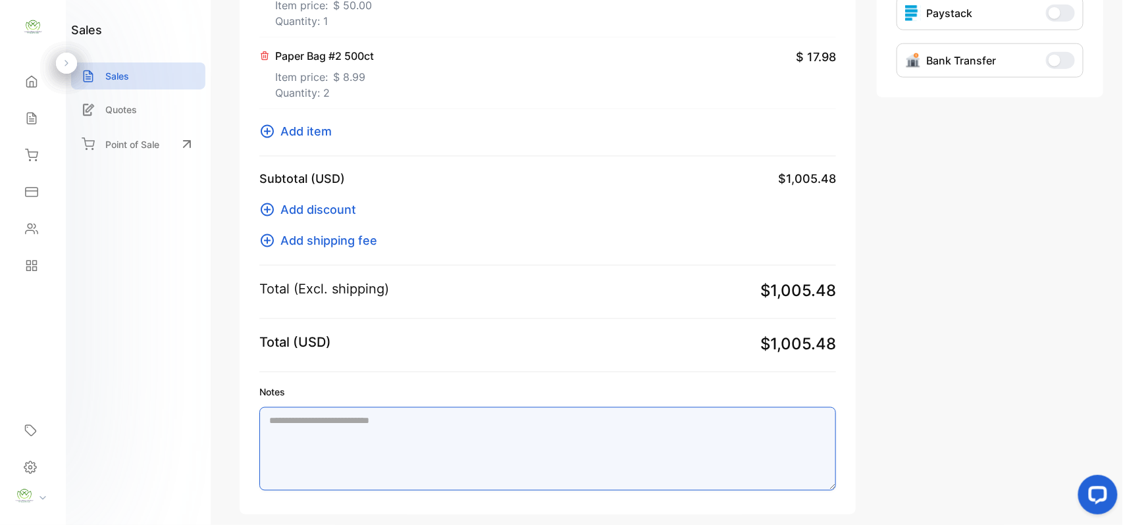
click at [412, 446] on textarea "Notes" at bounding box center [547, 449] width 576 height 84
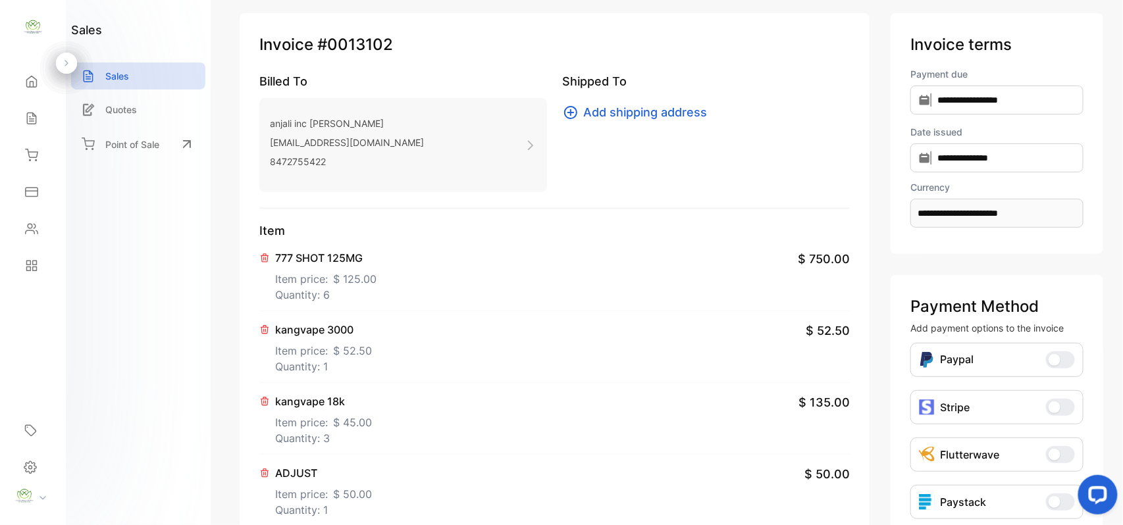
scroll to position [0, 0]
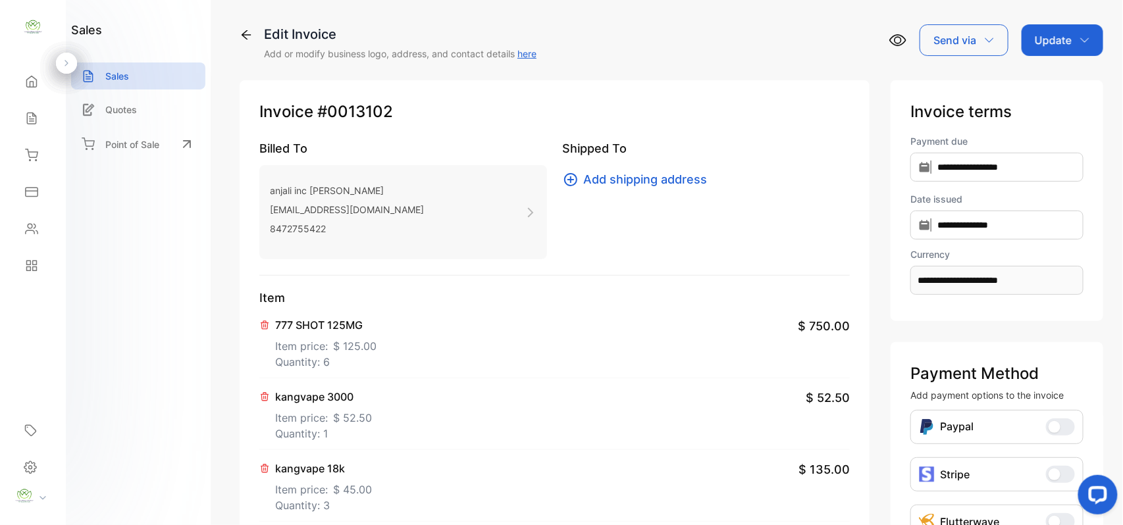
drag, startPoint x: 1038, startPoint y: 33, endPoint x: 1046, endPoint y: 57, distance: 25.0
click at [1040, 35] on p "Update" at bounding box center [1053, 40] width 37 height 16
type textarea "**********"
click at [1042, 75] on div "Invoice" at bounding box center [1065, 83] width 76 height 26
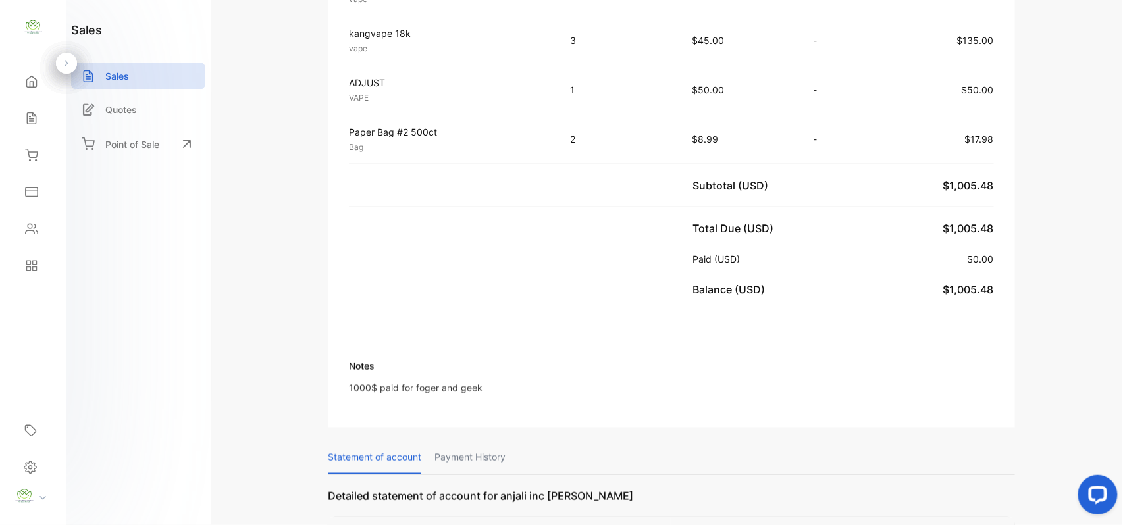
scroll to position [919, 0]
